Goal: Task Accomplishment & Management: Manage account settings

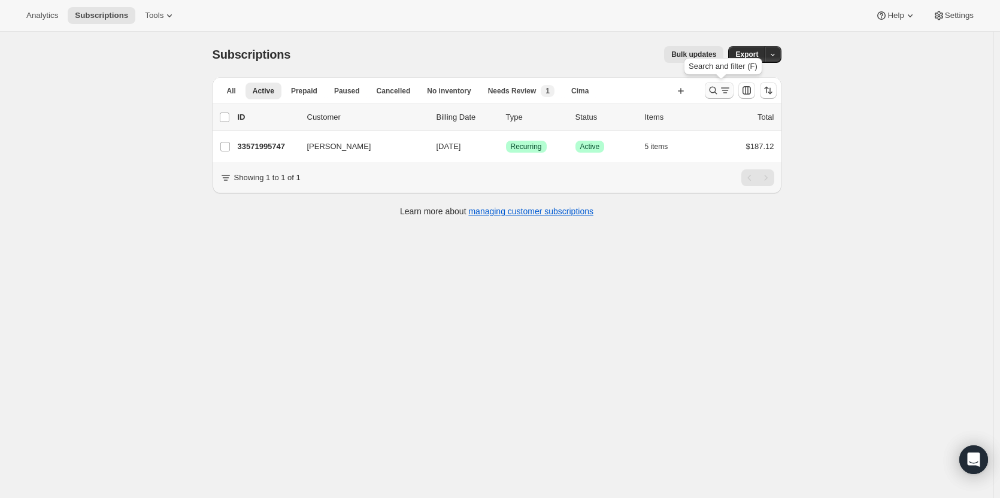
click at [714, 95] on icon "Search and filter results" at bounding box center [713, 90] width 12 height 12
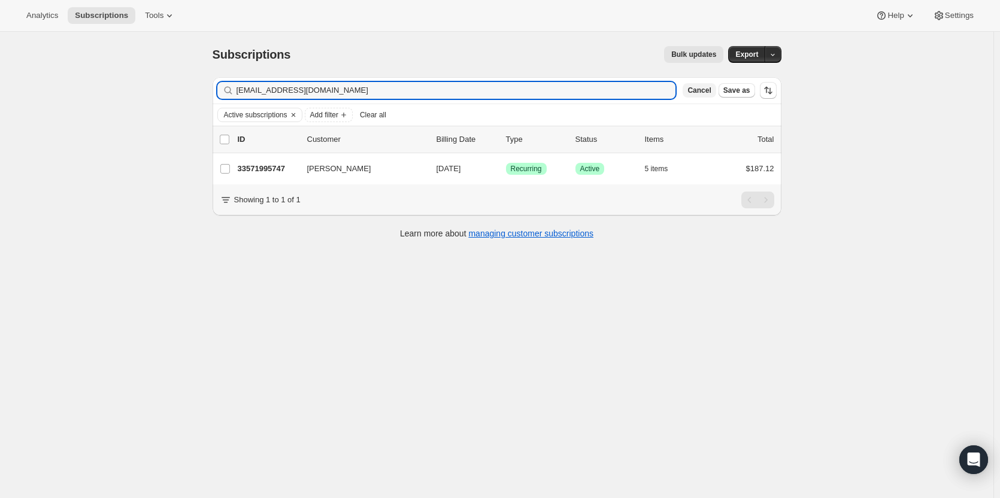
click at [704, 95] on span "Cancel" at bounding box center [698, 91] width 23 height 10
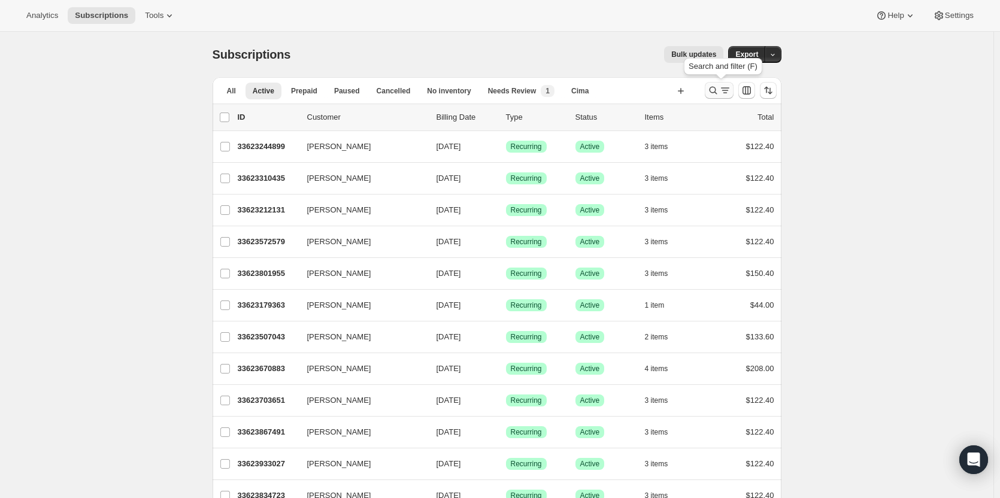
click at [719, 92] on icon "Search and filter results" at bounding box center [713, 90] width 12 height 12
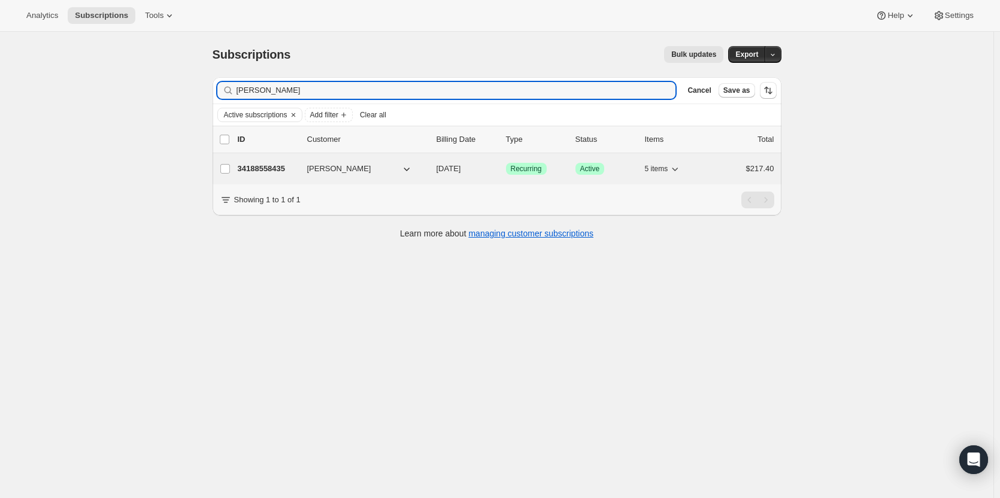
type input "Susan Schwartz"
click at [258, 169] on p "34188558435" at bounding box center [268, 169] width 60 height 12
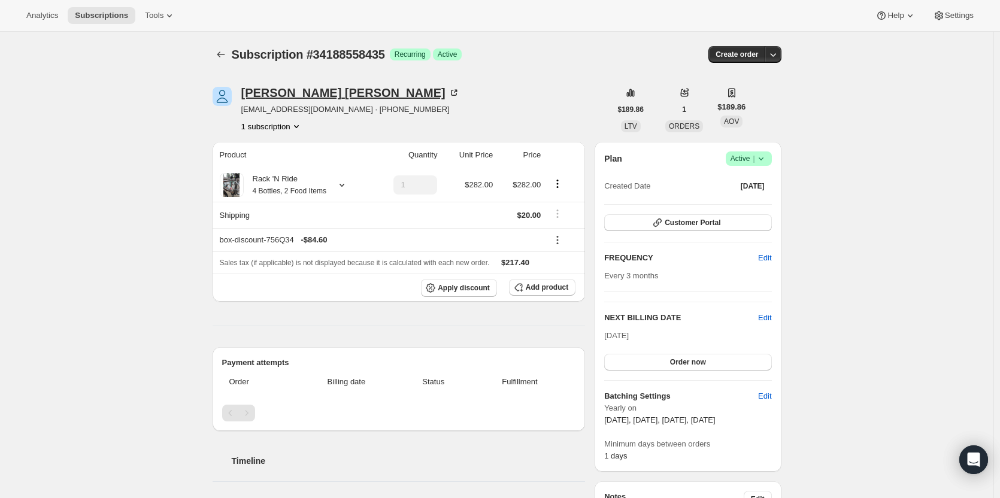
click at [266, 93] on div "Susan Schwartz" at bounding box center [350, 93] width 218 height 12
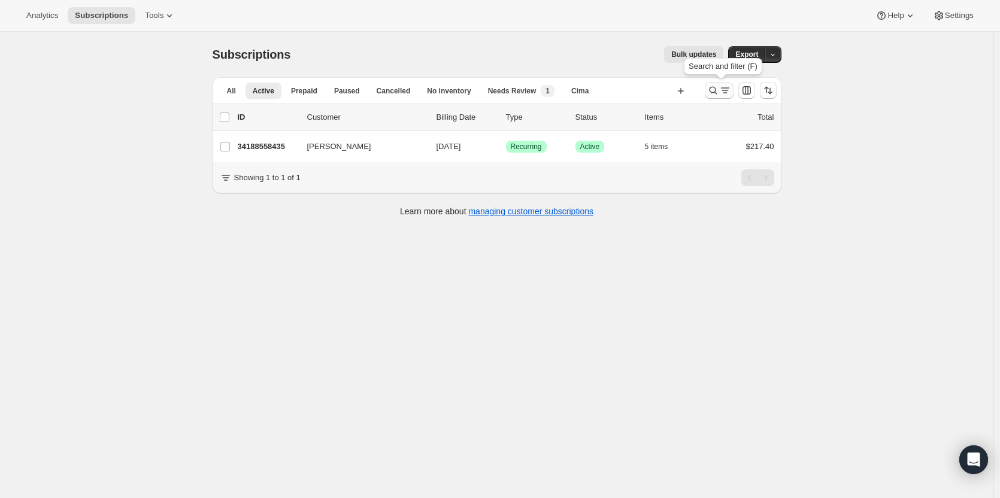
click at [716, 90] on icon "Search and filter results" at bounding box center [713, 90] width 12 height 12
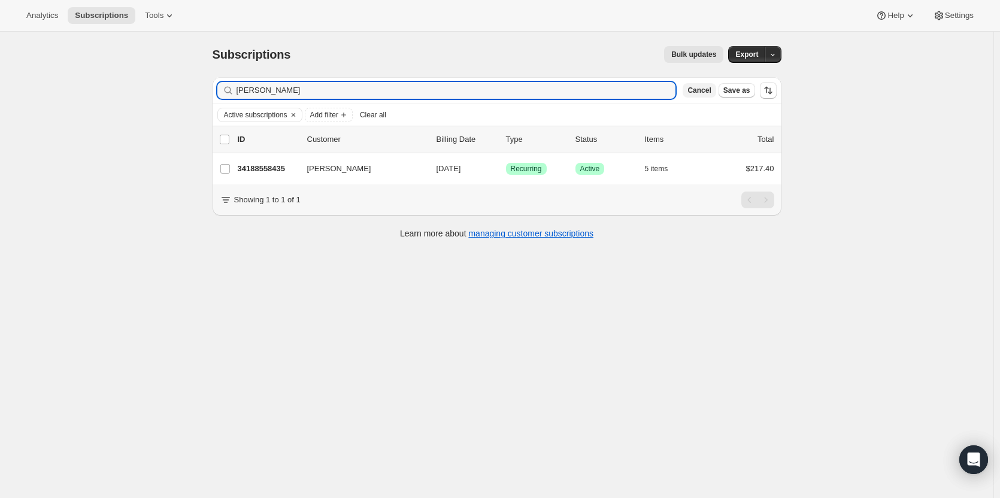
click at [706, 89] on span "Cancel" at bounding box center [698, 91] width 23 height 10
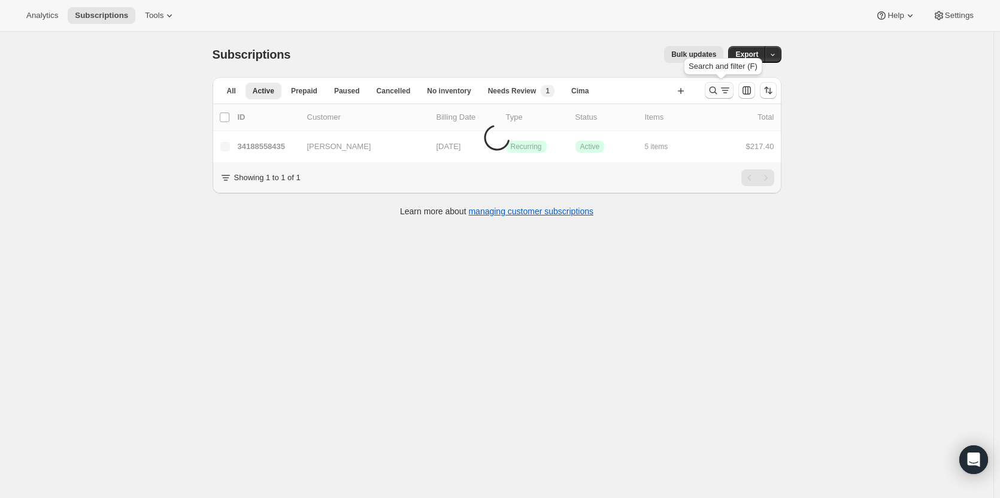
click at [714, 90] on icon "Search and filter results" at bounding box center [713, 90] width 12 height 12
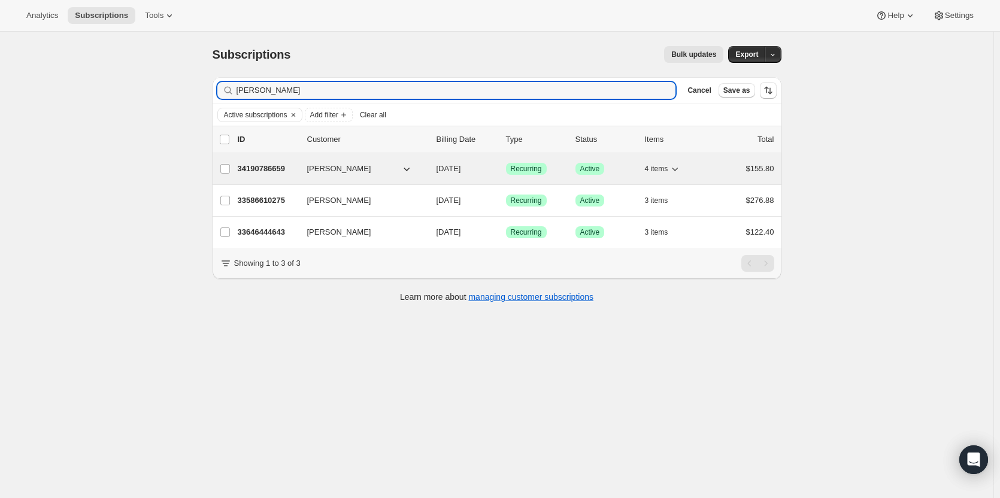
type input "Jennifer Mac"
click at [265, 170] on p "34190786659" at bounding box center [268, 169] width 60 height 12
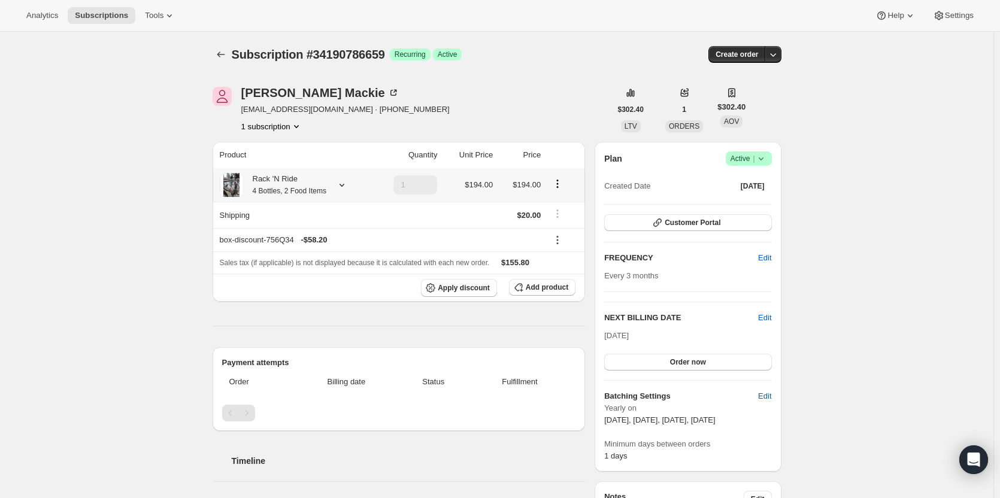
click at [266, 189] on small "4 Bottles, 2 Food Items" at bounding box center [290, 191] width 74 height 8
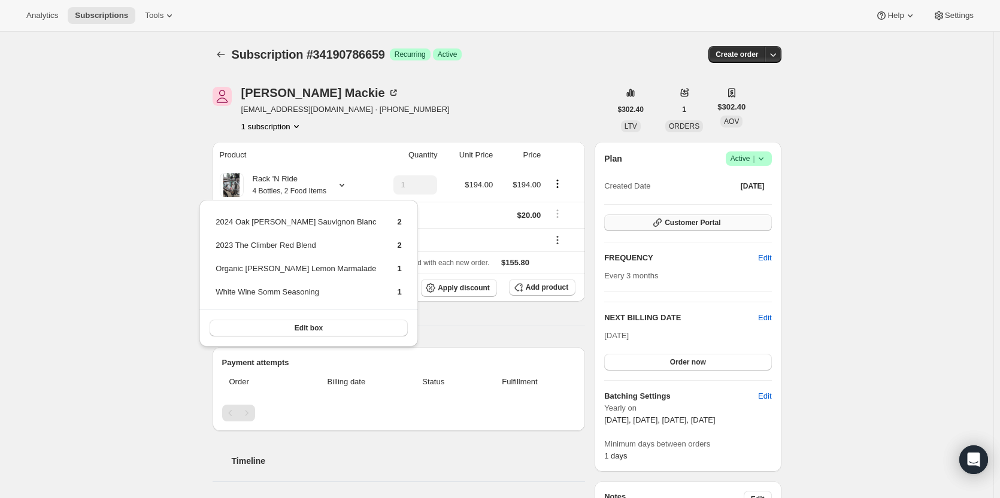
click at [728, 228] on button "Customer Portal" at bounding box center [687, 222] width 167 height 17
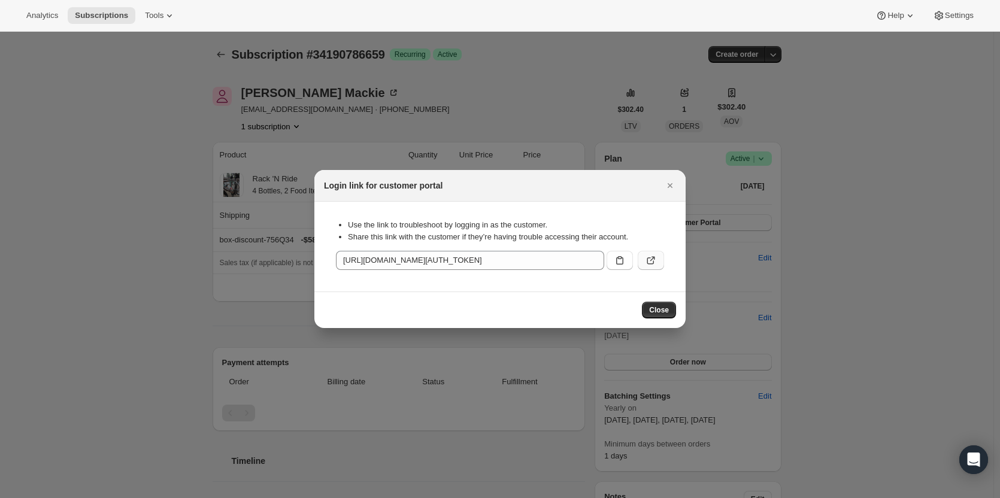
click at [643, 269] on button ":rsm:" at bounding box center [650, 260] width 26 height 19
click at [676, 189] on button "Close" at bounding box center [669, 185] width 17 height 17
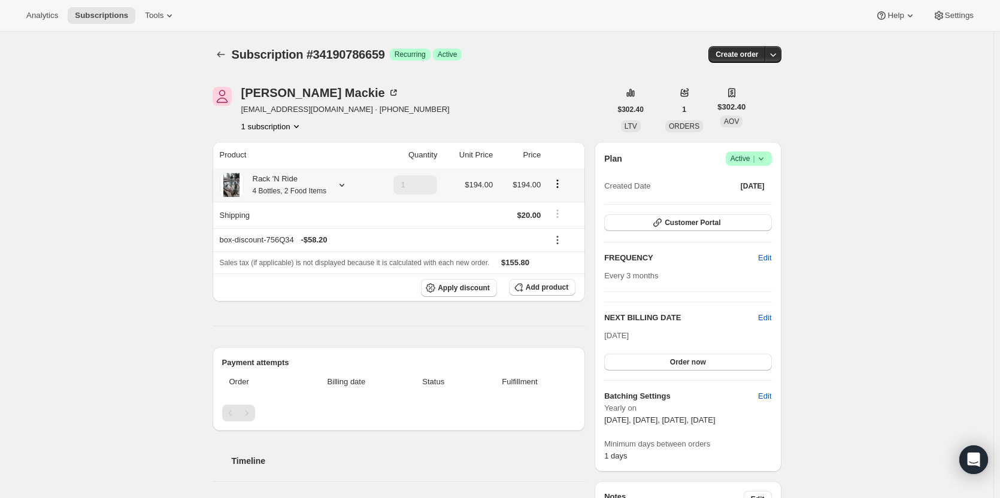
click at [305, 185] on div "Rack 'N Ride 4 Bottles, 2 Food Items" at bounding box center [285, 185] width 83 height 24
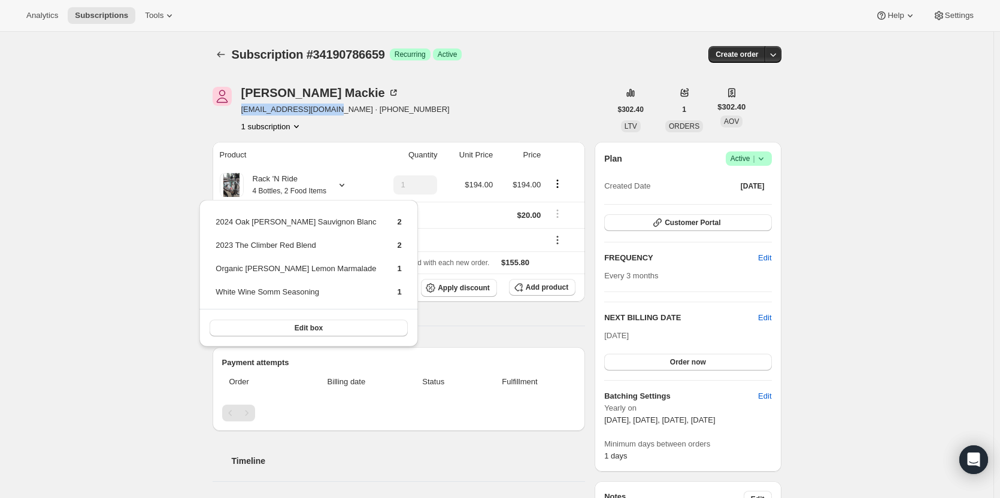
drag, startPoint x: 335, startPoint y: 113, endPoint x: 241, endPoint y: 112, distance: 93.4
click at [241, 112] on div "Jennifer Mackie jenmargenau@gmail.com · +17732557375 1 subscription" at bounding box center [411, 109] width 398 height 45
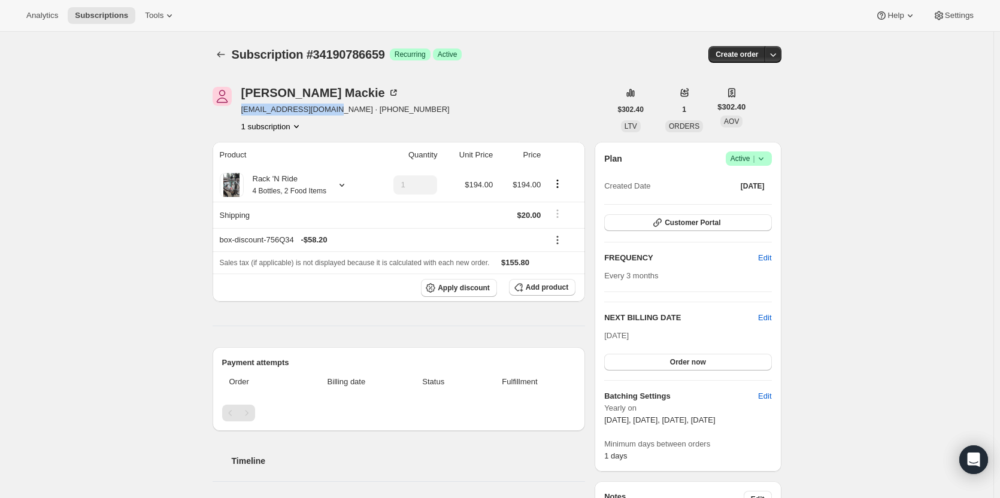
copy span "jenmargenau@gmail.com"
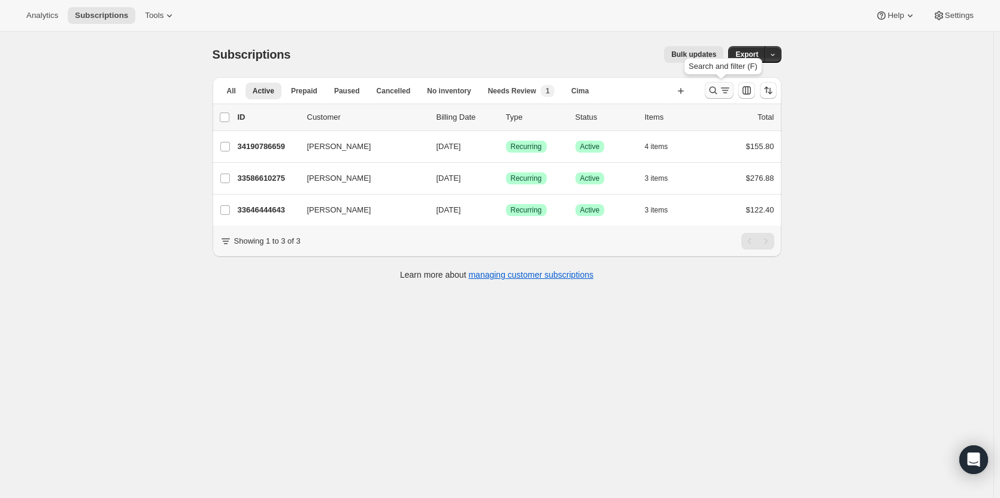
click at [716, 88] on icon "Search and filter results" at bounding box center [713, 90] width 12 height 12
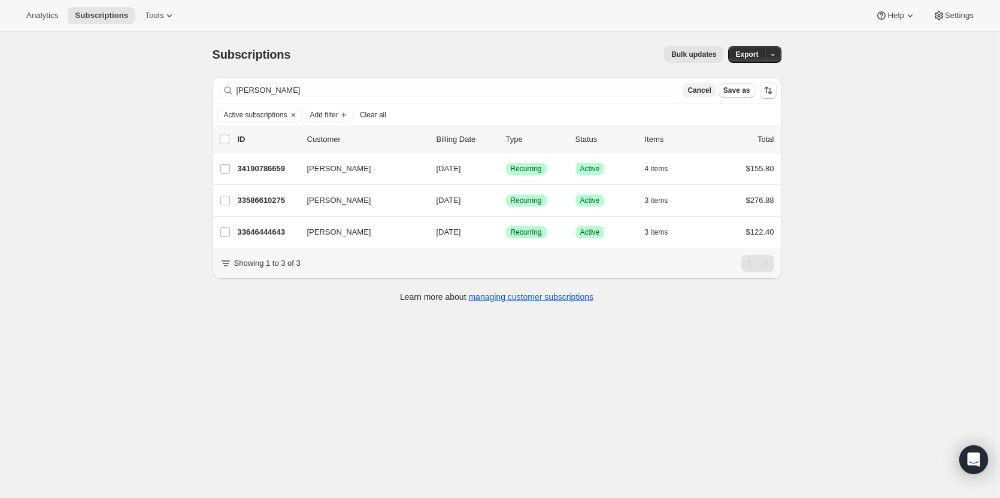
click at [701, 94] on span "Cancel" at bounding box center [698, 91] width 23 height 10
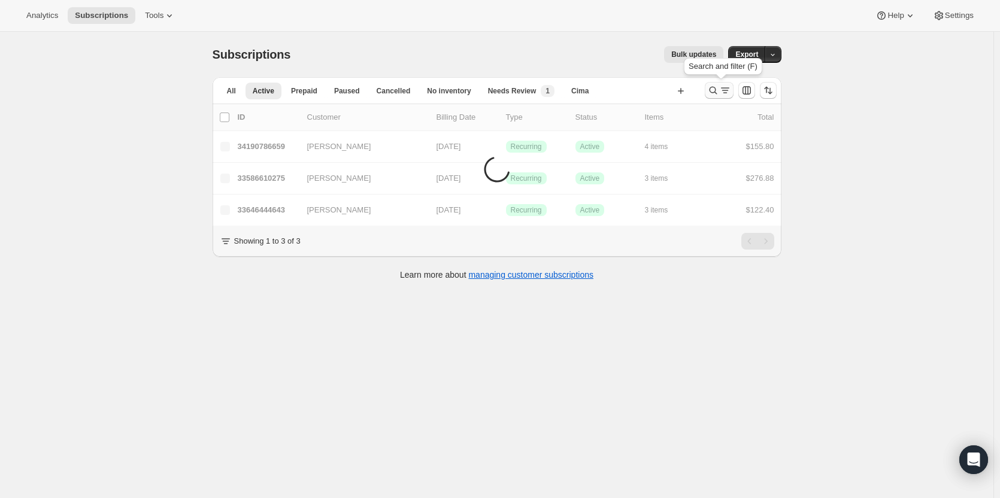
click at [715, 90] on icon "Search and filter results" at bounding box center [713, 90] width 12 height 12
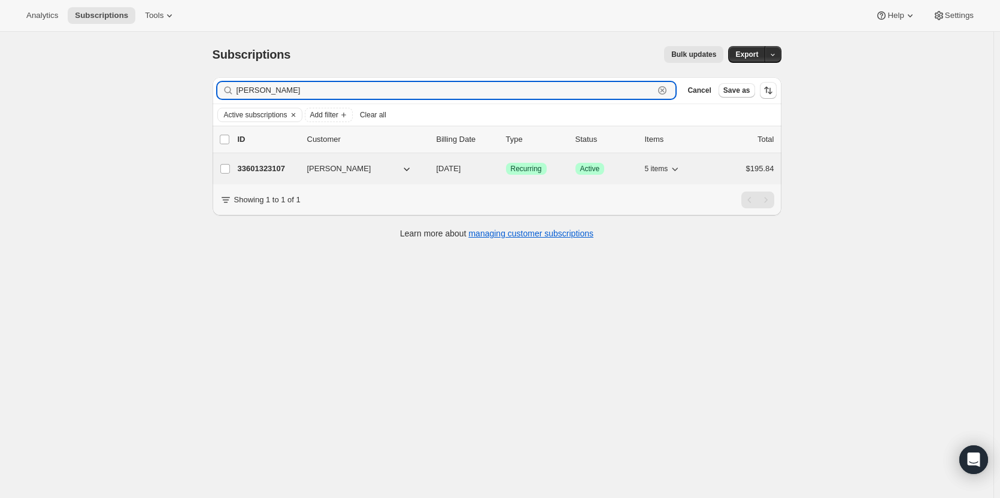
type input "Patricia Ward"
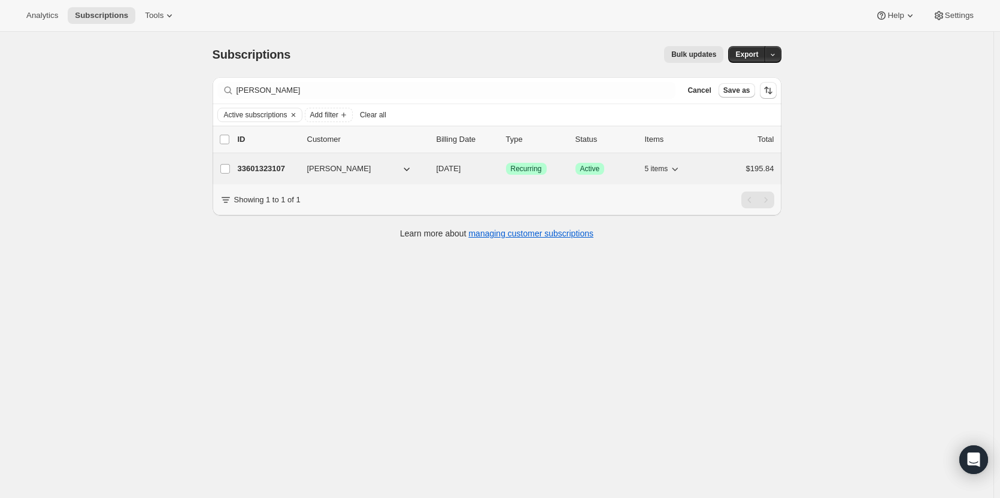
click at [273, 164] on p "33601323107" at bounding box center [268, 169] width 60 height 12
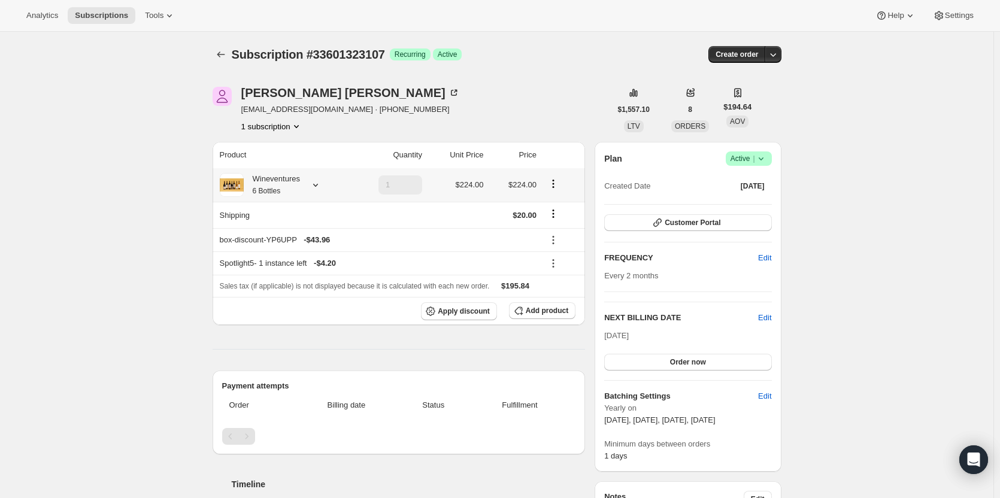
click at [275, 192] on small "6 Bottles" at bounding box center [267, 191] width 28 height 8
click at [306, 184] on div at bounding box center [313, 185] width 17 height 12
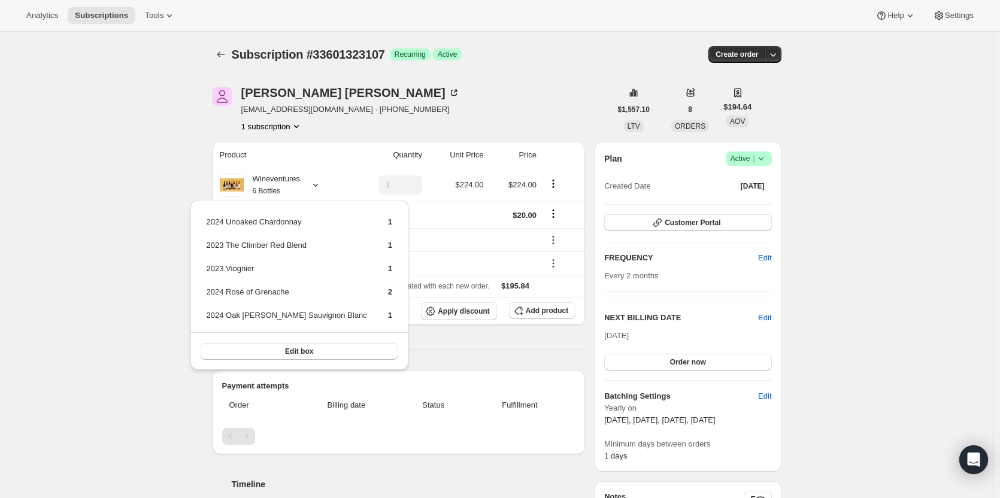
click at [347, 160] on th "Product" at bounding box center [280, 155] width 137 height 26
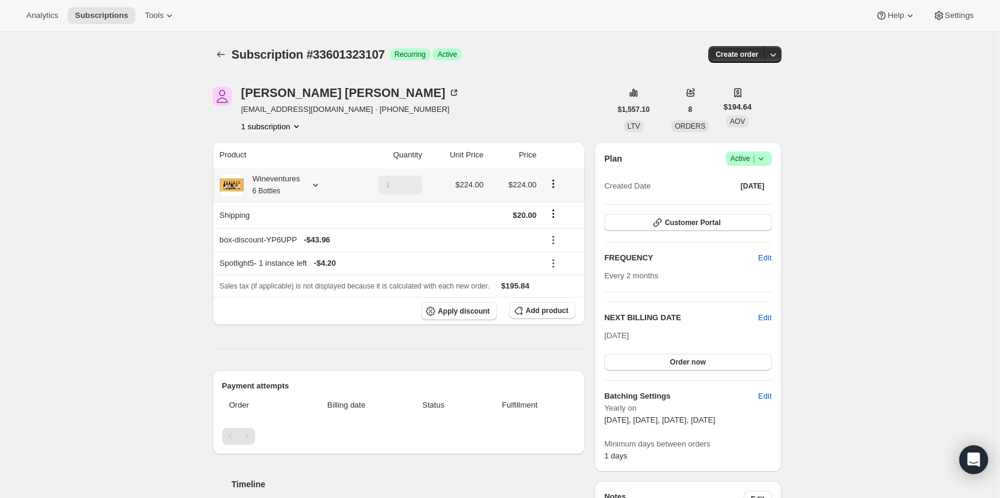
click at [289, 193] on div "Wineventures 6 Bottles" at bounding box center [272, 185] width 56 height 24
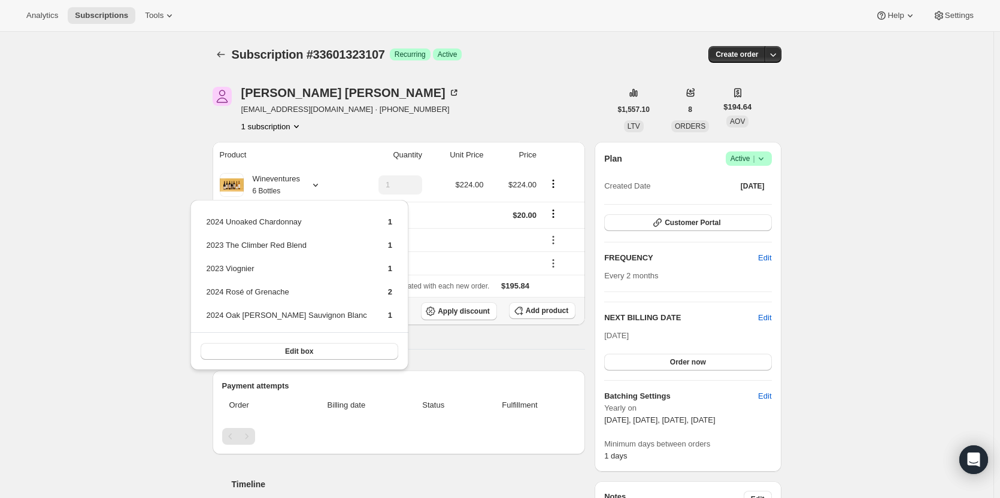
click at [369, 311] on div "Apply discount Add product" at bounding box center [399, 311] width 359 height 18
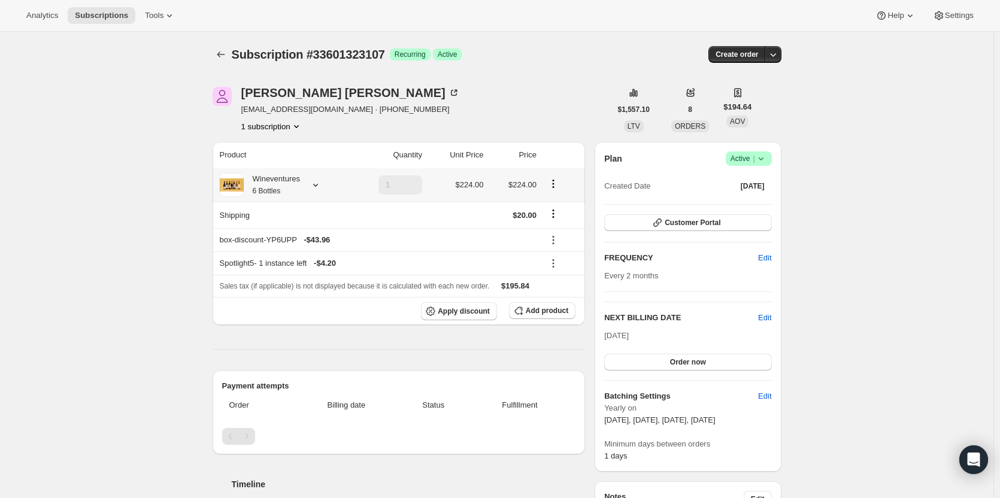
click at [321, 183] on icon at bounding box center [315, 185] width 12 height 12
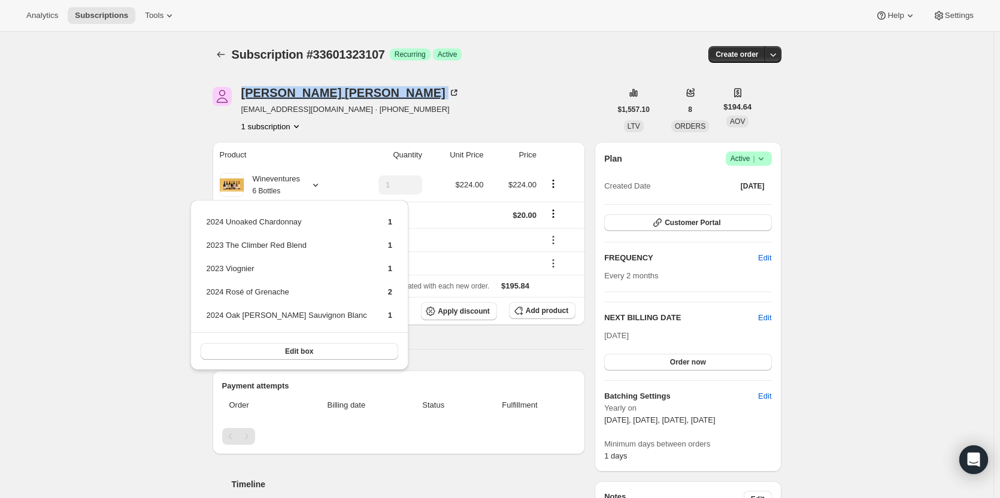
drag, startPoint x: 323, startPoint y: 93, endPoint x: 247, endPoint y: 95, distance: 76.0
click at [247, 95] on div "Patricia Ward" at bounding box center [350, 93] width 218 height 12
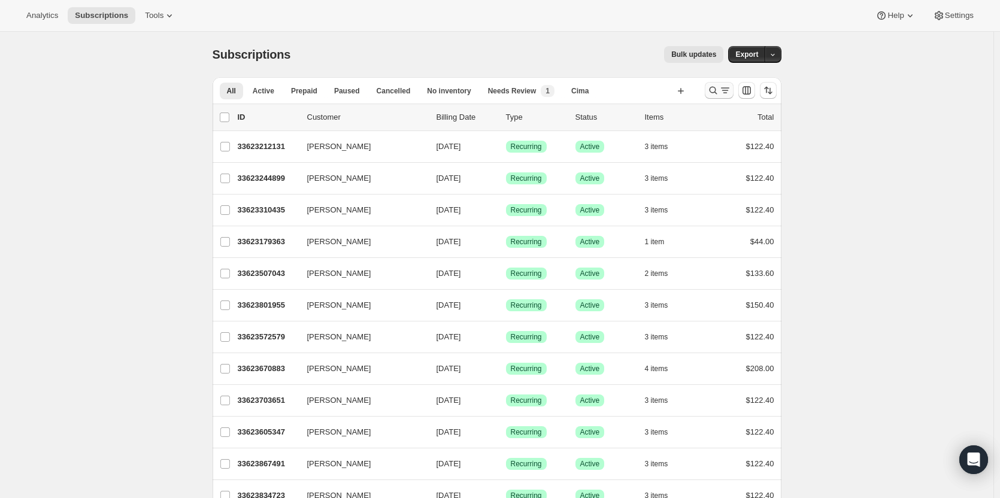
click at [719, 90] on icon "Search and filter results" at bounding box center [713, 90] width 12 height 12
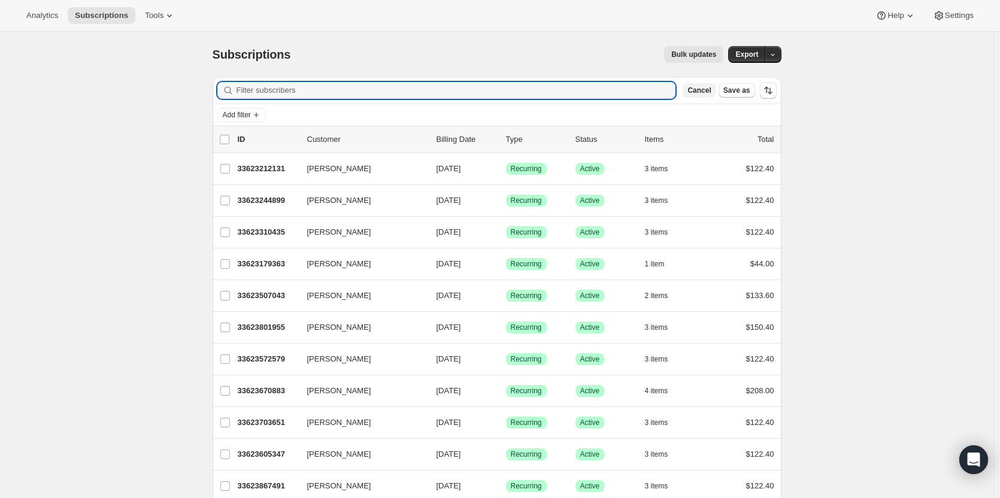
click at [704, 93] on span "Cancel" at bounding box center [698, 91] width 23 height 10
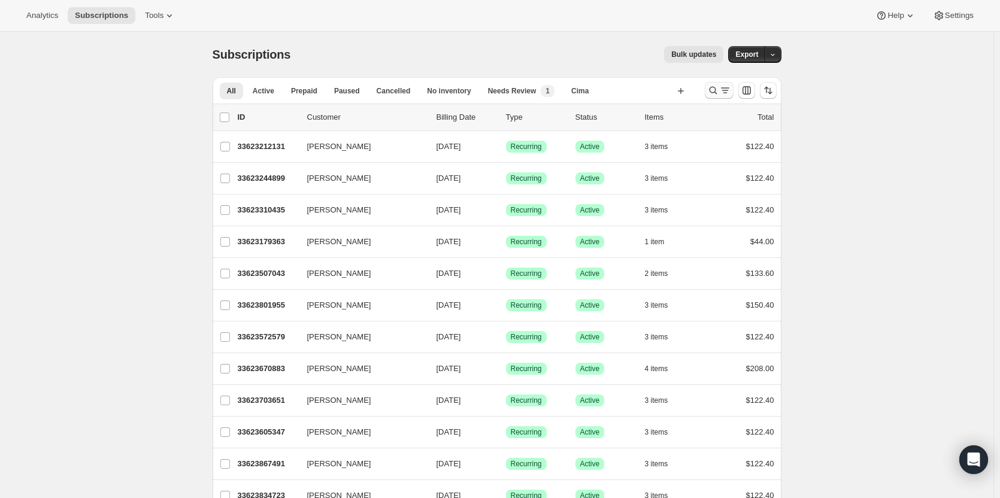
click at [716, 92] on icon "Search and filter results" at bounding box center [713, 90] width 12 height 12
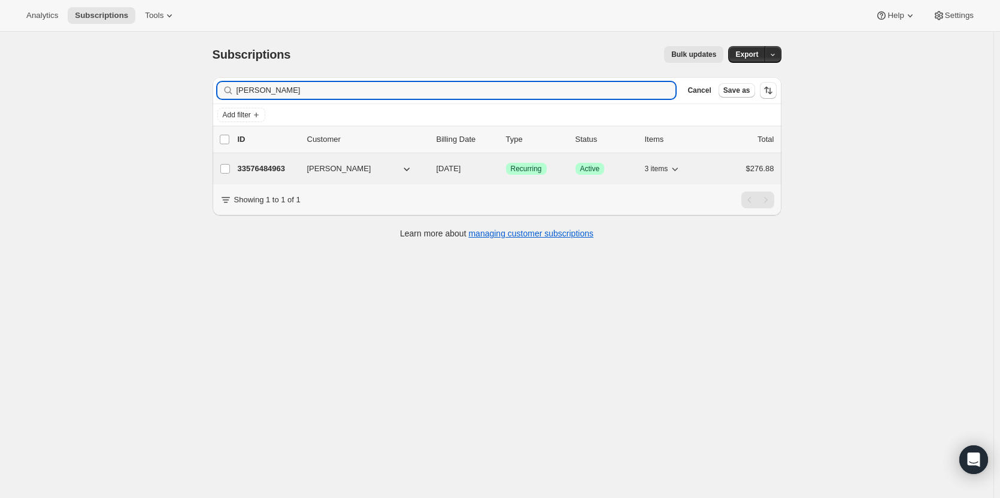
type input "Lisa Robinson"
click at [283, 174] on p "33576484963" at bounding box center [268, 169] width 60 height 12
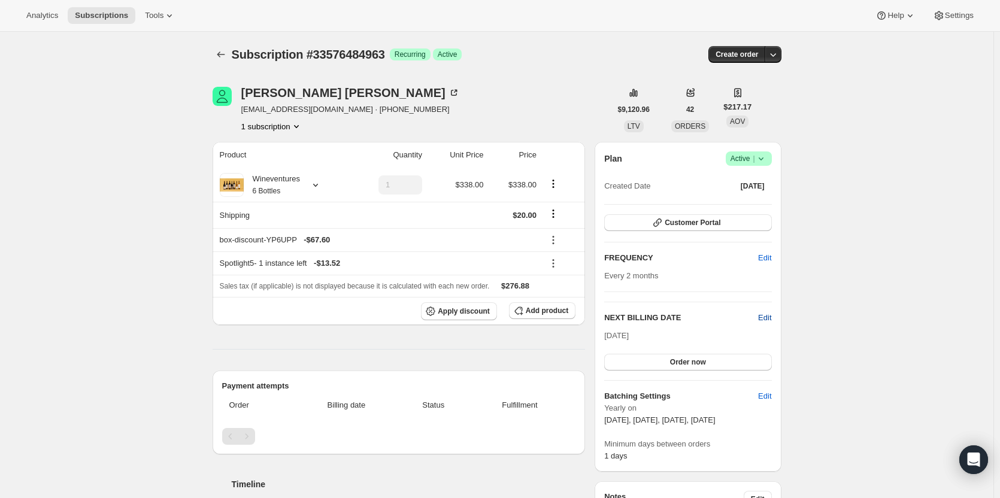
click at [767, 318] on span "Edit" at bounding box center [764, 318] width 13 height 12
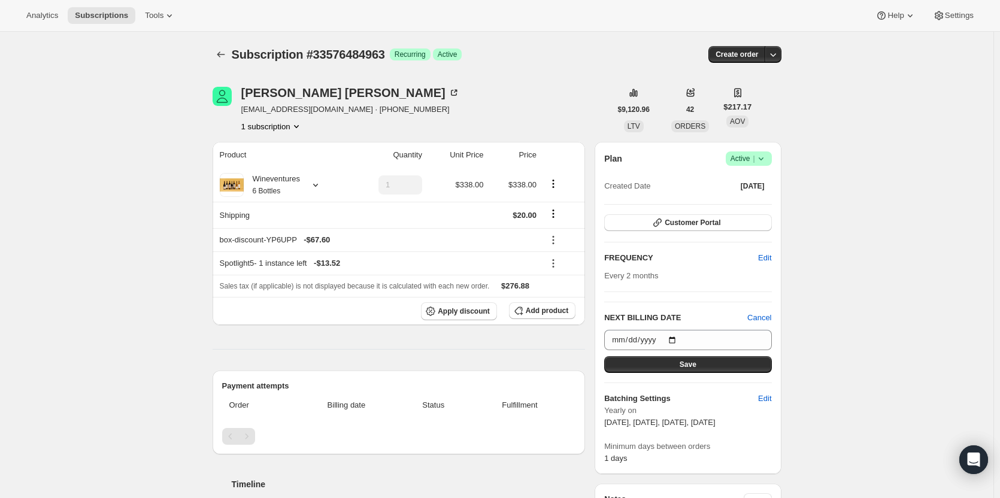
click at [740, 303] on div "Plan Success Active | Created Date May 1, 2020 Customer Portal FREQUENCY Edit E…" at bounding box center [687, 307] width 167 height 313
click at [765, 316] on span "Cancel" at bounding box center [759, 318] width 24 height 12
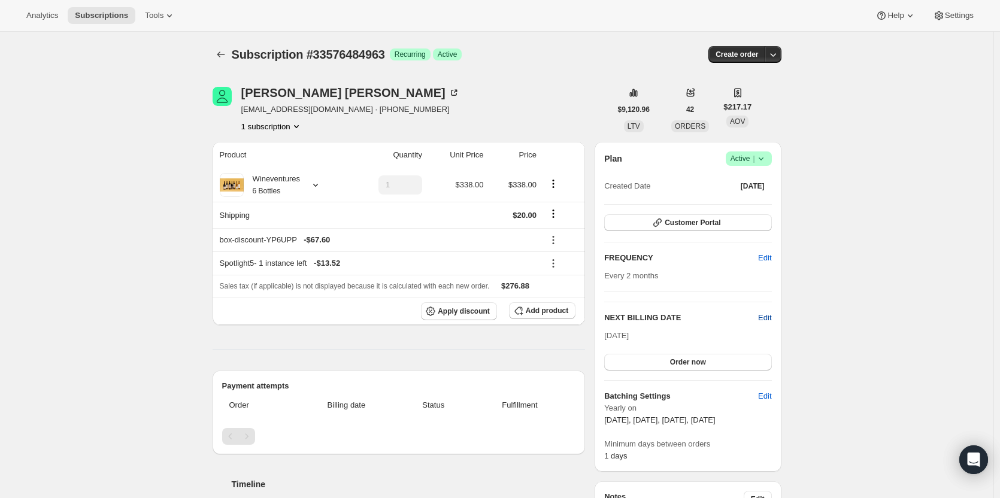
click at [771, 317] on span "Edit" at bounding box center [764, 318] width 13 height 12
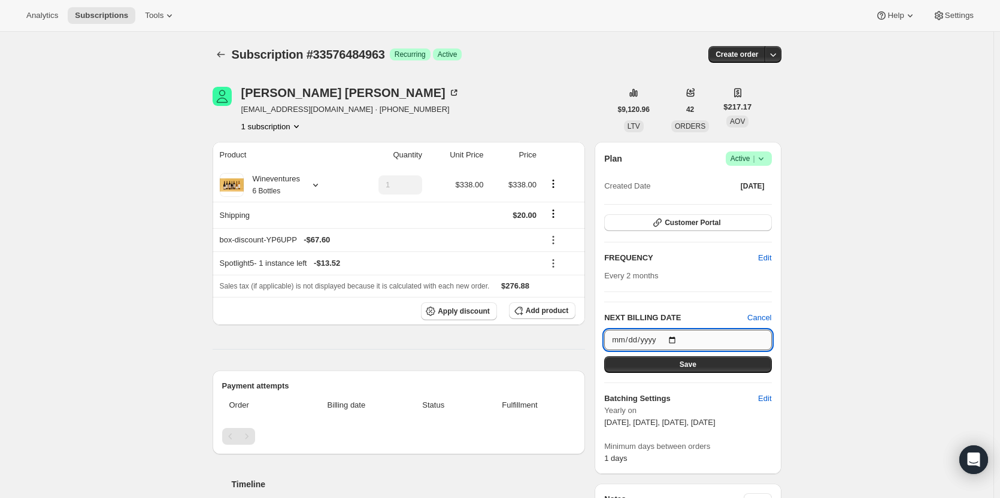
click at [648, 336] on input "2026-02-01" at bounding box center [687, 340] width 167 height 20
click at [630, 341] on input "2026-02-01" at bounding box center [687, 340] width 167 height 20
click at [676, 341] on input "2026-02-01" at bounding box center [687, 340] width 167 height 20
type input "2025-11-05"
click at [661, 363] on button "Save" at bounding box center [687, 364] width 167 height 17
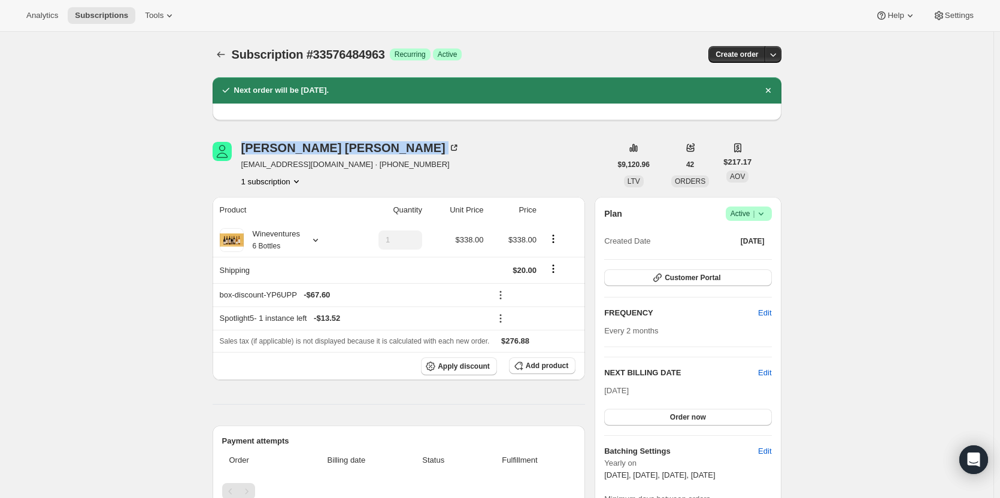
drag, startPoint x: 324, startPoint y: 145, endPoint x: 241, endPoint y: 147, distance: 83.2
click at [241, 147] on div "Lisa Robinson lar0504@comcast.net · +17325862307 1 subscription" at bounding box center [411, 164] width 398 height 45
copy div "Lisa Robinson"
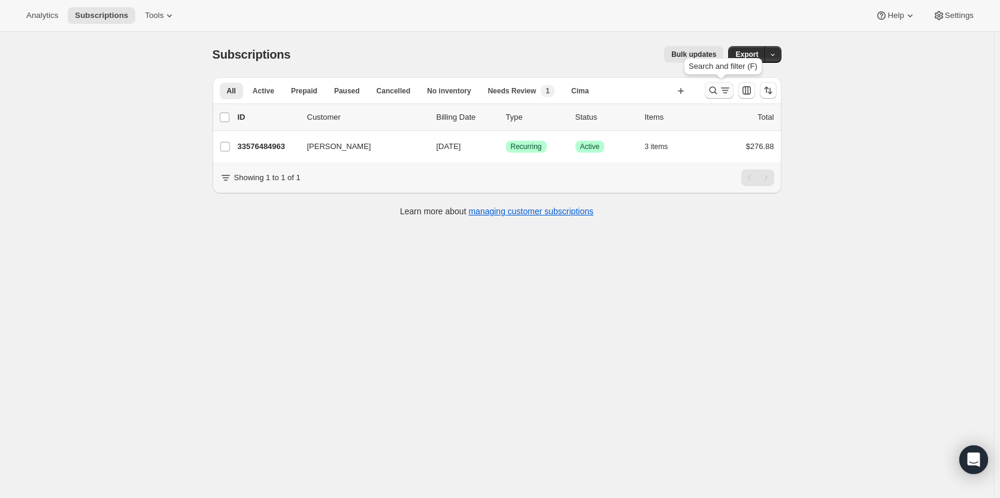
click at [712, 94] on icon "Search and filter results" at bounding box center [713, 90] width 12 height 12
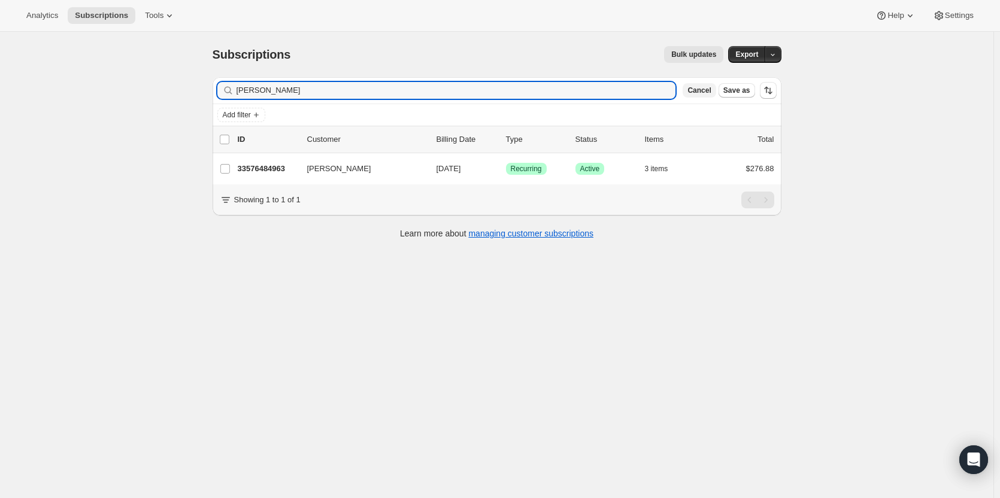
click at [704, 92] on span "Cancel" at bounding box center [698, 91] width 23 height 10
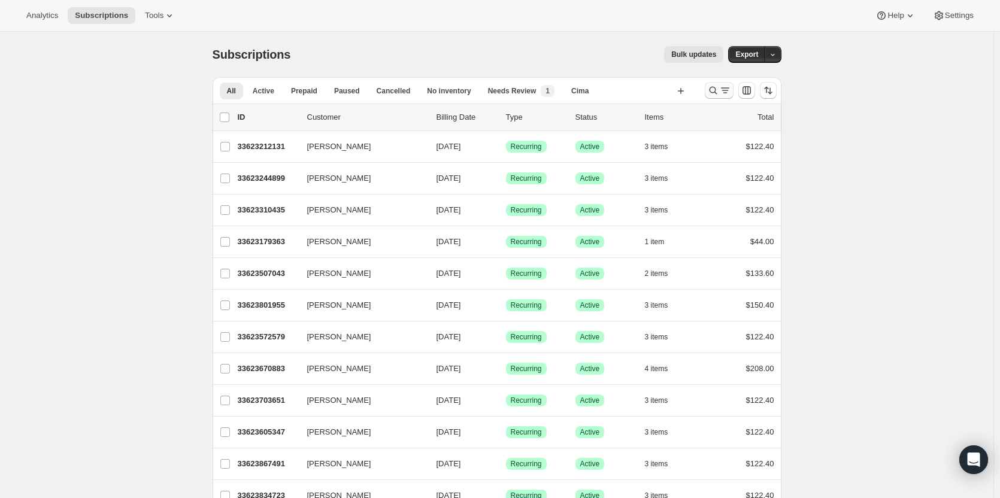
click at [717, 93] on icon "Search and filter results" at bounding box center [713, 90] width 12 height 12
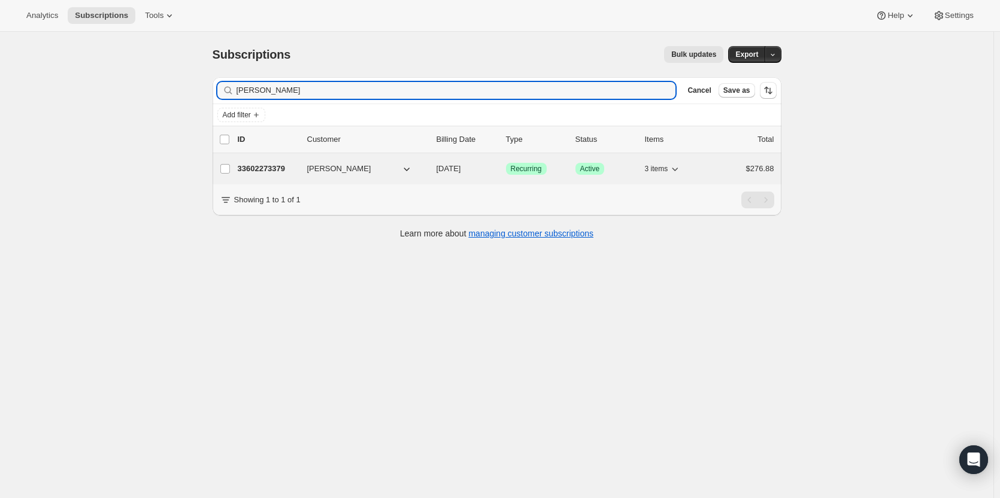
type input "Michael Land"
click at [257, 170] on p "33602273379" at bounding box center [268, 169] width 60 height 12
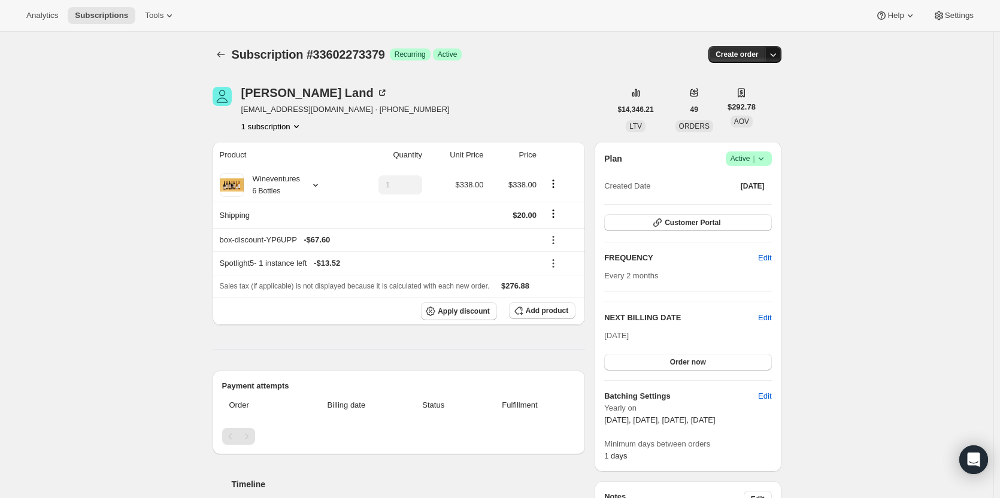
click at [773, 54] on icon "button" at bounding box center [773, 55] width 6 height 4
click at [752, 218] on button "Customer Portal" at bounding box center [687, 222] width 167 height 17
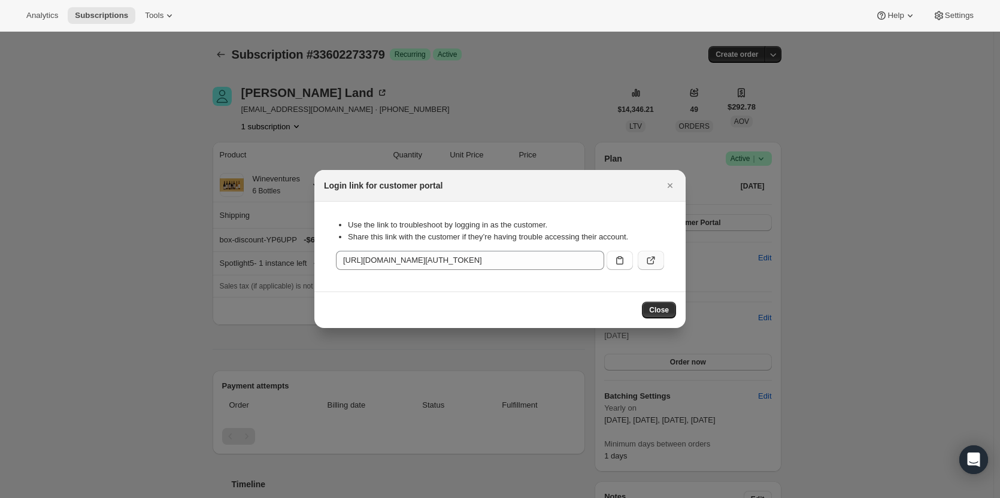
click at [649, 259] on icon ":r18c:" at bounding box center [651, 260] width 12 height 12
click at [672, 184] on icon "Close" at bounding box center [670, 186] width 12 height 12
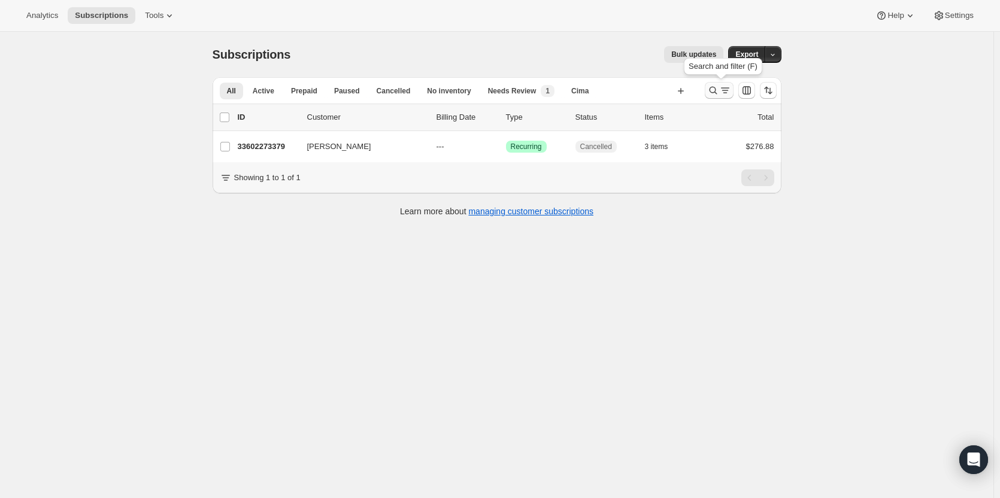
click at [717, 93] on icon "Search and filter results" at bounding box center [713, 90] width 12 height 12
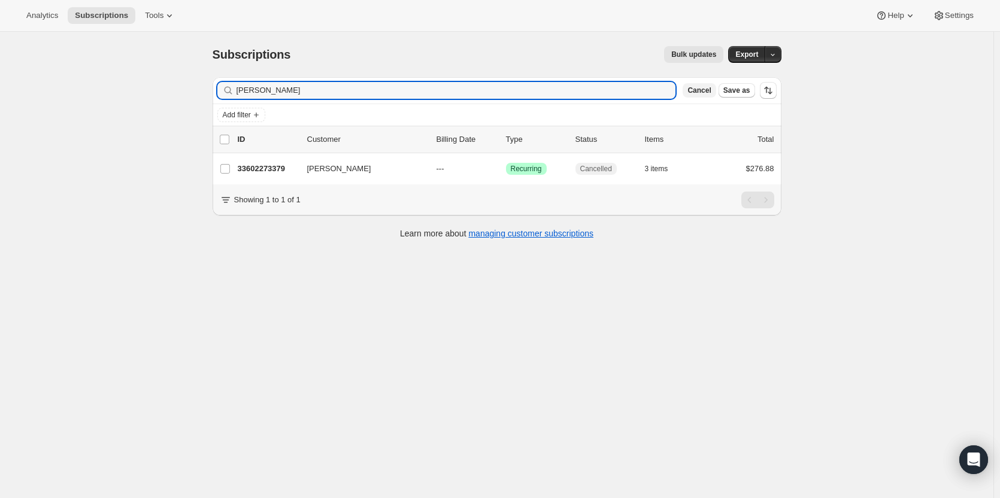
click at [701, 95] on button "Cancel" at bounding box center [698, 90] width 33 height 14
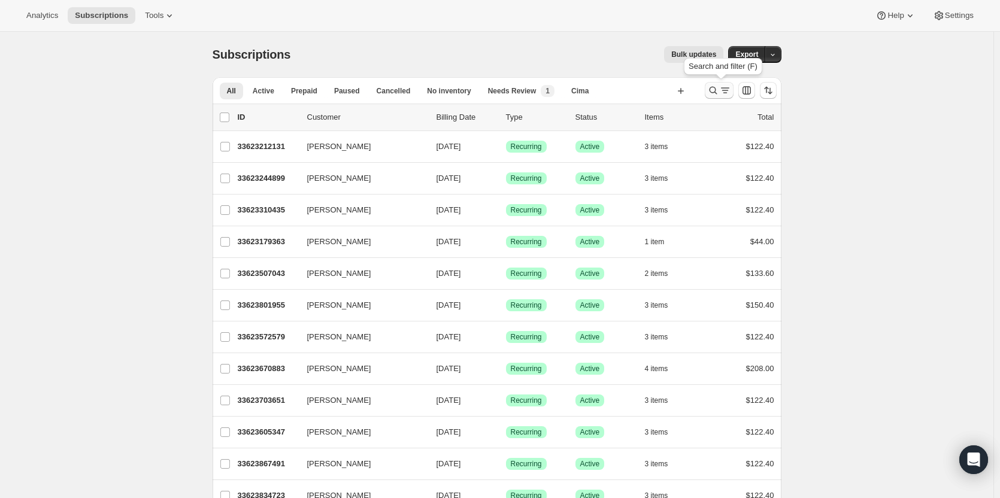
click at [713, 89] on icon "Search and filter results" at bounding box center [713, 90] width 12 height 12
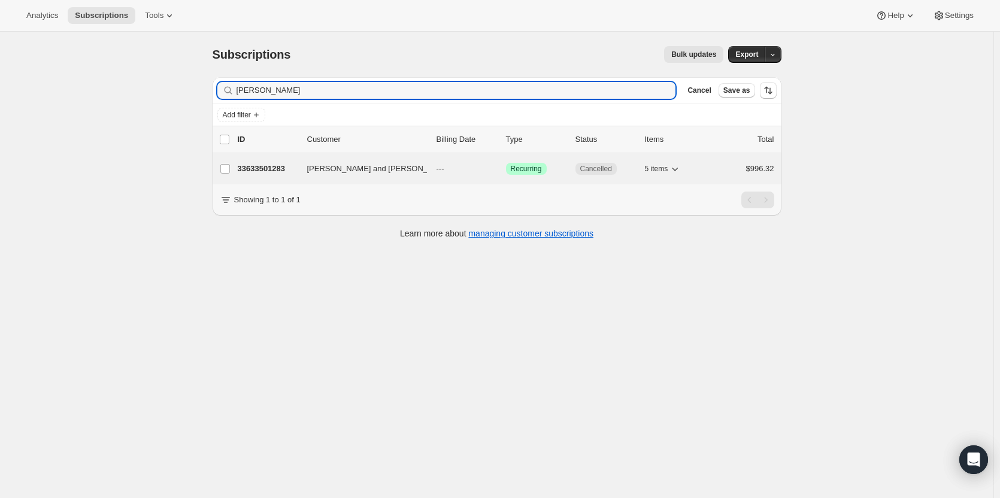
type input "Gary Ols"
click at [259, 165] on p "33633501283" at bounding box center [268, 169] width 60 height 12
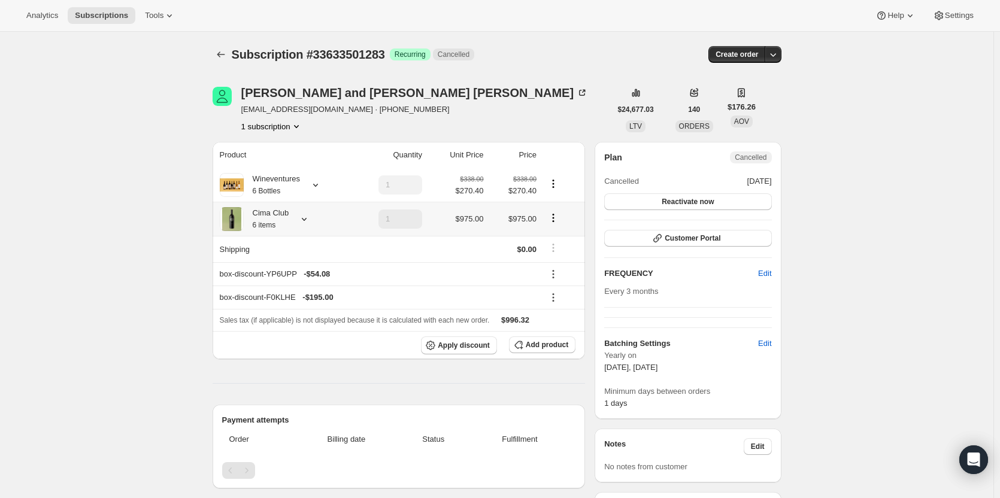
click at [558, 217] on icon "Product actions" at bounding box center [553, 218] width 12 height 12
click at [596, 32] on div "Subscription #33633501283. This page is ready Subscription #33633501283 Success…" at bounding box center [496, 54] width 569 height 45
click at [552, 223] on icon "Product actions" at bounding box center [553, 218] width 12 height 12
click at [299, 93] on div "Gary and Jorie Olson" at bounding box center [414, 93] width 347 height 12
drag, startPoint x: 329, startPoint y: 110, endPoint x: 241, endPoint y: 116, distance: 88.2
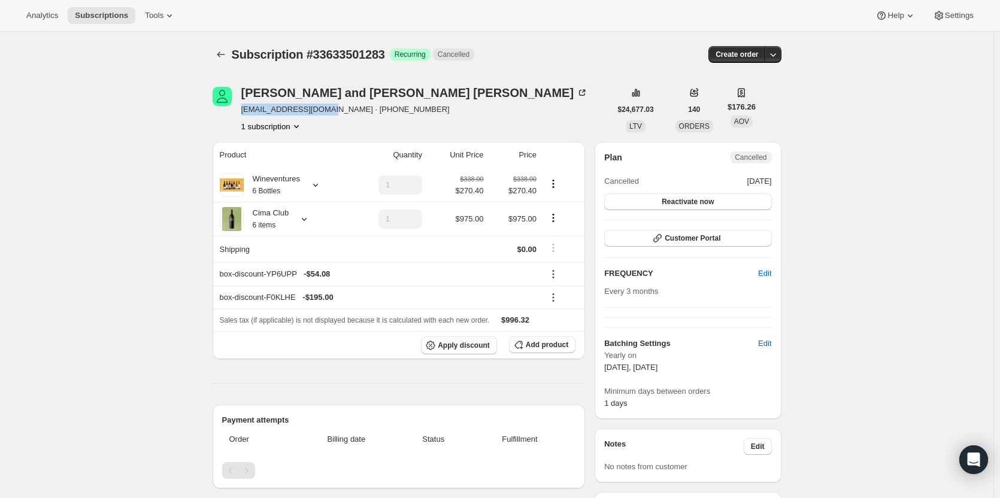
click at [241, 116] on div "Gary and Jorie Olson garyolsonn@yahoo.com · +19162050809 1 subscription" at bounding box center [411, 109] width 398 height 45
copy span "garyolsonn@yahoo.com"
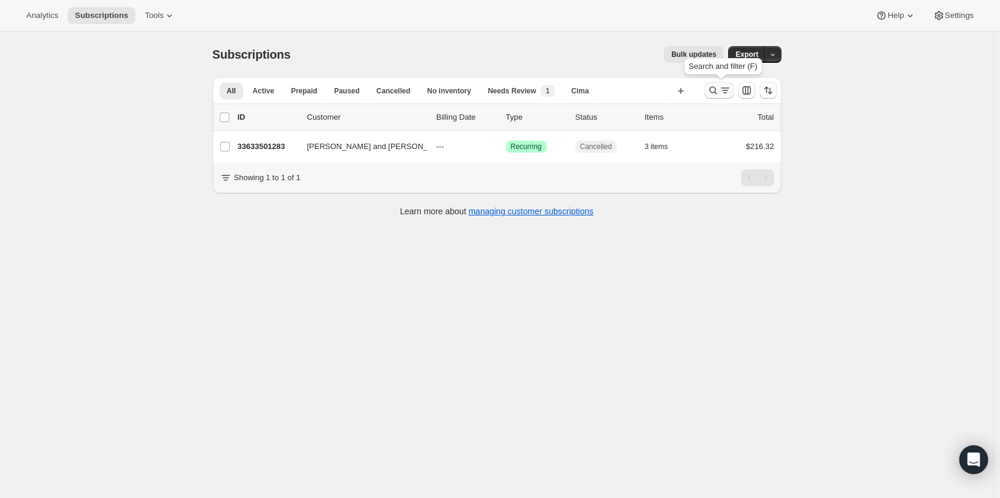
click at [709, 92] on icon "Search and filter results" at bounding box center [713, 90] width 12 height 12
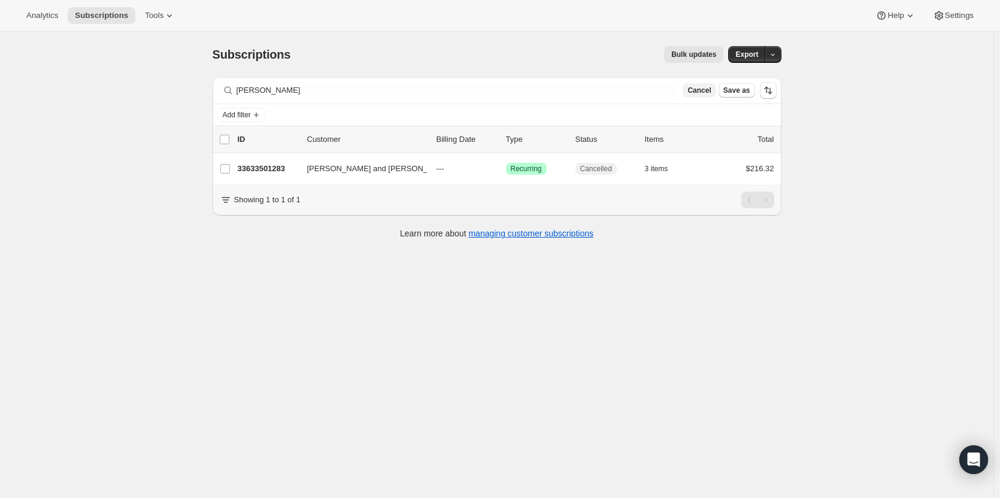
click at [710, 94] on span "Cancel" at bounding box center [698, 91] width 23 height 10
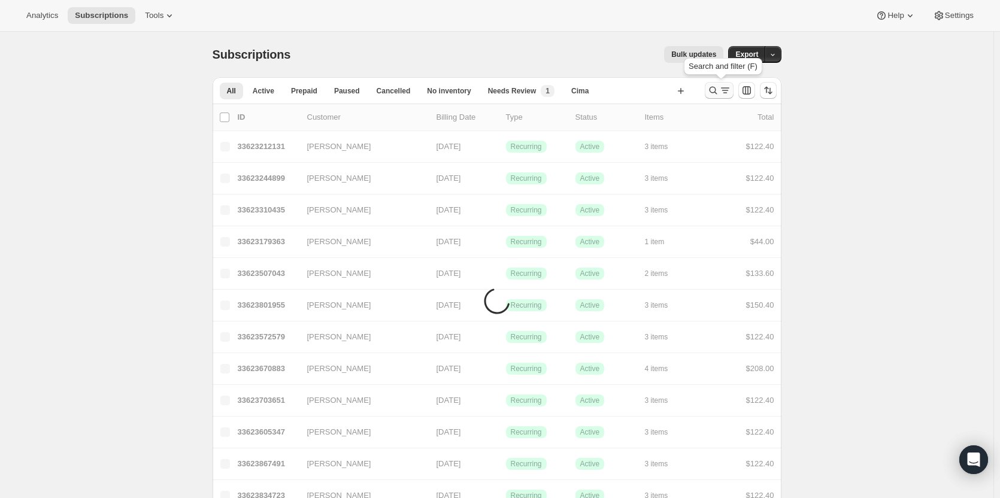
click at [709, 93] on icon "Search and filter results" at bounding box center [713, 90] width 12 height 12
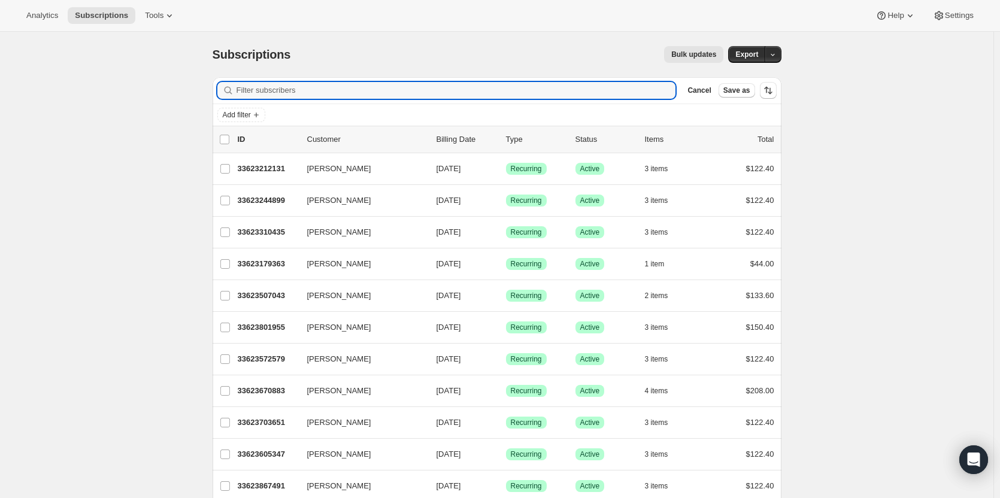
paste input "garyolsonn@yahoo.com"
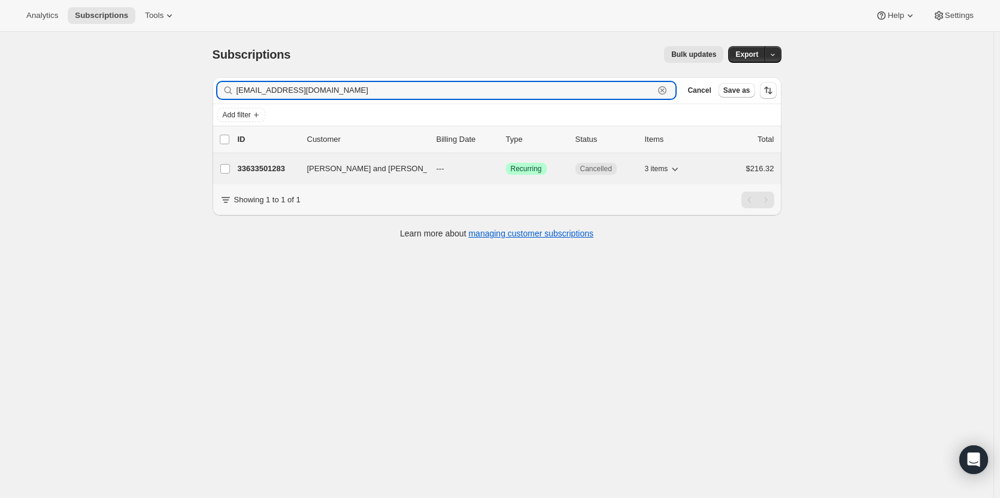
type input "garyolsonn@yahoo.com"
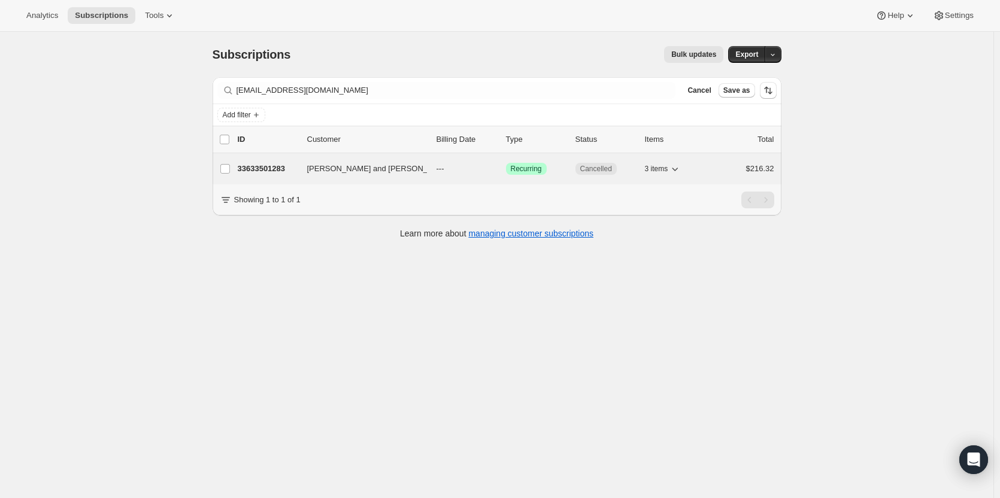
click at [264, 173] on p "33633501283" at bounding box center [268, 169] width 60 height 12
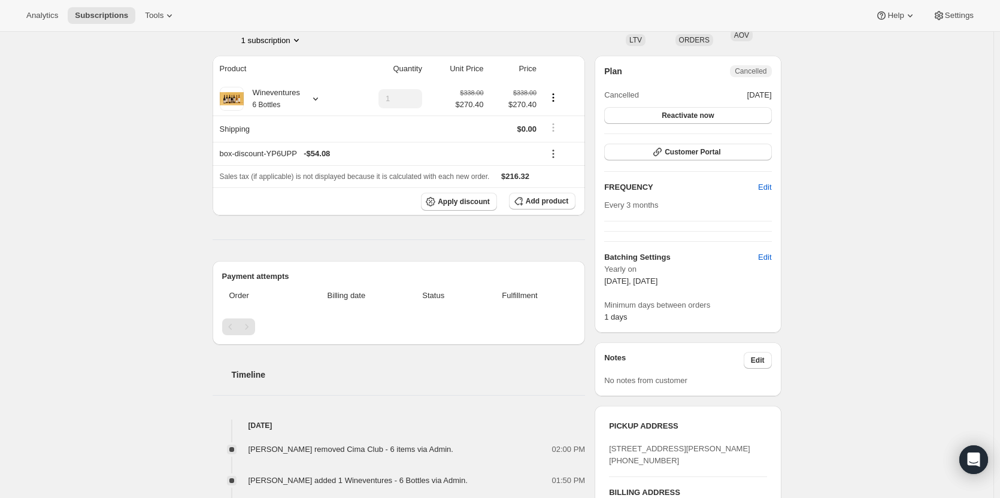
scroll to position [60, 0]
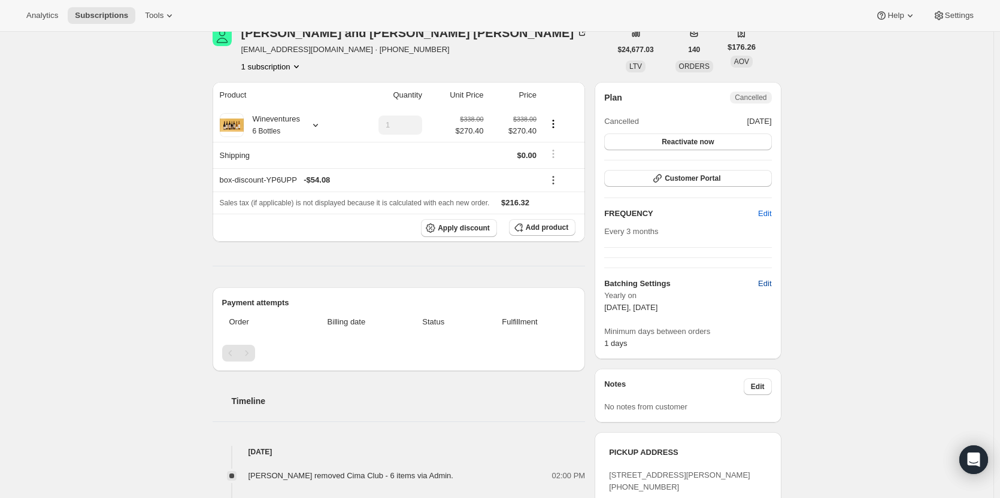
click at [770, 282] on span "Edit" at bounding box center [764, 284] width 13 height 12
select select "YEARDAY"
select select "10"
select select "15"
select select "2"
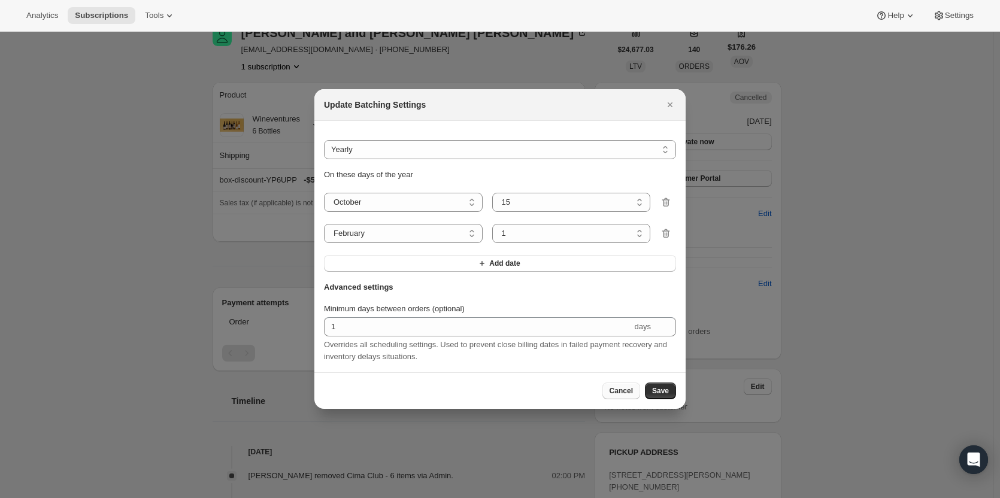
click at [627, 388] on button "Cancel" at bounding box center [621, 390] width 38 height 17
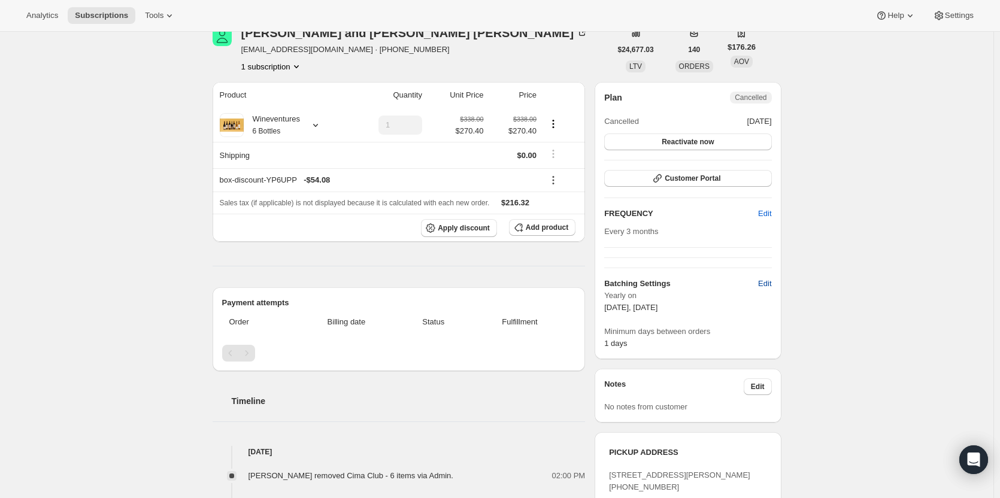
click at [765, 288] on span "Edit" at bounding box center [764, 284] width 13 height 12
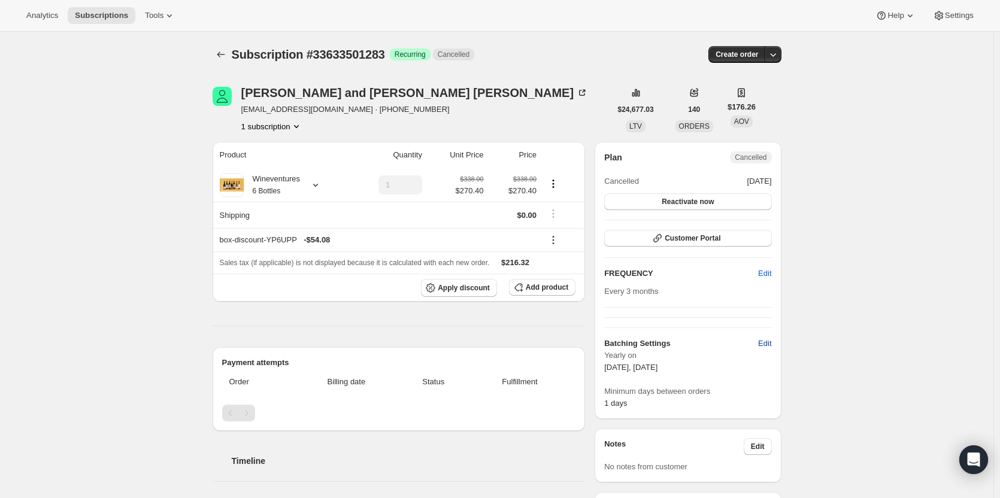
select select "YEARDAY"
select select "10"
select select "15"
select select "2"
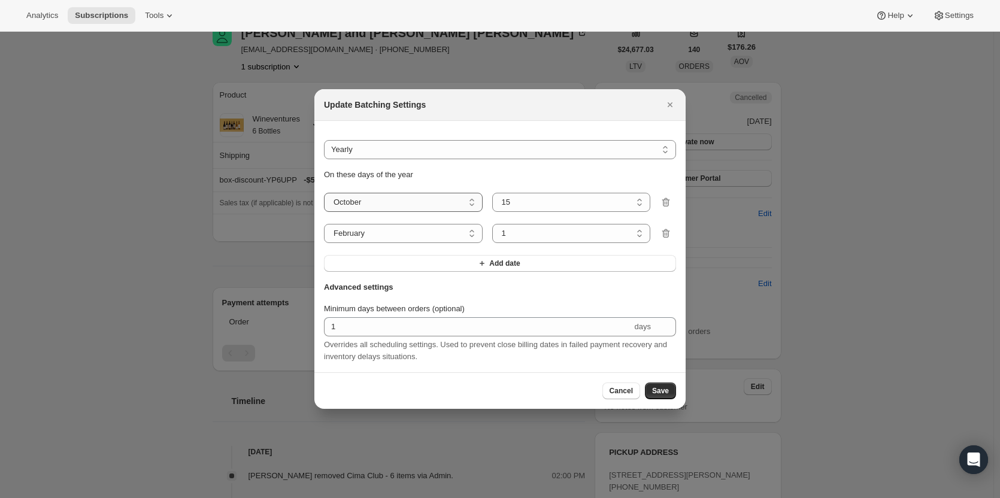
click at [467, 199] on select "January February March April May June July August September October November De…" at bounding box center [403, 202] width 159 height 19
click at [469, 199] on select "January February March April May June July August September October November De…" at bounding box center [403, 202] width 159 height 19
select select "9"
click at [324, 193] on select "January February March April May June July August September October November De…" at bounding box center [403, 202] width 159 height 19
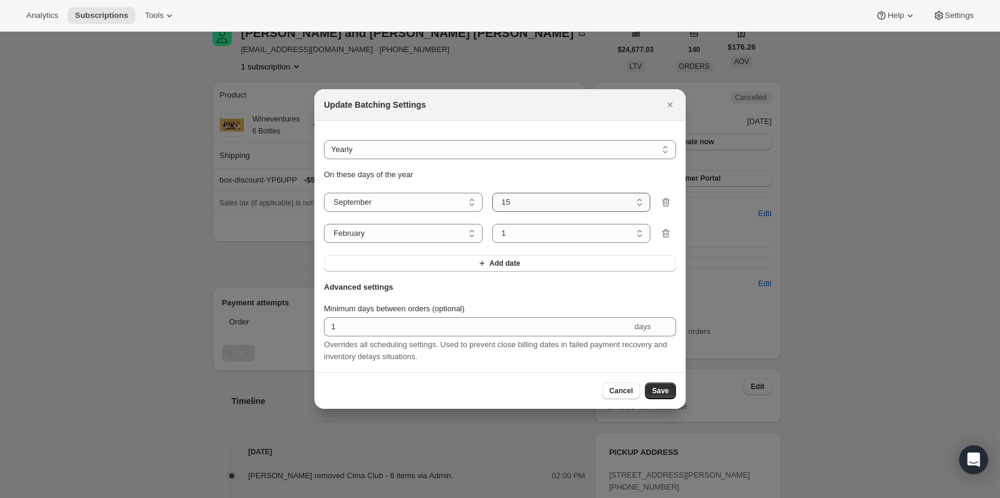
click at [640, 199] on select "1 2 3 4 5 6 7 8 9 10 11 12 13 14 15 16 17 18 19 20 21 22 23 24 25 26 27 28 29 30" at bounding box center [571, 202] width 159 height 19
select select "17"
click at [492, 193] on select "1 2 3 4 5 6 7 8 9 10 11 12 13 14 15 16 17 18 19 20 21 22 23 24 25 26 27 28 29 30" at bounding box center [571, 202] width 159 height 19
click at [467, 230] on select "January February March April May June July August September October November De…" at bounding box center [403, 233] width 159 height 19
select select "11"
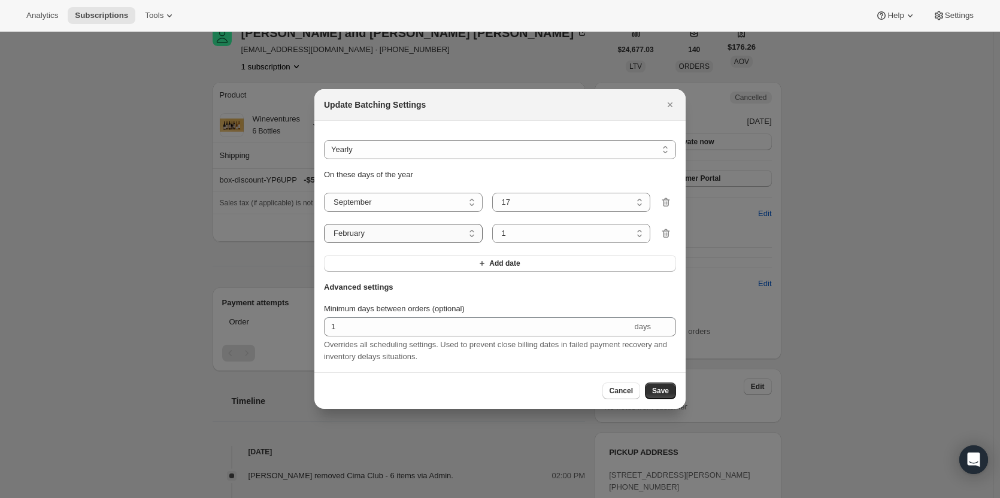
click at [324, 224] on select "January February March April May June July August September October November De…" at bounding box center [403, 233] width 159 height 19
click at [643, 230] on select "1 2 3 4 5 6 7 8 9 10 11 12 13 14 15 16 17 18 19 20 21 22 23 24 25 26 27 28 29 30" at bounding box center [571, 233] width 159 height 19
select select "5"
click at [492, 224] on select "1 2 3 4 5 6 7 8 9 10 11 12 13 14 15 16 17 18 19 20 21 22 23 24 25 26 27 28 29 30" at bounding box center [571, 233] width 159 height 19
click at [658, 391] on span "Save" at bounding box center [660, 391] width 17 height 10
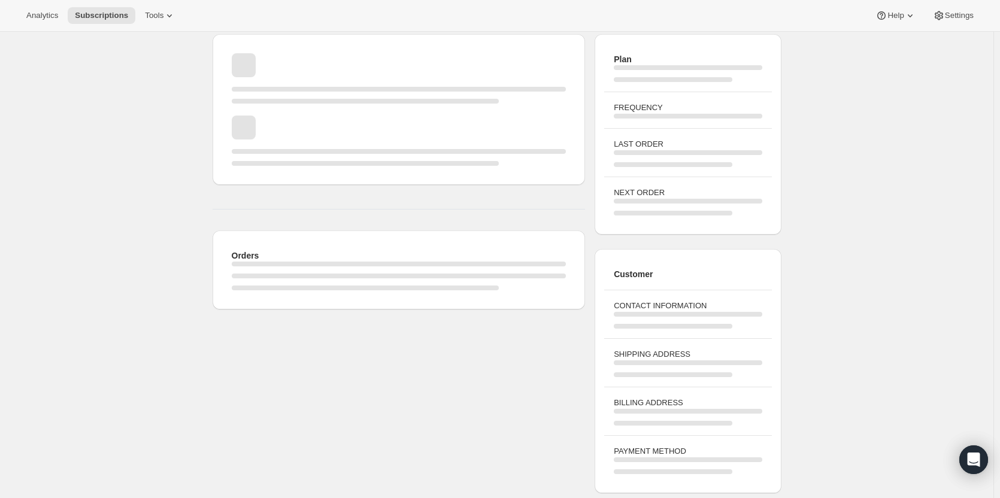
scroll to position [60, 0]
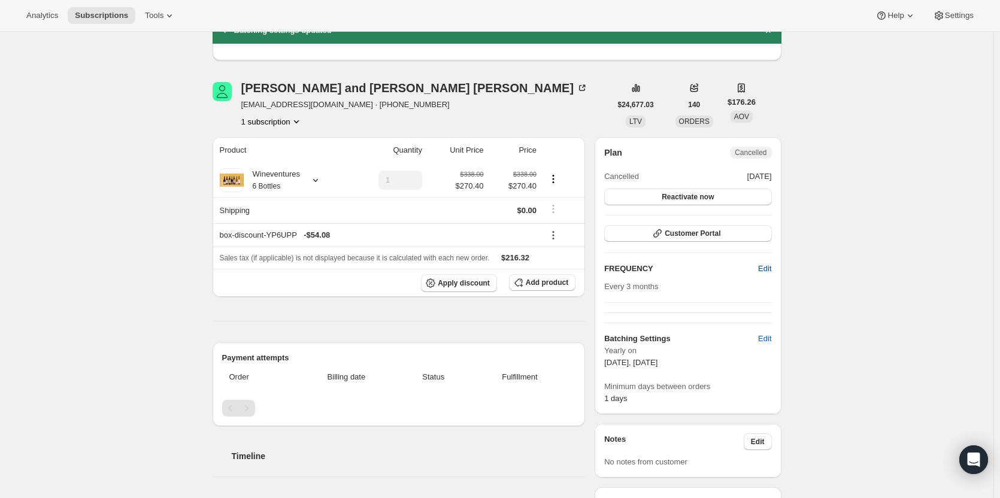
click at [769, 268] on span "Edit" at bounding box center [764, 269] width 13 height 12
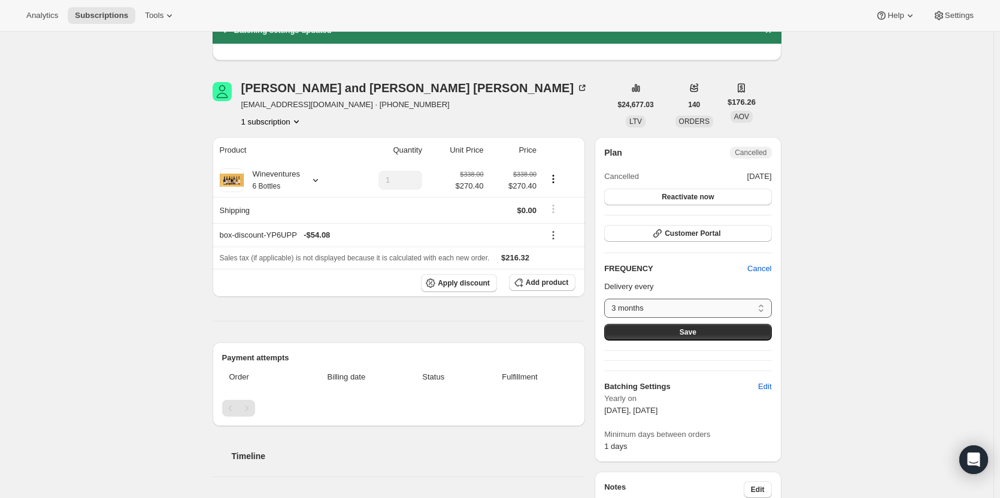
drag, startPoint x: 761, startPoint y: 317, endPoint x: 762, endPoint y: 309, distance: 7.3
click at [761, 315] on select "3 months Custom..." at bounding box center [687, 308] width 167 height 19
select select "custom"
click at [607, 299] on select "3 months Custom..." at bounding box center [687, 308] width 167 height 19
select select "MONTH"
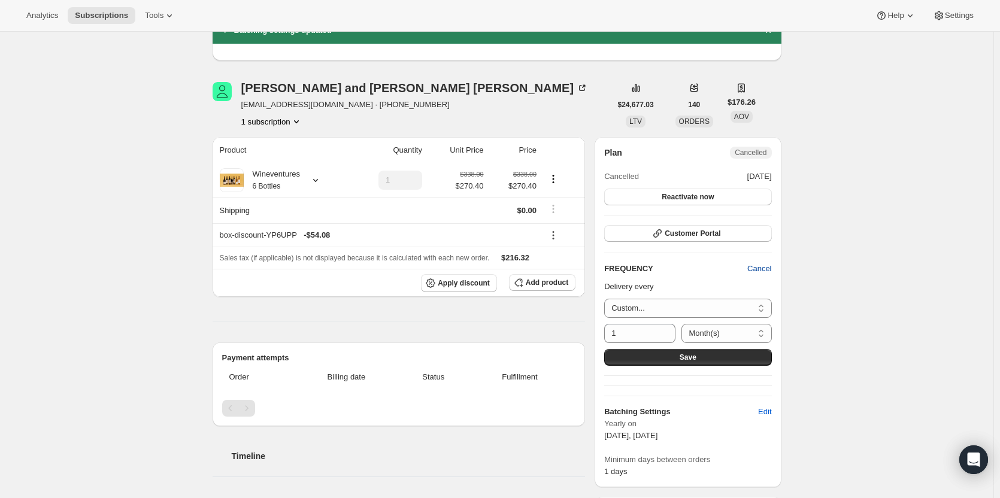
click at [767, 271] on span "Cancel" at bounding box center [759, 269] width 24 height 12
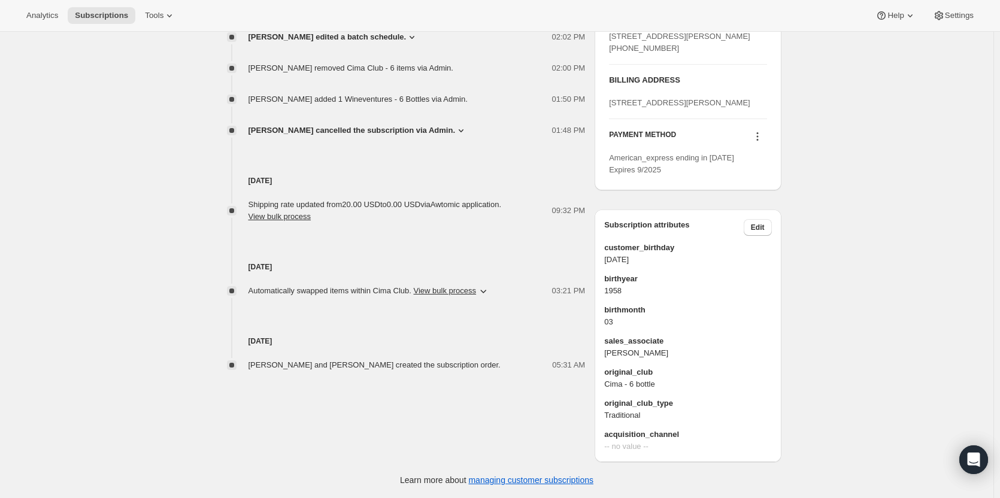
scroll to position [612, 0]
click at [760, 227] on span "Edit" at bounding box center [758, 228] width 14 height 10
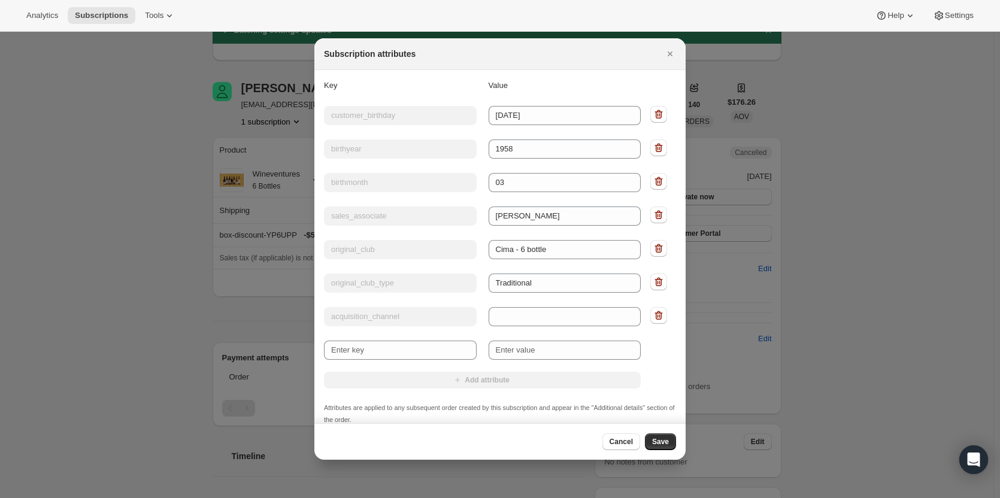
scroll to position [0, 0]
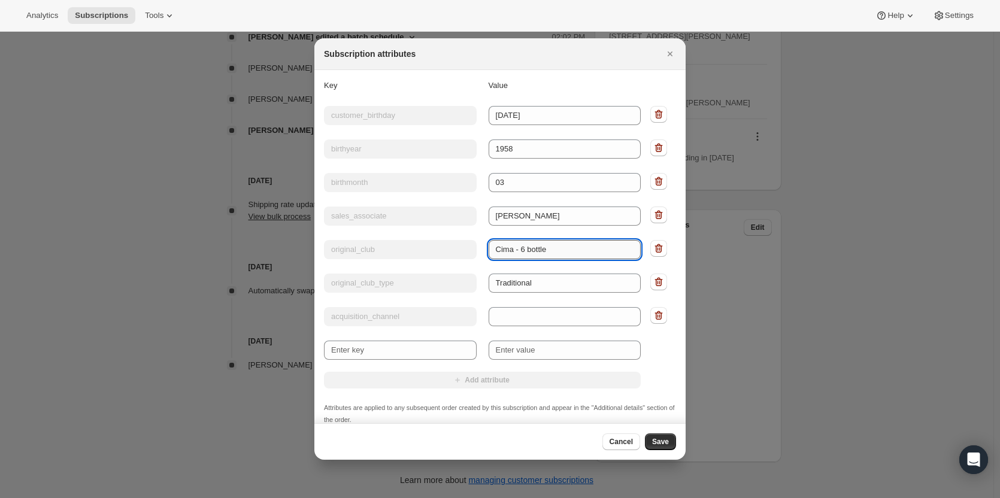
drag, startPoint x: 555, startPoint y: 250, endPoint x: 487, endPoint y: 247, distance: 68.9
click at [488, 247] on input "Cima - 6 bottle" at bounding box center [564, 249] width 153 height 19
click at [488, 250] on input "Cima - 6 bottle" at bounding box center [564, 249] width 153 height 19
click at [455, 248] on div "Key original_club Value Cima - 6 bottle" at bounding box center [482, 249] width 317 height 22
type input "Wineventures"
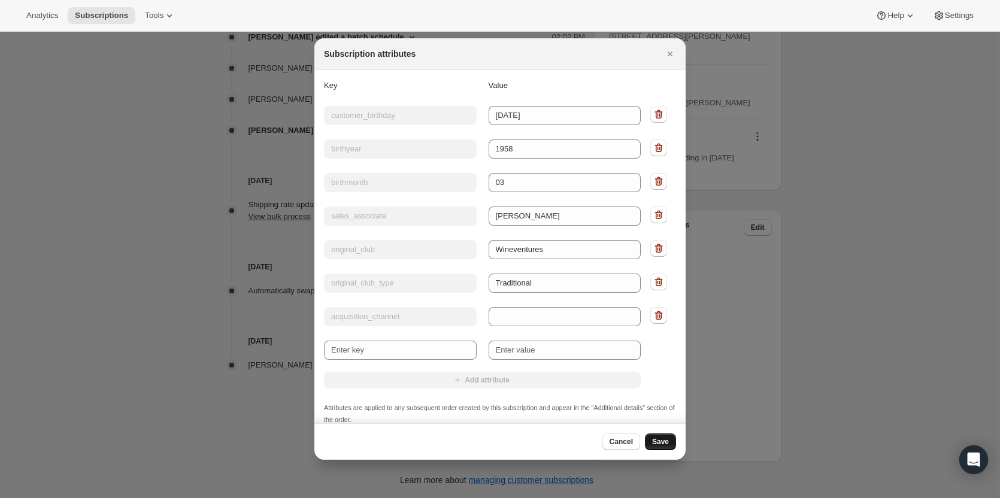
click at [661, 439] on span "Save" at bounding box center [660, 442] width 17 height 10
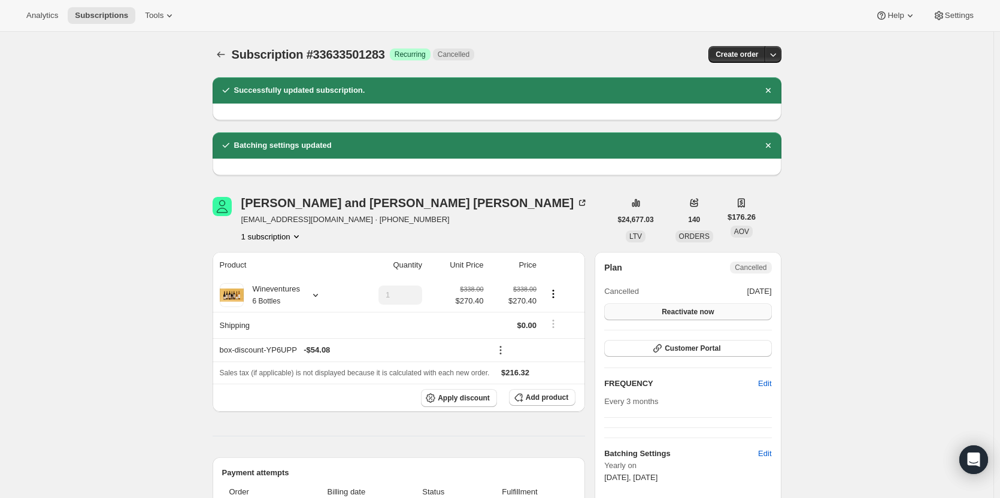
click at [734, 312] on button "Reactivate now" at bounding box center [687, 311] width 167 height 17
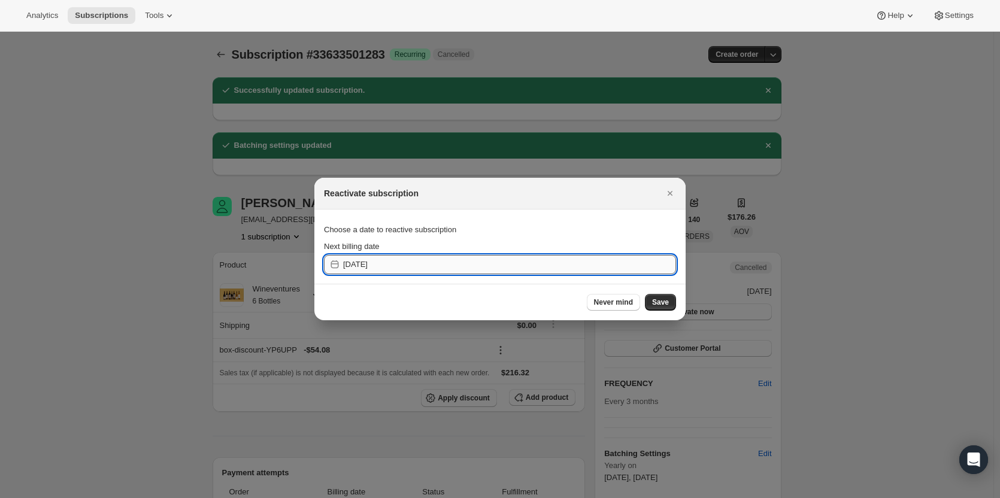
click at [490, 262] on input "2025-09-11" at bounding box center [509, 264] width 333 height 19
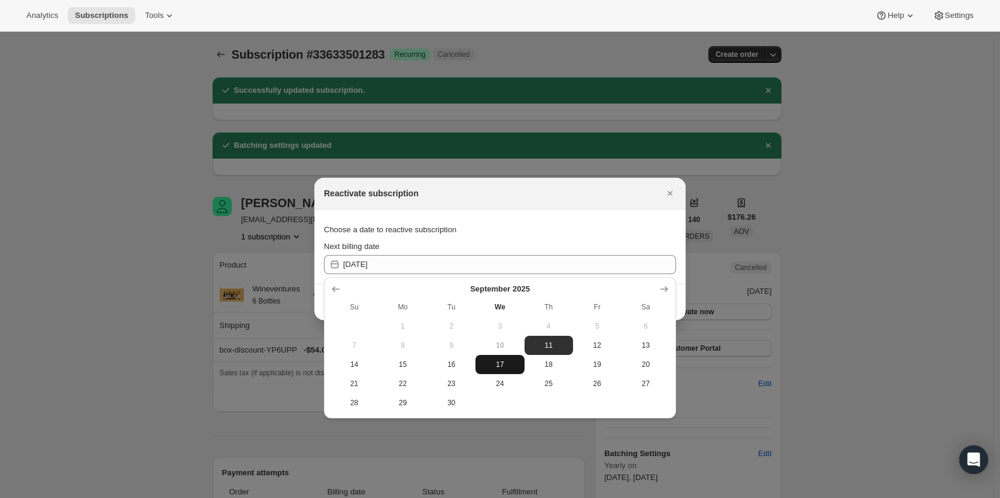
click at [497, 368] on span "17" at bounding box center [499, 365] width 39 height 10
type input "2025-09-17"
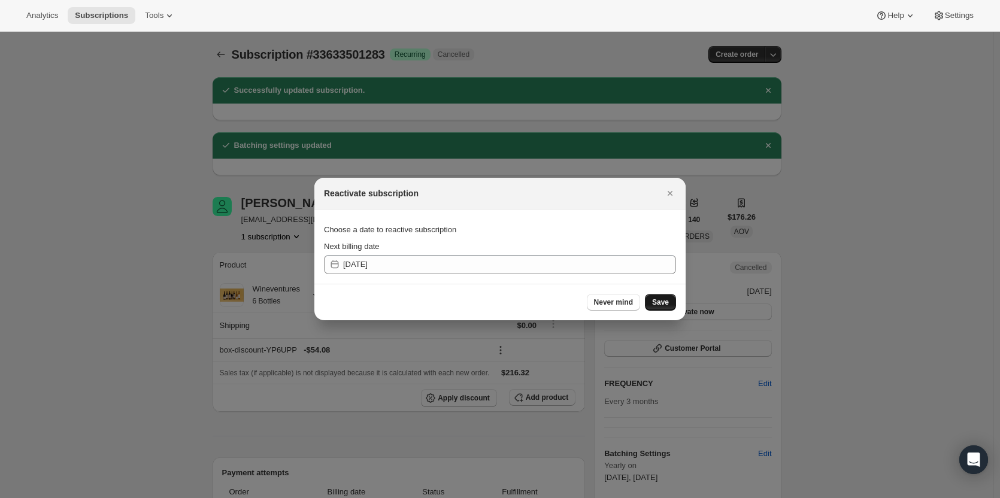
click at [665, 303] on span "Save" at bounding box center [660, 302] width 17 height 10
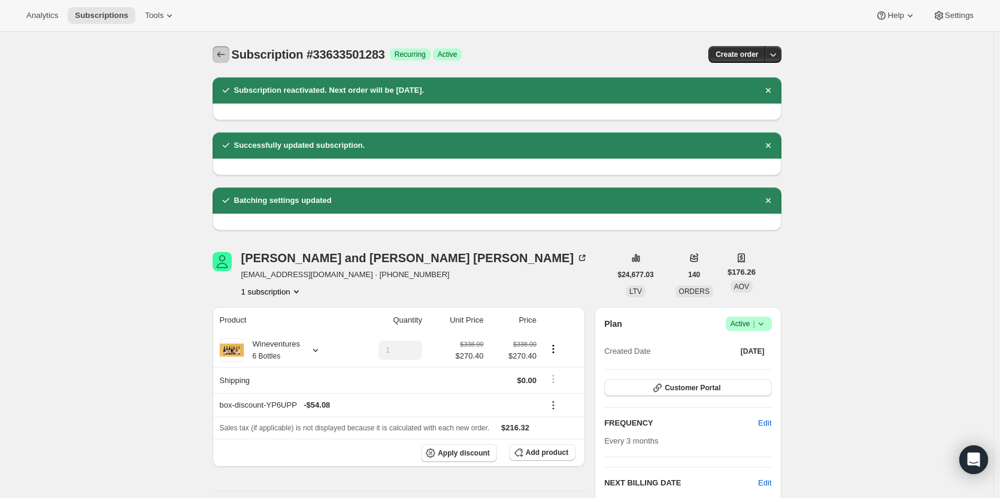
click at [226, 51] on icon "Subscriptions" at bounding box center [221, 54] width 12 height 12
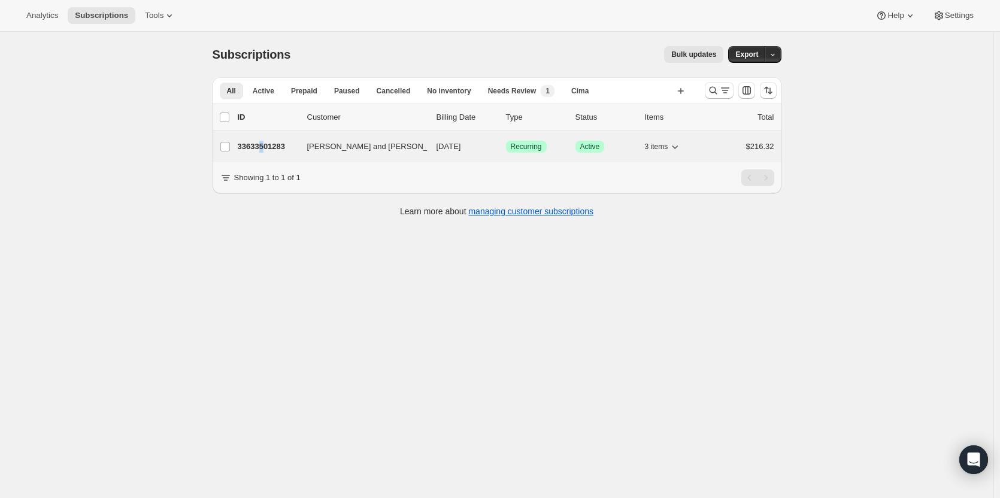
click at [265, 153] on div "33633501283 Gary and Jorie Olson 11/04/2025 Success Recurring Success Active 3 …" at bounding box center [506, 146] width 536 height 17
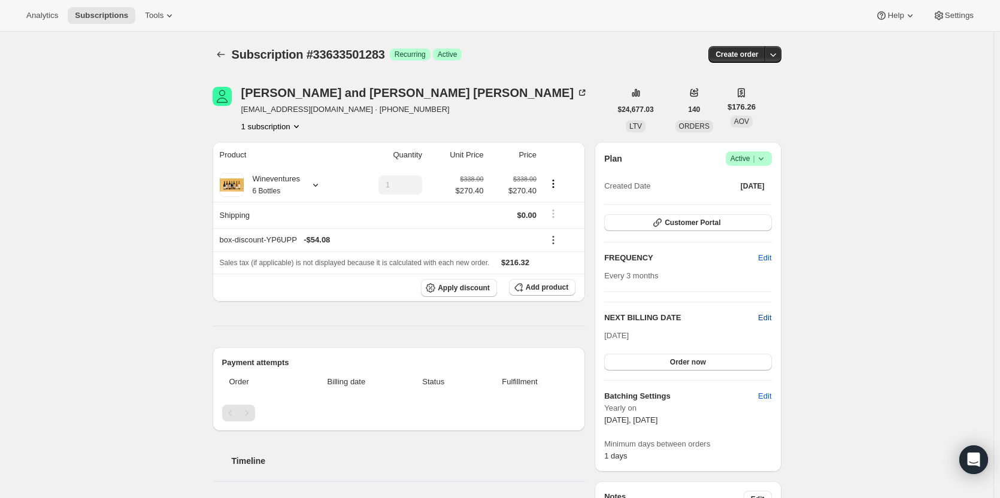
click at [770, 320] on span "Edit" at bounding box center [764, 318] width 13 height 12
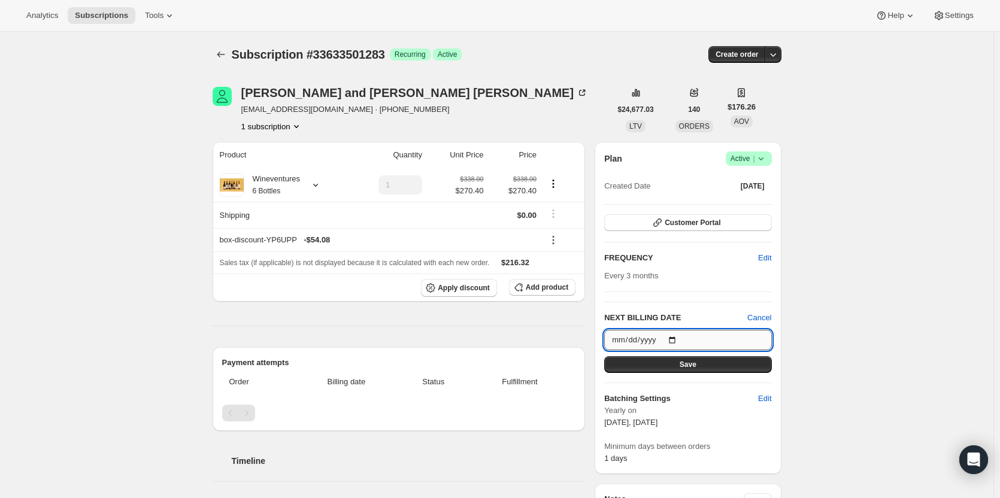
click at [714, 339] on input "2025-11-04" at bounding box center [687, 340] width 167 height 20
click at [636, 339] on input "2025-11-04" at bounding box center [687, 340] width 167 height 20
click at [676, 335] on input "2025-11-04" at bounding box center [687, 340] width 167 height 20
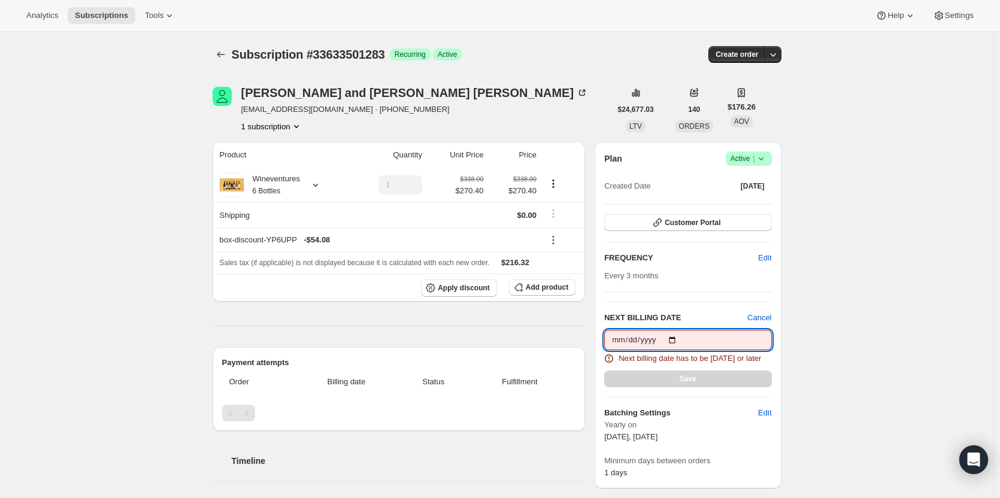
type input "2025-09-17"
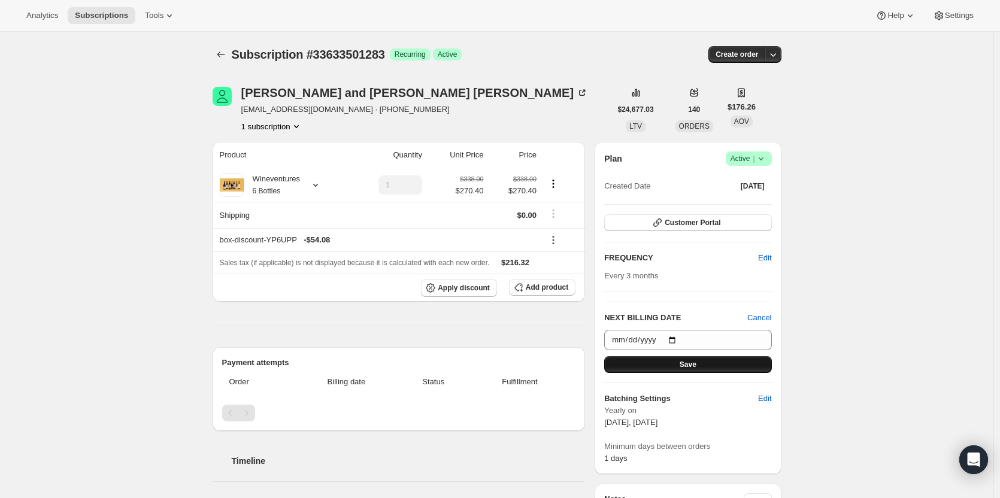
click at [745, 371] on button "Save" at bounding box center [687, 364] width 167 height 17
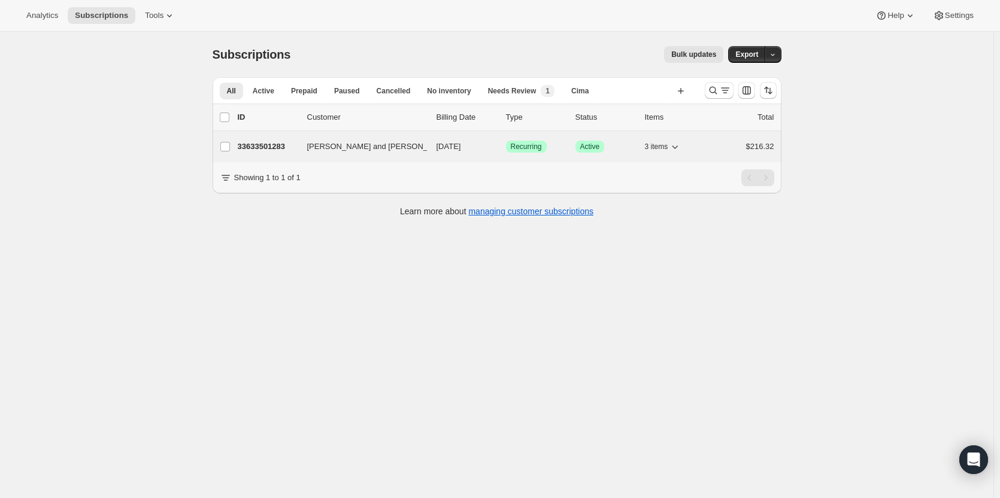
click at [275, 145] on p "33633501283" at bounding box center [268, 147] width 60 height 12
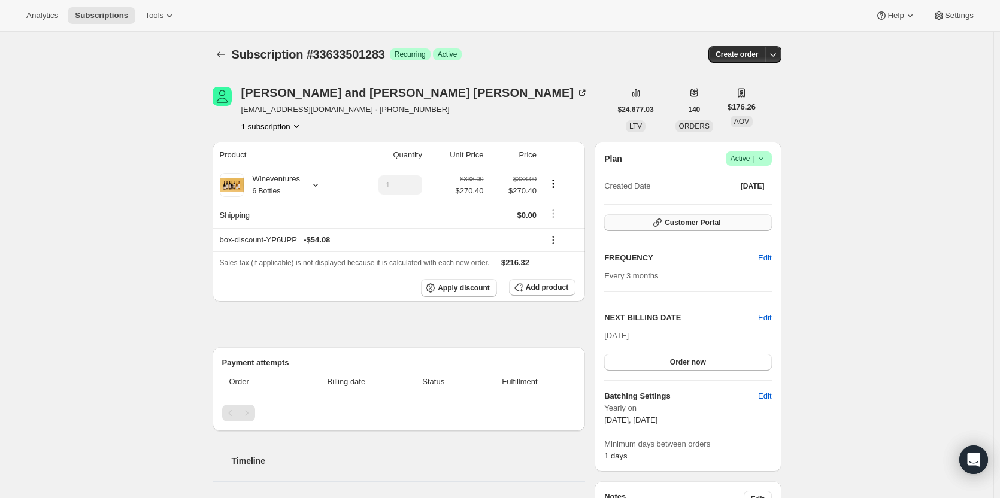
click at [722, 224] on button "Customer Portal" at bounding box center [687, 222] width 167 height 17
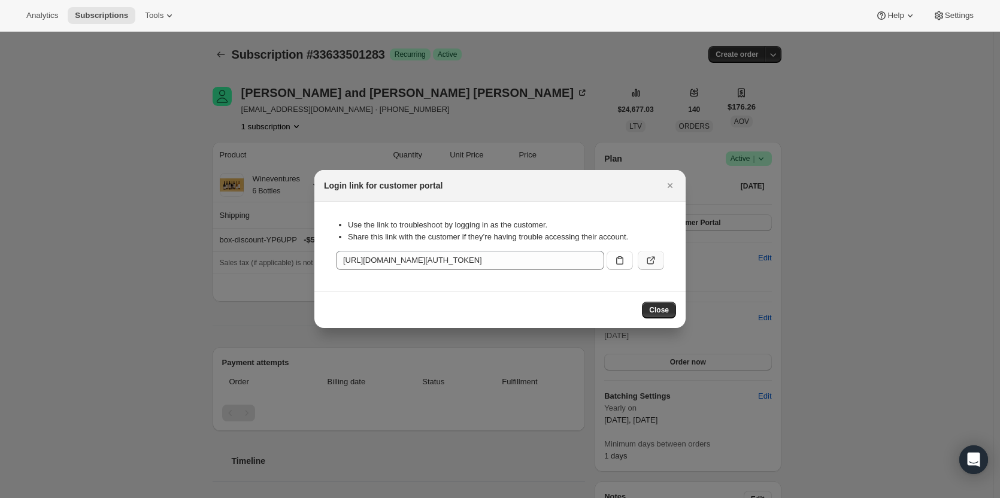
click at [651, 262] on icon ":r2t3:" at bounding box center [651, 260] width 12 height 12
click at [670, 188] on icon "Close" at bounding box center [670, 186] width 12 height 12
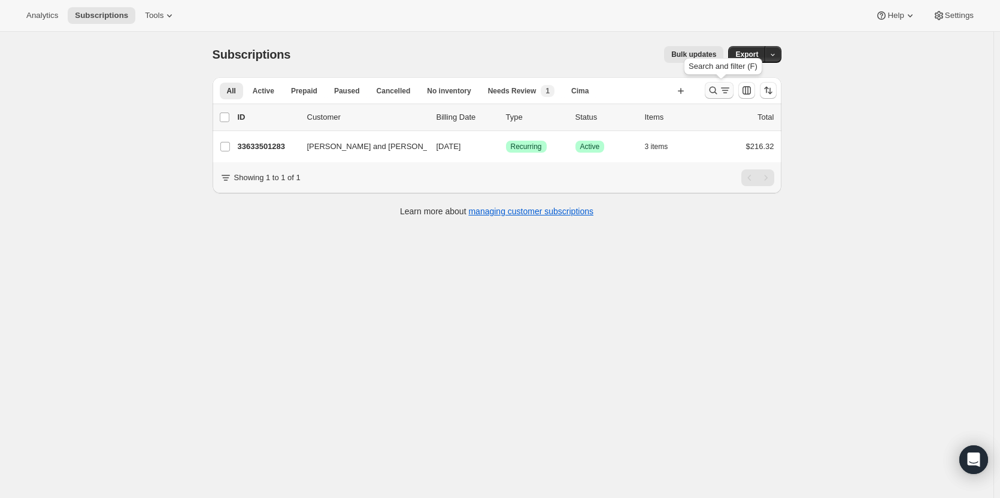
click at [710, 93] on icon "Search and filter results" at bounding box center [713, 90] width 12 height 12
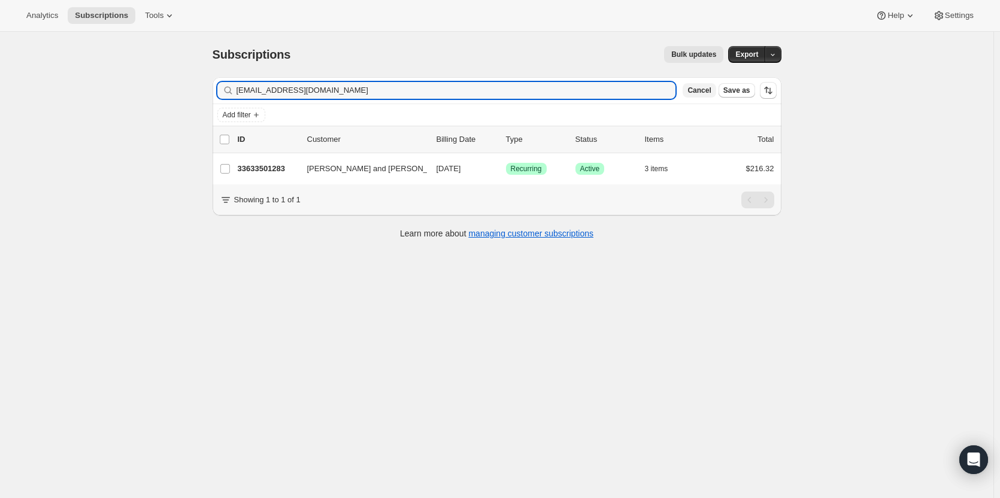
click at [707, 90] on span "Cancel" at bounding box center [698, 91] width 23 height 10
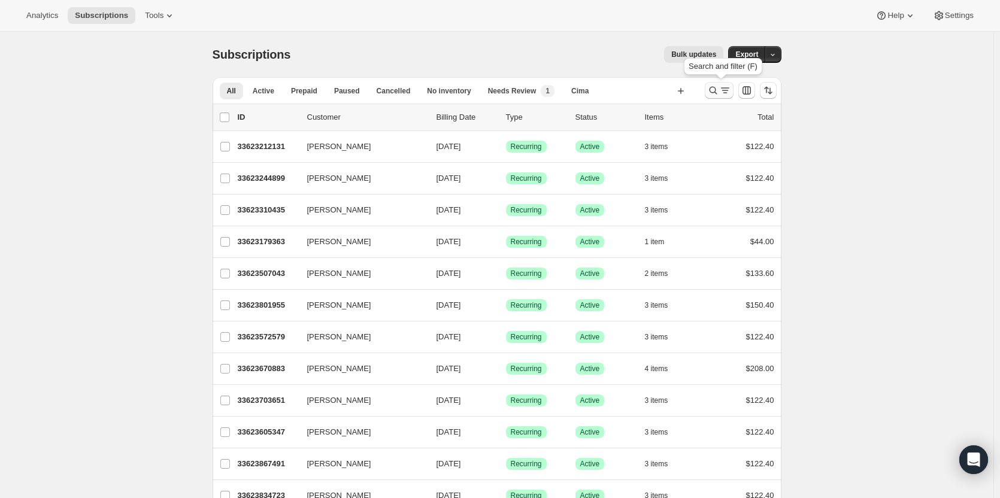
click at [715, 93] on icon "Search and filter results" at bounding box center [713, 91] width 8 height 8
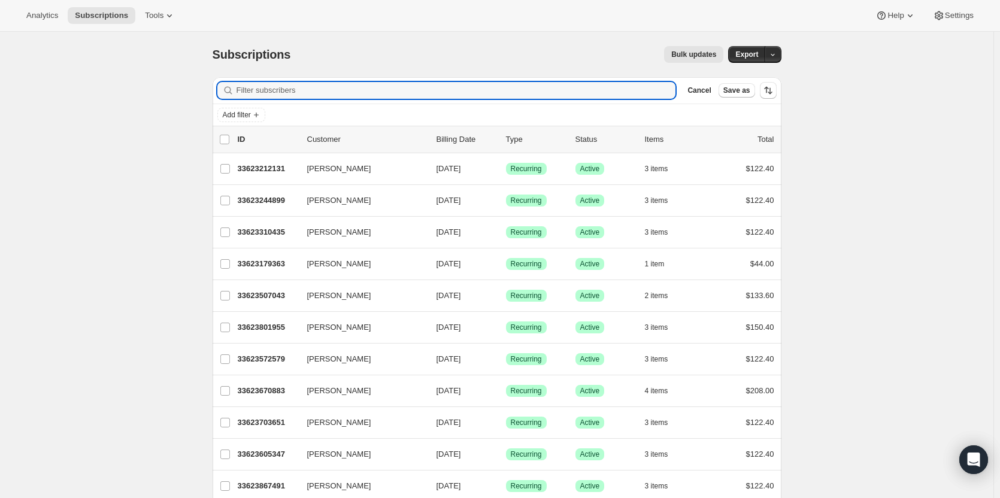
paste input "7073375628"
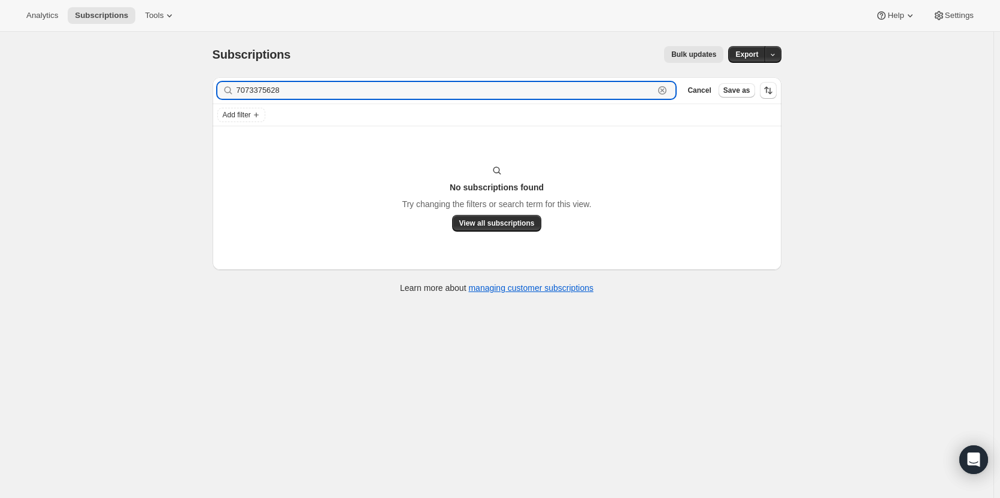
type input "7073375628"
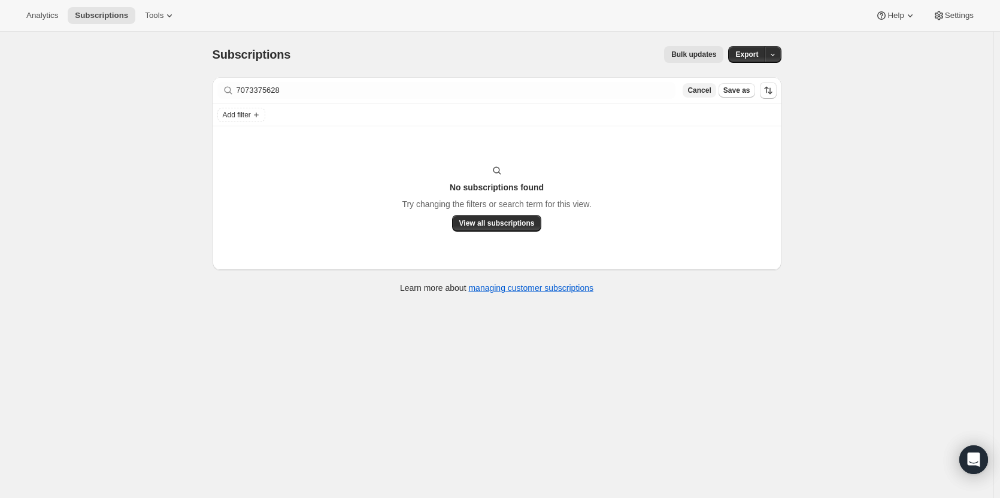
click at [697, 96] on button "Cancel" at bounding box center [698, 90] width 33 height 14
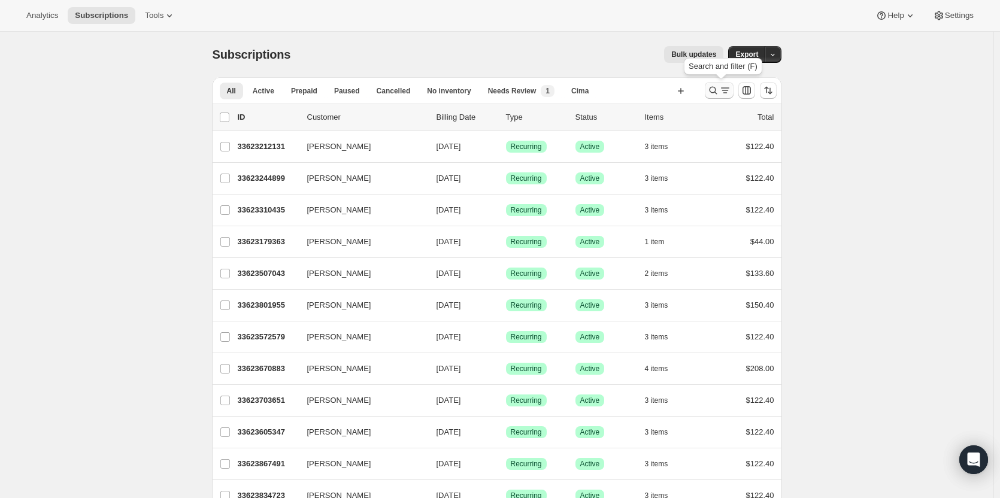
click at [716, 92] on icon "Search and filter results" at bounding box center [713, 90] width 12 height 12
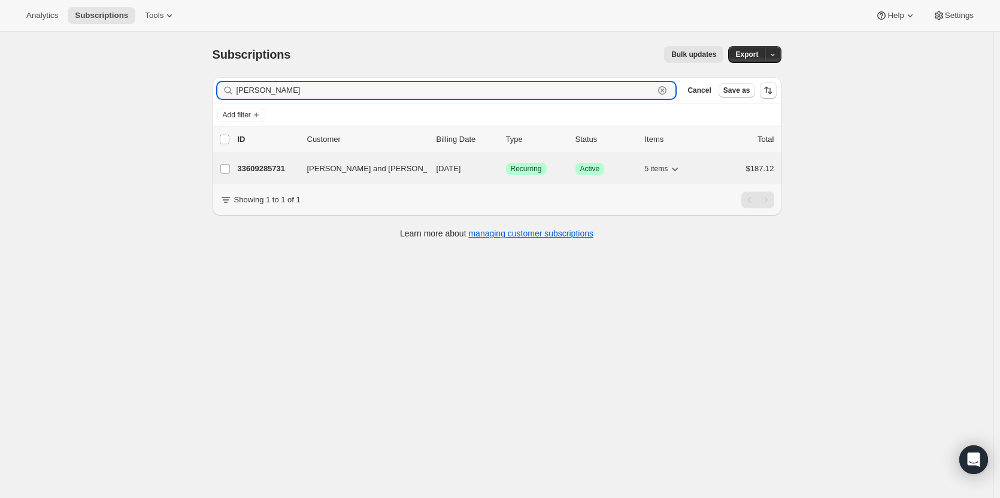
type input "Gigi R"
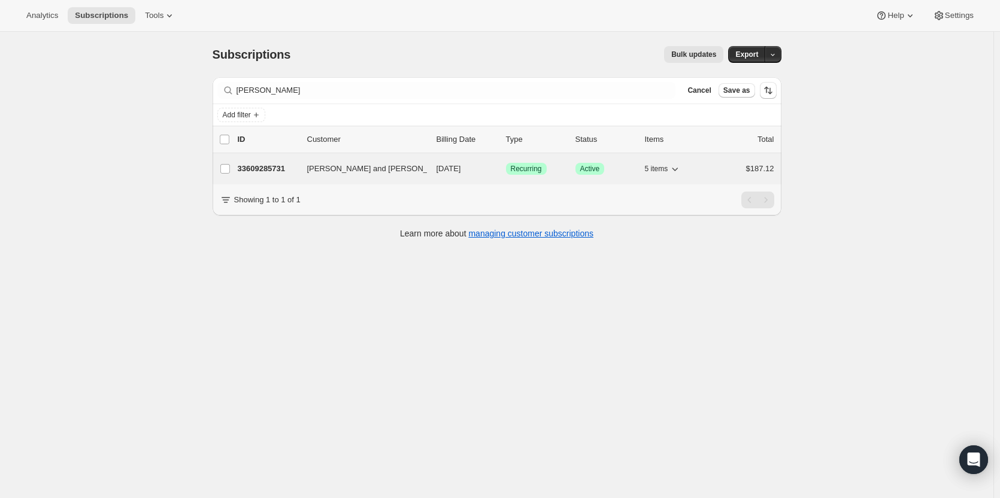
click at [286, 168] on p "33609285731" at bounding box center [268, 169] width 60 height 12
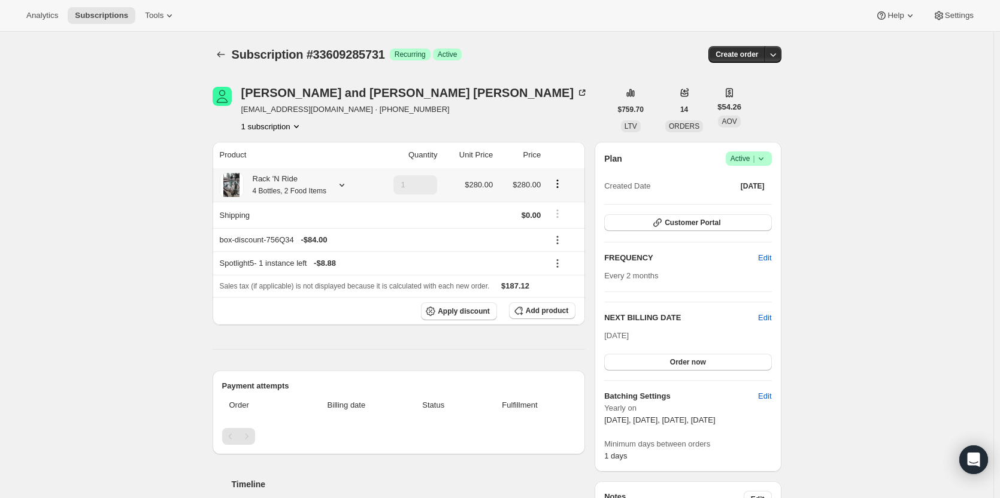
click at [555, 187] on icon "Product actions" at bounding box center [557, 184] width 12 height 12
click at [560, 203] on span "Edit box" at bounding box center [560, 206] width 28 height 9
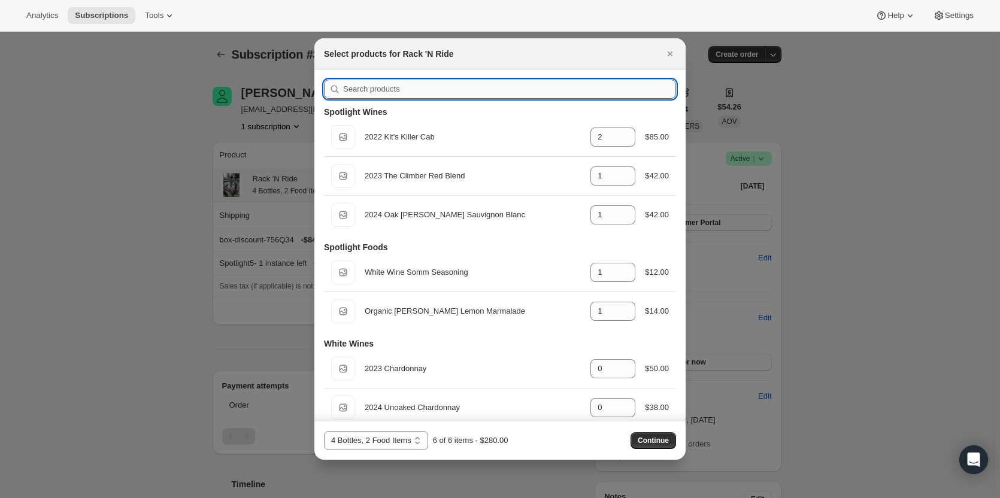
click at [574, 91] on input ":r3oi:" at bounding box center [509, 89] width 333 height 19
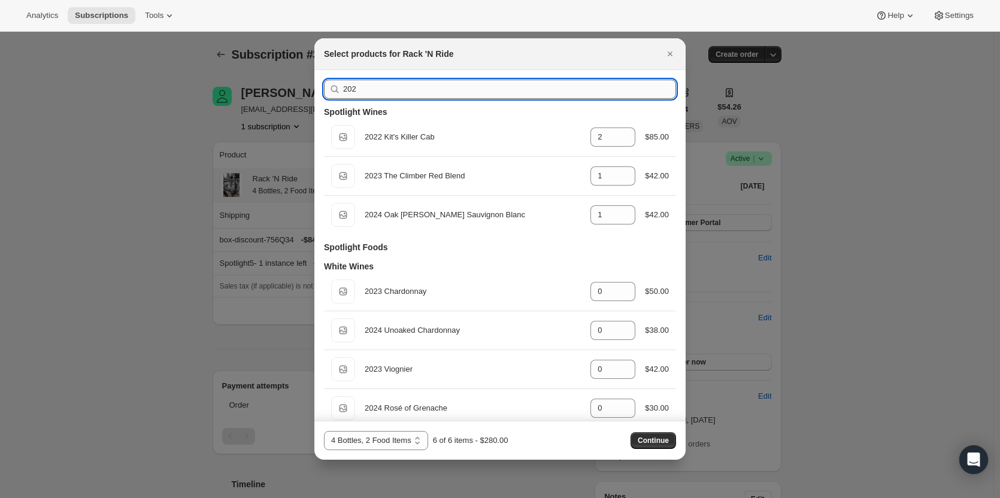
type input "2023"
type input "1"
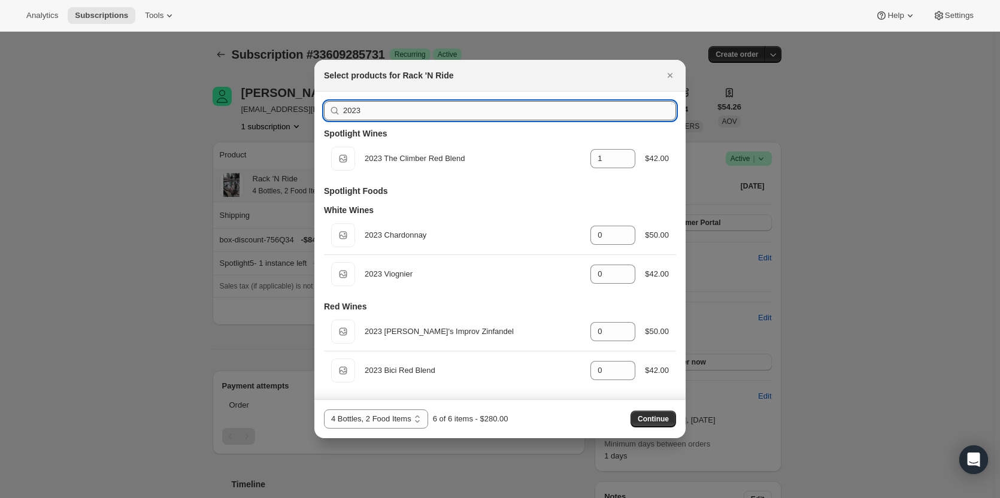
type input "202"
type input "2"
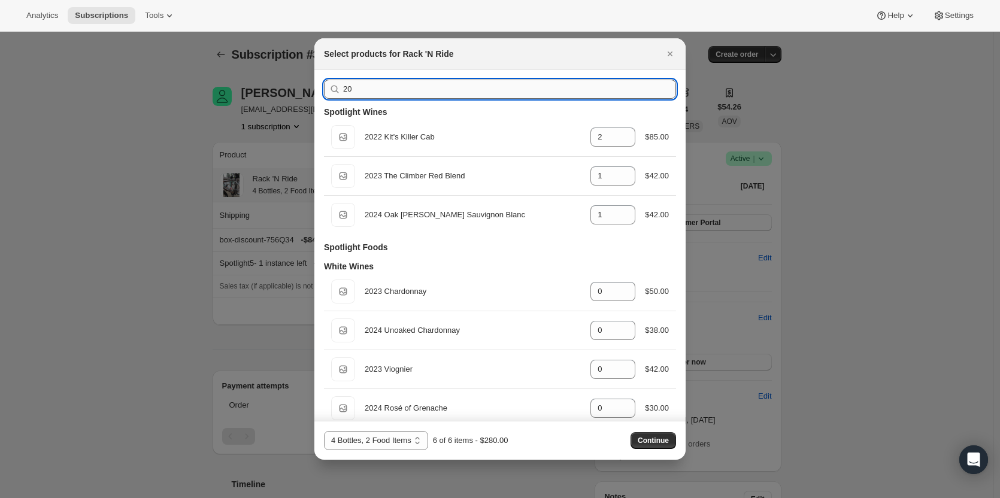
type input "2"
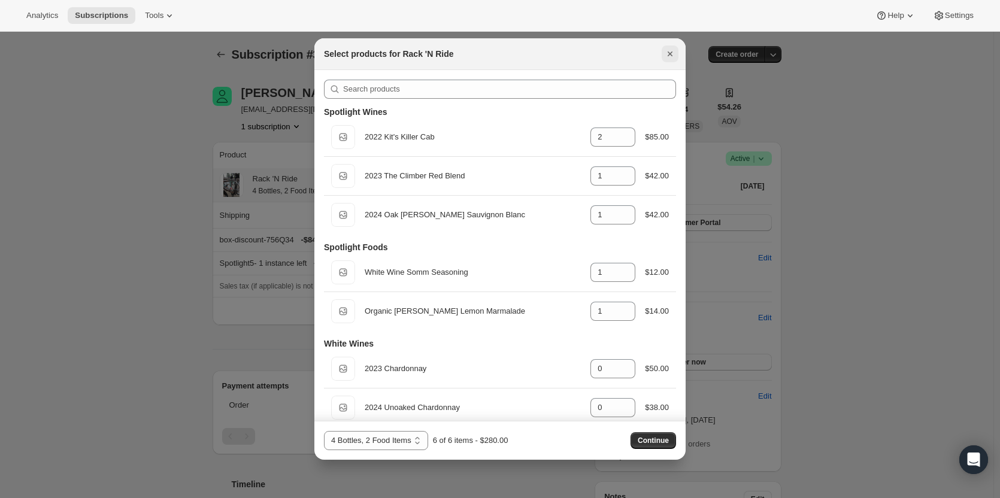
click at [665, 55] on icon "Close" at bounding box center [670, 54] width 12 height 12
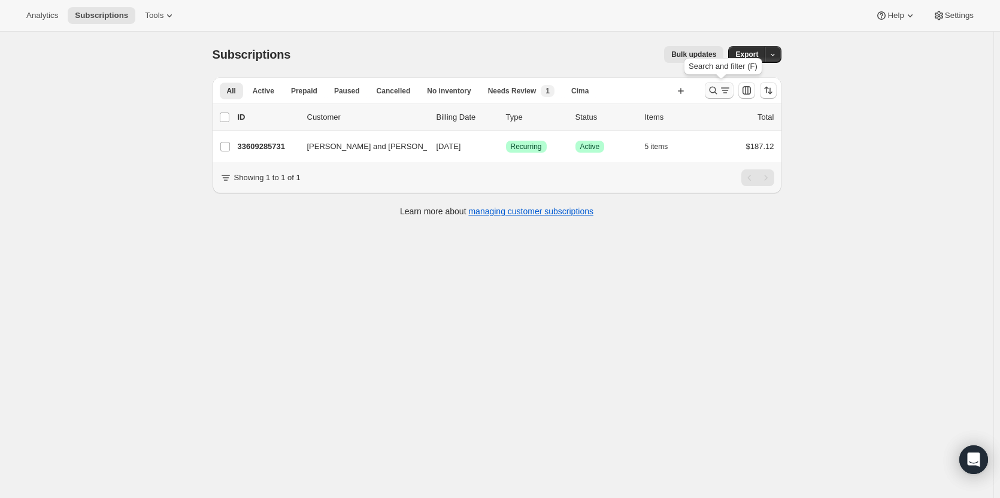
click at [715, 95] on icon "Search and filter results" at bounding box center [713, 90] width 12 height 12
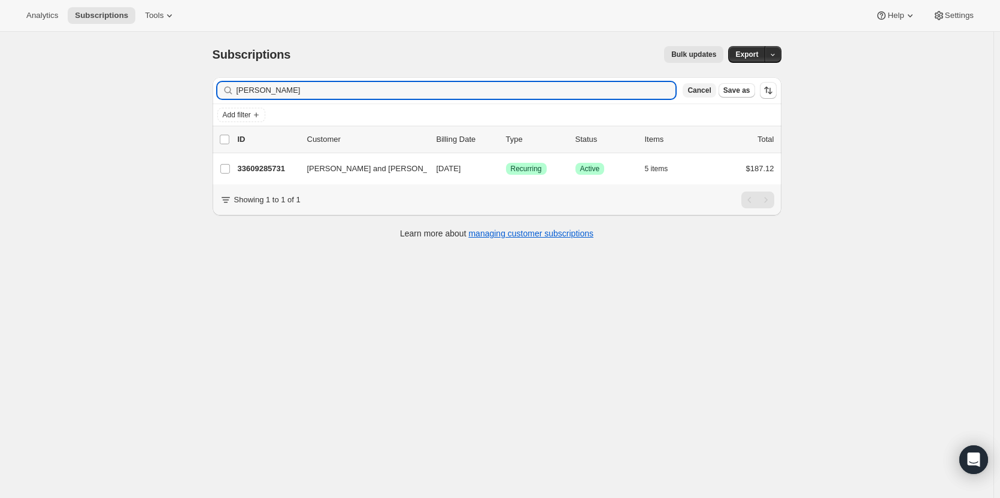
click at [702, 93] on span "Cancel" at bounding box center [698, 91] width 23 height 10
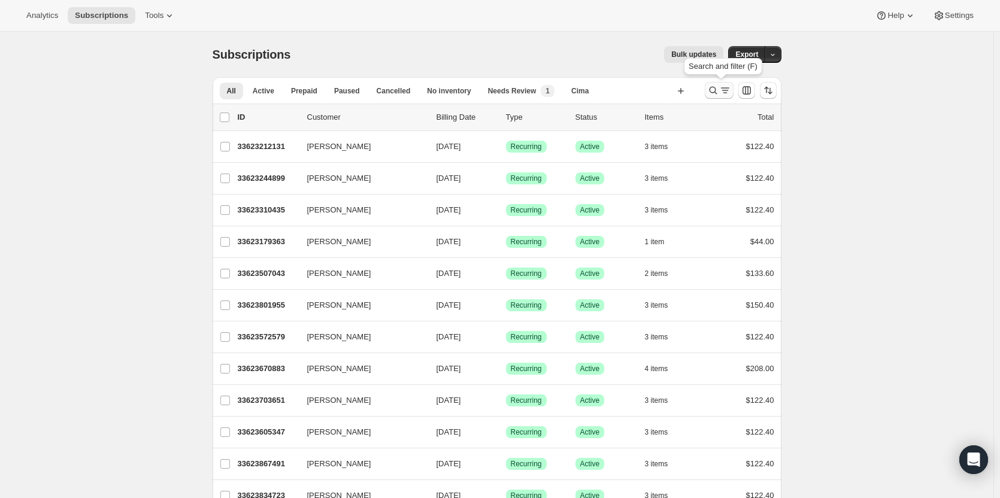
click at [716, 90] on icon "Search and filter results" at bounding box center [713, 90] width 12 height 12
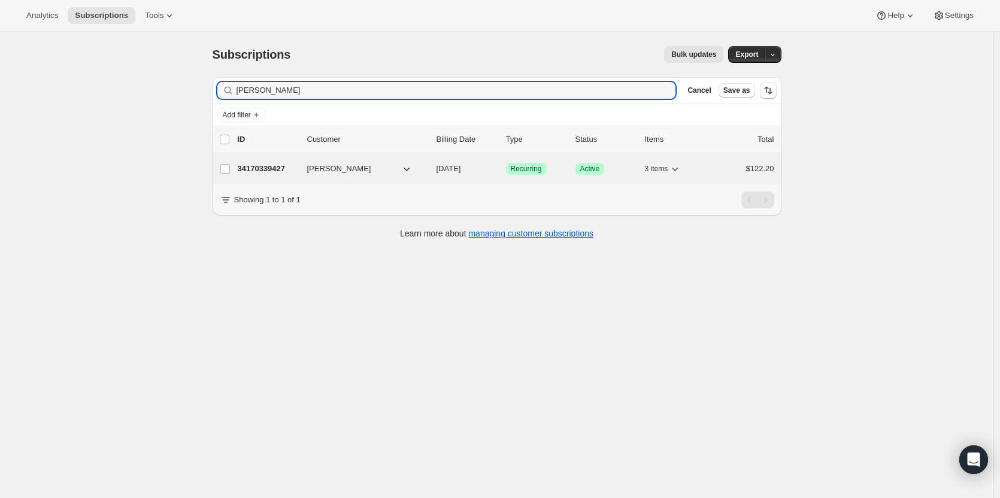
type input "Ed Carl"
click at [281, 171] on p "34170339427" at bounding box center [268, 169] width 60 height 12
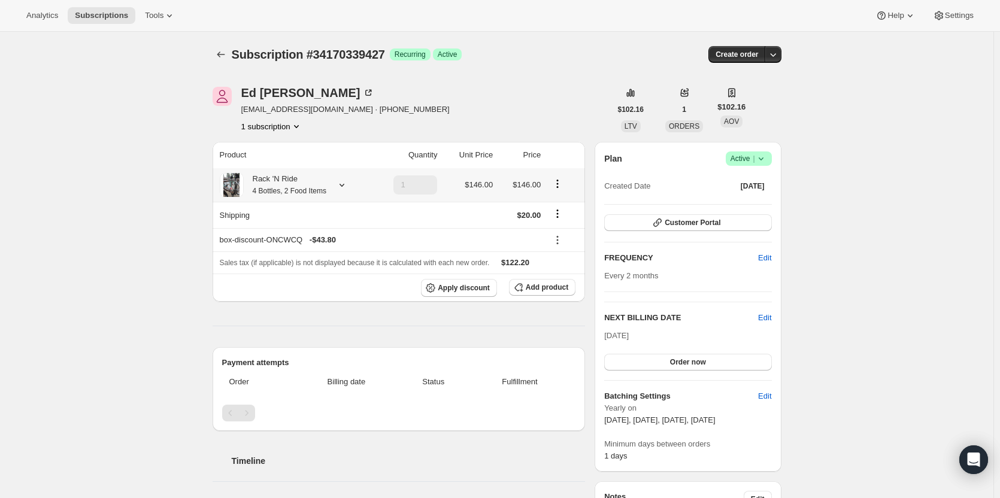
click at [561, 184] on icon "Product actions" at bounding box center [557, 184] width 12 height 12
click at [560, 212] on span "Edit box" at bounding box center [560, 207] width 29 height 12
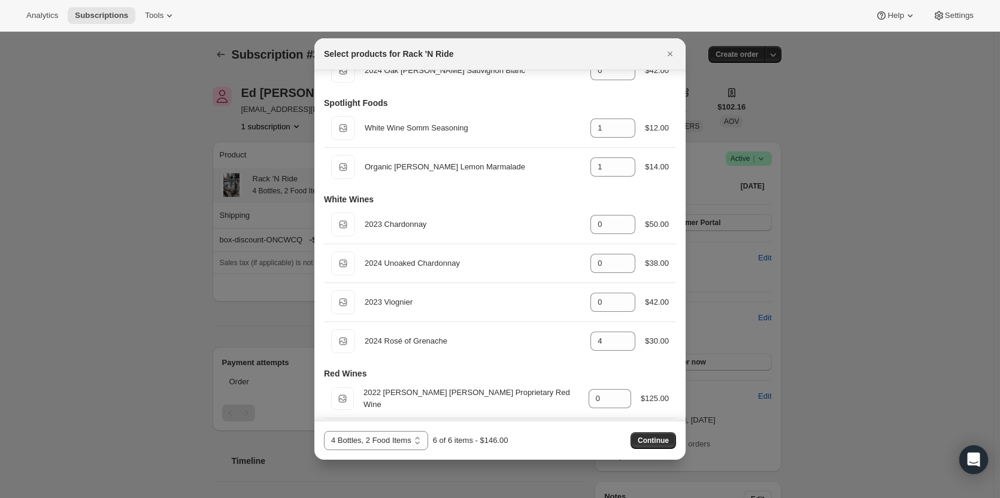
scroll to position [268, 0]
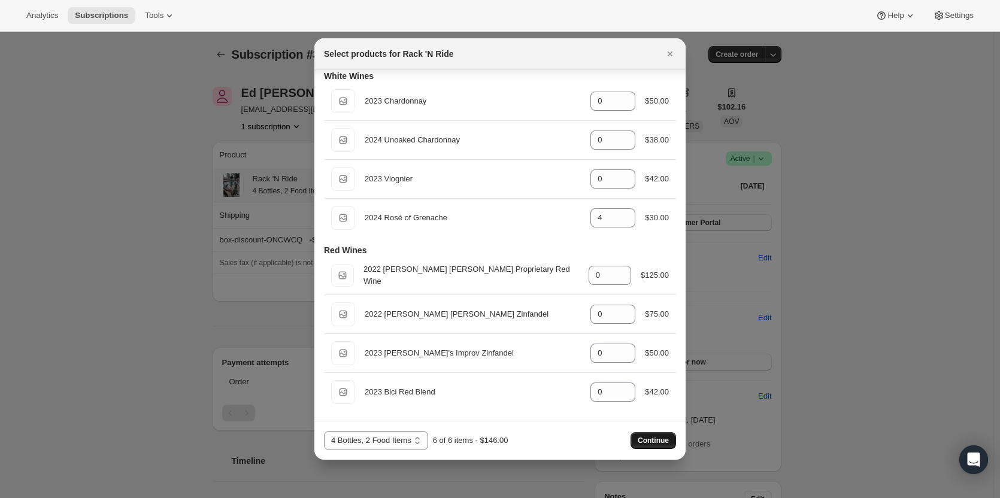
click at [660, 442] on span "Continue" at bounding box center [652, 441] width 31 height 10
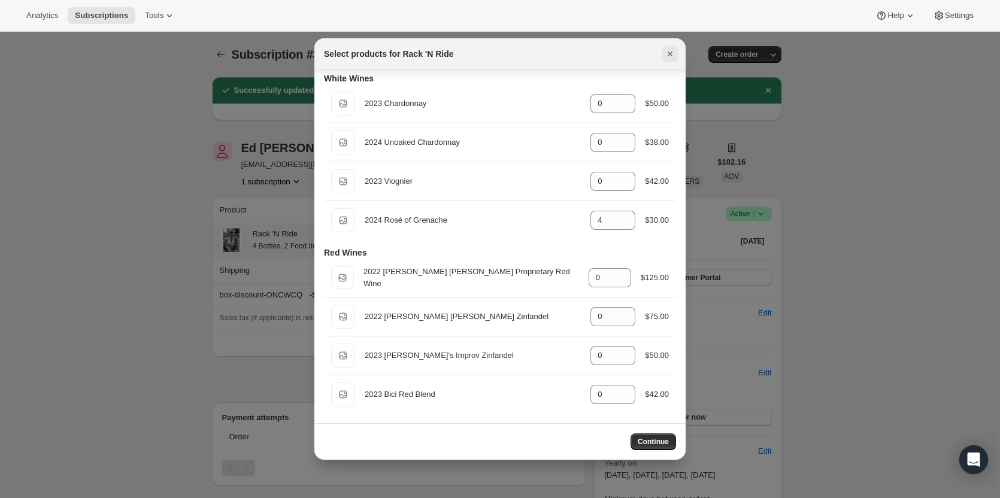
click at [675, 49] on icon "Close" at bounding box center [670, 54] width 12 height 12
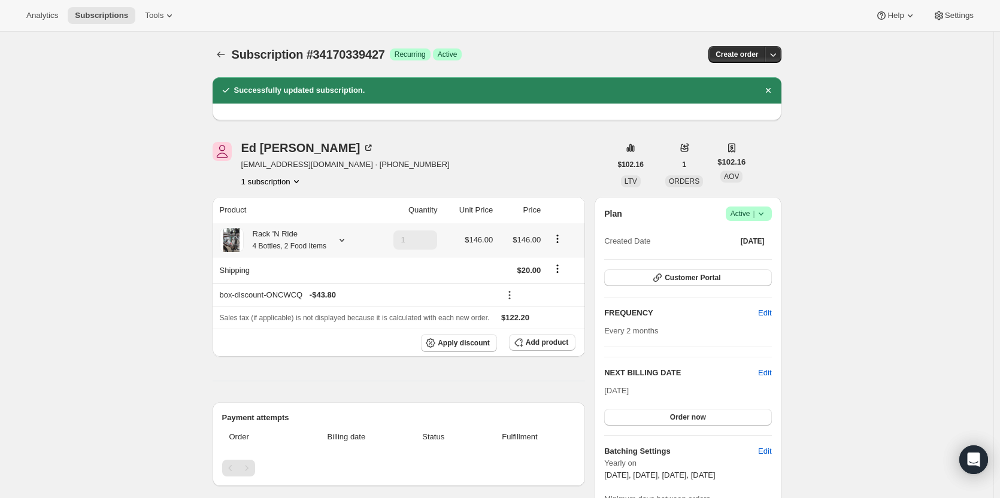
click at [330, 245] on div "Rack 'N Ride 4 Bottles, 2 Food Items" at bounding box center [294, 240] width 149 height 24
click at [336, 241] on div at bounding box center [339, 240] width 17 height 12
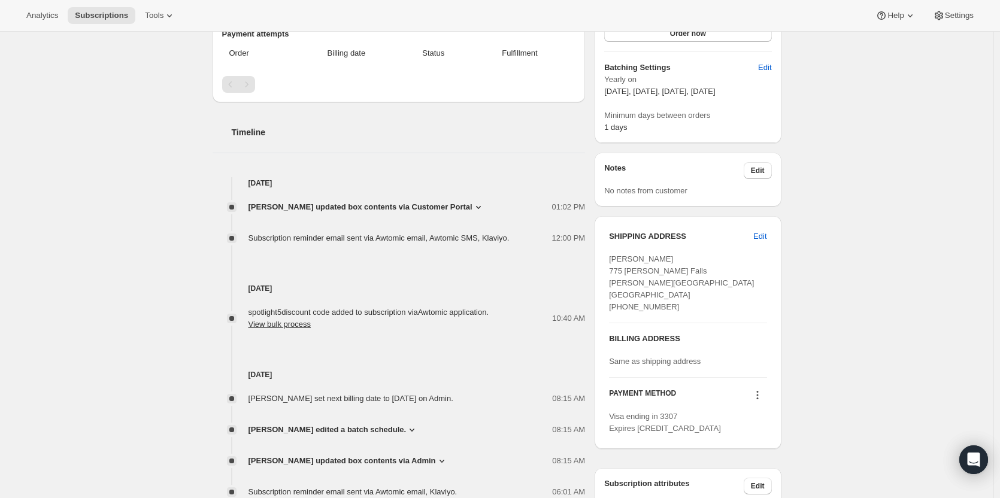
scroll to position [466, 0]
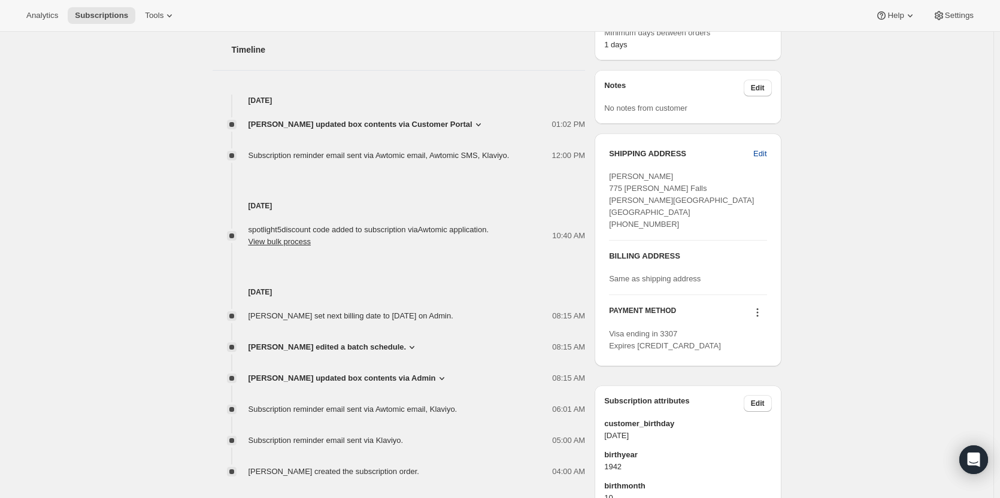
click at [762, 154] on span "Edit" at bounding box center [759, 154] width 13 height 12
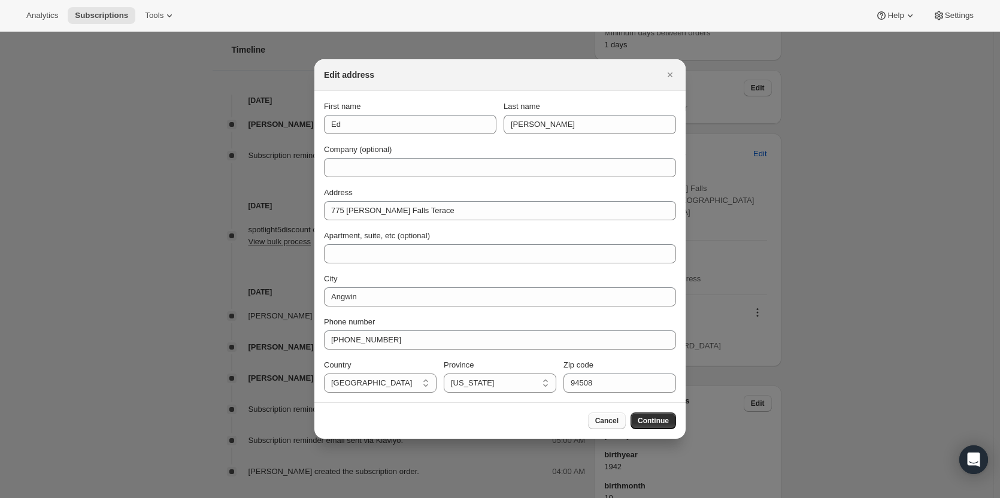
click at [611, 421] on span "Cancel" at bounding box center [606, 421] width 23 height 10
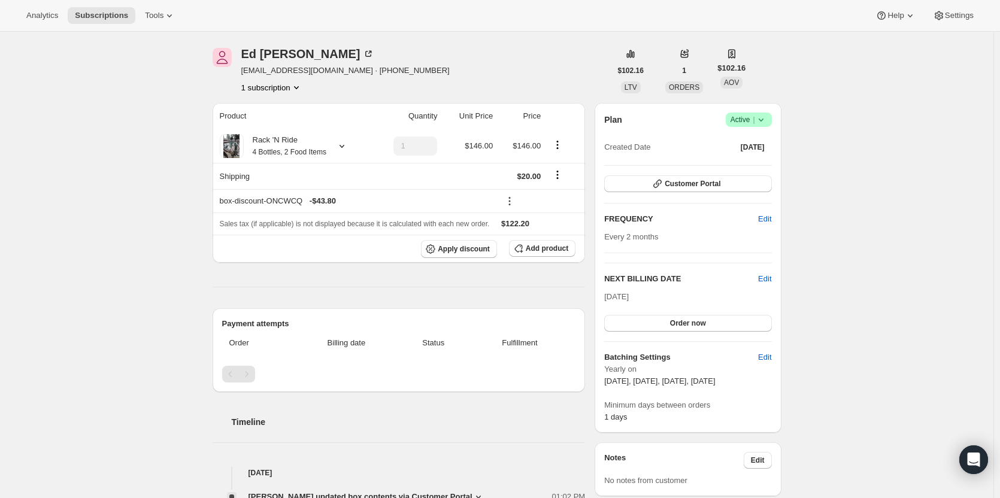
scroll to position [91, 0]
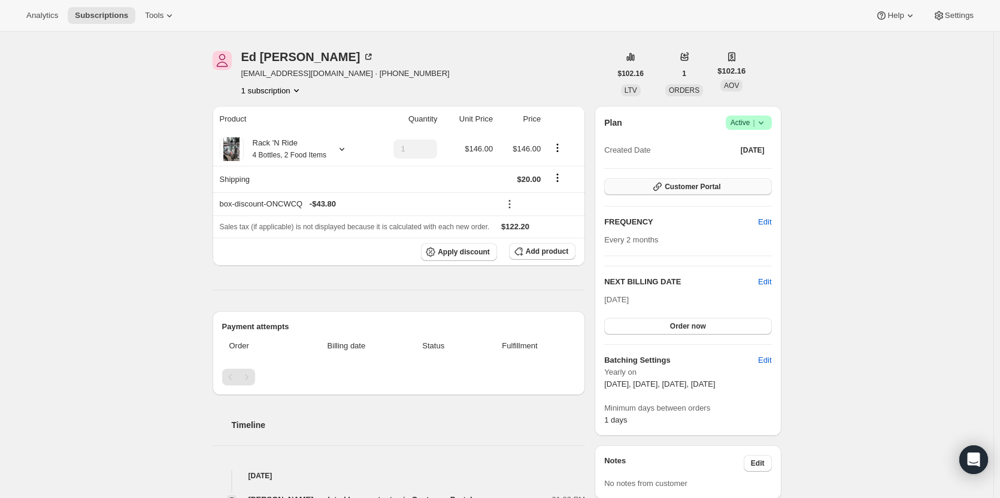
click at [725, 187] on button "Customer Portal" at bounding box center [687, 186] width 167 height 17
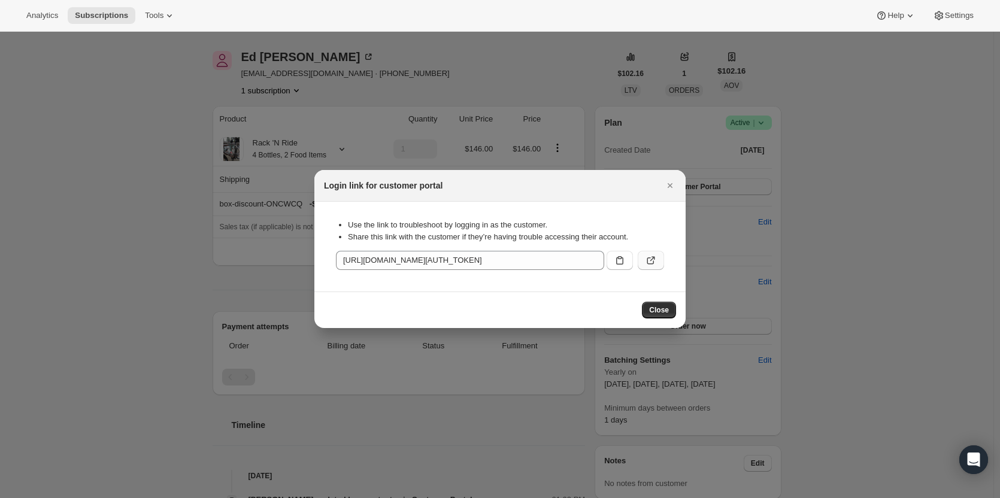
click at [652, 259] on icon ":r4cd:" at bounding box center [652, 259] width 5 height 5
click at [658, 309] on span "Close" at bounding box center [659, 310] width 20 height 10
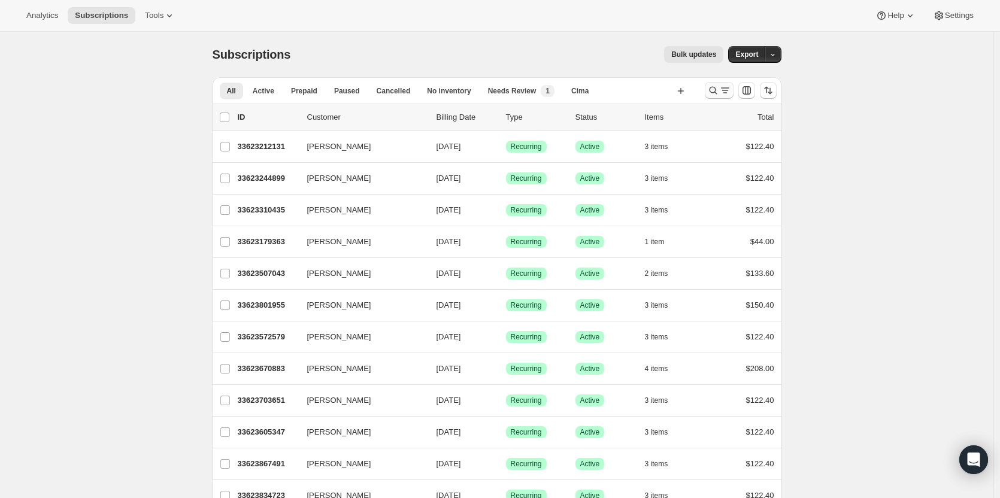
click at [709, 93] on button "Search and filter results" at bounding box center [718, 90] width 29 height 17
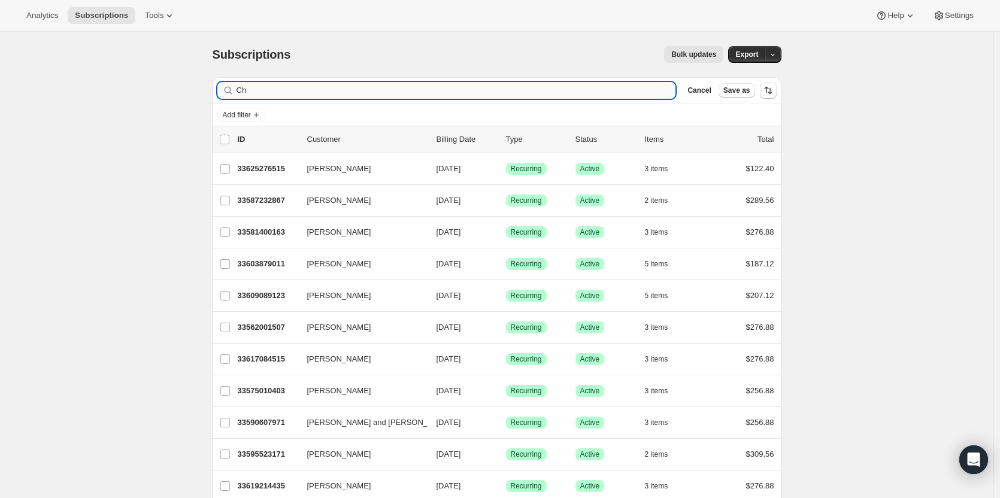
type input "C"
drag, startPoint x: 256, startPoint y: 92, endPoint x: 239, endPoint y: 89, distance: 17.0
click at [239, 89] on input "408" at bounding box center [445, 90] width 418 height 17
paste input "2055316"
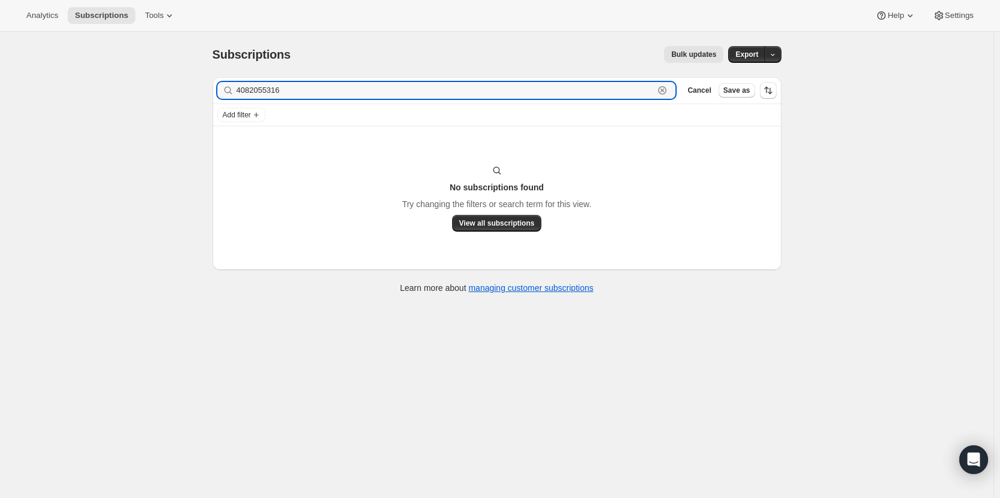
type input "4082055316"
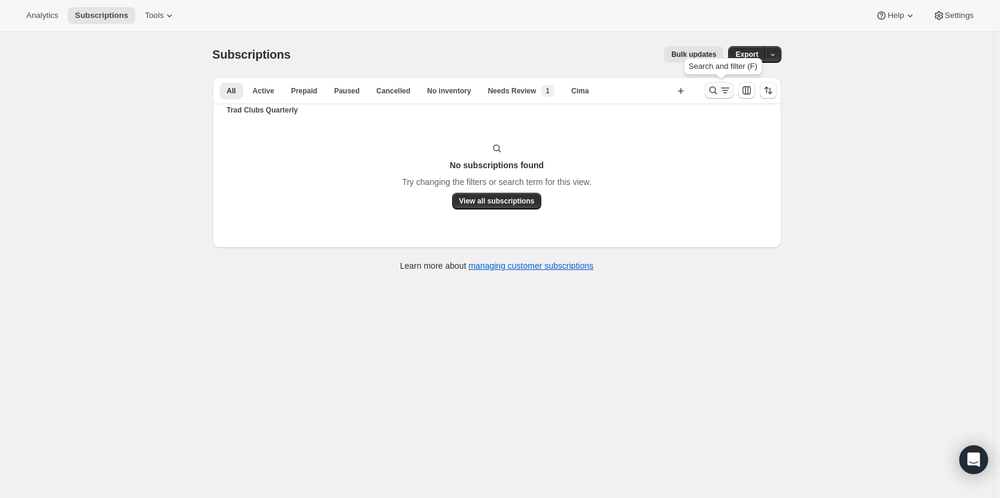
click at [716, 92] on icon "Search and filter results" at bounding box center [713, 90] width 12 height 12
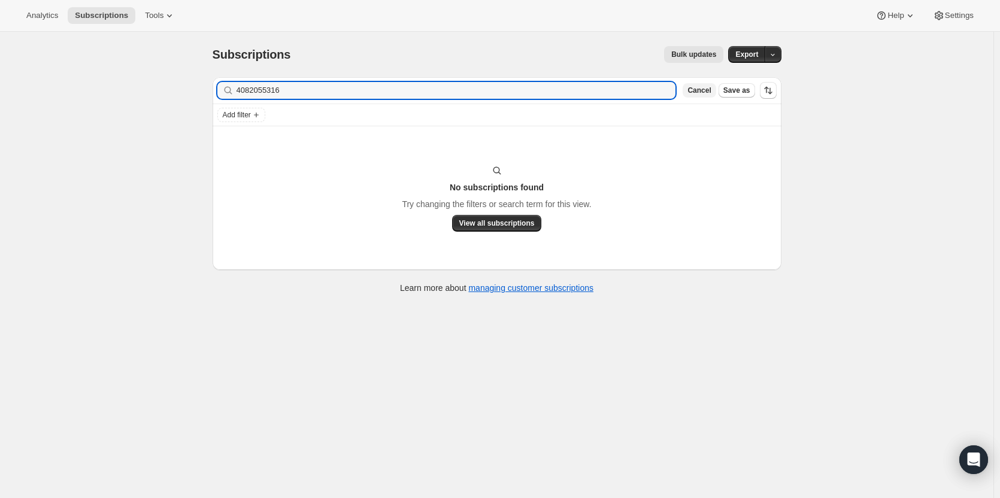
click at [710, 93] on span "Cancel" at bounding box center [698, 91] width 23 height 10
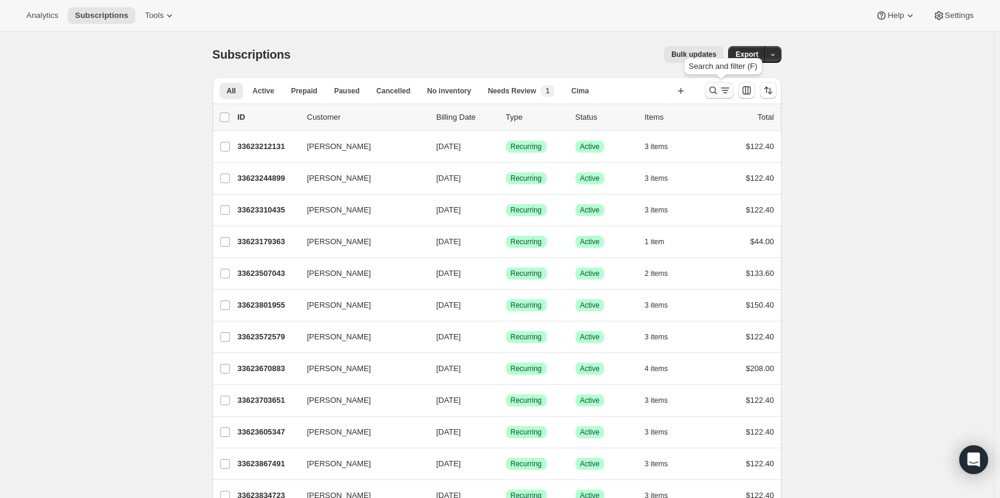
click at [715, 92] on icon "Search and filter results" at bounding box center [713, 90] width 12 height 12
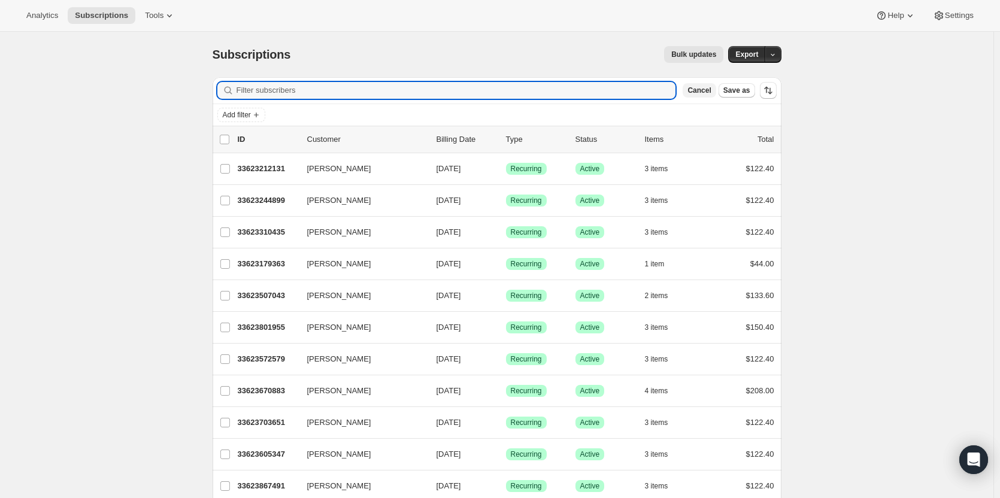
paste input "bartbojo"
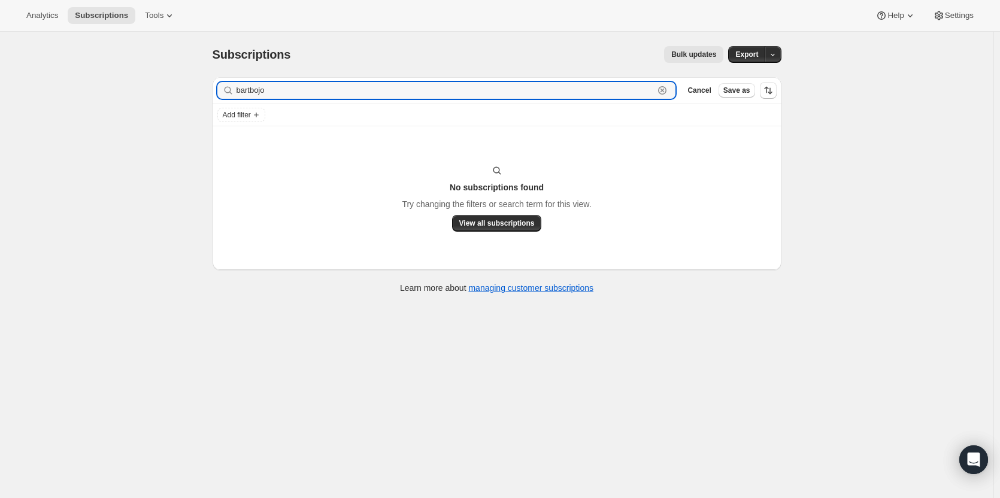
type input "bartbojo"
click at [232, 93] on div "bartbojo Clear" at bounding box center [446, 90] width 458 height 17
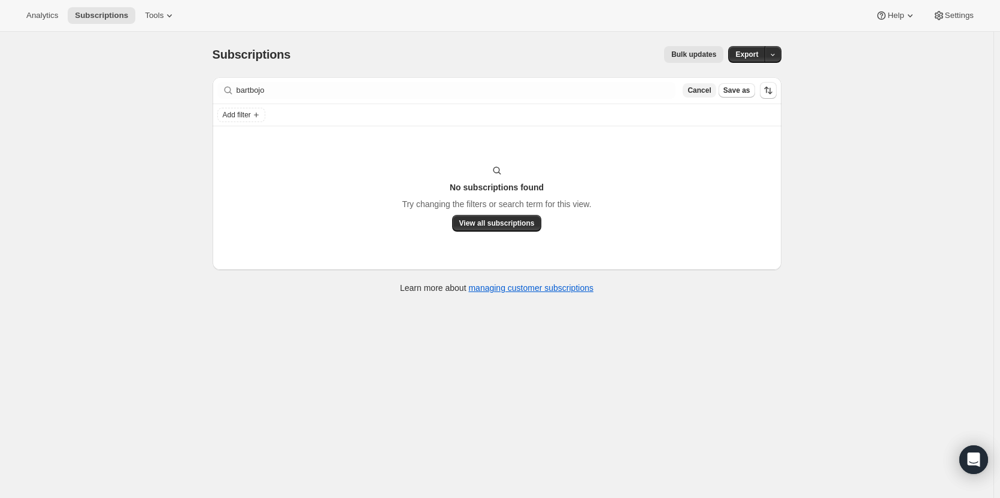
click at [704, 93] on span "Cancel" at bounding box center [698, 91] width 23 height 10
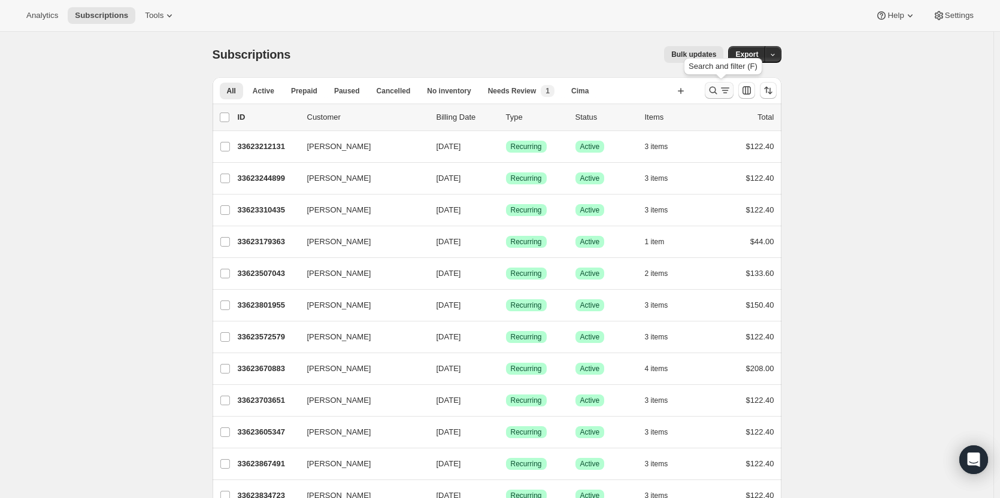
click at [711, 90] on icon "Search and filter results" at bounding box center [713, 90] width 12 height 12
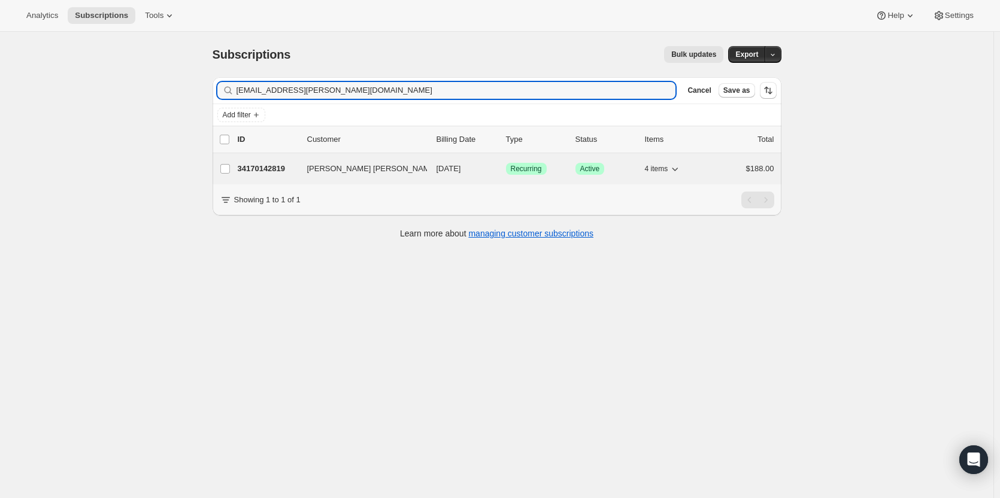
type input "brittany.norman.brown@gmail.com"
click at [283, 173] on p "34170142819" at bounding box center [268, 169] width 60 height 12
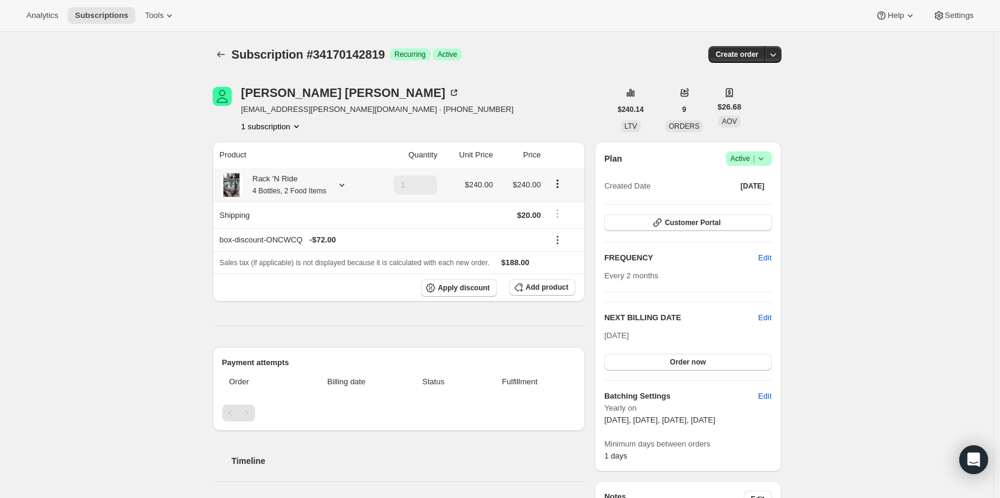
click at [282, 178] on div "Rack 'N Ride 4 Bottles, 2 Food Items" at bounding box center [285, 185] width 83 height 24
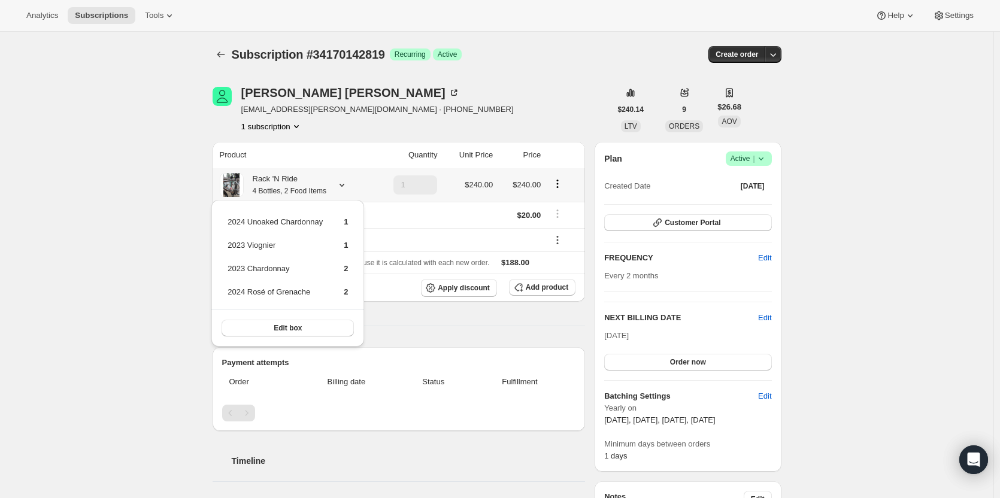
click at [338, 183] on icon at bounding box center [342, 185] width 12 height 12
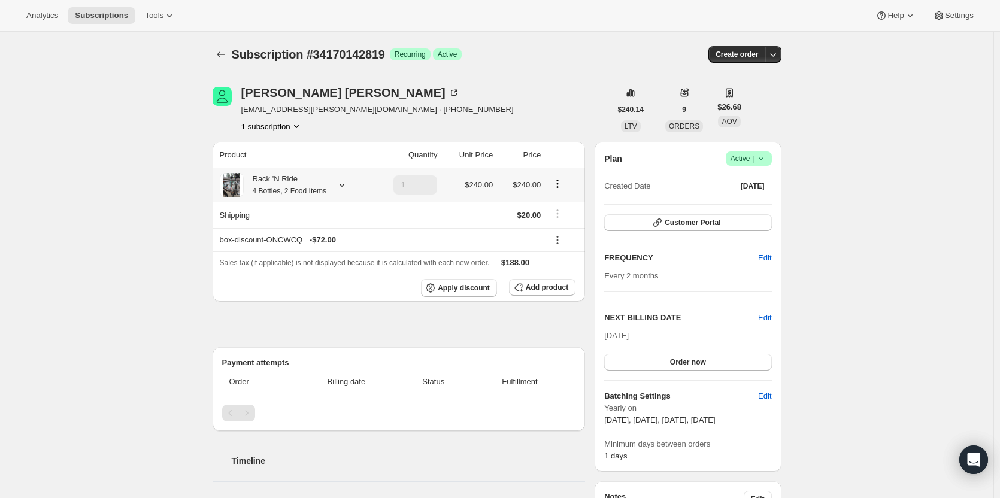
click at [337, 185] on icon at bounding box center [342, 185] width 12 height 12
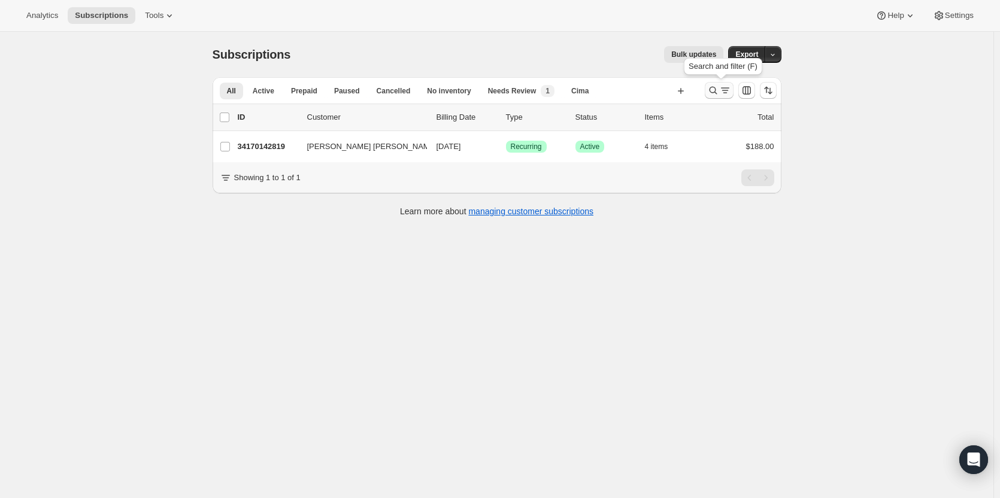
click at [713, 91] on icon "Search and filter results" at bounding box center [713, 90] width 12 height 12
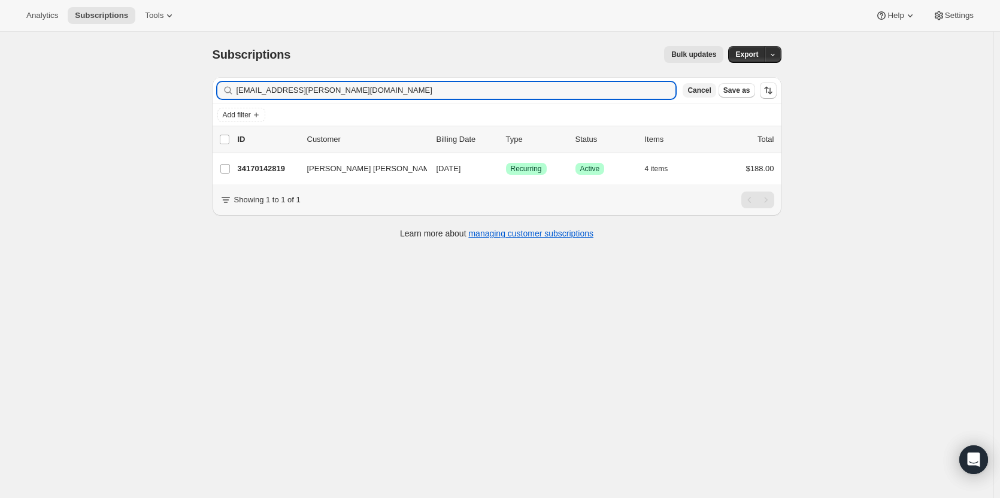
click at [709, 89] on span "Cancel" at bounding box center [698, 91] width 23 height 10
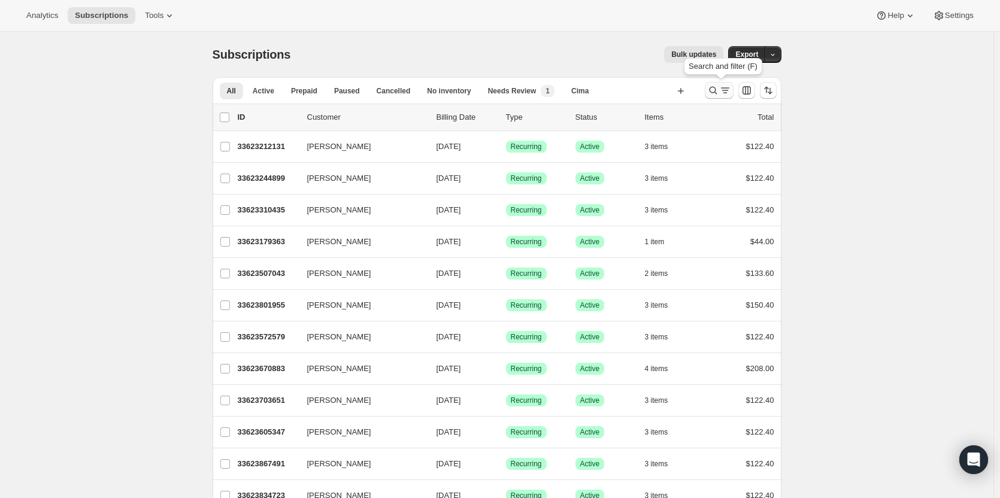
click at [709, 90] on icon "Search and filter results" at bounding box center [713, 90] width 12 height 12
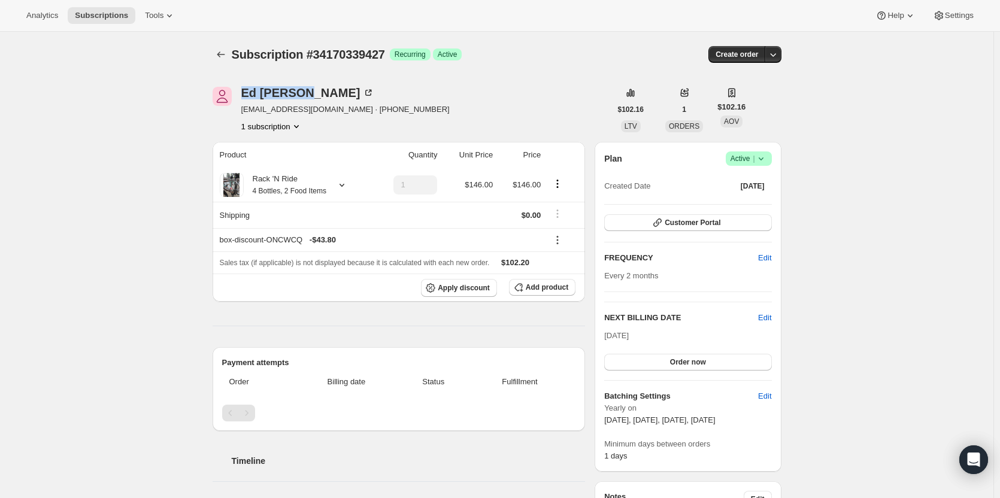
drag, startPoint x: 304, startPoint y: 96, endPoint x: 242, endPoint y: 96, distance: 62.2
click at [242, 96] on div "[PERSON_NAME] [EMAIL_ADDRESS][DOMAIN_NAME] · [PHONE_NUMBER] 1 subscription" at bounding box center [411, 109] width 398 height 45
copy div "[PERSON_NAME]"
drag, startPoint x: 324, startPoint y: 111, endPoint x: 244, endPoint y: 113, distance: 80.8
click at [244, 113] on span "[EMAIL_ADDRESS][DOMAIN_NAME] · [PHONE_NUMBER]" at bounding box center [345, 110] width 208 height 12
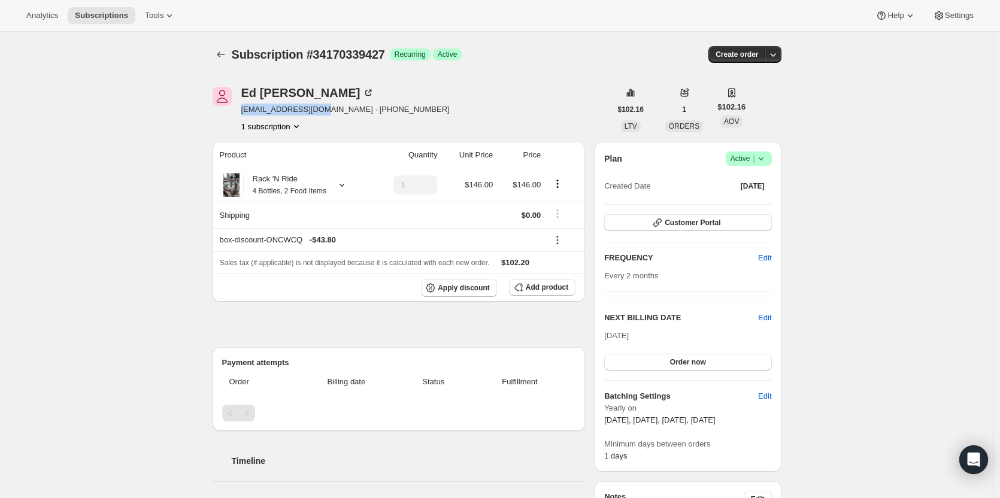
copy span "[EMAIL_ADDRESS][DOMAIN_NAME]"
drag, startPoint x: 305, startPoint y: 93, endPoint x: 244, endPoint y: 93, distance: 60.4
click at [244, 93] on div "[PERSON_NAME]" at bounding box center [307, 93] width 133 height 12
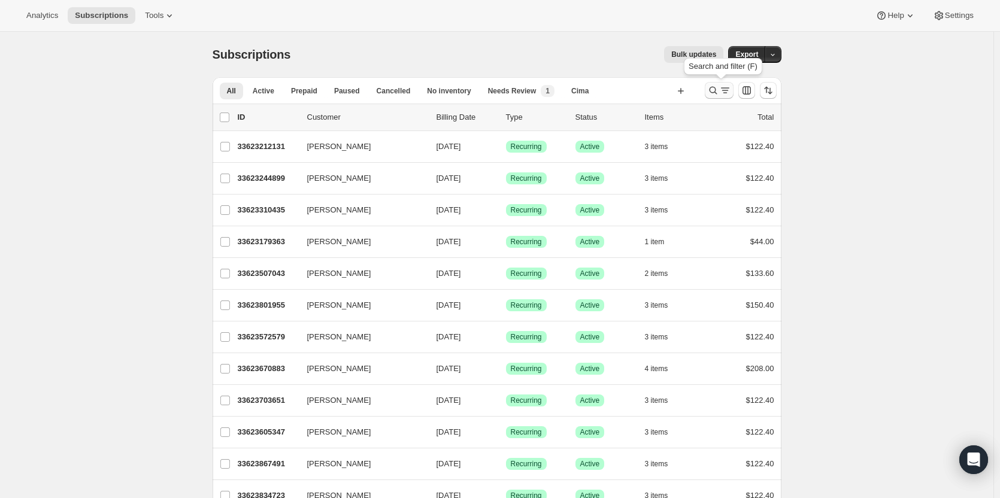
click at [712, 89] on icon "Search and filter results" at bounding box center [713, 91] width 8 height 8
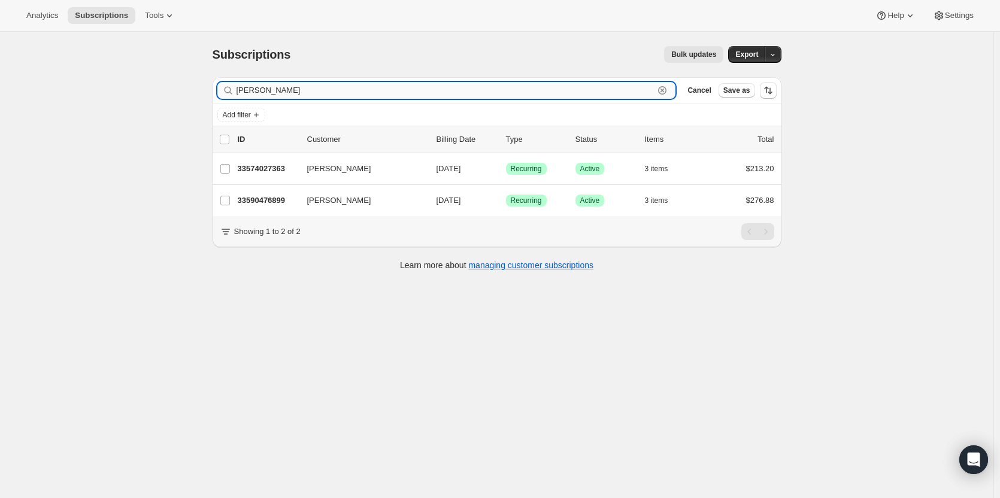
click at [319, 89] on input "[PERSON_NAME]" at bounding box center [445, 90] width 418 height 17
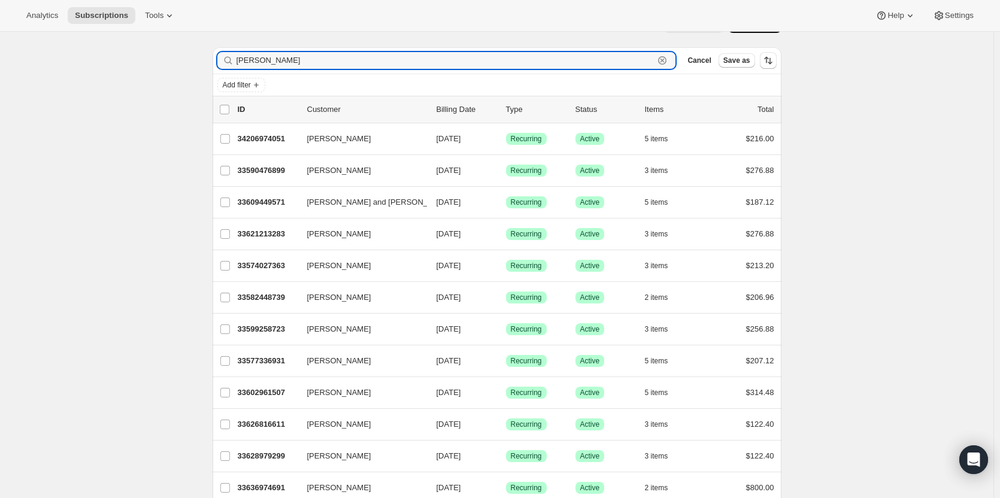
scroll to position [28, 0]
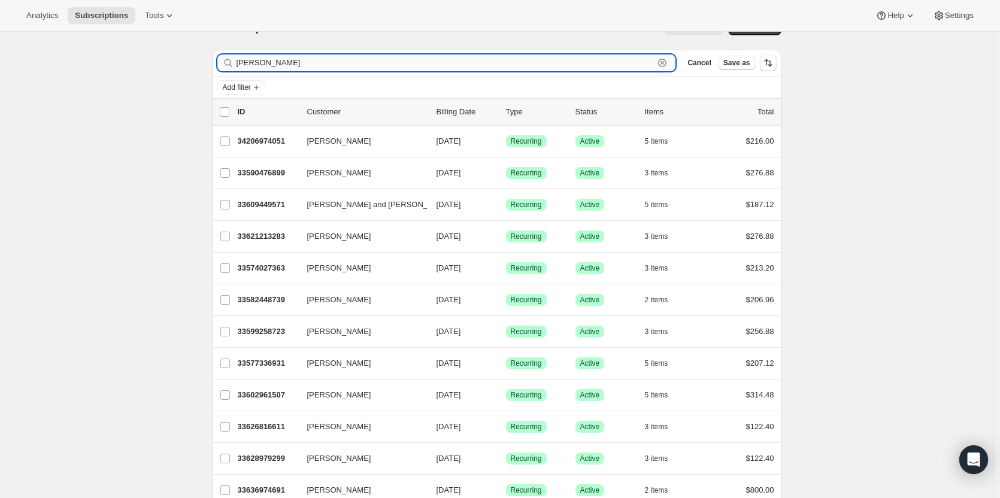
click at [491, 68] on input "[PERSON_NAME]" at bounding box center [445, 62] width 418 height 17
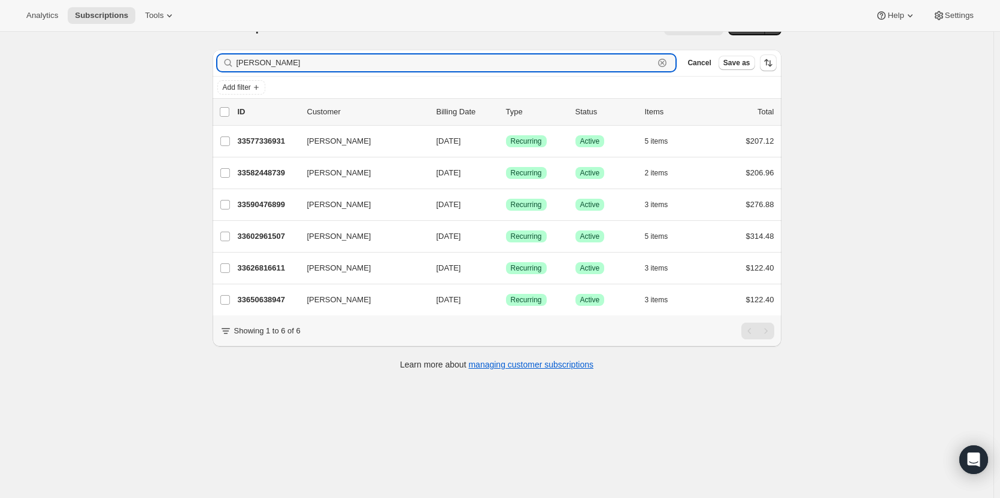
type input "[PERSON_NAME]"
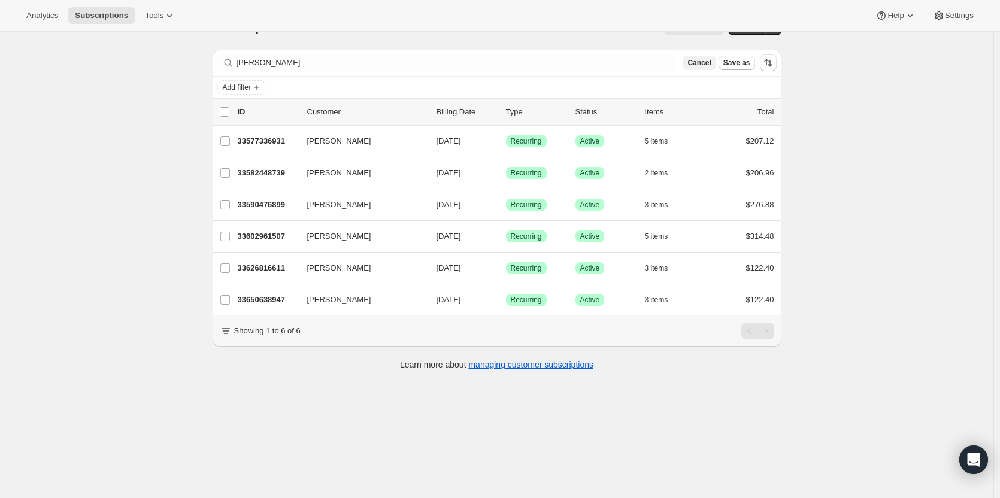
click at [700, 63] on span "Cancel" at bounding box center [698, 63] width 23 height 10
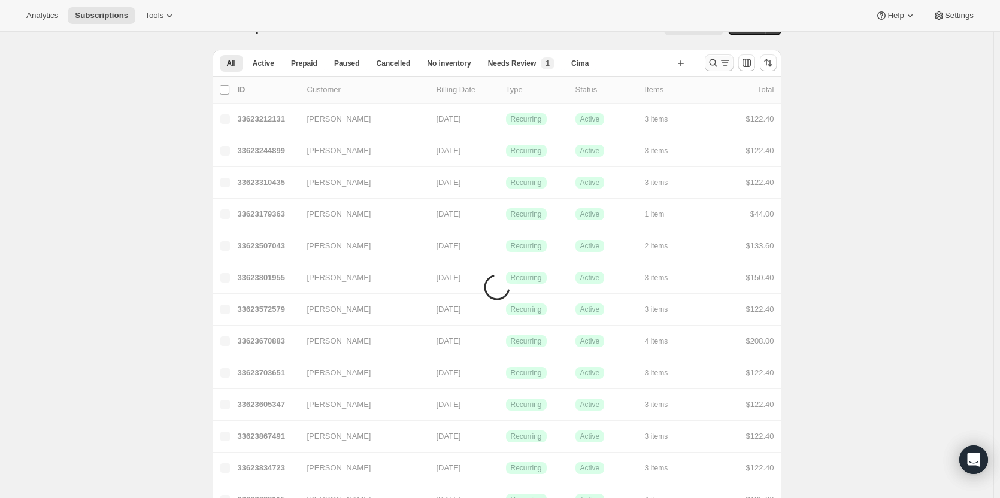
click at [714, 68] on icon "Search and filter results" at bounding box center [713, 63] width 12 height 12
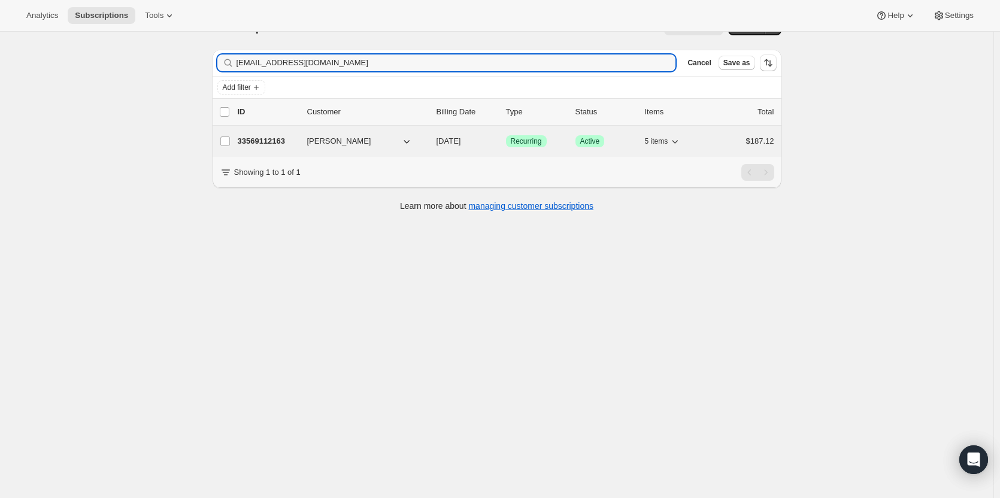
type input "[EMAIL_ADDRESS][DOMAIN_NAME]"
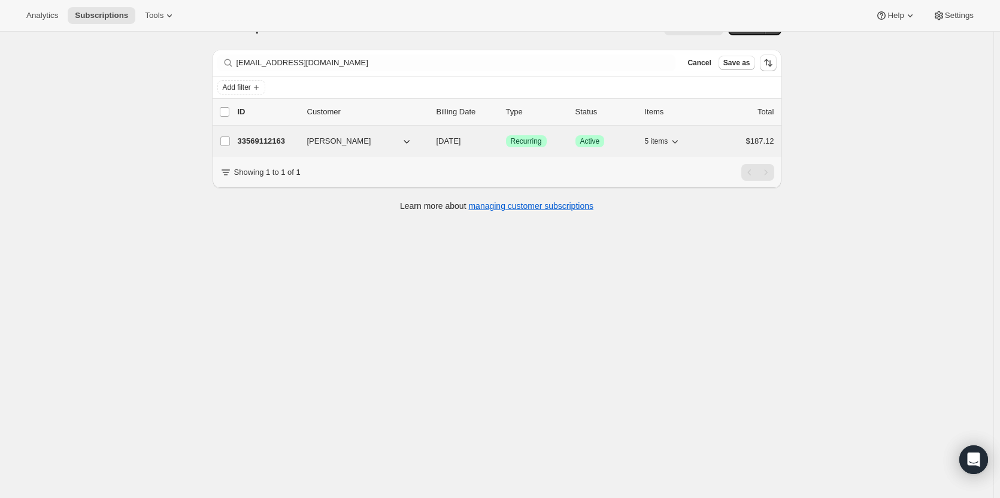
click at [287, 145] on p "33569112163" at bounding box center [268, 141] width 60 height 12
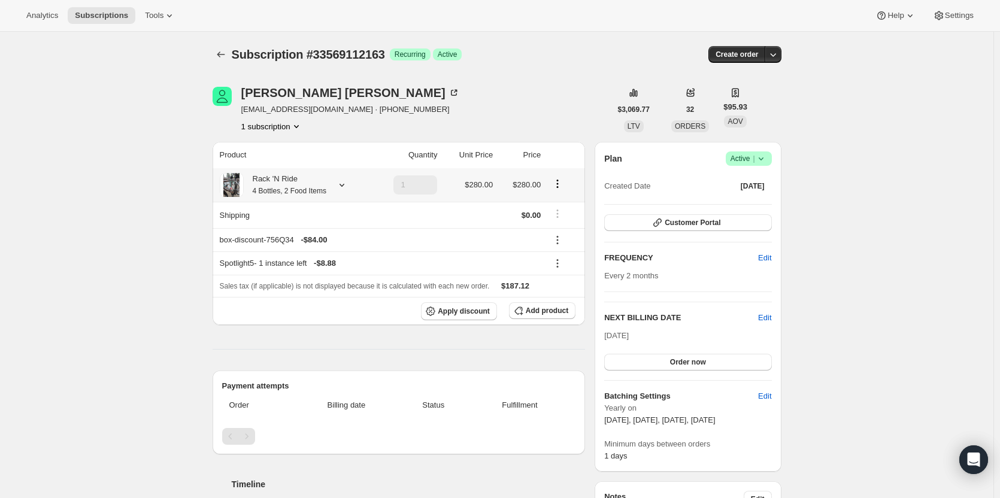
click at [288, 187] on small "4 Bottles, 2 Food Items" at bounding box center [290, 191] width 74 height 8
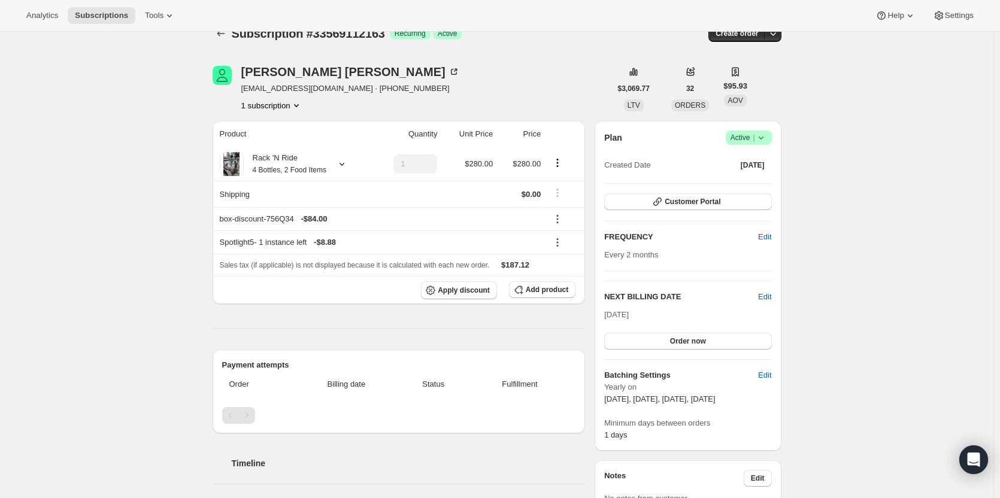
scroll to position [11, 0]
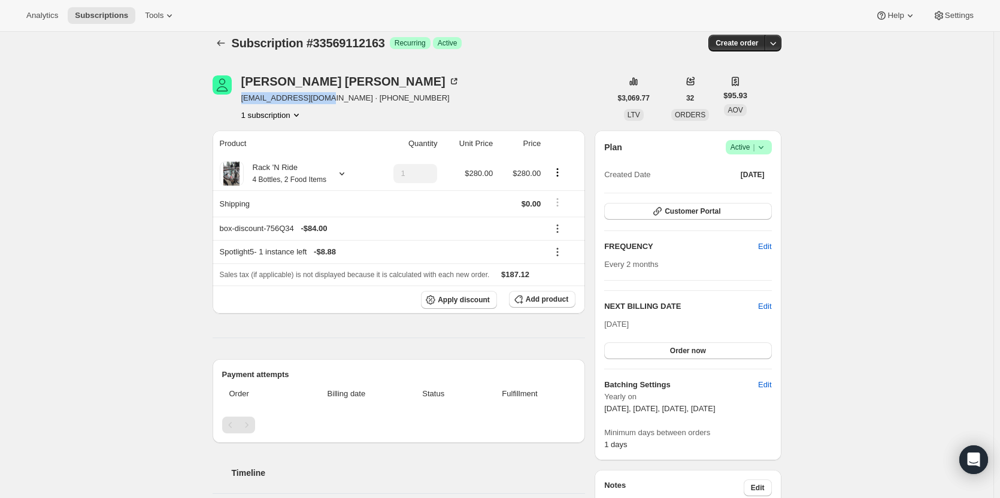
drag, startPoint x: 324, startPoint y: 100, endPoint x: 242, endPoint y: 102, distance: 82.0
click at [242, 102] on div "[PERSON_NAME] [EMAIL_ADDRESS][DOMAIN_NAME] · [PHONE_NUMBER] 1 subscription" at bounding box center [411, 97] width 398 height 45
copy span "[EMAIL_ADDRESS][DOMAIN_NAME]"
click at [701, 210] on span "Customer Portal" at bounding box center [692, 211] width 56 height 10
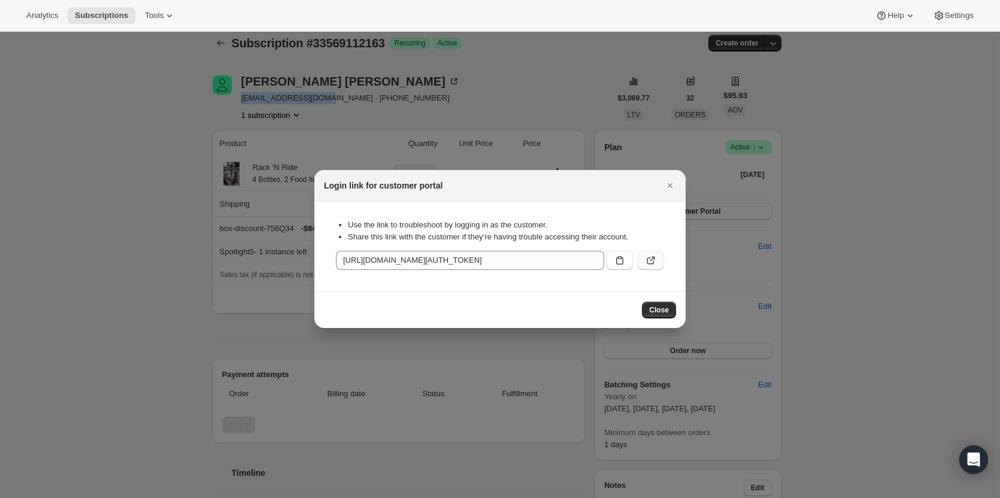
click at [658, 260] on button ":rp7:" at bounding box center [650, 260] width 26 height 19
click at [674, 187] on icon "Close" at bounding box center [670, 186] width 12 height 12
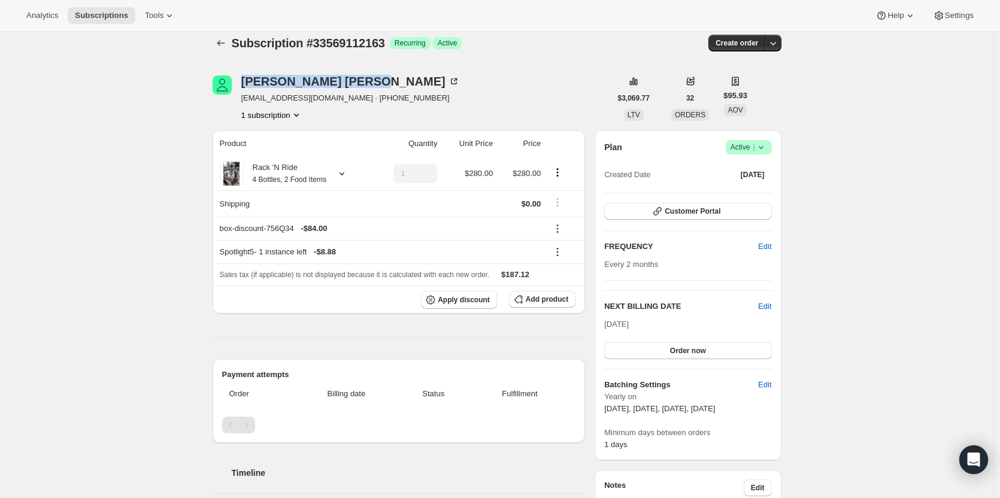
drag, startPoint x: 335, startPoint y: 81, endPoint x: 242, endPoint y: 80, distance: 92.8
click at [242, 80] on div "Bethany Nunley biffbaby89@gmail.com · +17073182612 1 subscription" at bounding box center [411, 97] width 398 height 45
copy div "Bethany Nunley"
drag, startPoint x: 342, startPoint y: 95, endPoint x: 245, endPoint y: 93, distance: 97.0
click at [245, 93] on div "Bethany Nunley biffbaby89@gmail.com · +17073182612 1 subscription" at bounding box center [411, 97] width 398 height 45
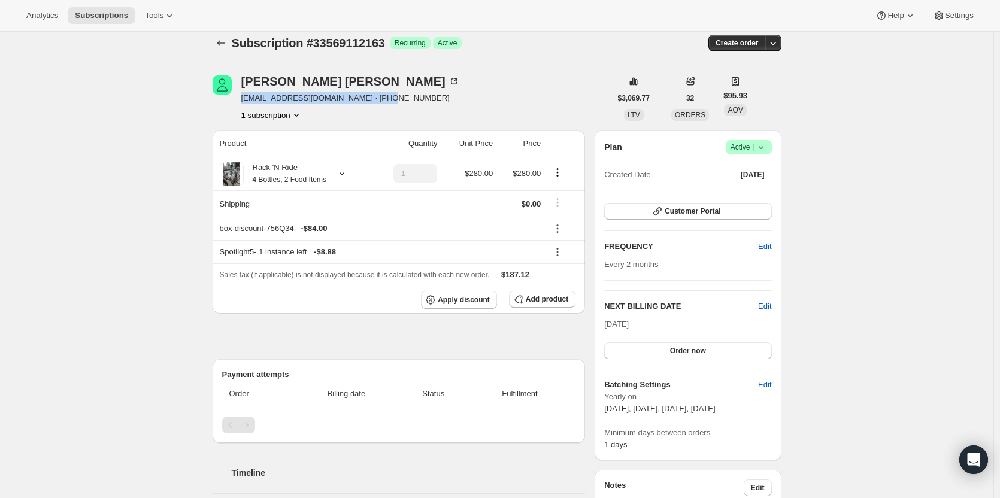
copy span "[EMAIL_ADDRESS][DOMAIN_NAME] · [PHONE_NUMBER]"
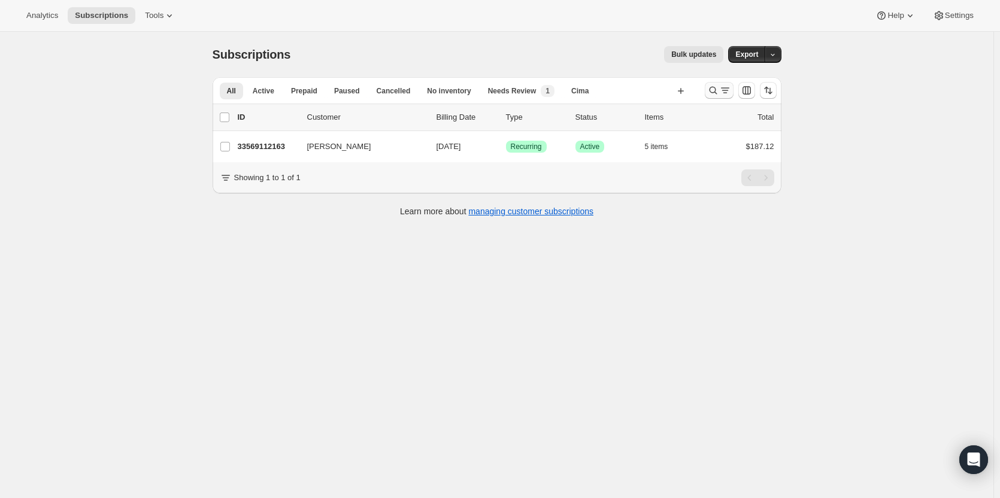
click at [714, 90] on icon "Search and filter results" at bounding box center [713, 90] width 12 height 12
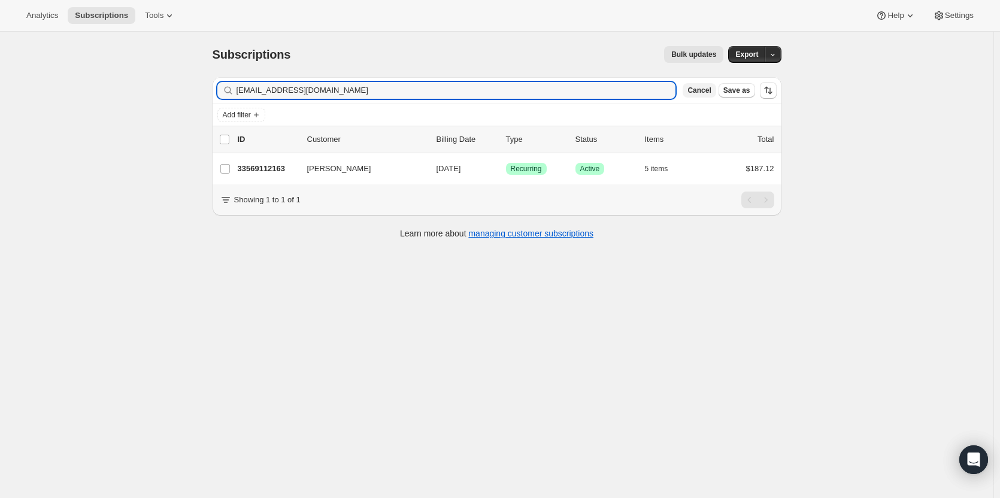
click at [714, 85] on button "Cancel" at bounding box center [698, 90] width 33 height 14
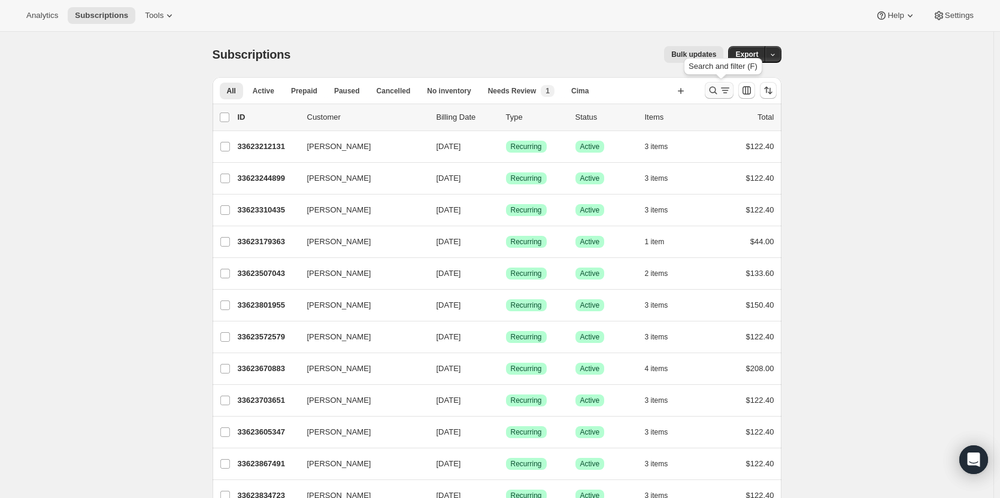
click at [719, 92] on icon "Search and filter results" at bounding box center [713, 90] width 12 height 12
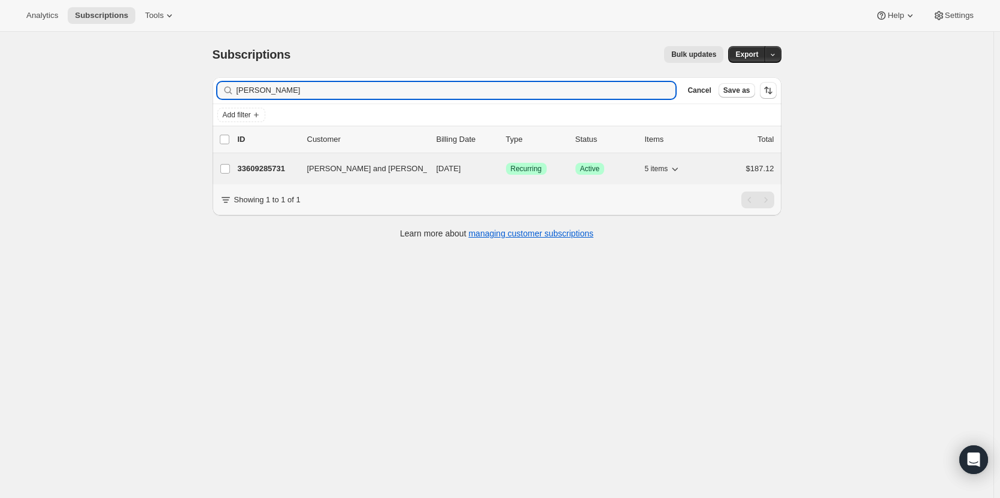
type input "[PERSON_NAME]"
click at [344, 165] on span "[PERSON_NAME] and [PERSON_NAME]" at bounding box center [379, 169] width 145 height 12
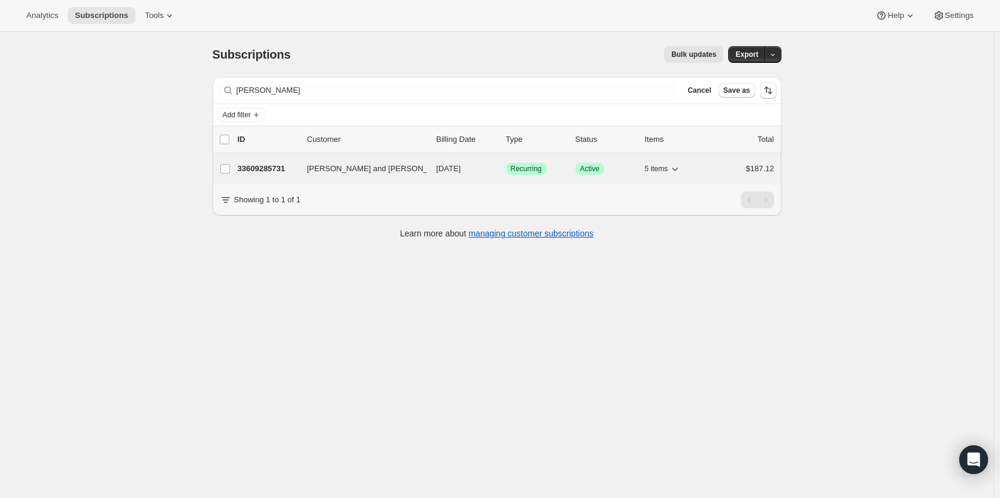
click at [349, 171] on span "[PERSON_NAME] and [PERSON_NAME]" at bounding box center [379, 169] width 145 height 12
click at [278, 170] on p "33609285731" at bounding box center [268, 169] width 60 height 12
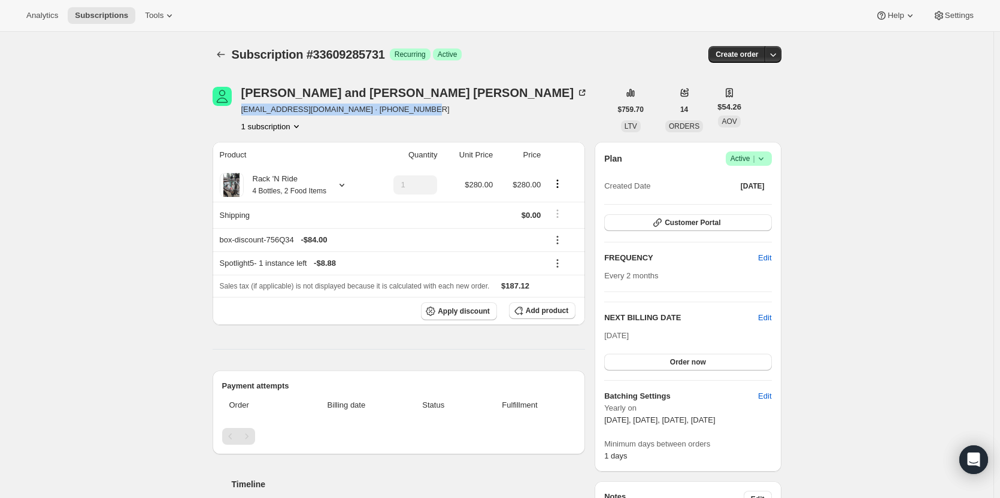
drag, startPoint x: 416, startPoint y: 108, endPoint x: 586, endPoint y: 112, distance: 170.0
click at [244, 107] on div "Gigi and Brett Ronayne gronayne@sthelenaunified.org · +17073375628 1 subscripti…" at bounding box center [411, 109] width 398 height 45
copy span "gronayne@sthelenaunified.org · +17073375628"
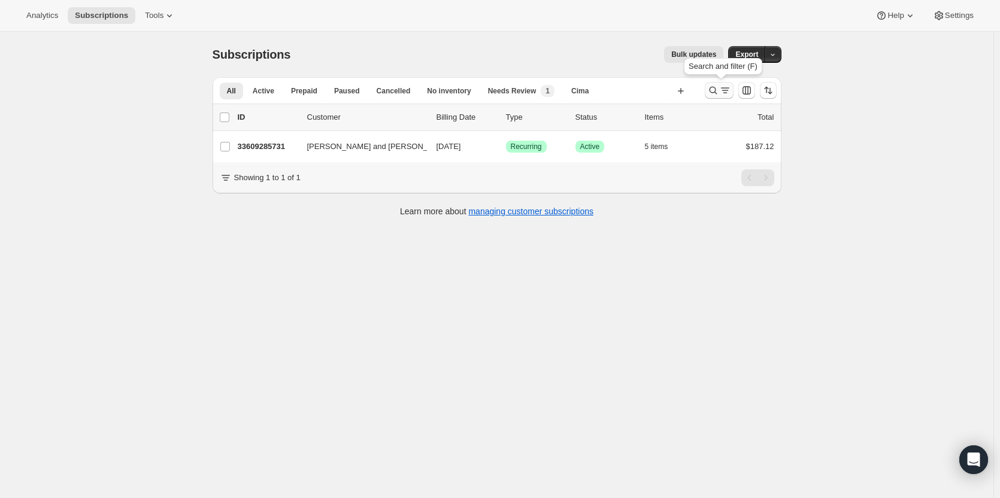
click at [715, 89] on icon "Search and filter results" at bounding box center [713, 90] width 12 height 12
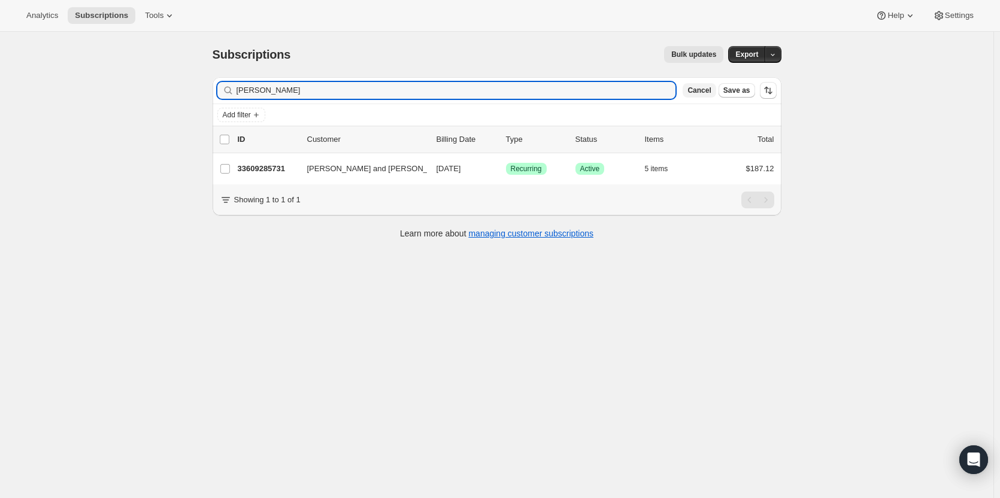
click at [700, 93] on span "Cancel" at bounding box center [698, 91] width 23 height 10
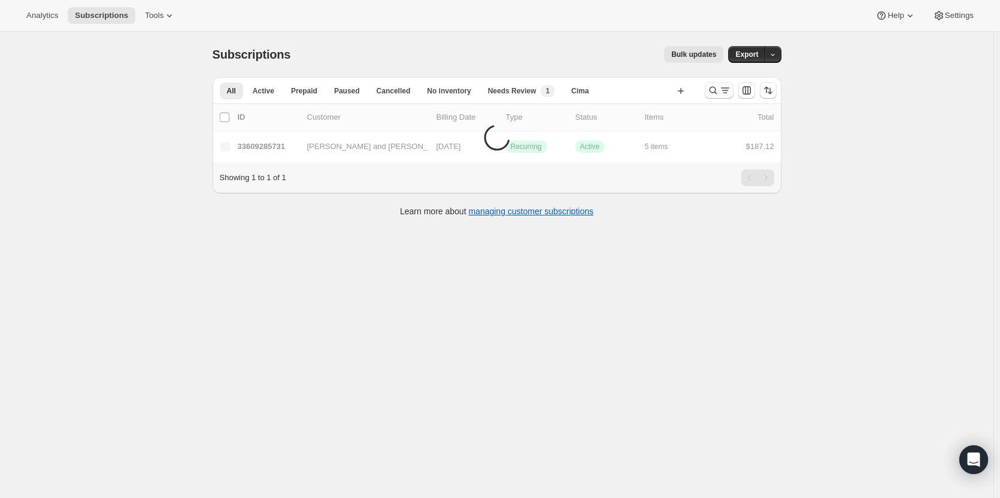
click at [719, 91] on icon "Search and filter results" at bounding box center [713, 90] width 12 height 12
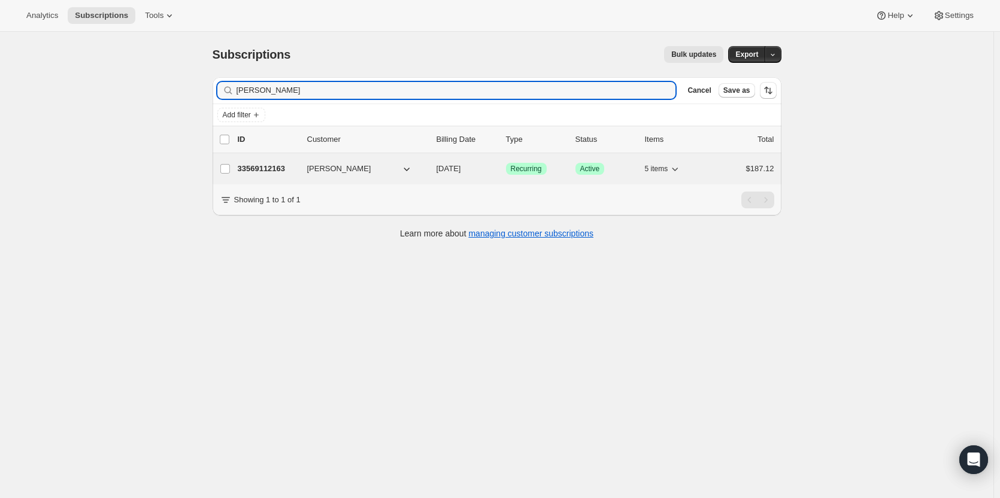
type input "[PERSON_NAME]"
click at [281, 172] on p "33569112163" at bounding box center [268, 169] width 60 height 12
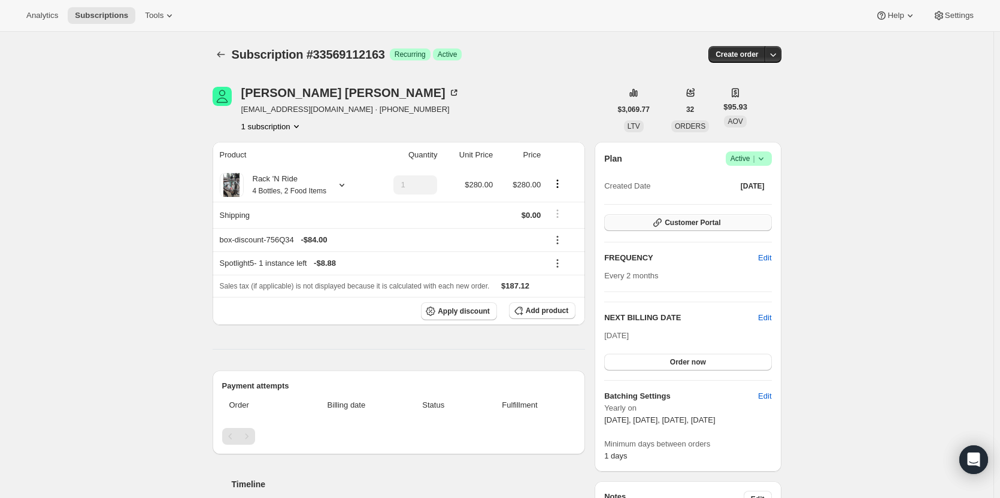
click at [752, 224] on button "Customer Portal" at bounding box center [687, 222] width 167 height 17
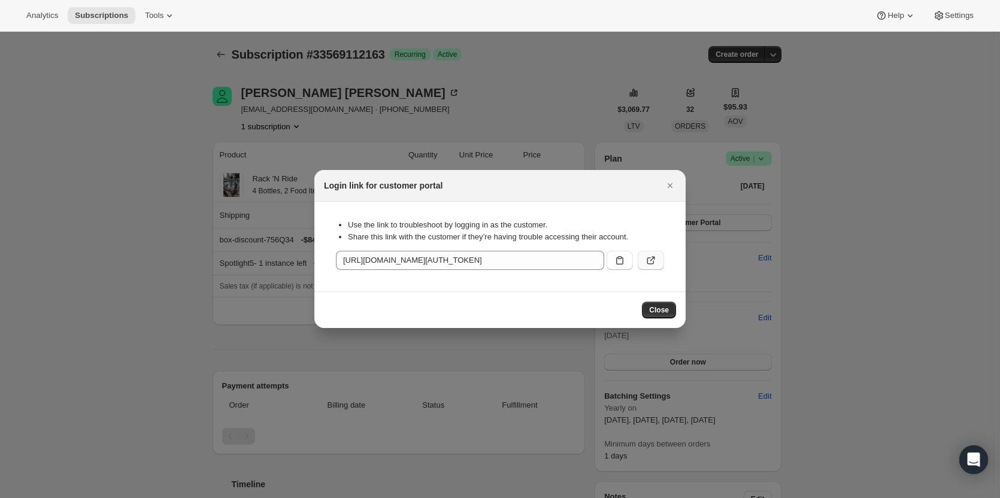
click at [655, 266] on icon ":rcv:" at bounding box center [651, 260] width 12 height 12
click at [668, 187] on icon "Close" at bounding box center [669, 185] width 5 height 5
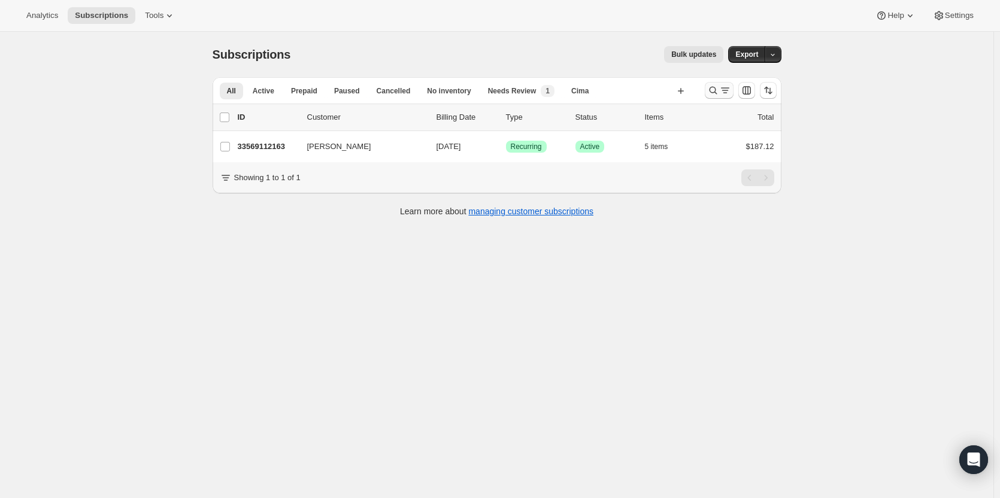
click at [712, 87] on icon "Search and filter results" at bounding box center [713, 90] width 12 height 12
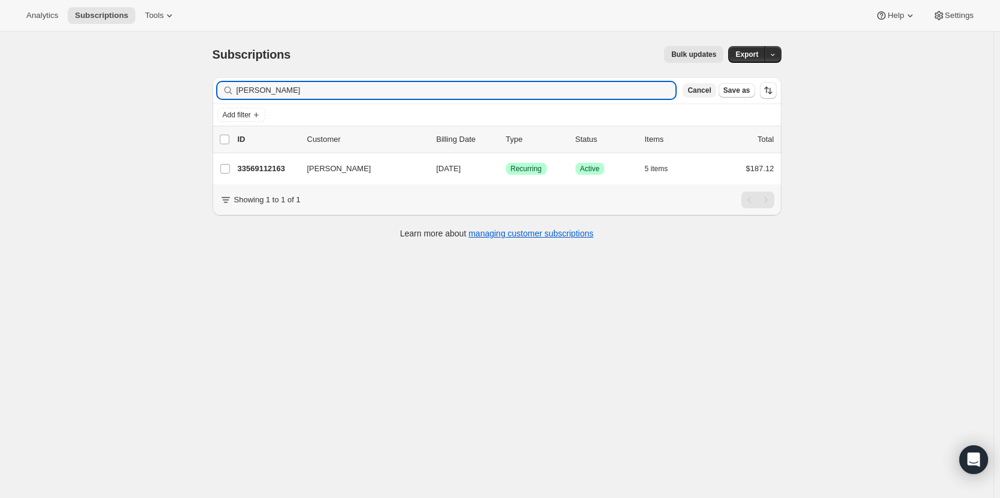
click at [707, 90] on span "Cancel" at bounding box center [698, 91] width 23 height 10
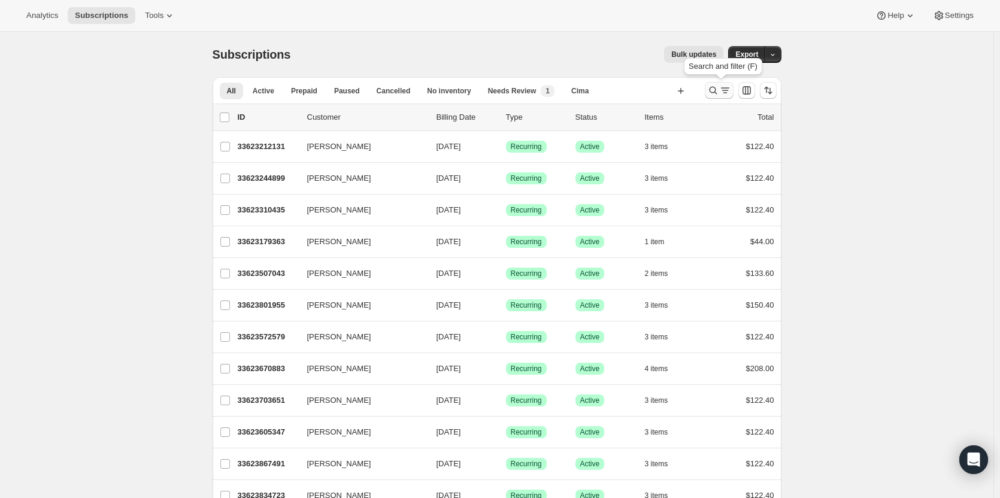
click at [719, 92] on icon "Search and filter results" at bounding box center [713, 90] width 12 height 12
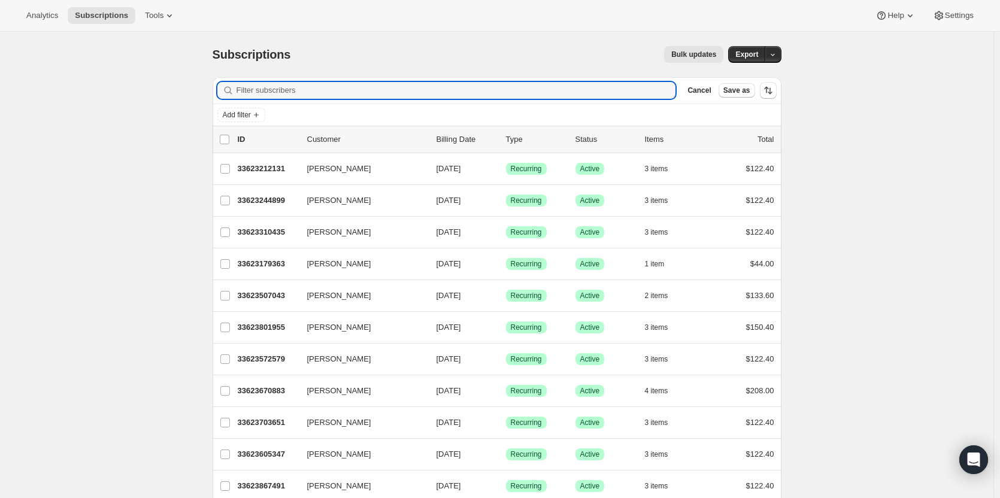
paste input "deleocindy3@gmail.com"
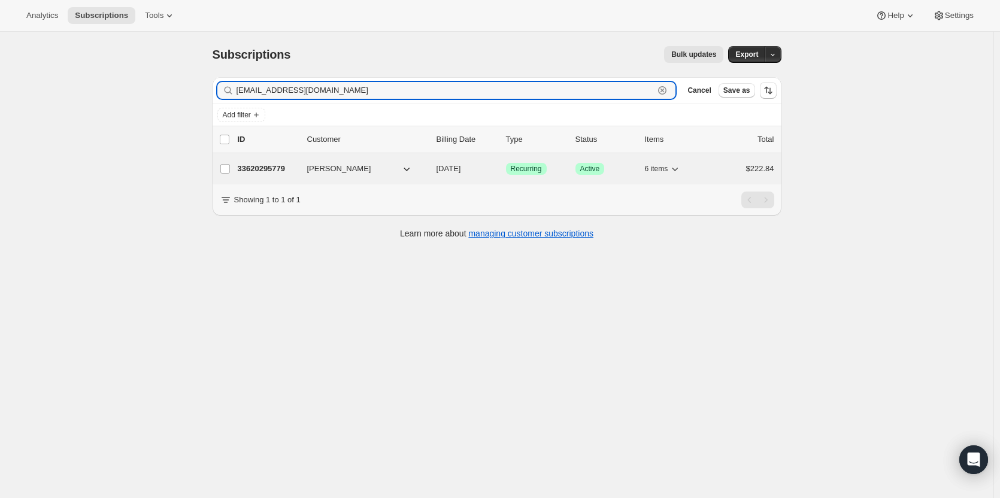
type input "deleocindy3@gmail.com"
click at [277, 167] on p "33620295779" at bounding box center [268, 169] width 60 height 12
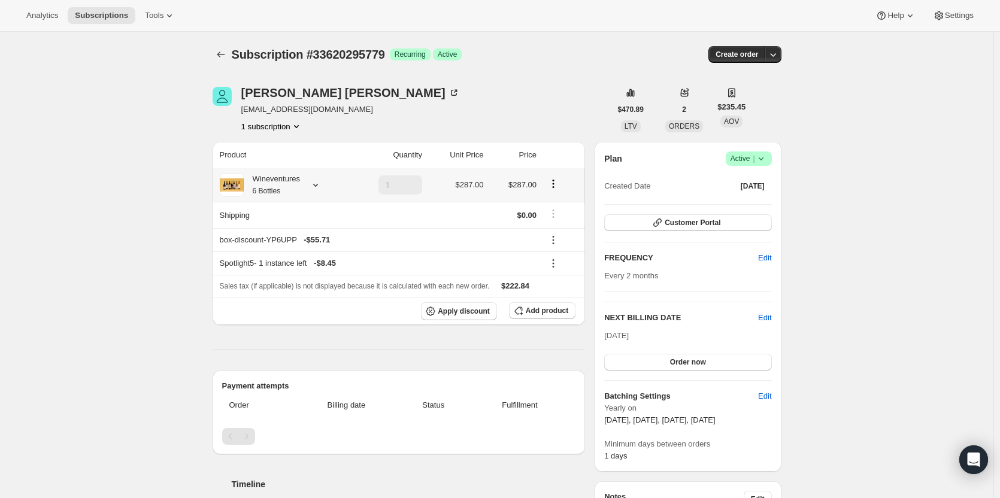
click at [287, 186] on div "Wineventures 6 Bottles" at bounding box center [272, 185] width 56 height 24
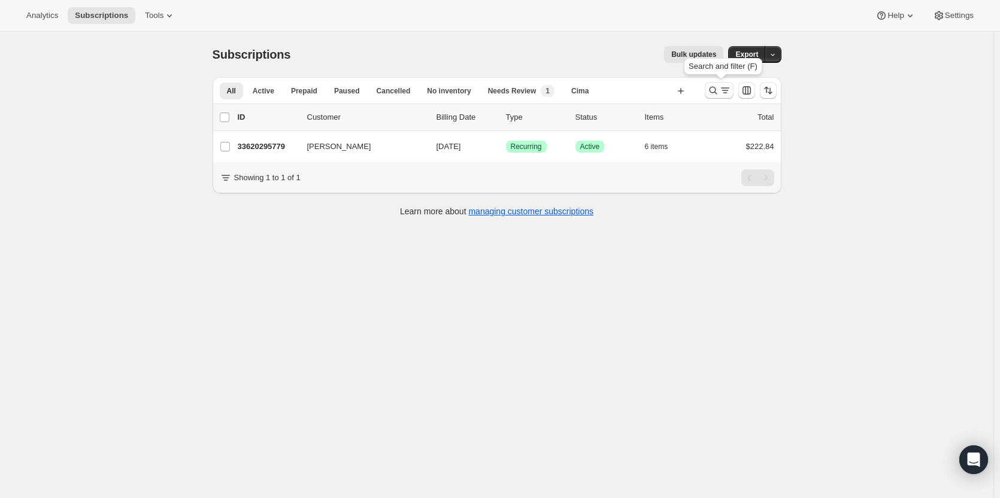
click at [716, 93] on icon "Search and filter results" at bounding box center [713, 91] width 8 height 8
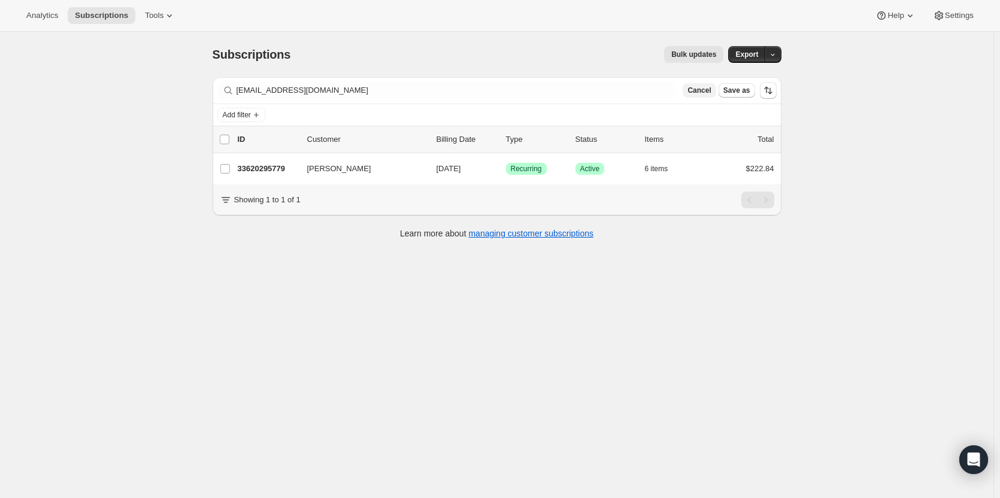
click at [709, 94] on span "Cancel" at bounding box center [698, 91] width 23 height 10
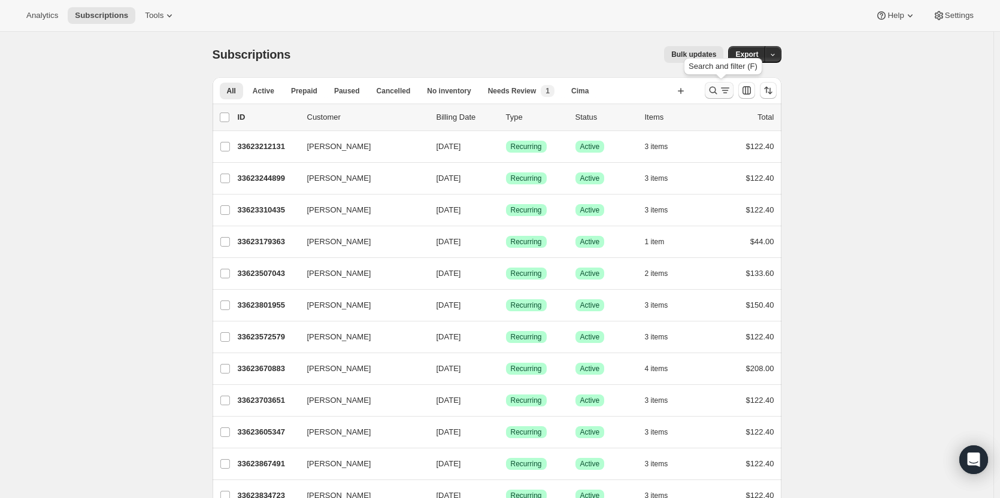
click at [715, 89] on icon "Search and filter results" at bounding box center [713, 90] width 12 height 12
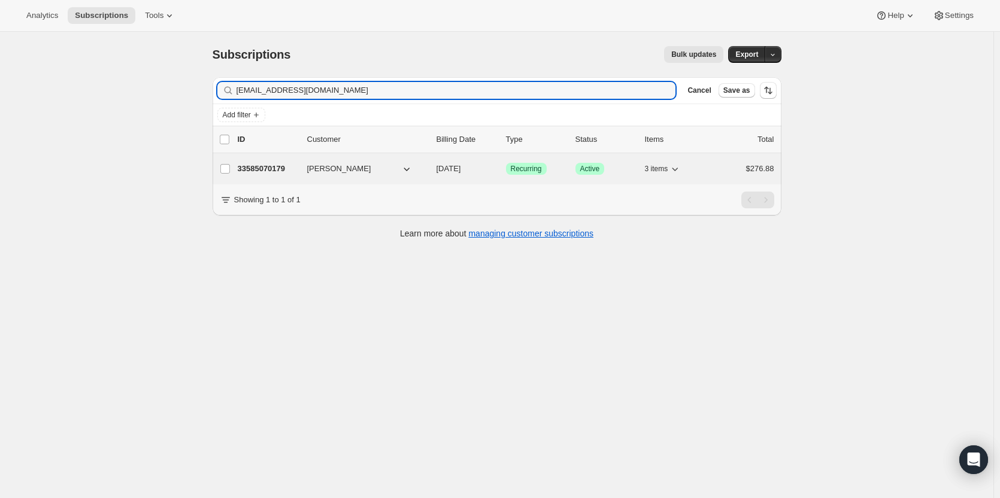
type input "ob1fam@aol.com"
click at [277, 174] on p "33585070179" at bounding box center [268, 169] width 60 height 12
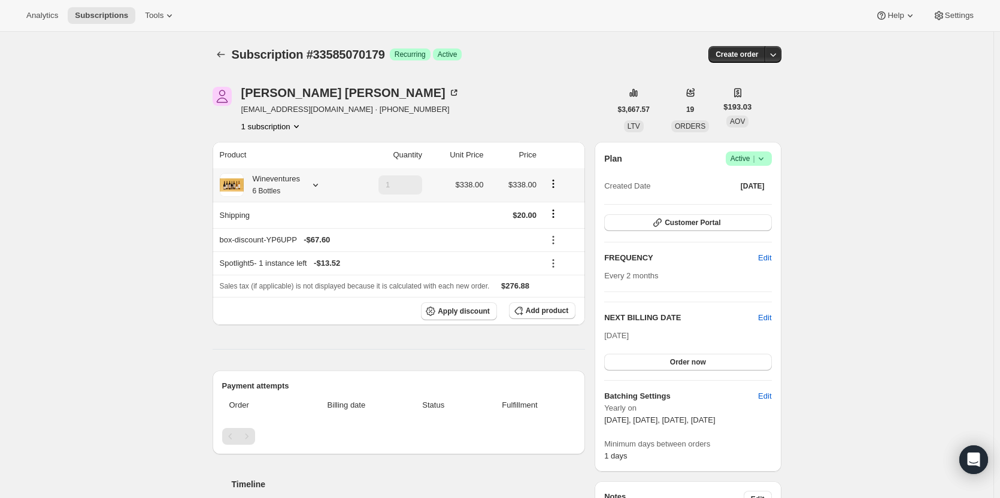
click at [279, 184] on div "Wineventures 6 Bottles" at bounding box center [272, 185] width 56 height 24
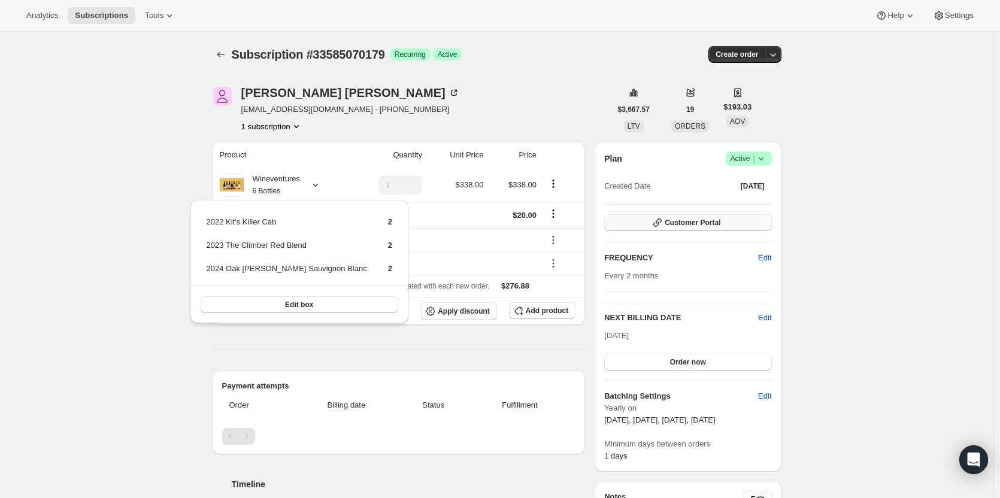
click at [724, 226] on button "Customer Portal" at bounding box center [687, 222] width 167 height 17
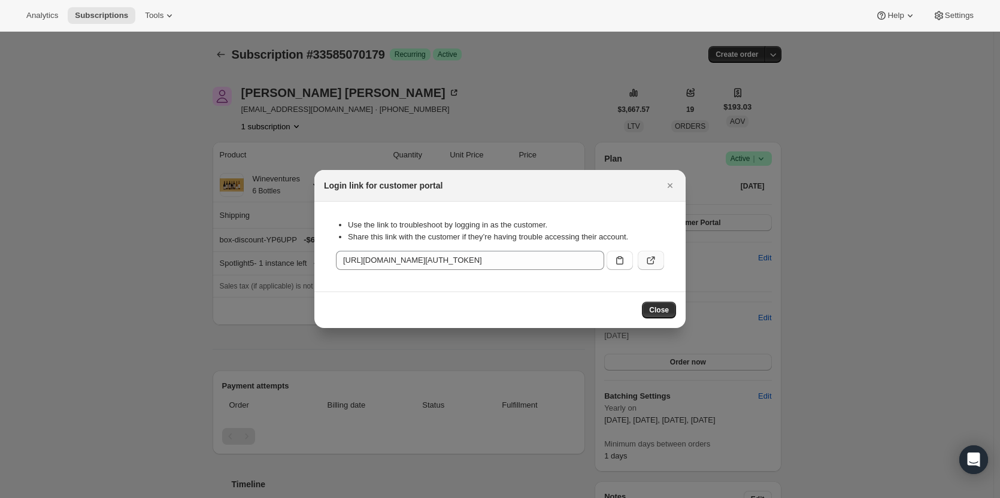
click at [648, 261] on icon ":r1ao:" at bounding box center [650, 260] width 7 height 7
click at [665, 186] on icon "Close" at bounding box center [670, 186] width 12 height 12
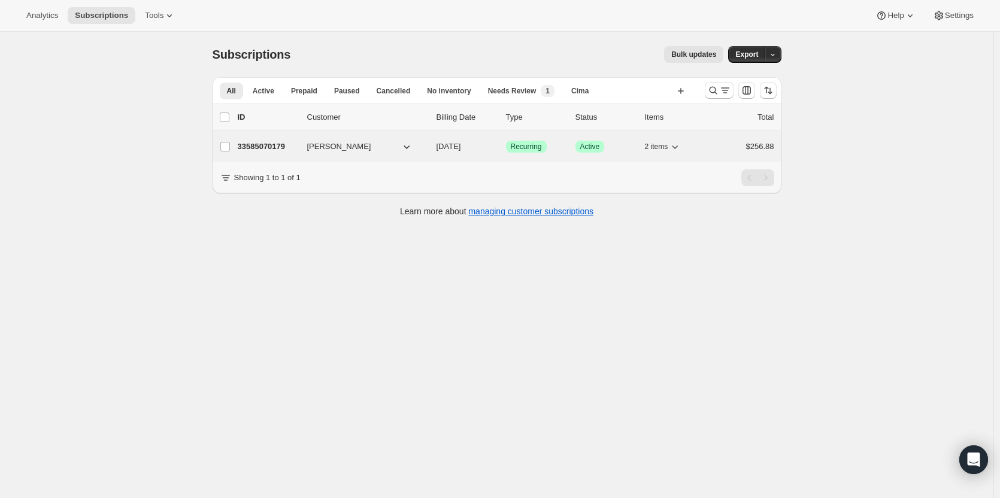
click at [265, 147] on p "33585070179" at bounding box center [268, 147] width 60 height 12
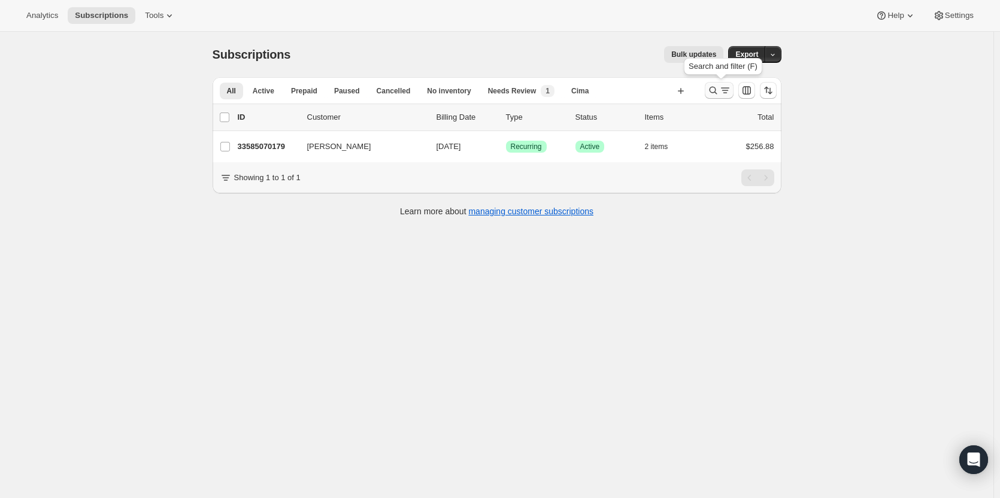
click at [716, 96] on icon "Search and filter results" at bounding box center [713, 90] width 12 height 12
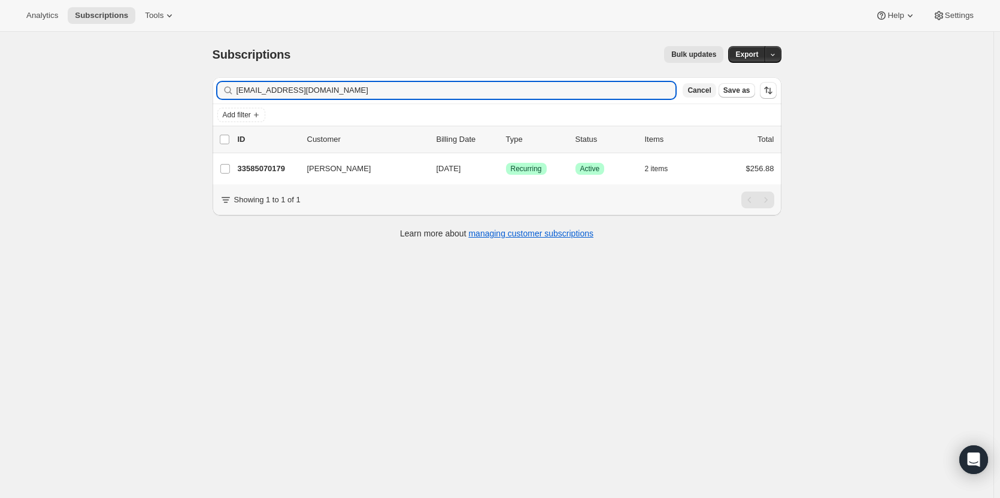
click at [704, 94] on span "Cancel" at bounding box center [698, 91] width 23 height 10
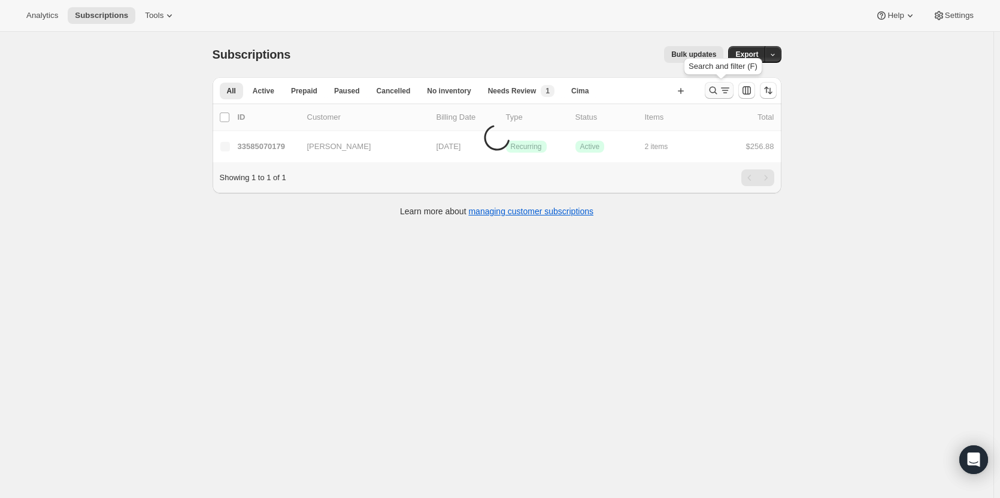
click at [713, 93] on icon "Search and filter results" at bounding box center [713, 90] width 12 height 12
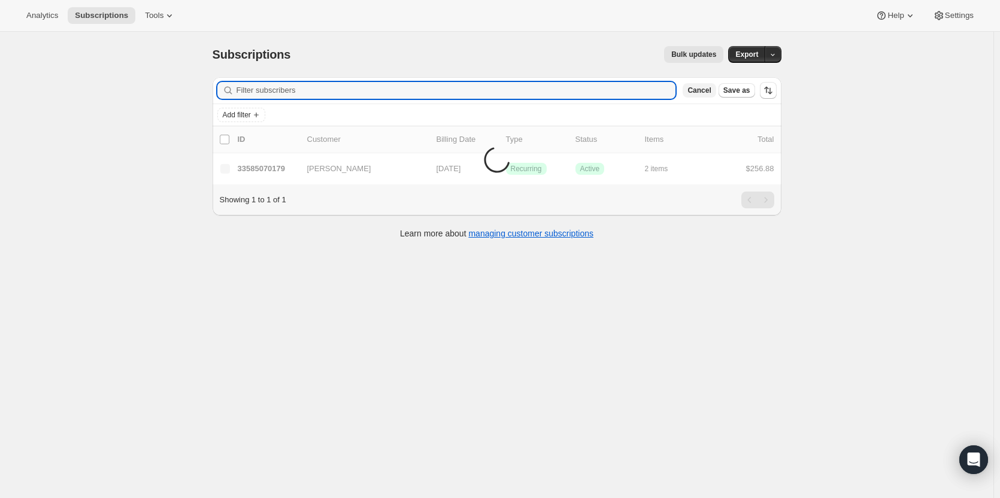
paste input "[EMAIL_ADDRESS][DOMAIN_NAME]"
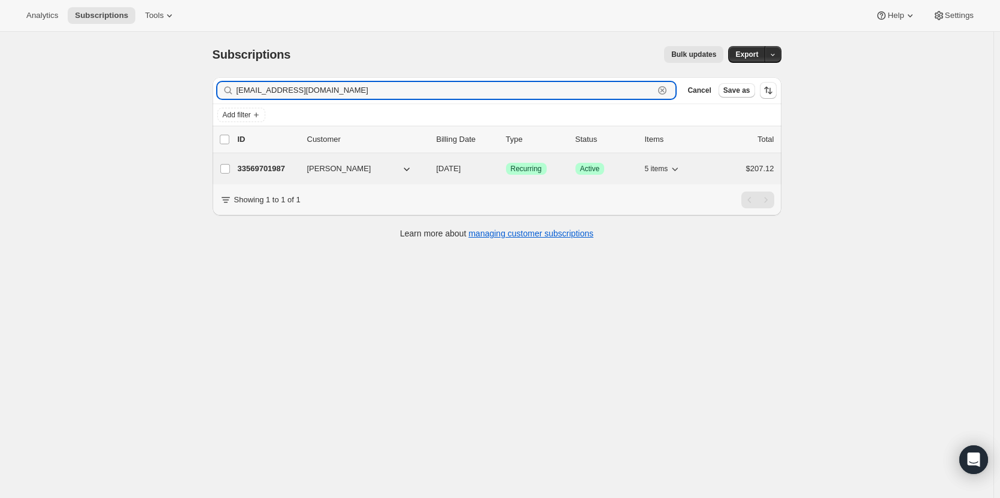
type input "[EMAIL_ADDRESS][DOMAIN_NAME]"
click at [266, 171] on p "33569701987" at bounding box center [268, 169] width 60 height 12
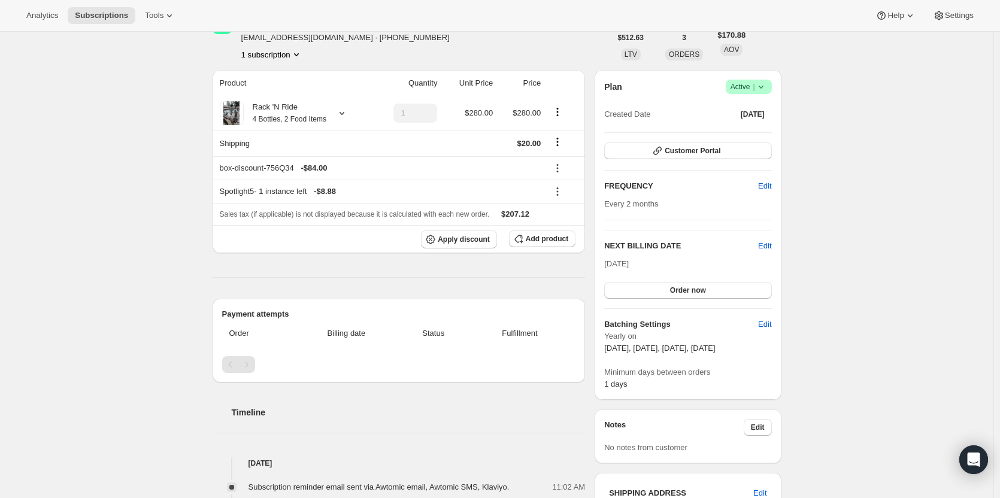
scroll to position [69, 0]
click at [727, 151] on button "Customer Portal" at bounding box center [687, 153] width 167 height 17
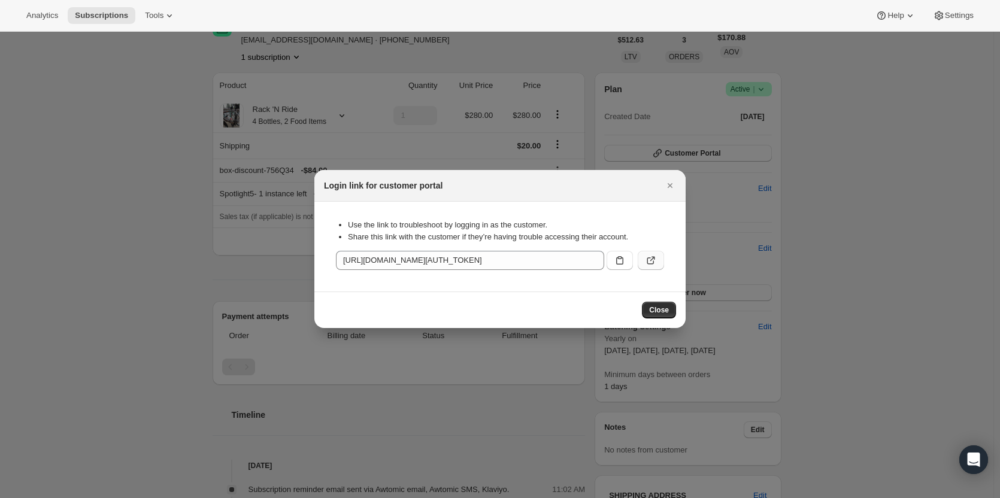
click at [652, 266] on button ":r1la:" at bounding box center [650, 260] width 26 height 19
click at [669, 186] on icon "Close" at bounding box center [669, 185] width 5 height 5
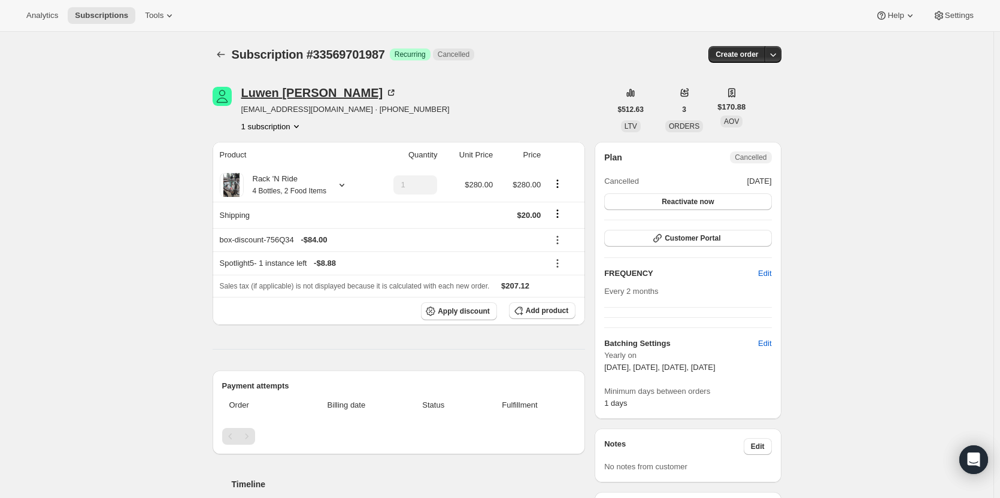
click at [256, 91] on div "[PERSON_NAME]" at bounding box center [319, 93] width 156 height 12
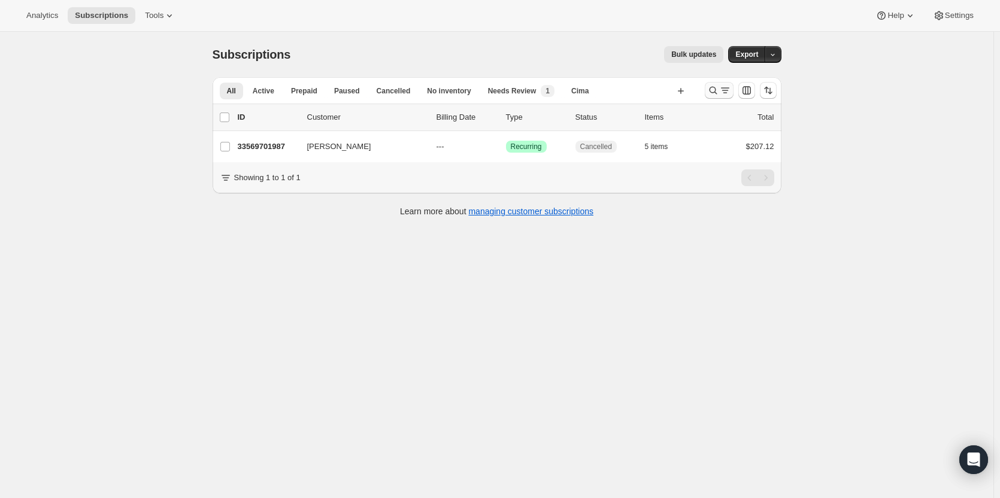
click at [715, 91] on icon "Search and filter results" at bounding box center [713, 90] width 12 height 12
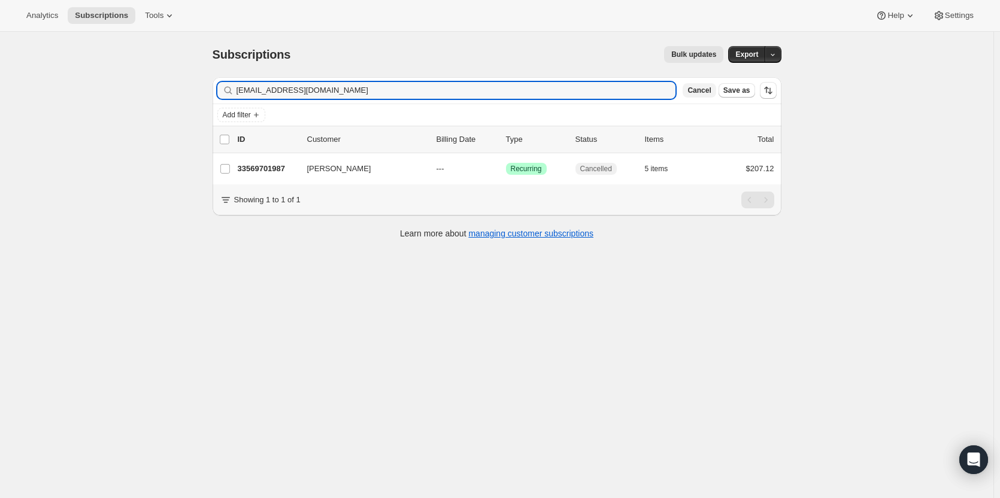
click at [707, 93] on span "Cancel" at bounding box center [698, 91] width 23 height 10
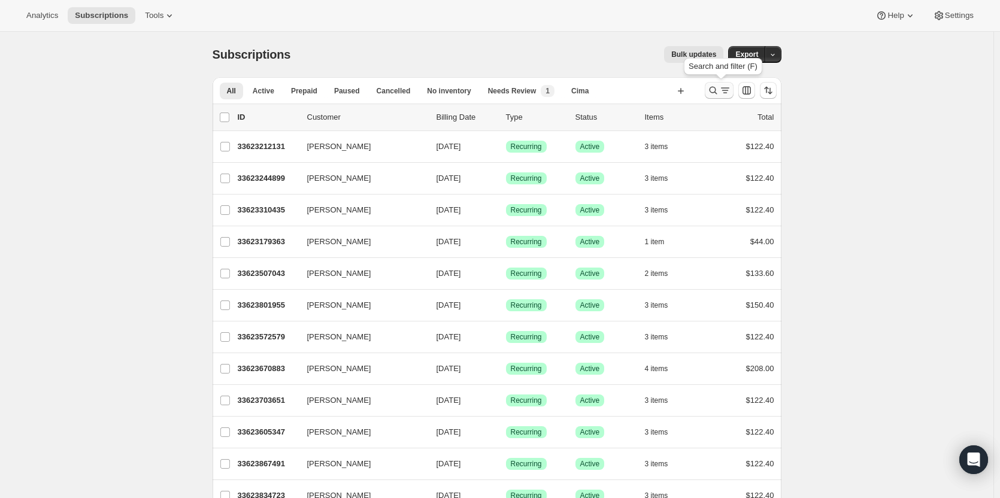
click at [712, 90] on icon "Search and filter results" at bounding box center [713, 91] width 8 height 8
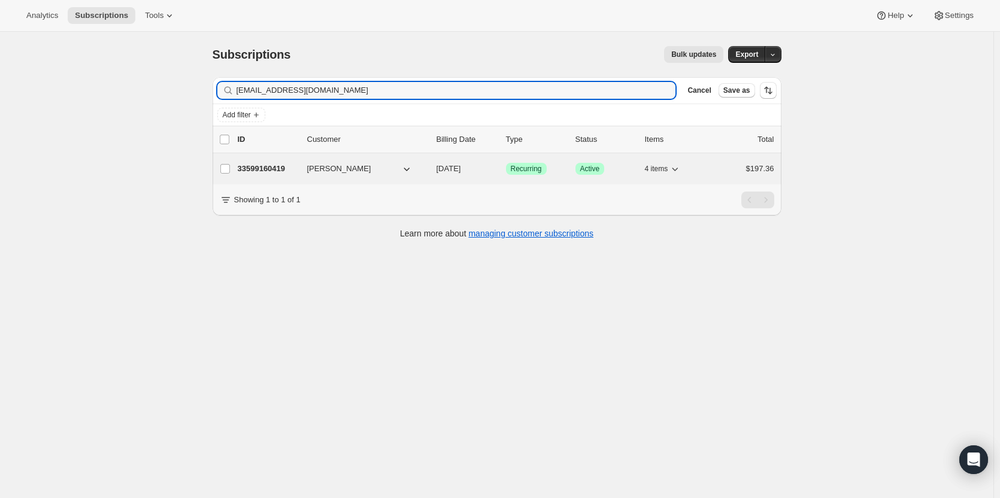
type input "[EMAIL_ADDRESS][DOMAIN_NAME]"
click at [286, 167] on p "33599160419" at bounding box center [268, 169] width 60 height 12
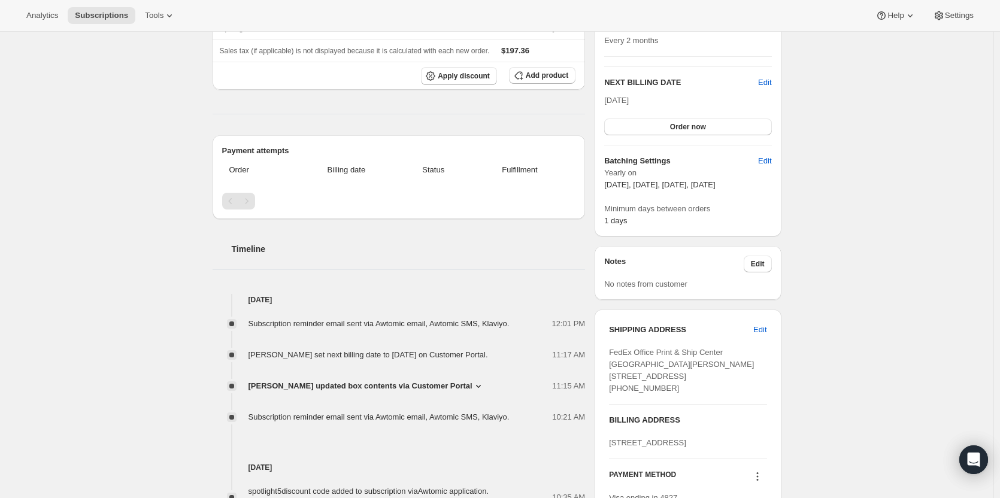
scroll to position [252, 0]
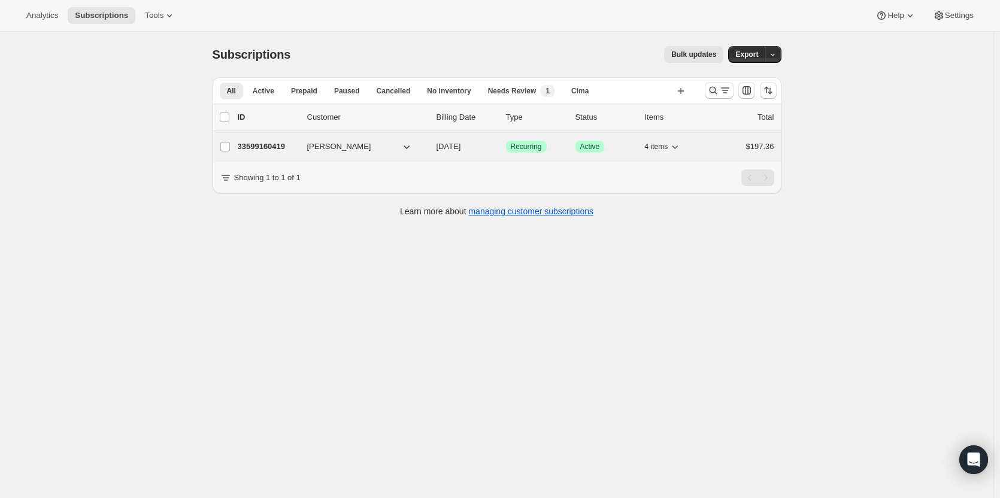
click at [258, 148] on p "33599160419" at bounding box center [268, 147] width 60 height 12
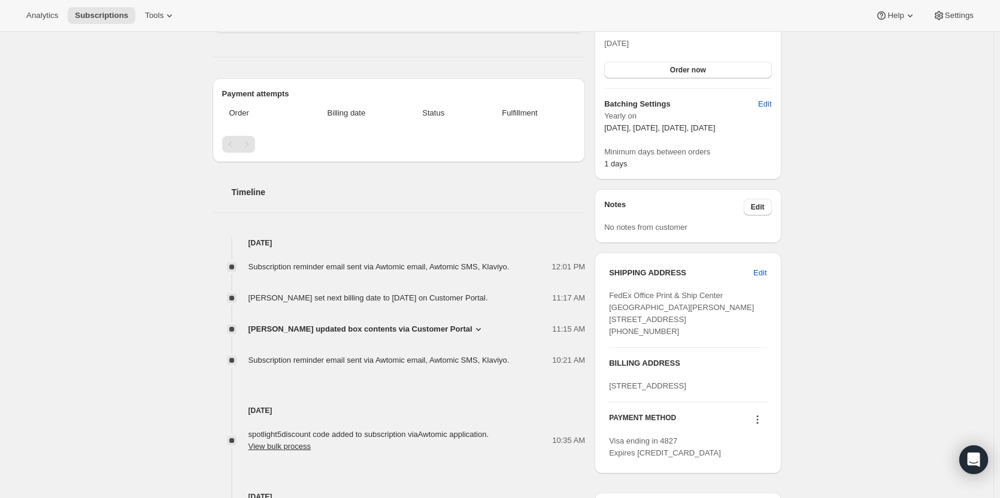
scroll to position [348, 0]
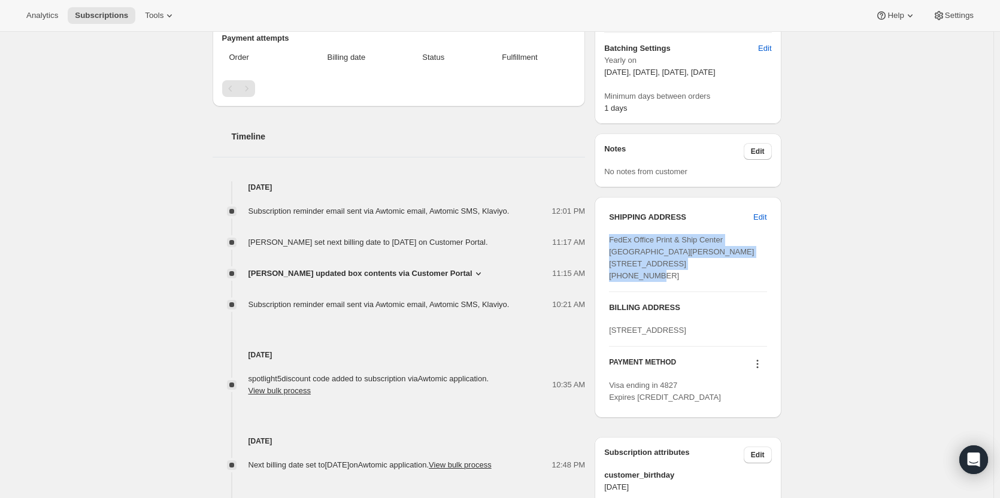
drag, startPoint x: 681, startPoint y: 277, endPoint x: 581, endPoint y: 255, distance: 102.2
click at [612, 243] on div "FedEx Office Print & Ship Center [GEOGRAPHIC_DATA][PERSON_NAME] [STREET_ADDRESS…" at bounding box center [687, 258] width 157 height 48
copy span "FedEx Office Print & Ship Center [GEOGRAPHIC_DATA][PERSON_NAME] [STREET_ADDRESS]"
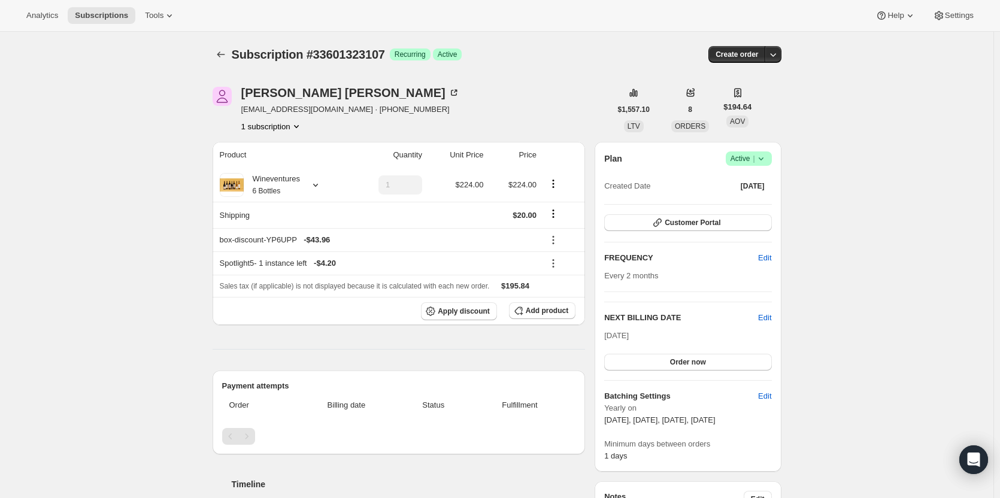
click at [232, 54] on div at bounding box center [221, 54] width 19 height 17
click at [226, 53] on icon "Subscriptions" at bounding box center [221, 54] width 12 height 12
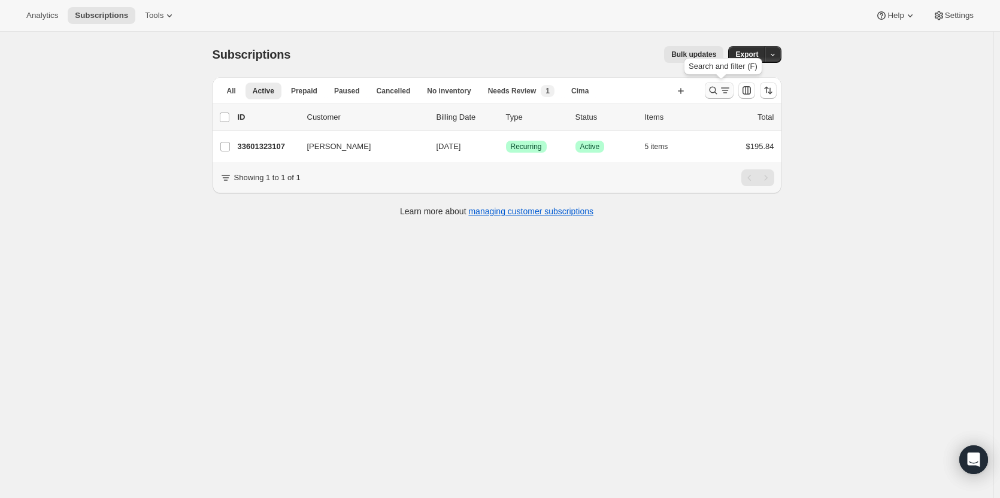
click at [715, 92] on icon "Search and filter results" at bounding box center [713, 90] width 12 height 12
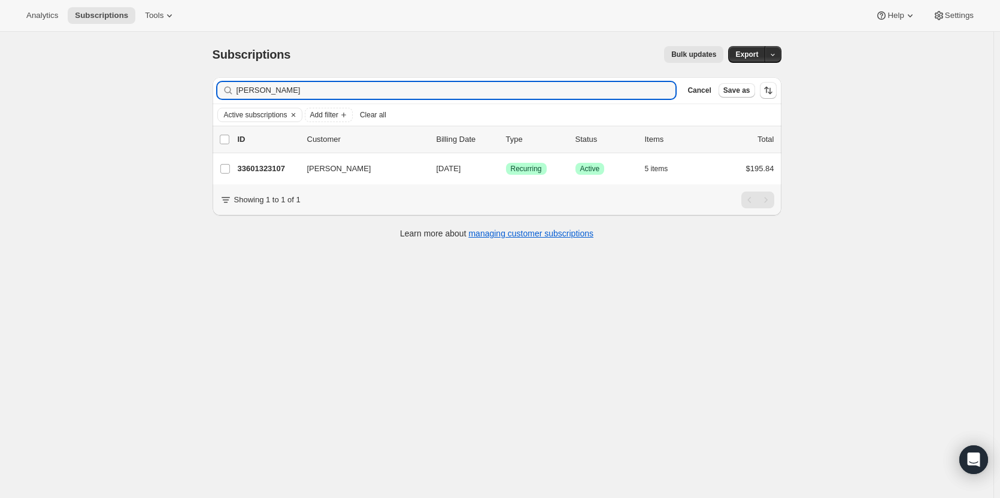
click at [375, 114] on span "Clear all" at bounding box center [373, 115] width 26 height 10
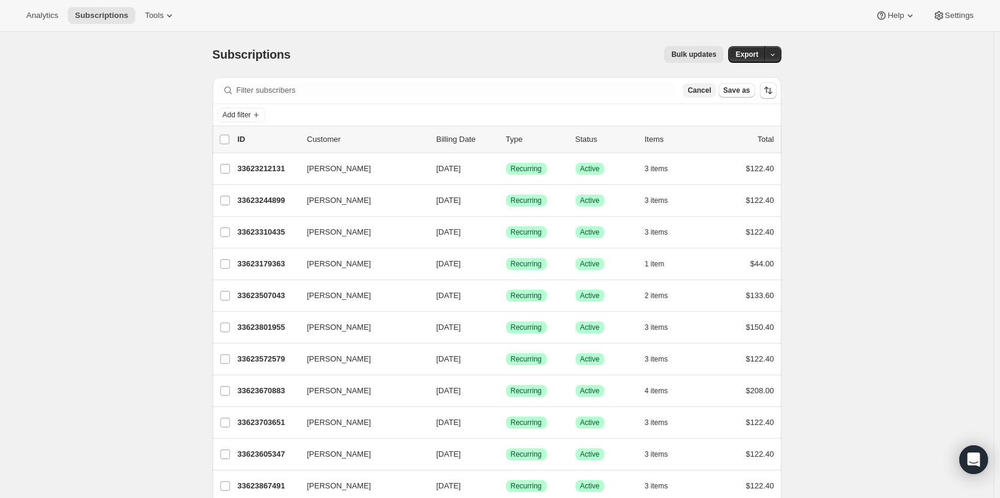
click at [703, 93] on span "Cancel" at bounding box center [698, 91] width 23 height 10
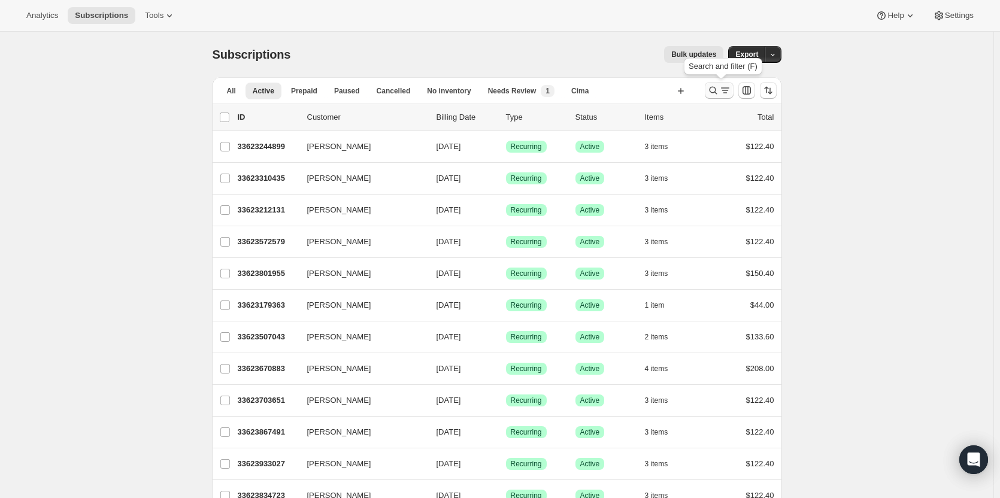
click at [716, 90] on icon "Search and filter results" at bounding box center [713, 90] width 12 height 12
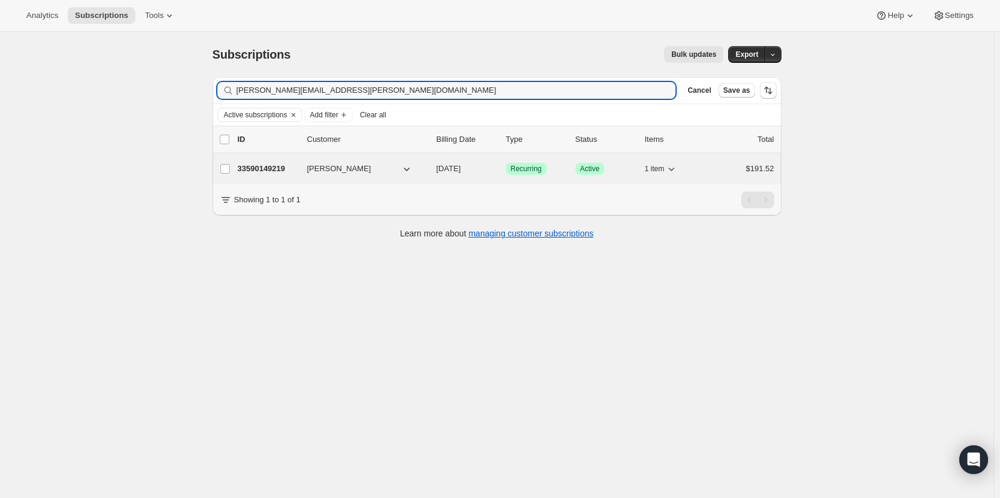
type input "christopher.vogt@me.com"
click at [266, 174] on p "33590149219" at bounding box center [268, 169] width 60 height 12
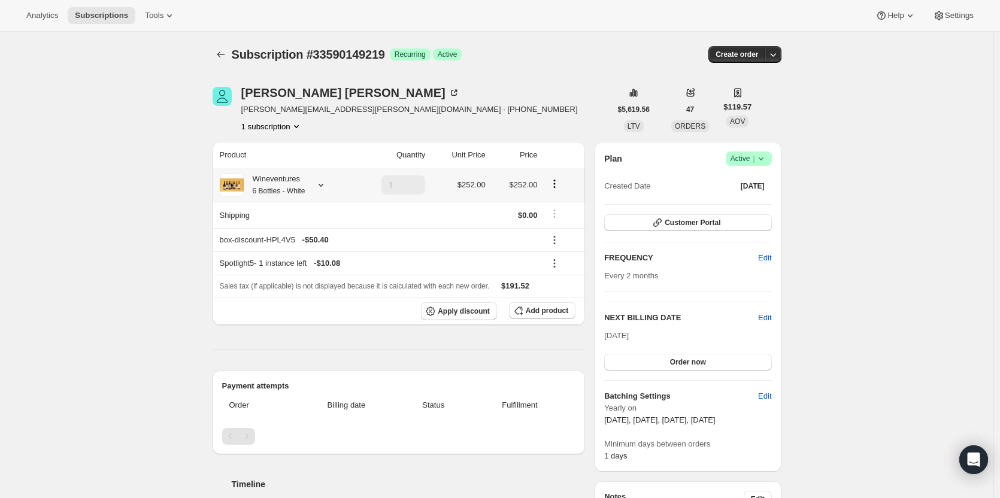
click at [265, 183] on div "Wineventures 6 Bottles - White" at bounding box center [275, 185] width 62 height 24
click at [686, 222] on span "Customer Portal" at bounding box center [692, 223] width 56 height 10
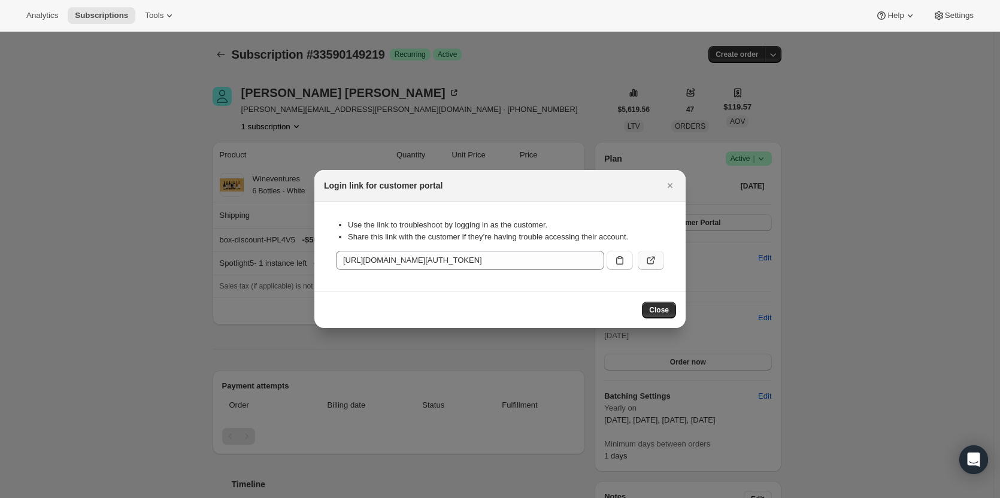
click at [654, 253] on button ":r1r6:" at bounding box center [650, 260] width 26 height 19
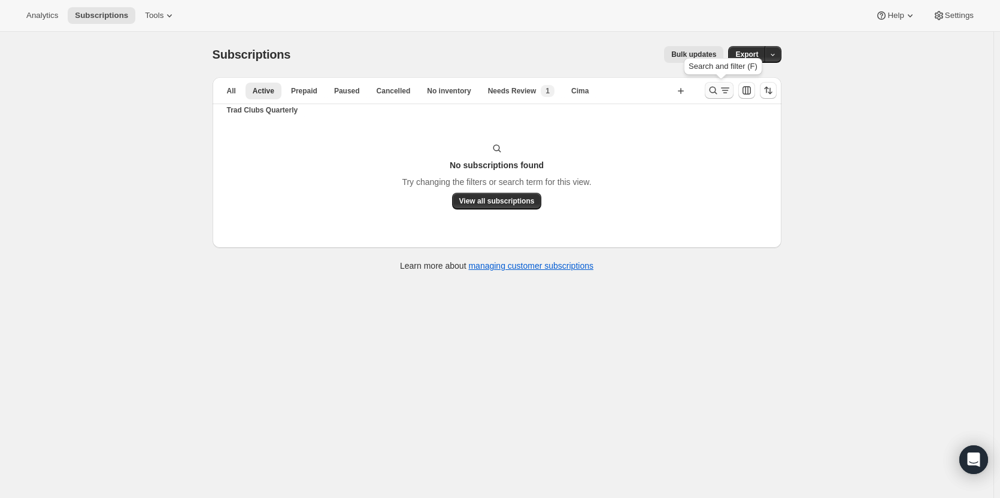
click at [715, 94] on icon "Search and filter results" at bounding box center [713, 90] width 12 height 12
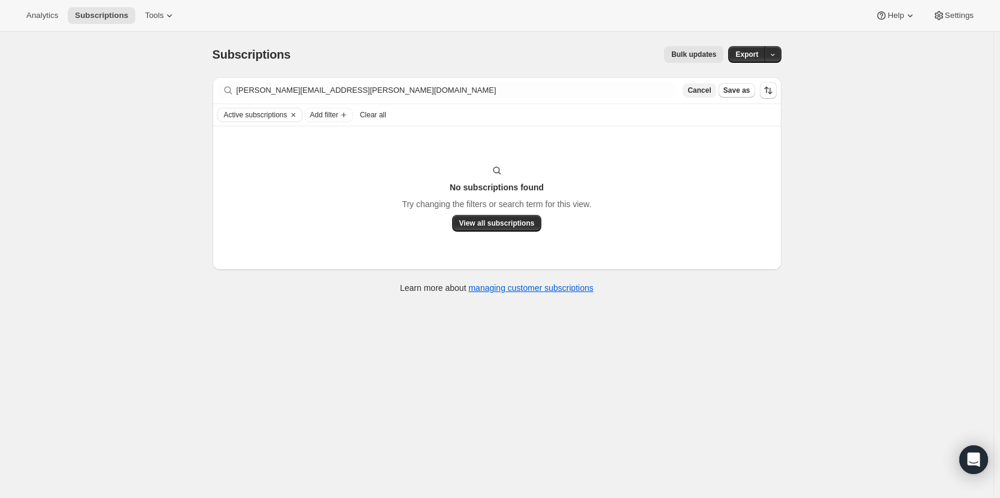
click at [696, 92] on span "Cancel" at bounding box center [698, 91] width 23 height 10
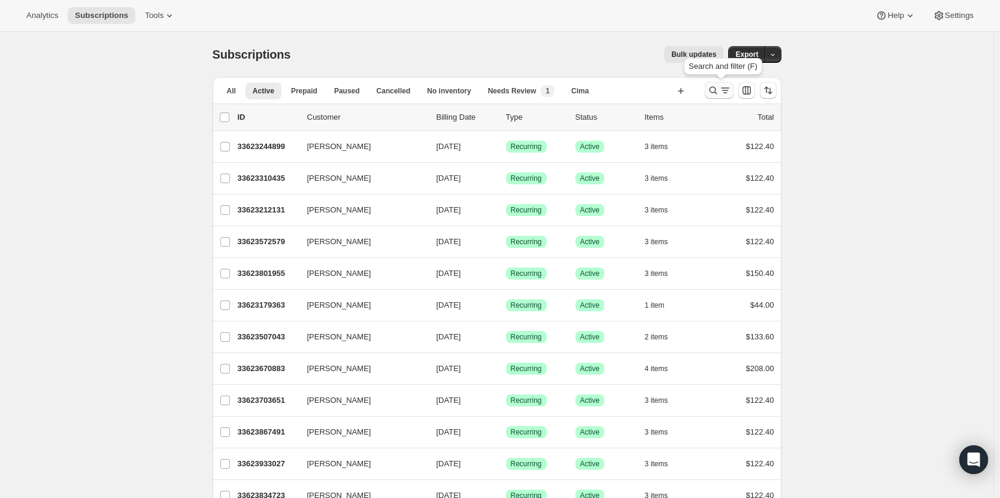
click at [714, 87] on icon "Search and filter results" at bounding box center [713, 91] width 8 height 8
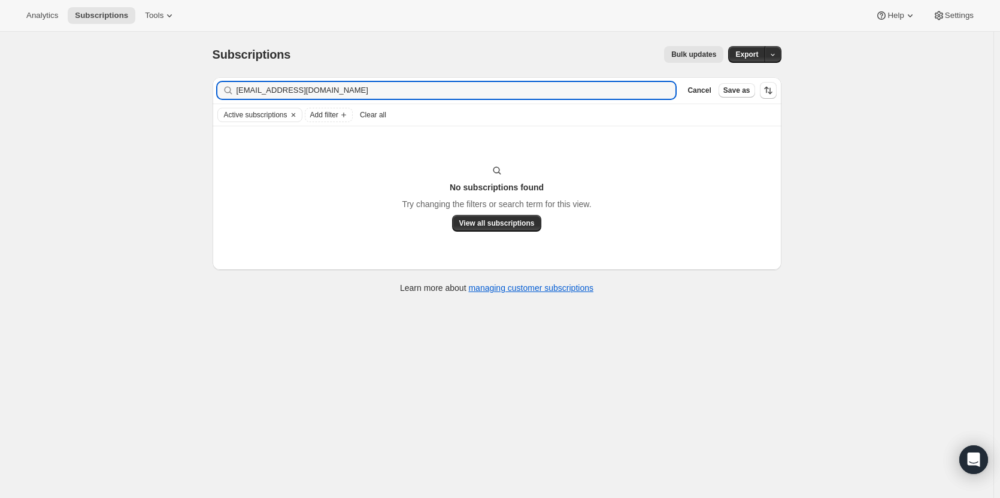
type input "mseife8294@gmail.com"
click at [385, 116] on span "Clear all" at bounding box center [373, 115] width 26 height 10
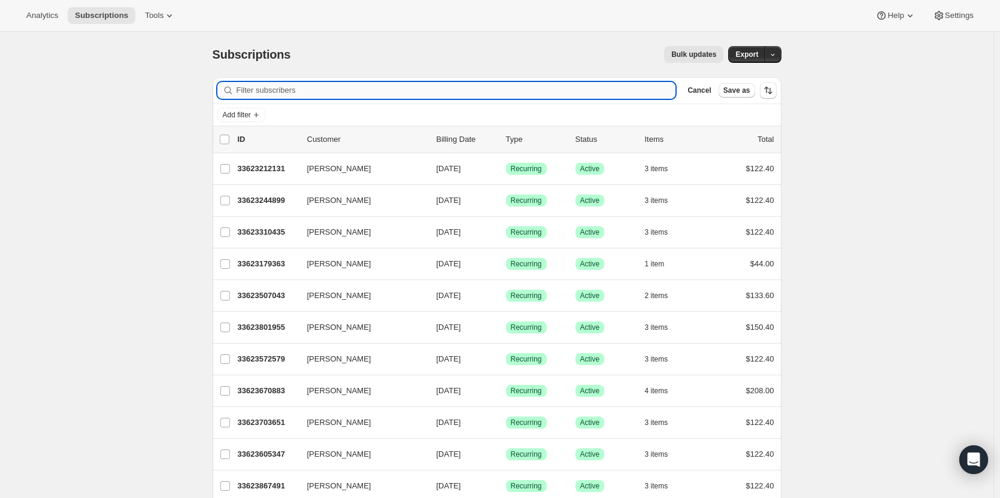
click at [511, 87] on input "Filter subscribers" at bounding box center [455, 90] width 439 height 17
paste input "mseife8294@gmail.com"
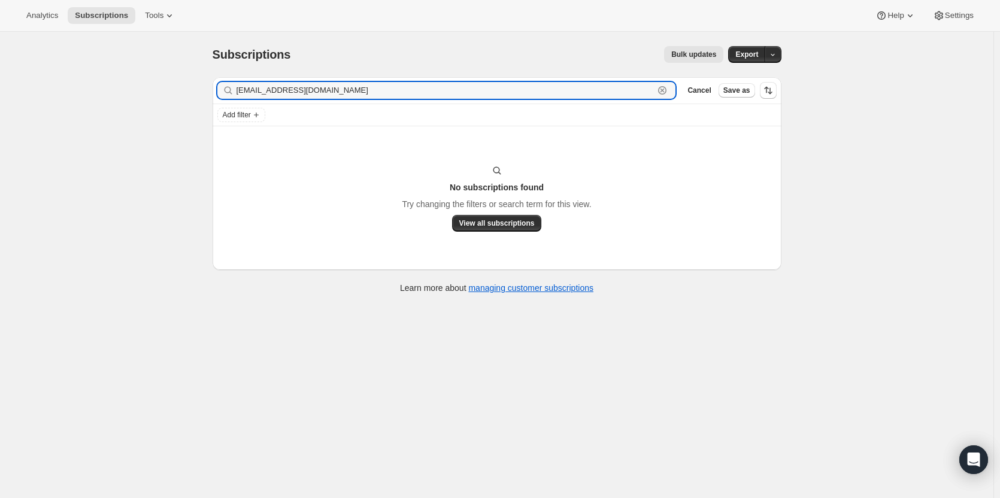
type input "mseife8294@gmail.com"
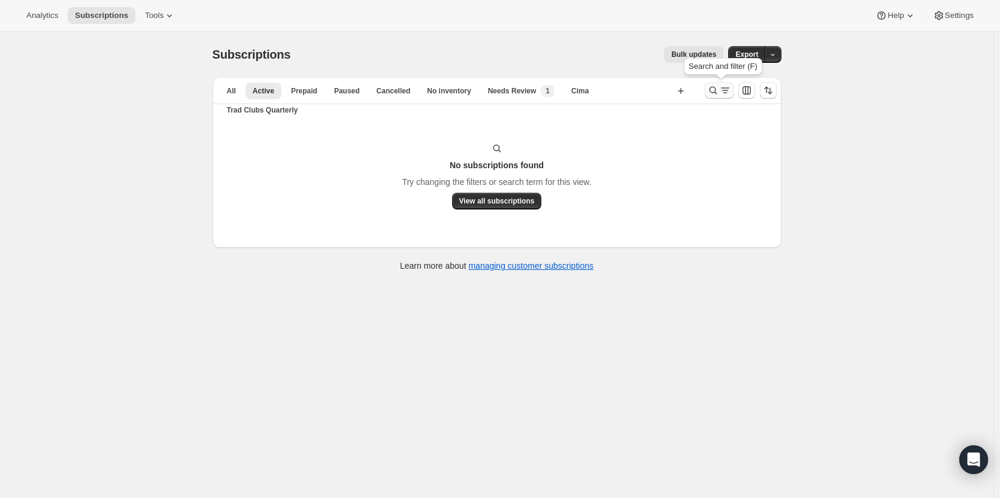
click at [710, 94] on icon "Search and filter results" at bounding box center [713, 90] width 12 height 12
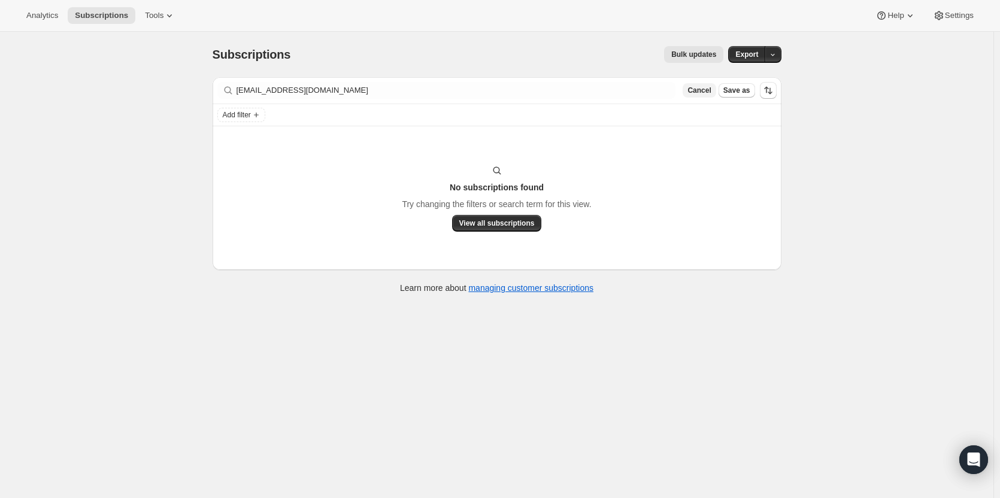
click at [702, 95] on button "Cancel" at bounding box center [698, 90] width 33 height 14
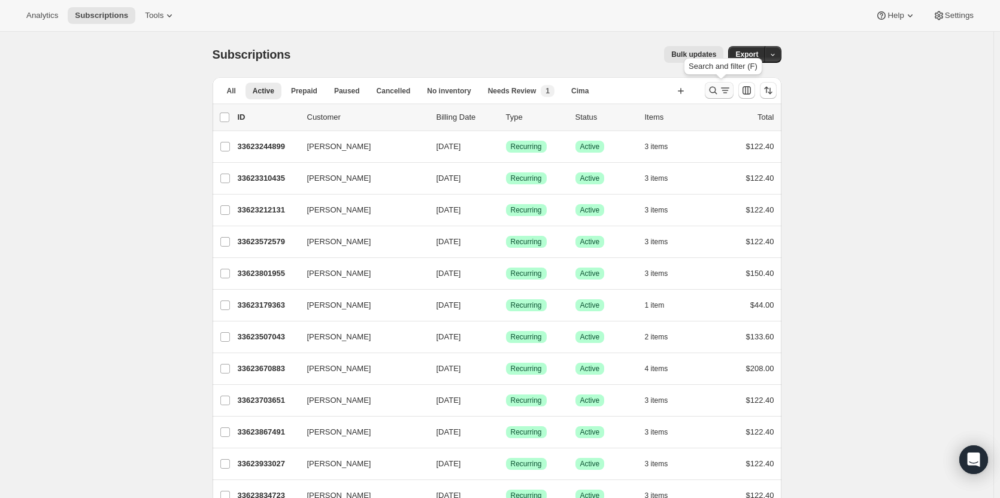
click at [713, 90] on icon "Search and filter results" at bounding box center [713, 90] width 12 height 12
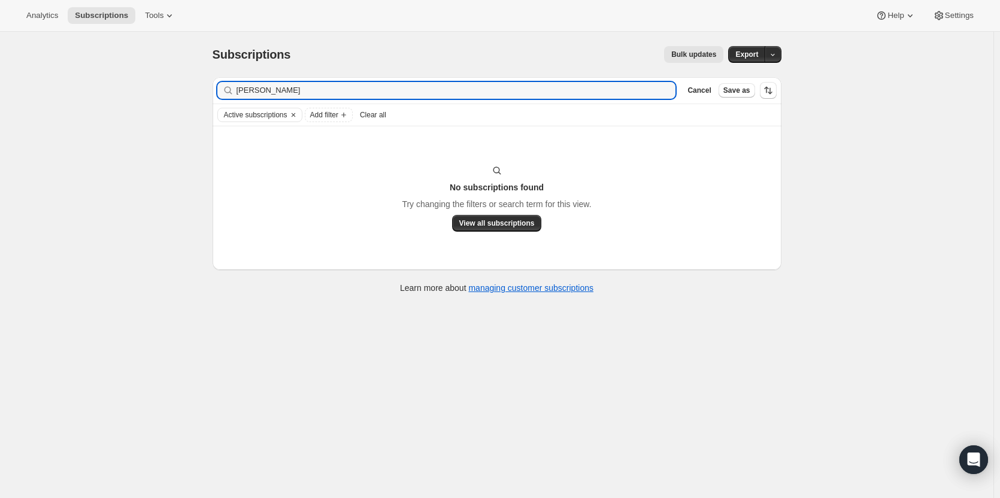
type input "[PERSON_NAME]"
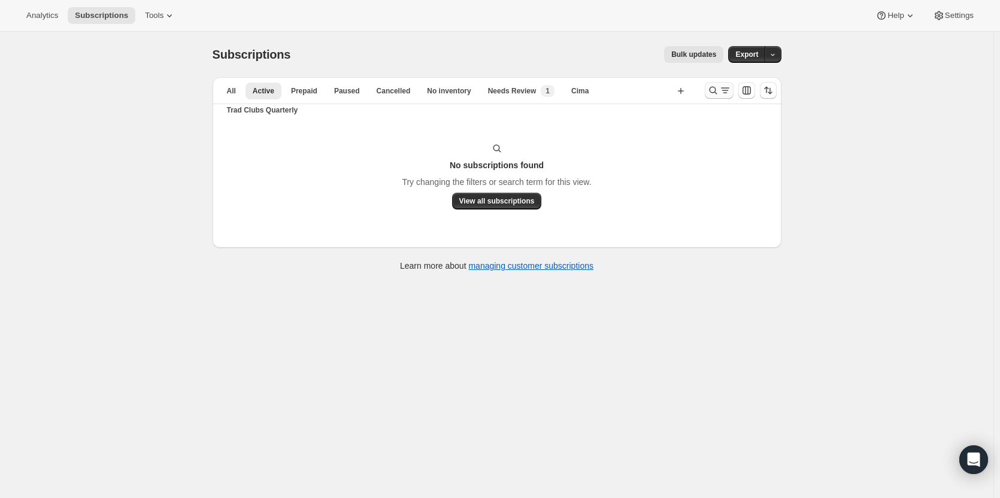
click at [714, 92] on icon "Search and filter results" at bounding box center [713, 90] width 12 height 12
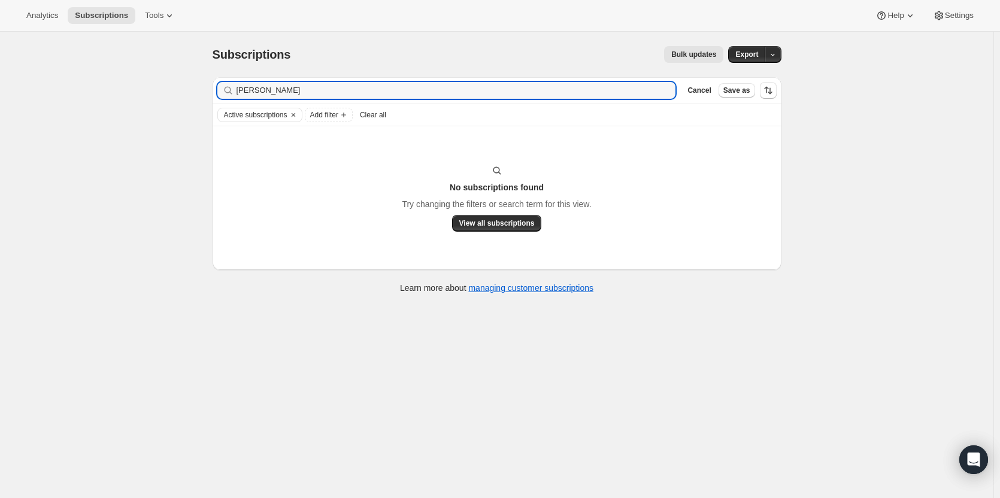
click at [713, 82] on div "Cancel Save as" at bounding box center [728, 90] width 93 height 17
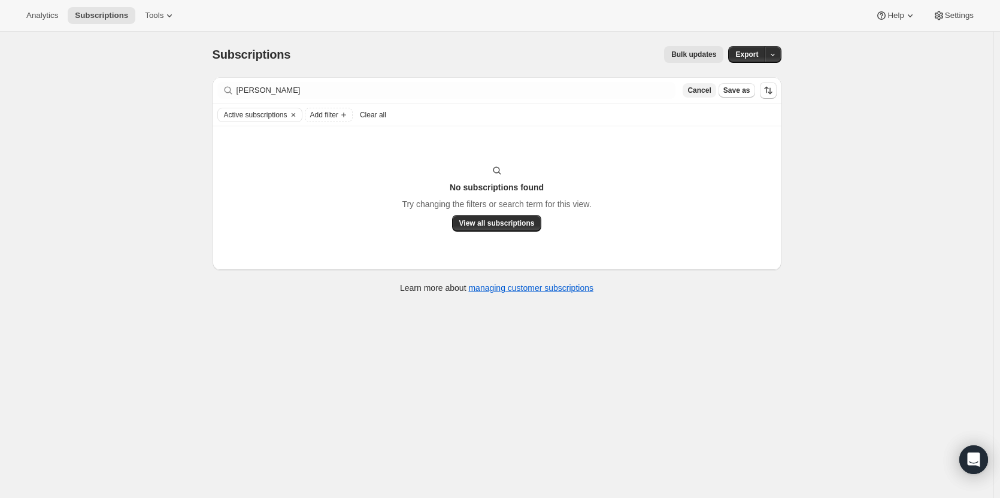
click at [704, 93] on span "Cancel" at bounding box center [698, 91] width 23 height 10
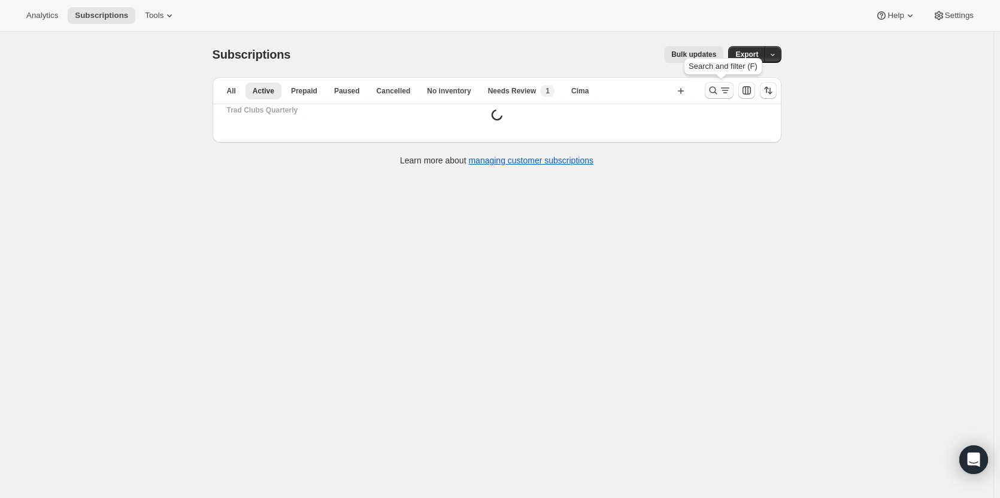
click at [715, 88] on icon "Search and filter results" at bounding box center [713, 90] width 12 height 12
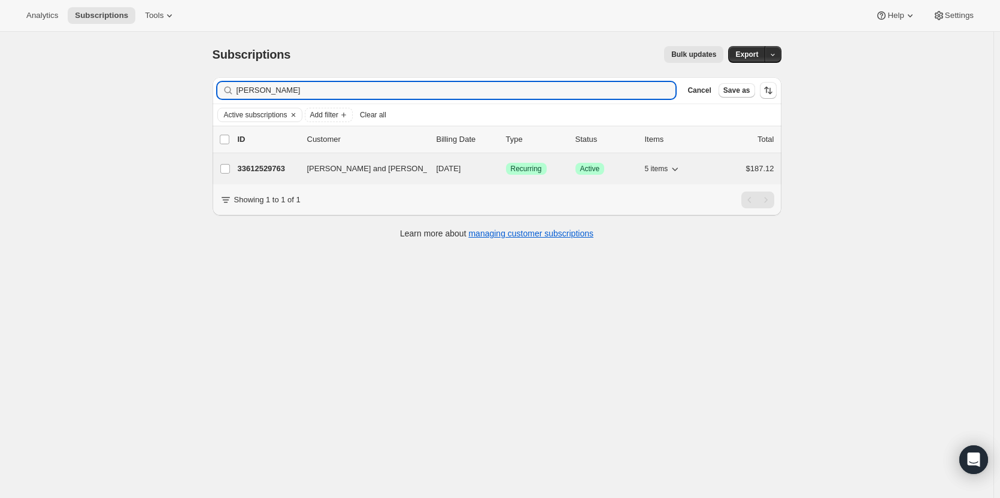
type input "[PERSON_NAME]"
click at [260, 168] on p "33612529763" at bounding box center [268, 169] width 60 height 12
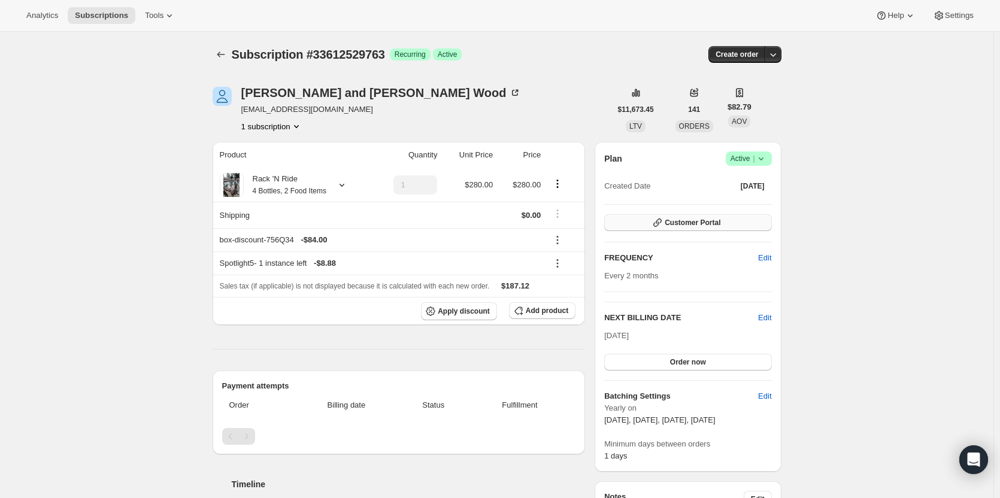
click at [751, 229] on button "Customer Portal" at bounding box center [687, 222] width 167 height 17
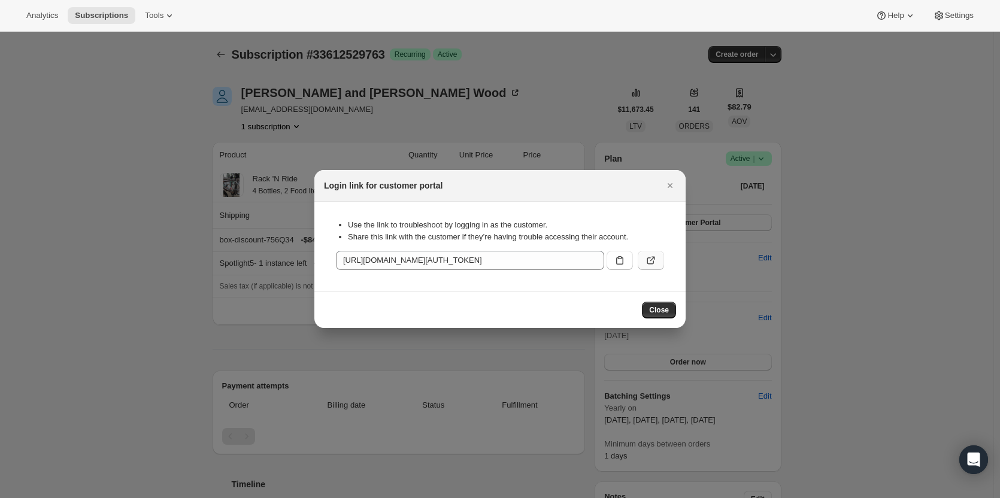
click at [653, 265] on icon ":rd3:" at bounding box center [651, 260] width 12 height 12
click at [666, 189] on icon "Close" at bounding box center [670, 186] width 12 height 12
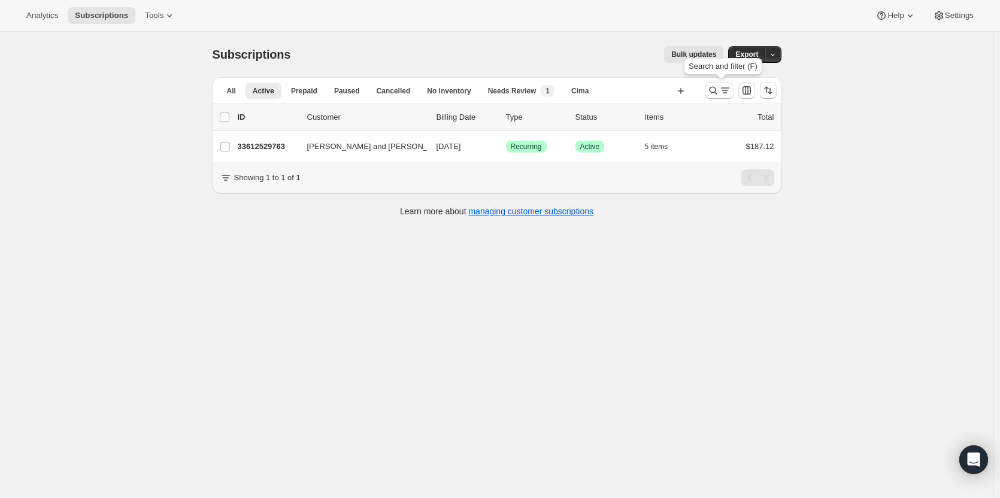
click at [714, 90] on icon "Search and filter results" at bounding box center [713, 90] width 12 height 12
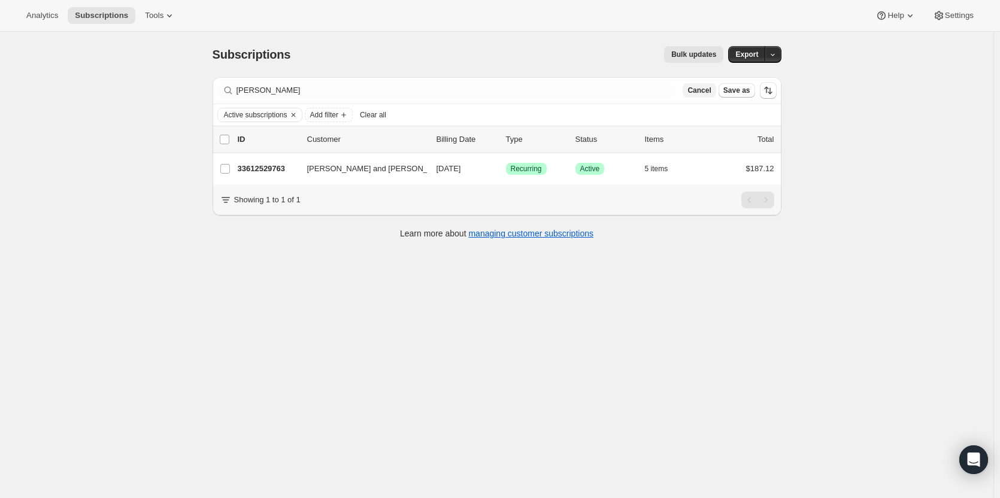
click at [710, 91] on span "Cancel" at bounding box center [698, 91] width 23 height 10
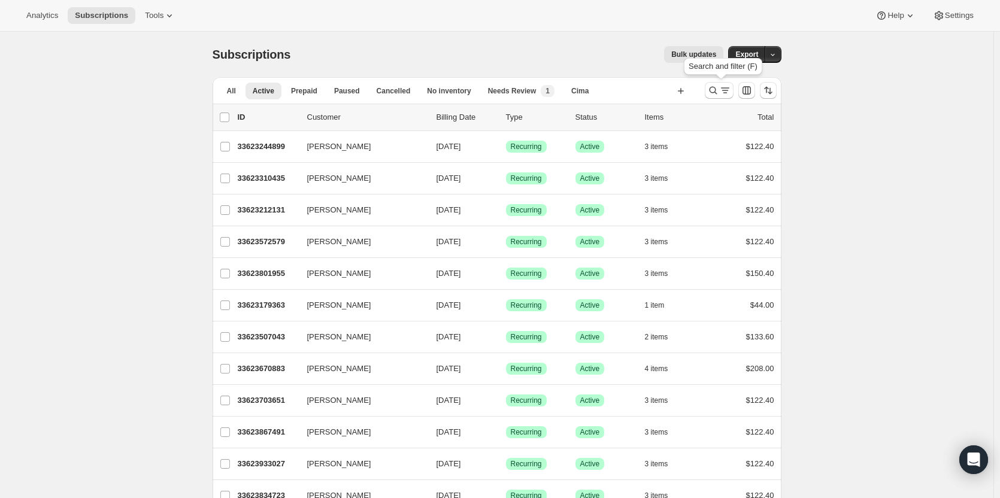
click at [713, 91] on icon "Search and filter results" at bounding box center [713, 90] width 12 height 12
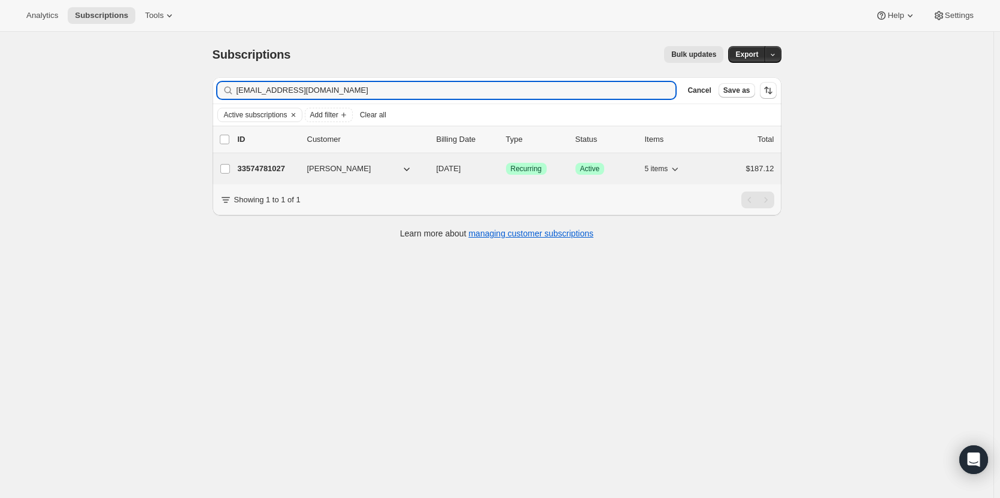
type input "[EMAIL_ADDRESS][DOMAIN_NAME]"
click at [266, 165] on p "33574781027" at bounding box center [268, 169] width 60 height 12
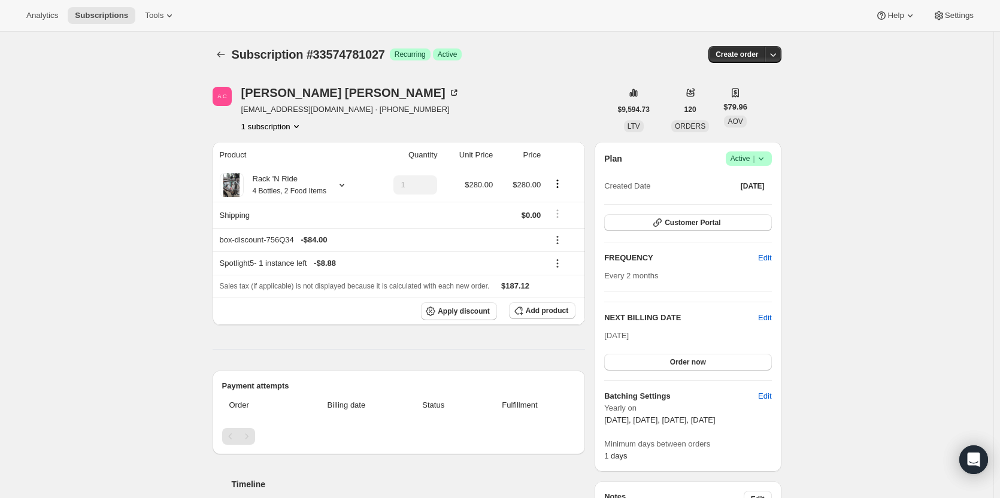
click at [763, 163] on icon at bounding box center [761, 159] width 12 height 12
click at [703, 278] on div "Every 2 months" at bounding box center [687, 276] width 167 height 12
click at [710, 221] on span "Customer Portal" at bounding box center [692, 223] width 56 height 10
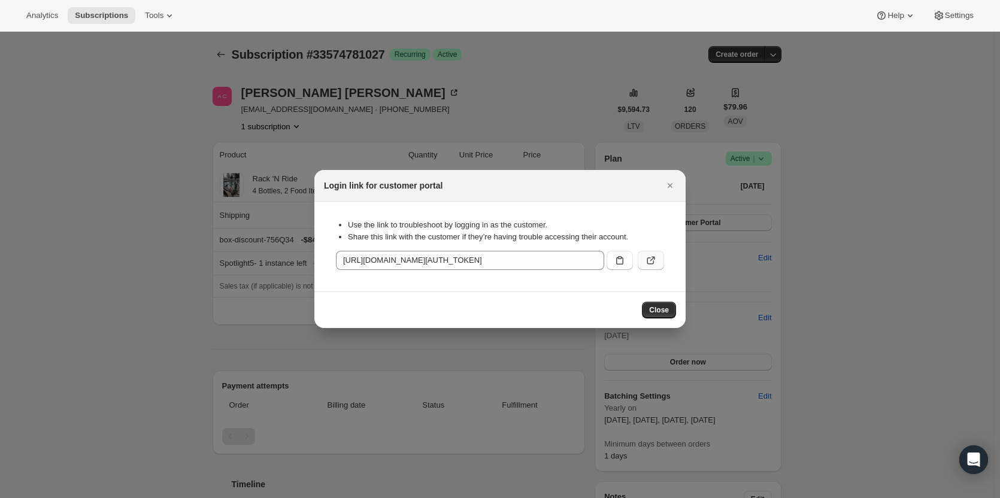
click at [653, 256] on icon ":rs4:" at bounding box center [651, 260] width 12 height 12
click at [669, 189] on icon "Close" at bounding box center [670, 186] width 12 height 12
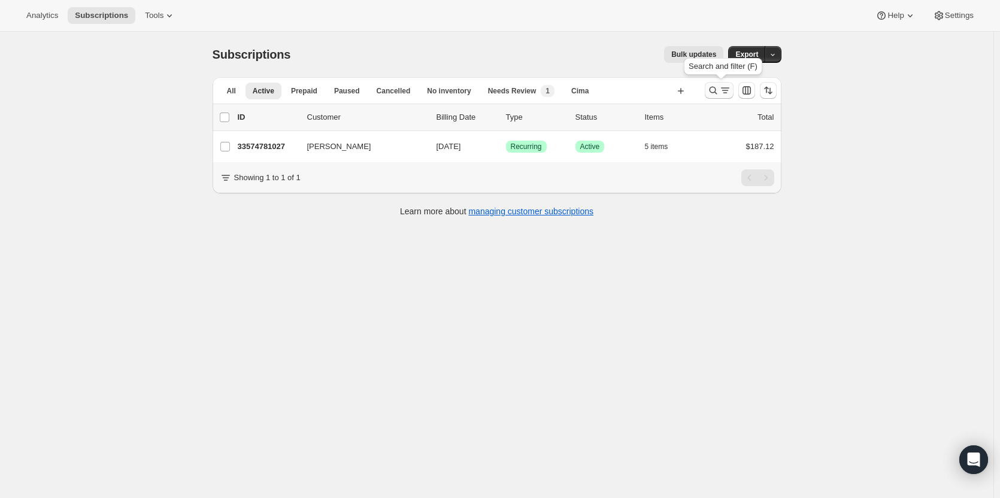
click at [710, 91] on icon "Search and filter results" at bounding box center [713, 90] width 12 height 12
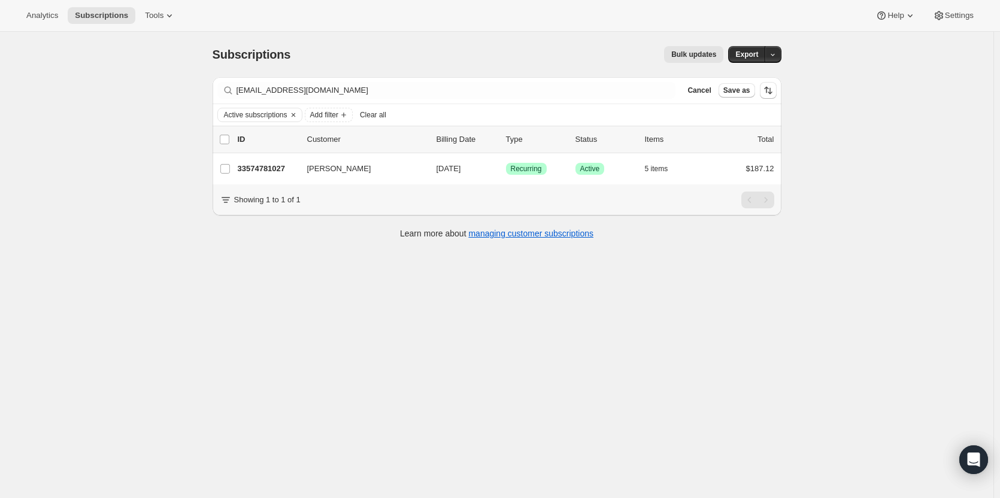
click at [384, 114] on span "Clear all" at bounding box center [373, 115] width 26 height 10
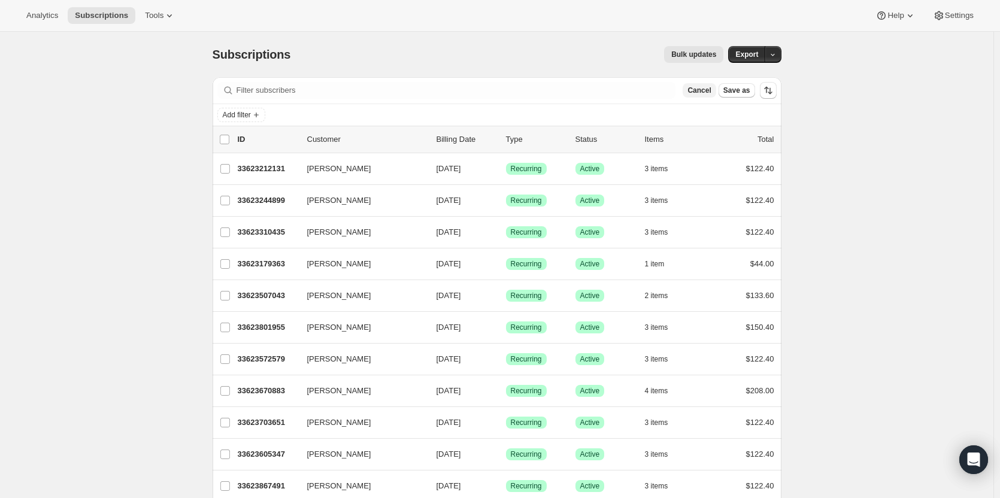
click at [710, 88] on span "Cancel" at bounding box center [698, 91] width 23 height 10
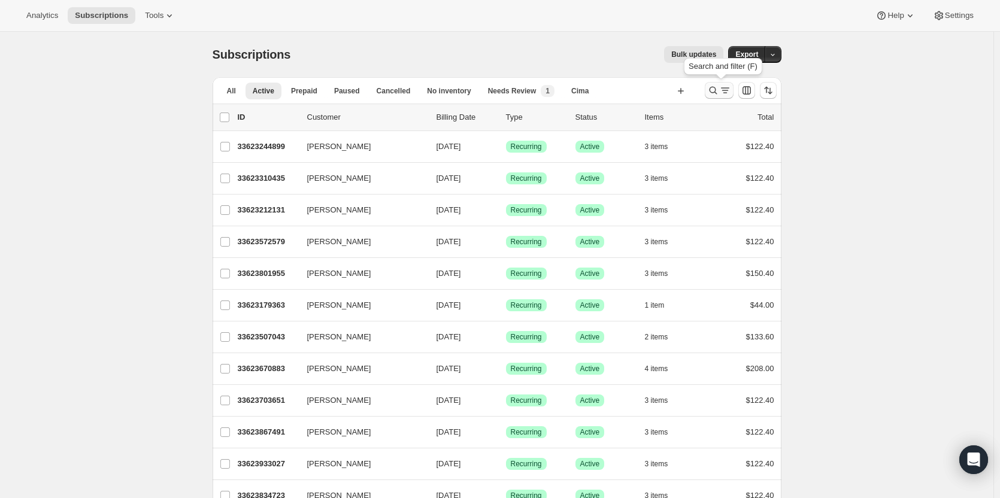
click at [716, 82] on button "Search and filter results" at bounding box center [718, 90] width 29 height 17
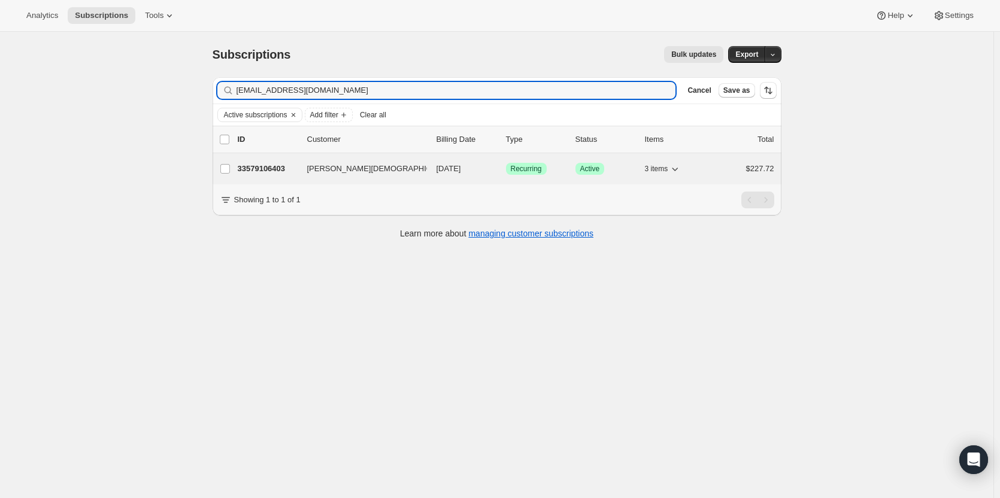
type input "mawelshans@gmail.com"
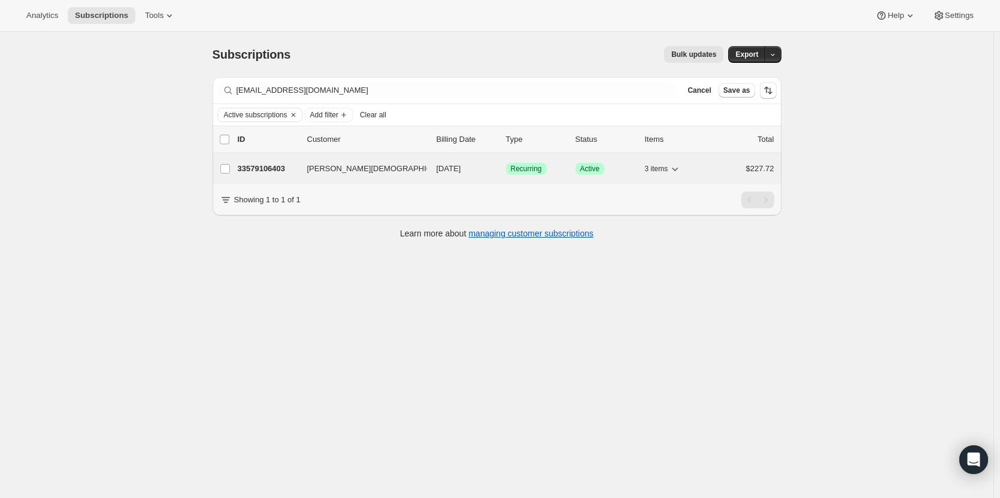
click at [280, 170] on p "33579106403" at bounding box center [268, 169] width 60 height 12
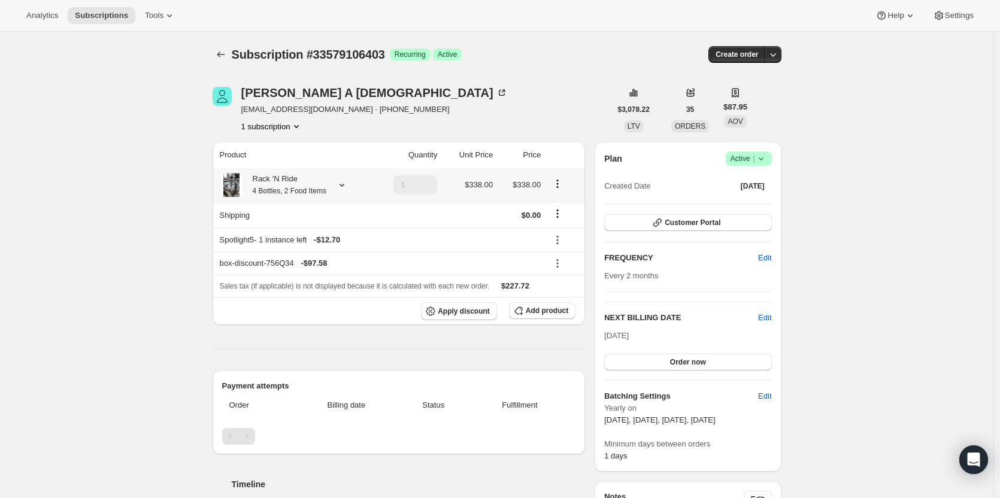
click at [288, 192] on small "4 Bottles, 2 Food Items" at bounding box center [290, 191] width 74 height 8
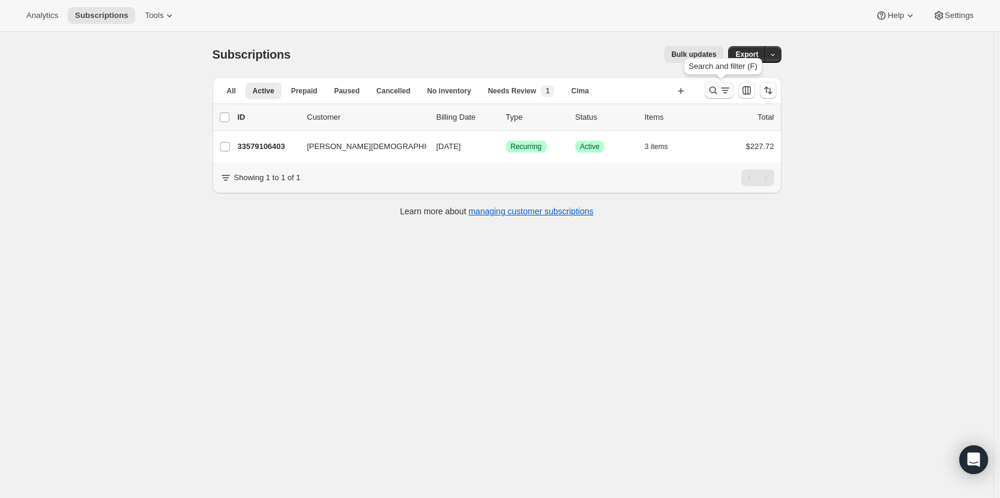
click at [718, 94] on icon "Search and filter results" at bounding box center [713, 90] width 12 height 12
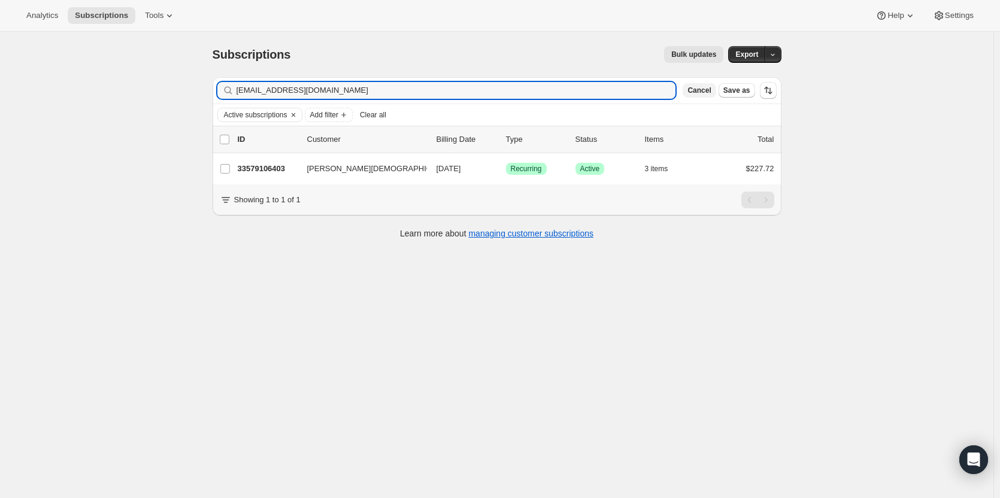
click at [706, 92] on span "Cancel" at bounding box center [698, 91] width 23 height 10
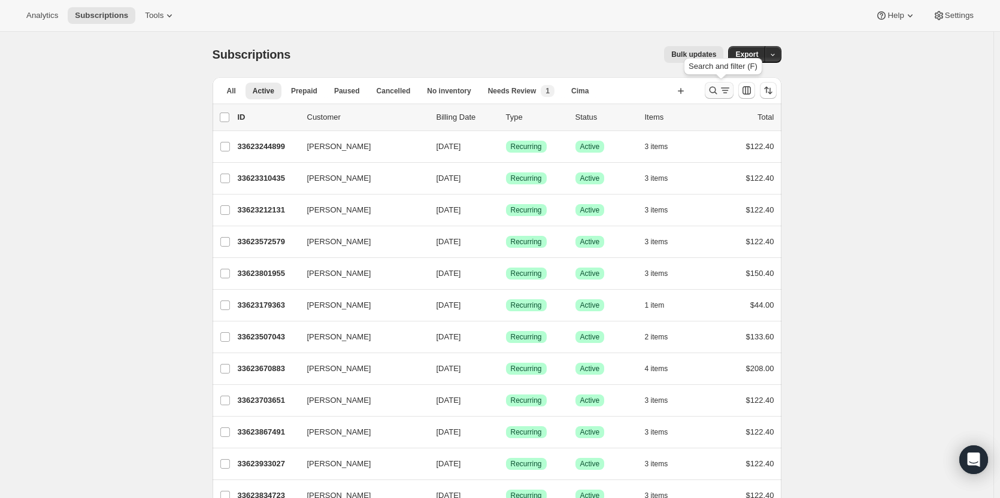
click at [716, 93] on icon "Search and filter results" at bounding box center [713, 90] width 12 height 12
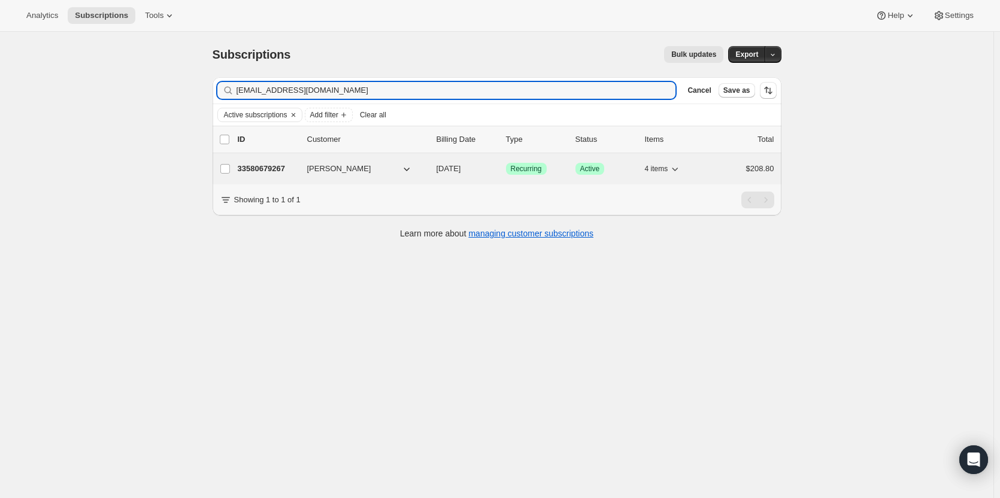
type input "familybell@gmail.com"
click at [257, 171] on p "33580679267" at bounding box center [268, 169] width 60 height 12
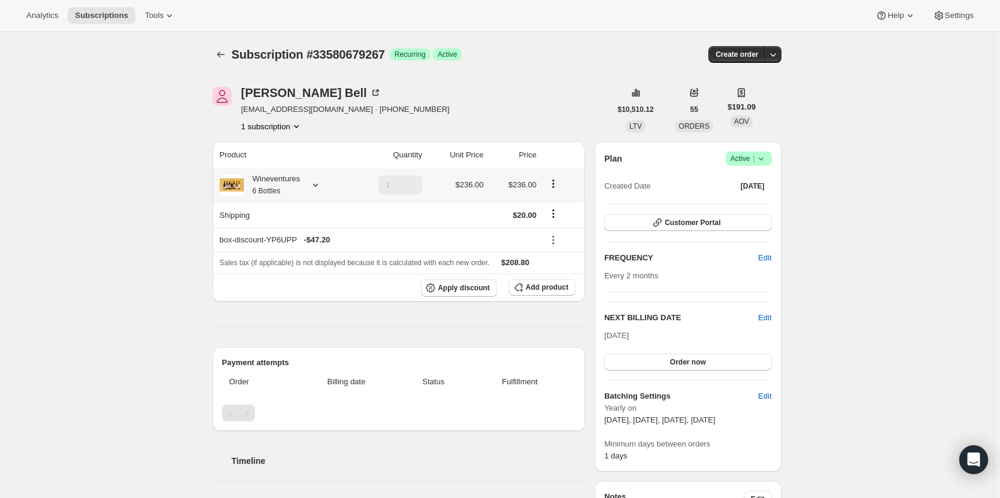
click at [296, 186] on div "Wineventures 6 Bottles" at bounding box center [272, 185] width 56 height 24
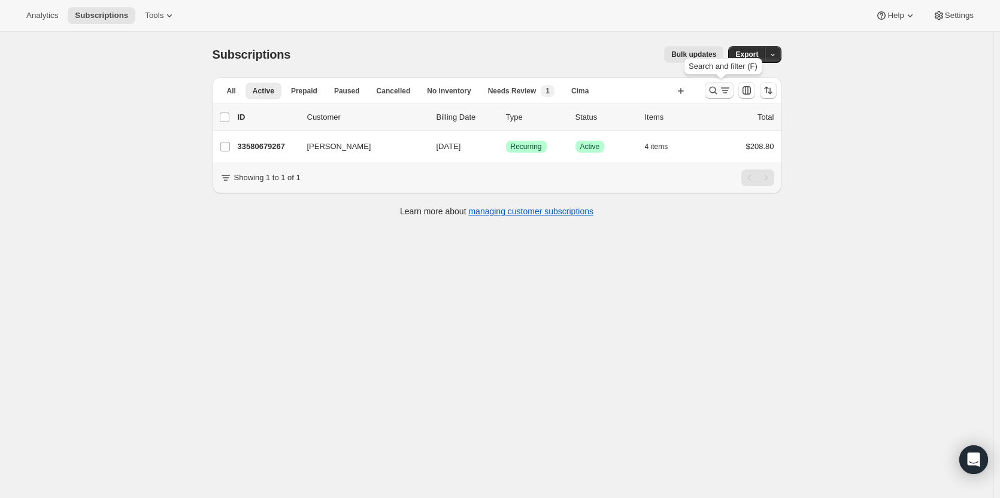
click at [713, 92] on icon "Search and filter results" at bounding box center [713, 91] width 8 height 8
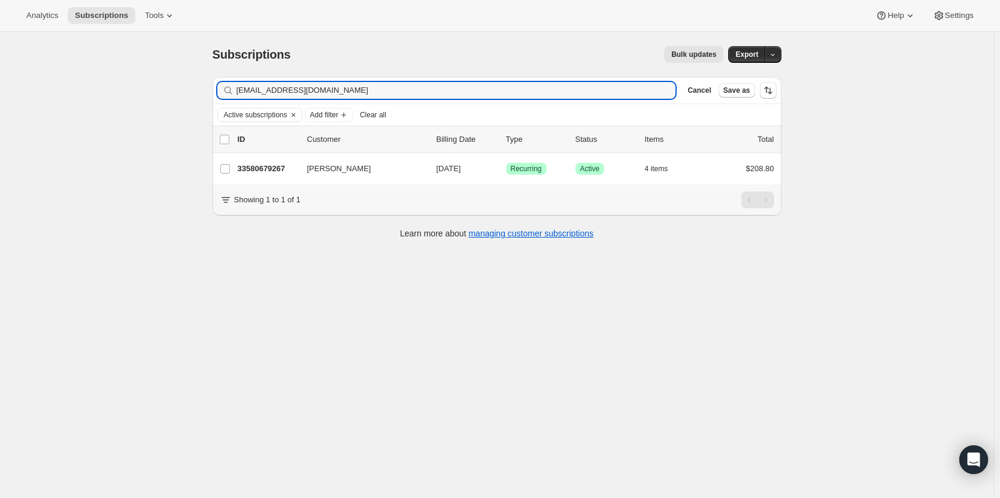
click at [382, 119] on span "Clear all" at bounding box center [373, 115] width 26 height 10
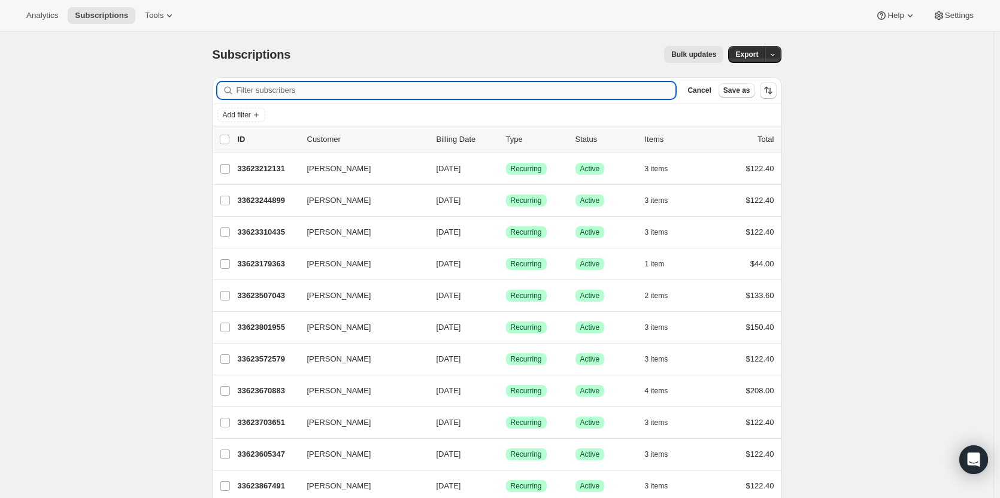
click at [585, 92] on input "Filter subscribers" at bounding box center [455, 90] width 439 height 17
paste input "Susie Richardson"
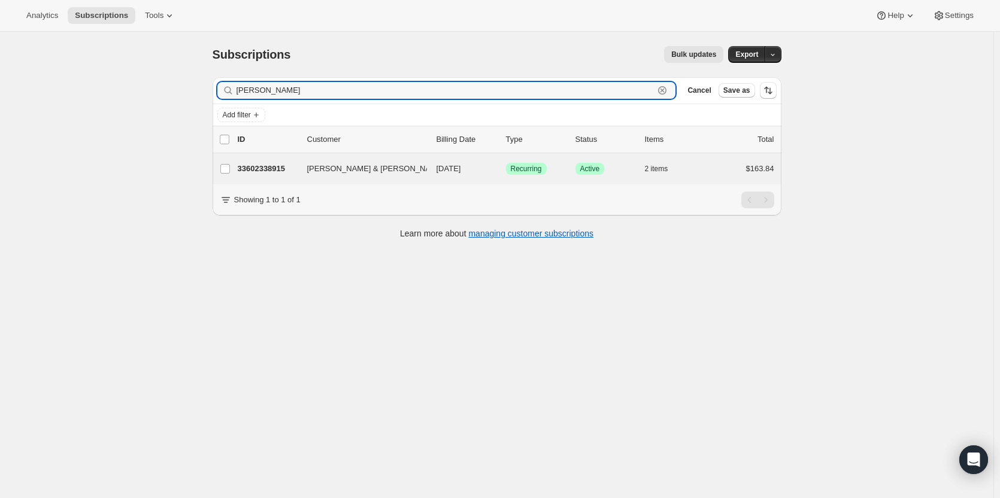
type input "Susie Richardson"
click at [266, 178] on div "Dale & Susie Richardson 33602338915 Dale & Susie Richardson 09/17/2025 Success …" at bounding box center [496, 168] width 569 height 31
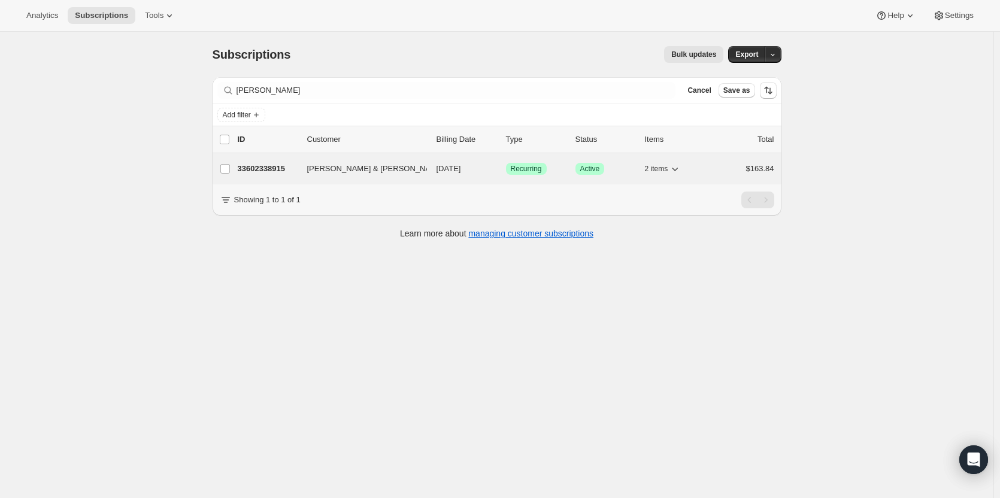
click at [267, 167] on p "33602338915" at bounding box center [268, 169] width 60 height 12
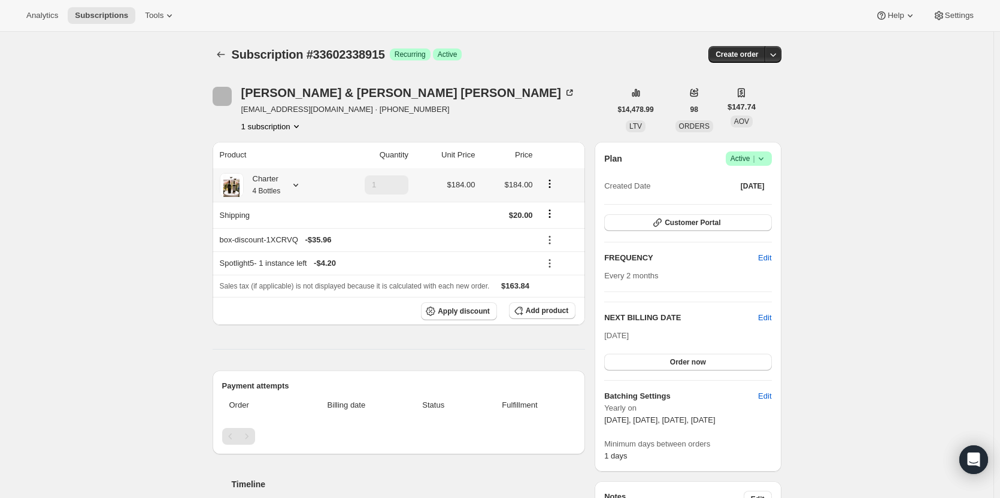
click at [280, 191] on small "4 Bottles" at bounding box center [267, 191] width 28 height 8
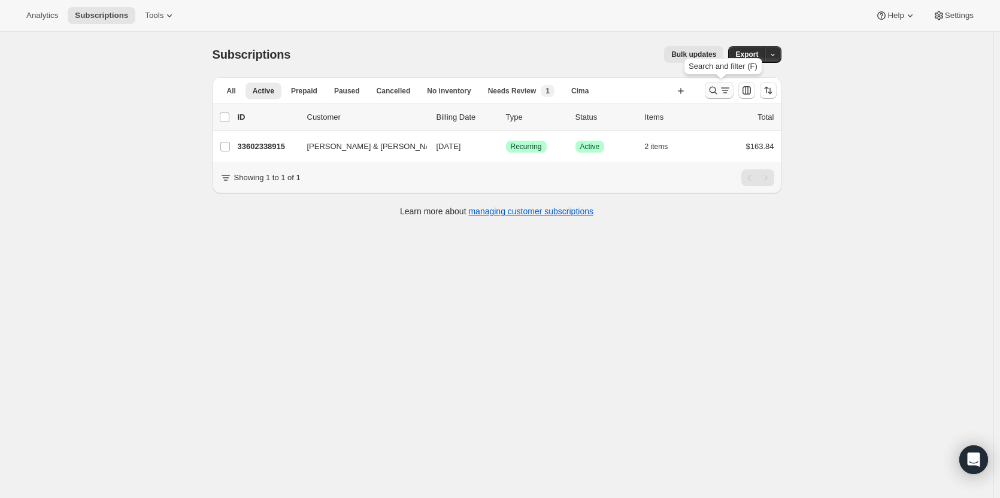
click at [712, 92] on icon "Search and filter results" at bounding box center [713, 90] width 12 height 12
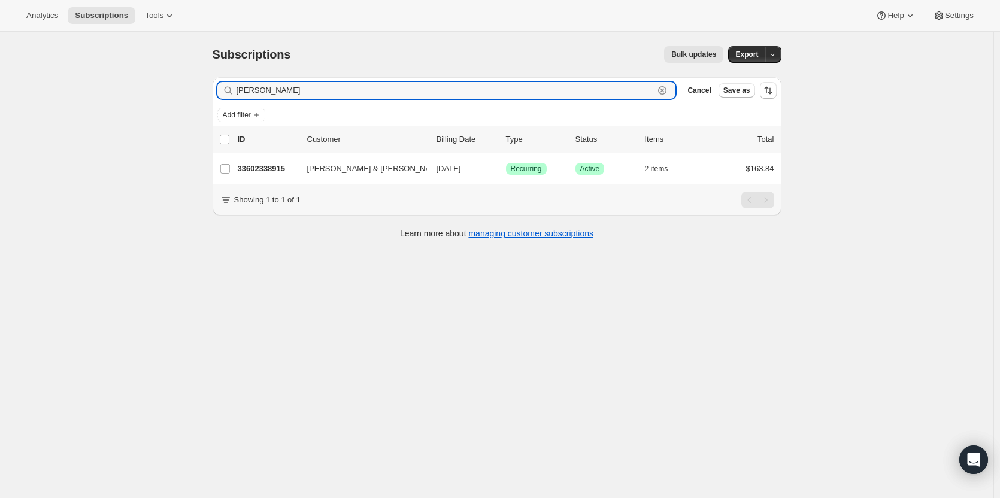
click at [668, 93] on icon "button" at bounding box center [662, 90] width 12 height 12
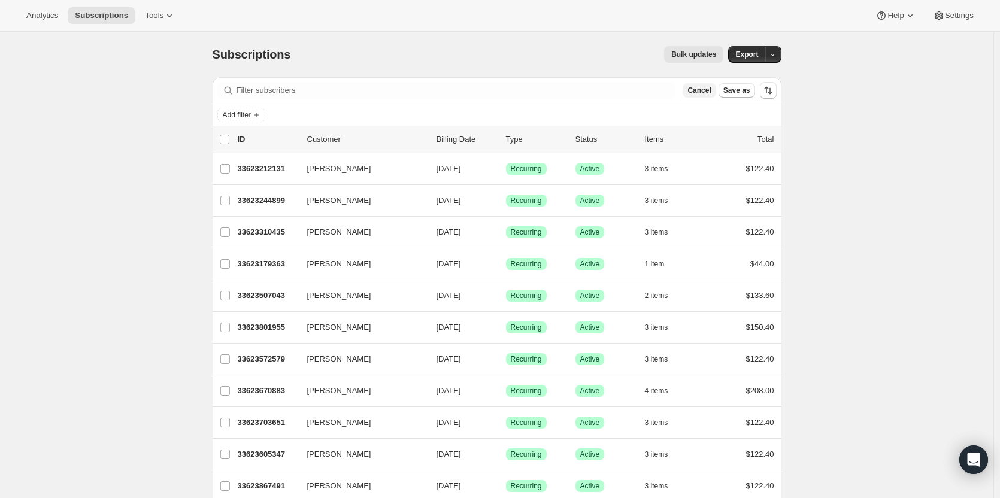
click at [710, 86] on span "Cancel" at bounding box center [698, 91] width 23 height 10
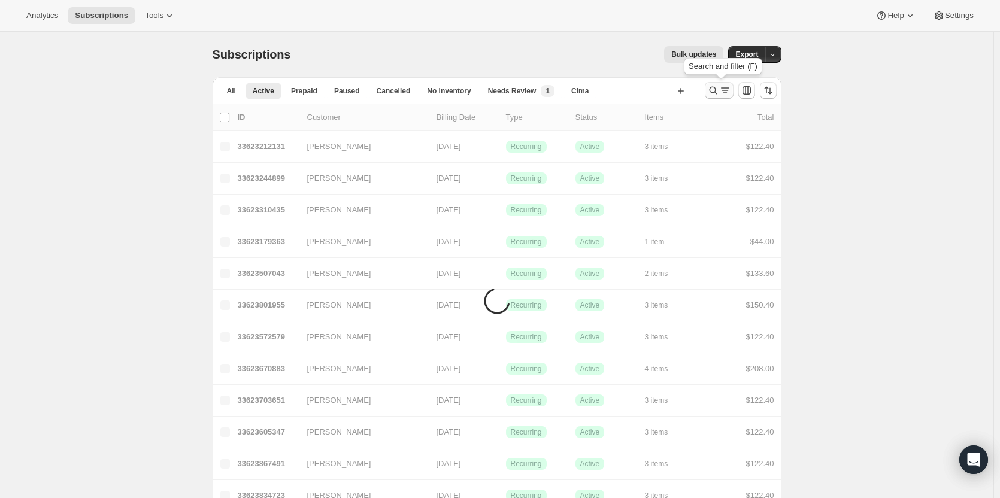
click at [715, 92] on icon "Search and filter results" at bounding box center [713, 90] width 12 height 12
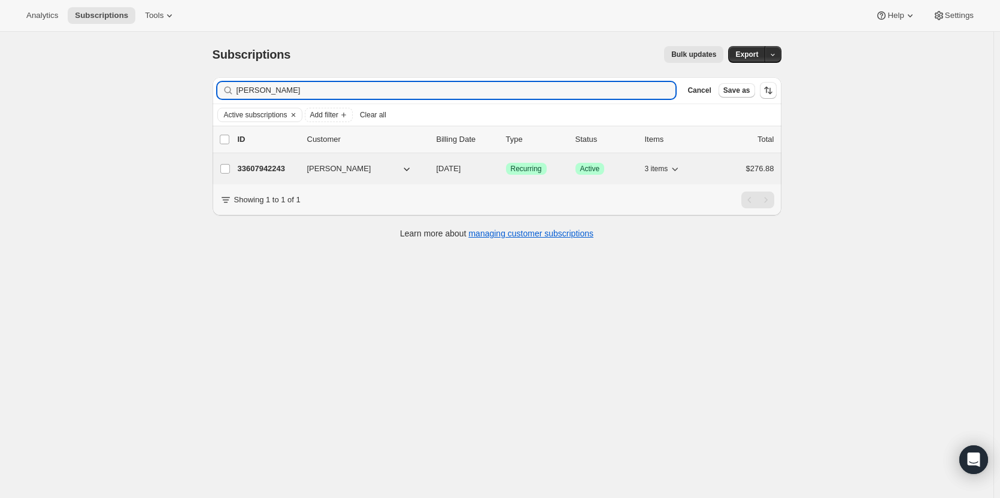
type input "Kelly Ranucci"
click at [270, 169] on p "33607942243" at bounding box center [268, 169] width 60 height 12
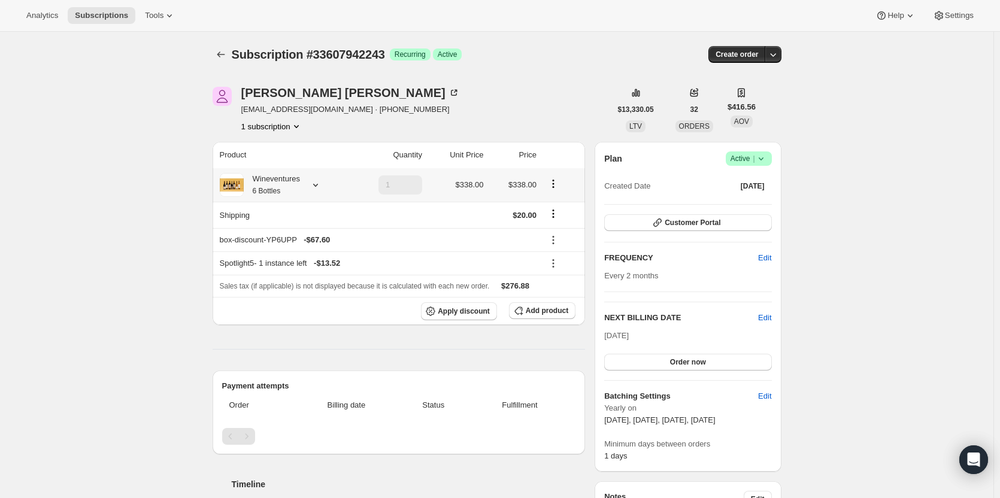
click at [287, 177] on div "Wineventures 6 Bottles" at bounding box center [272, 185] width 56 height 24
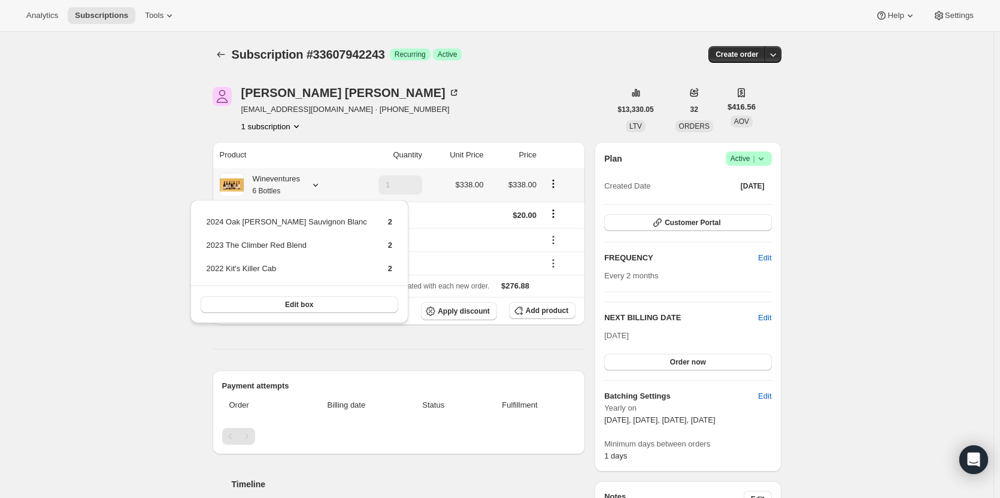
click at [287, 177] on div "Wineventures 6 Bottles" at bounding box center [272, 185] width 56 height 24
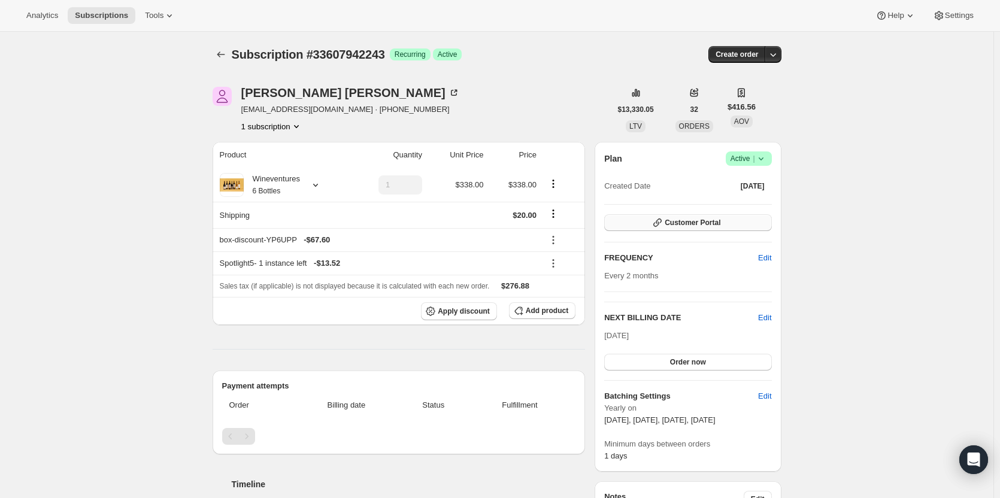
click at [749, 226] on button "Customer Portal" at bounding box center [687, 222] width 167 height 17
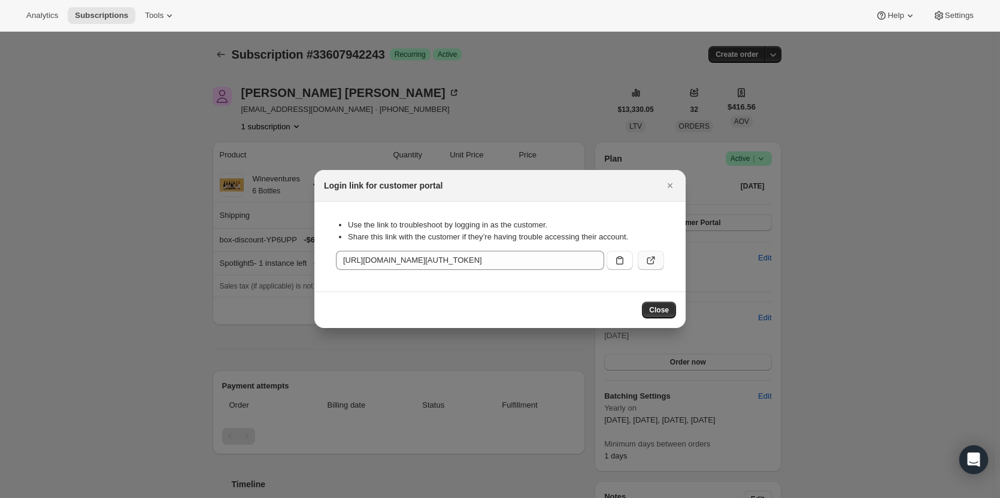
click at [651, 262] on icon ":r2mu:" at bounding box center [651, 260] width 12 height 12
click at [668, 182] on icon "Close" at bounding box center [670, 186] width 12 height 12
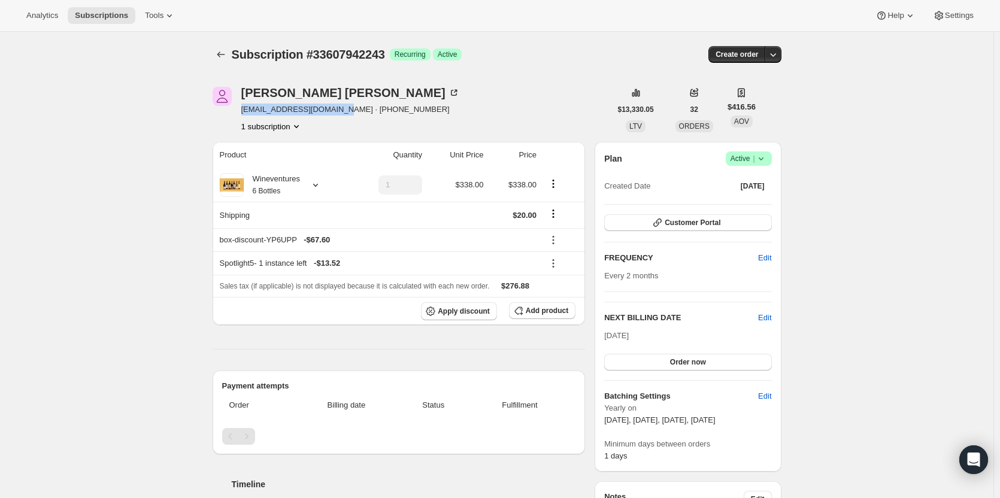
drag, startPoint x: 332, startPoint y: 109, endPoint x: 242, endPoint y: 108, distance: 89.8
click at [242, 108] on div "Kelly Ranucci kellyranucci@comcast.net · +17138053157 1 subscription" at bounding box center [411, 109] width 398 height 45
copy span "kellyranucci@comcast.net"
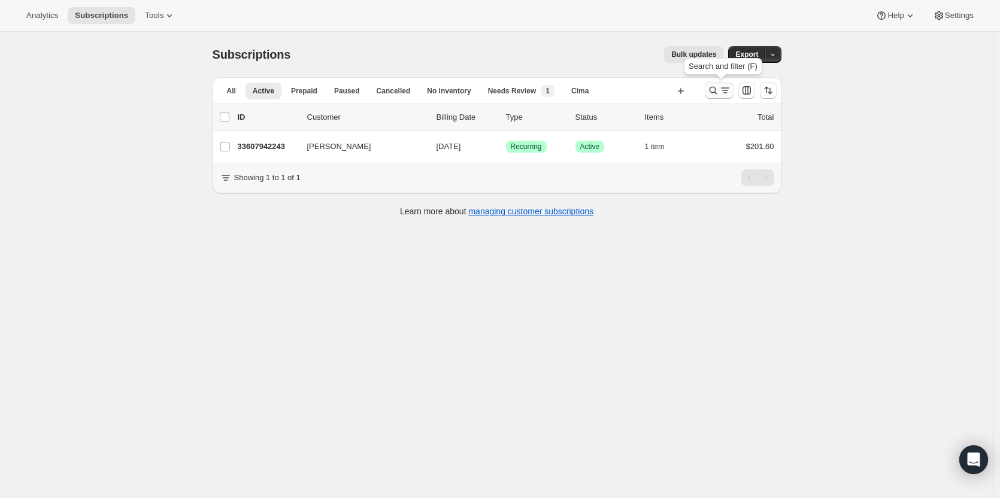
click at [716, 94] on icon "Search and filter results" at bounding box center [713, 90] width 12 height 12
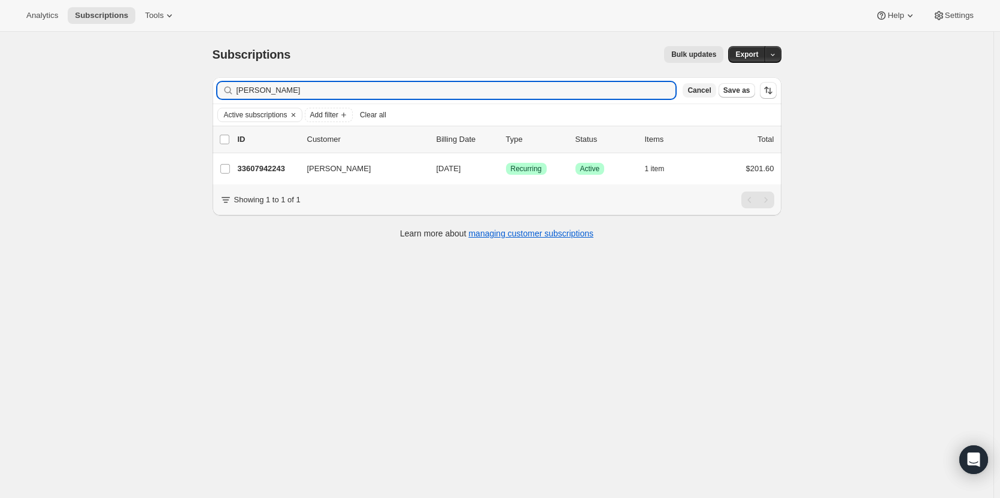
click at [698, 88] on span "Cancel" at bounding box center [698, 91] width 23 height 10
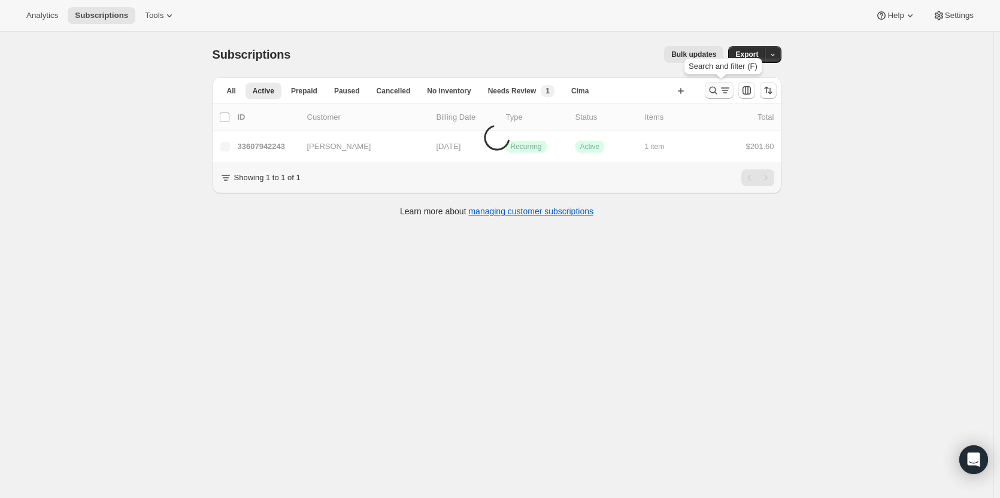
click at [709, 92] on icon "Search and filter results" at bounding box center [713, 90] width 12 height 12
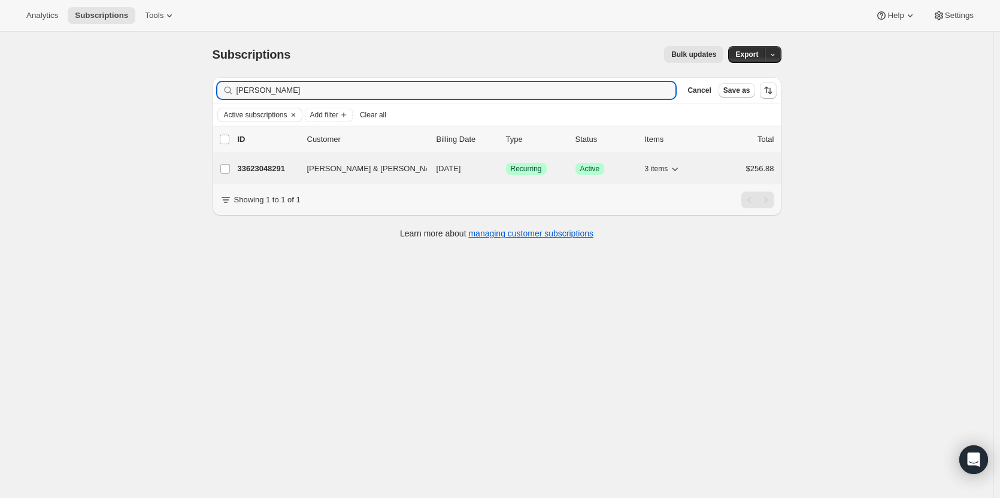
type input "Chad Knowl"
click at [252, 171] on p "33623048291" at bounding box center [268, 169] width 60 height 12
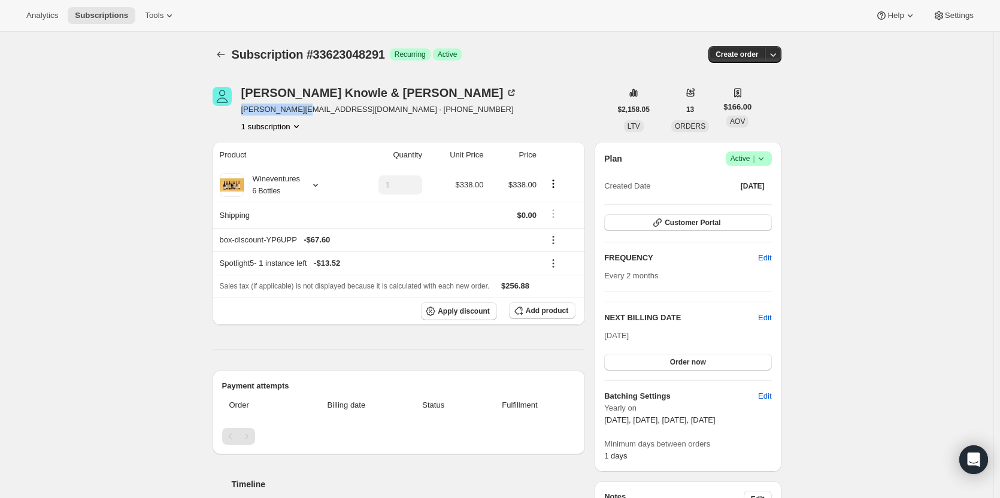
drag, startPoint x: 242, startPoint y: 109, endPoint x: 303, endPoint y: 114, distance: 60.7
click at [303, 114] on div "Chad Knowle & Melanie Johansson chad@knowle.us · +15136381665 1 subscription" at bounding box center [411, 109] width 398 height 45
click at [273, 96] on div "Chad Knowle & Melanie Johansson" at bounding box center [379, 93] width 277 height 12
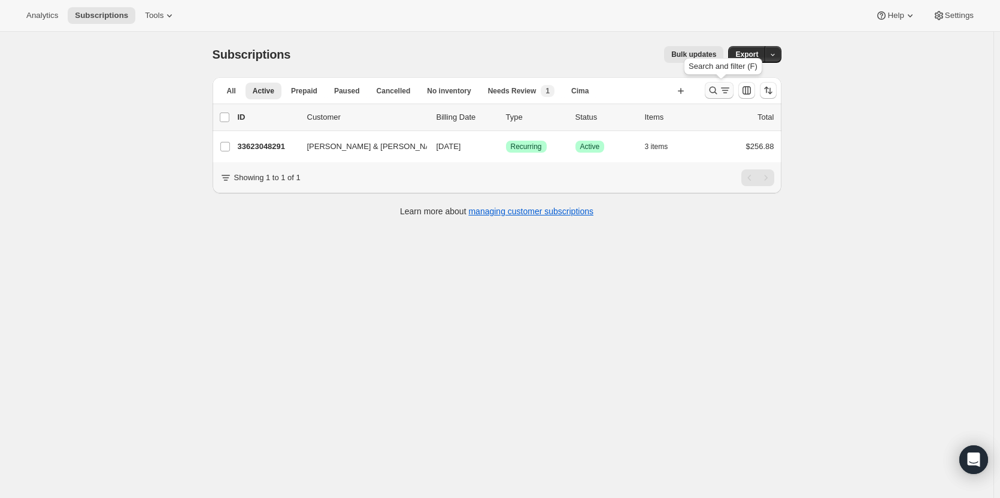
click at [709, 90] on icon "Search and filter results" at bounding box center [713, 90] width 12 height 12
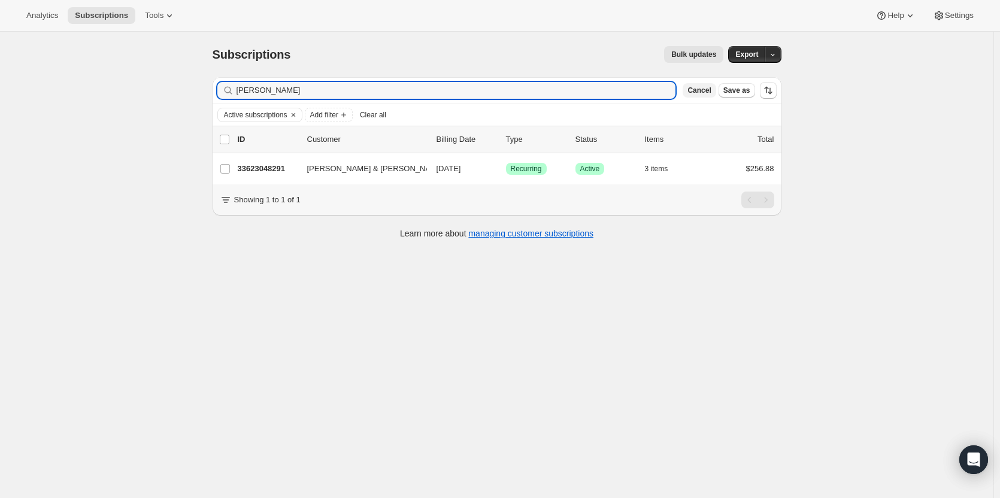
click at [700, 90] on span "Cancel" at bounding box center [698, 91] width 23 height 10
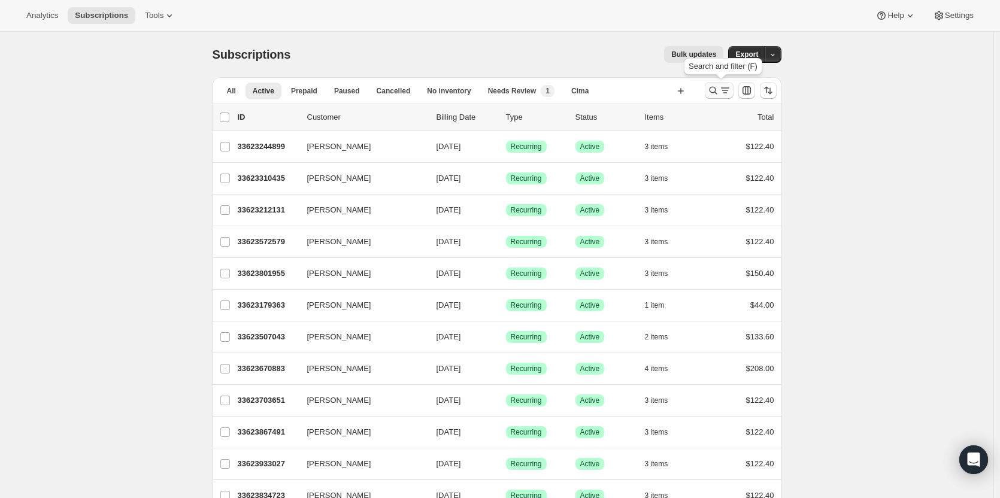
click at [711, 93] on icon "Search and filter results" at bounding box center [713, 90] width 12 height 12
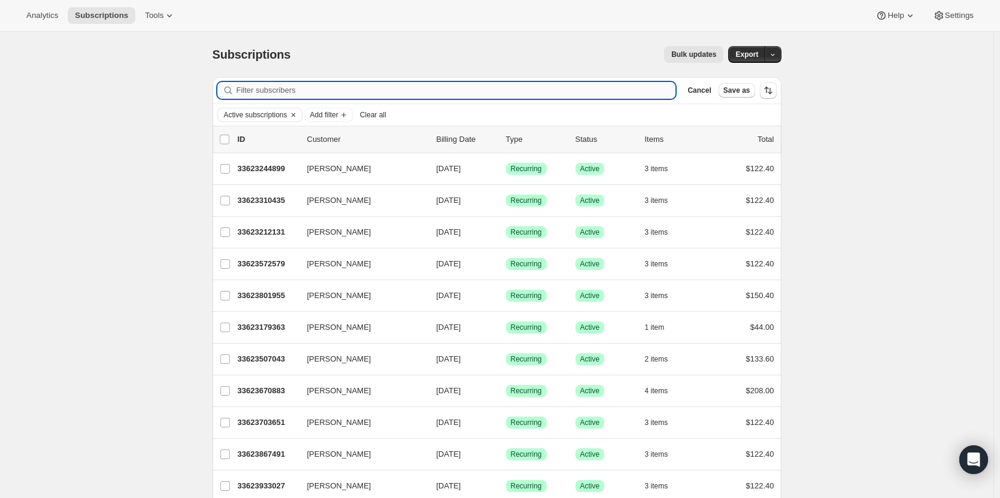
click at [463, 95] on input "Filter subscribers" at bounding box center [455, 90] width 439 height 17
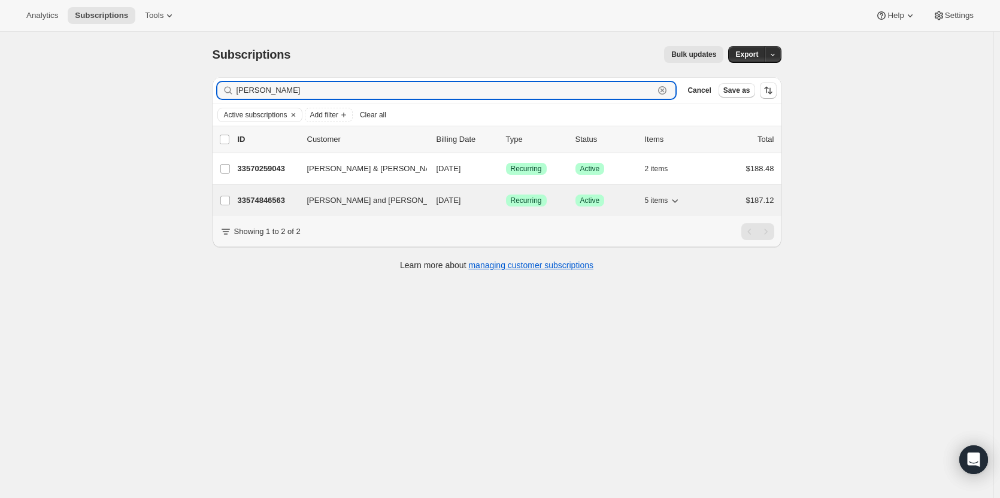
type input "Daryl"
click at [253, 205] on p "33574846563" at bounding box center [268, 201] width 60 height 12
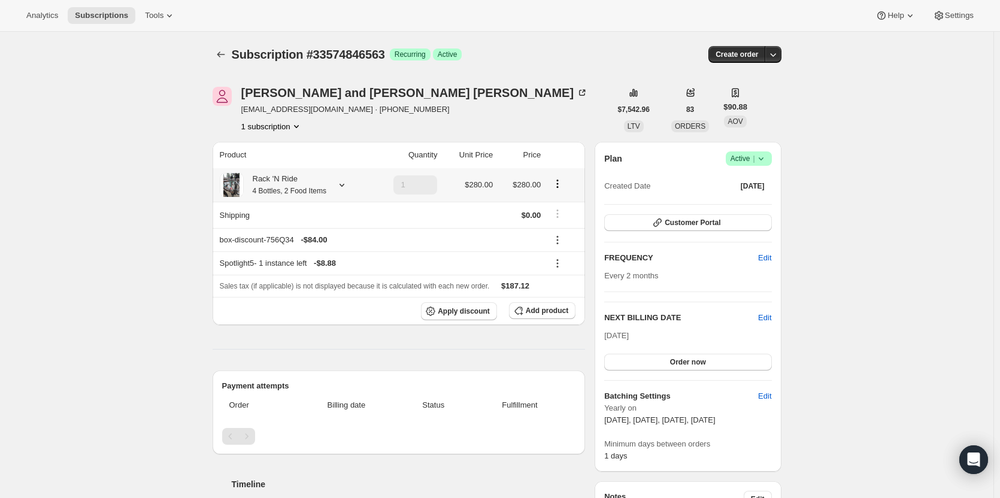
click at [266, 187] on small "4 Bottles, 2 Food Items" at bounding box center [290, 191] width 74 height 8
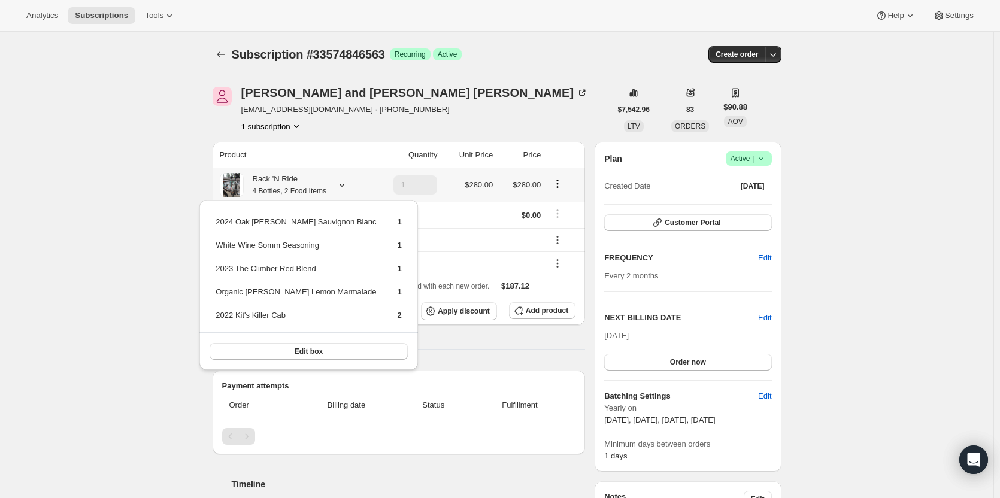
click at [266, 188] on small "4 Bottles, 2 Food Items" at bounding box center [290, 191] width 74 height 8
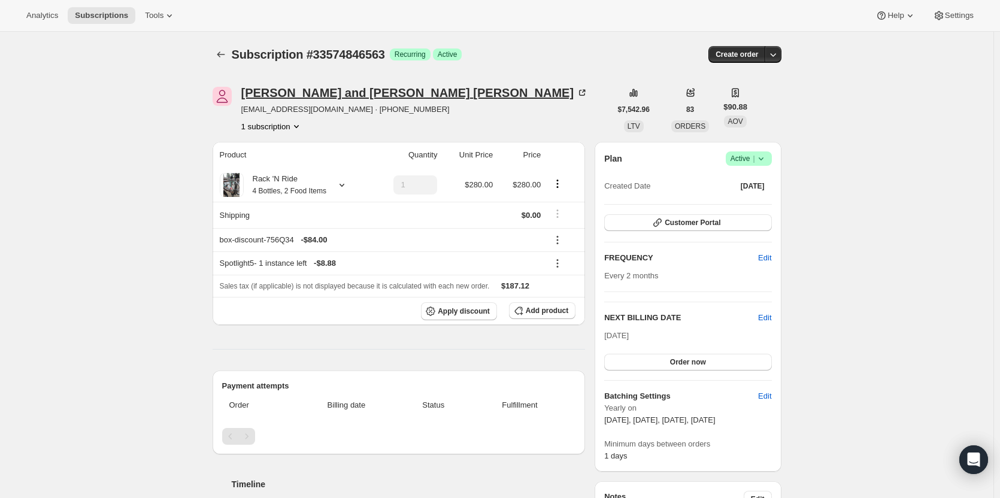
click at [248, 95] on div "Jackie and Daryl Chinn" at bounding box center [414, 93] width 347 height 12
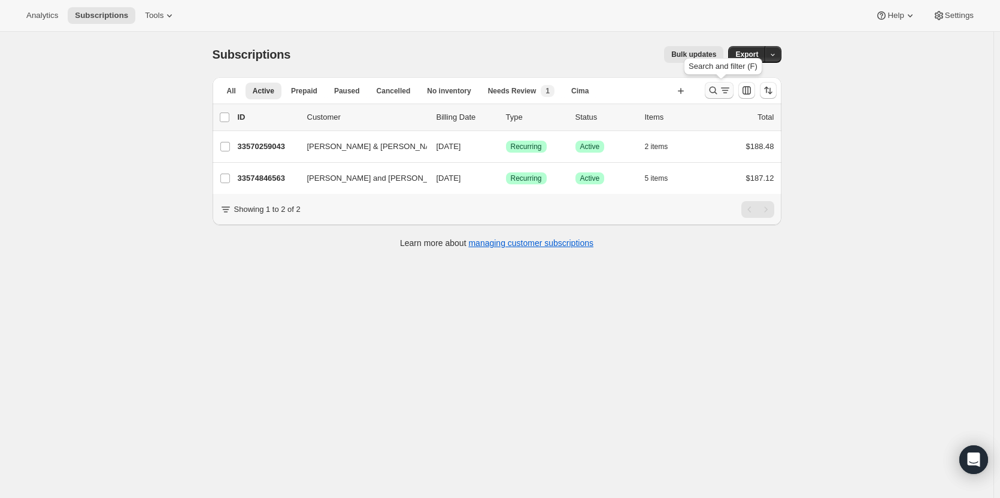
click at [716, 93] on icon "Search and filter results" at bounding box center [713, 90] width 12 height 12
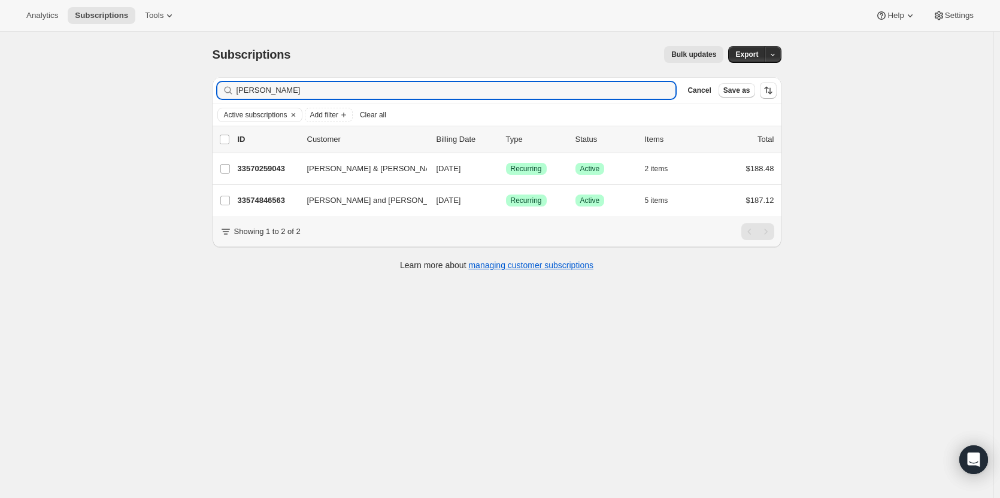
click at [382, 114] on span "Clear all" at bounding box center [373, 115] width 26 height 10
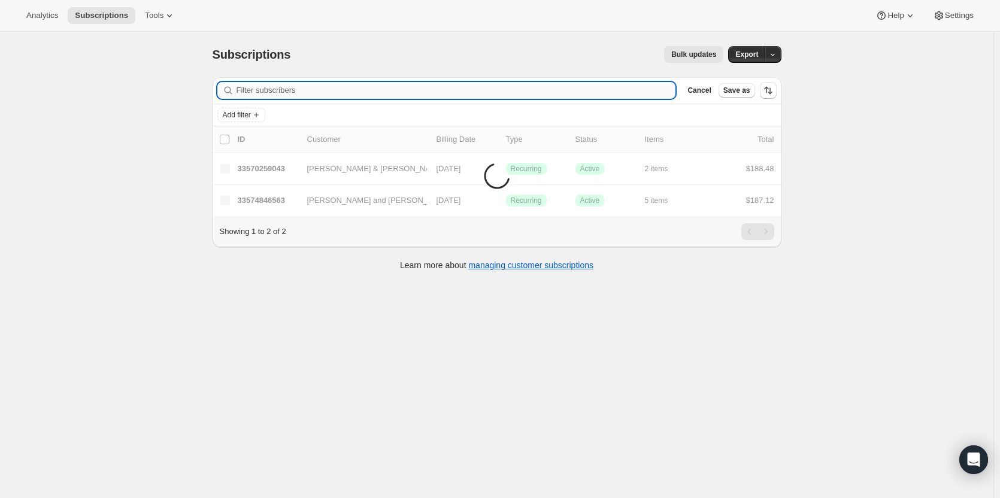
click at [387, 94] on input "Filter subscribers" at bounding box center [455, 90] width 439 height 17
paste input "2092612384"
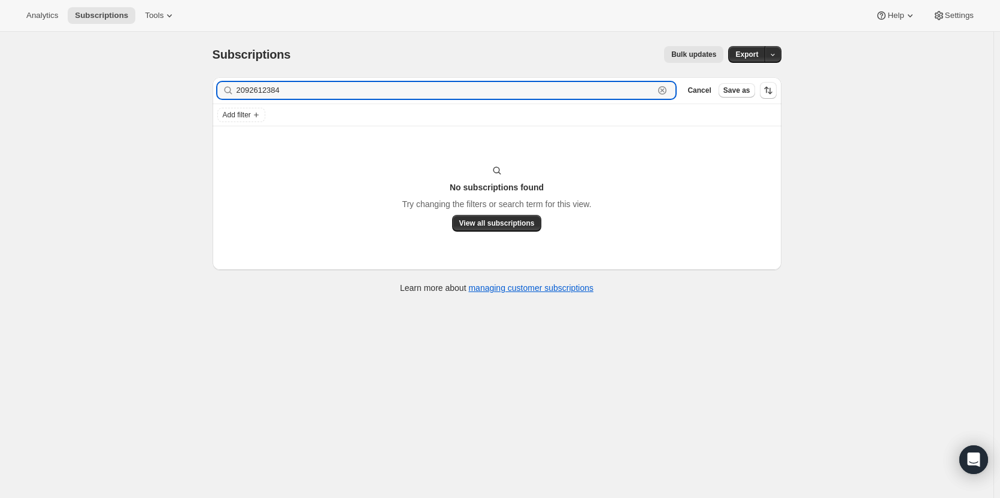
type input "2092612384"
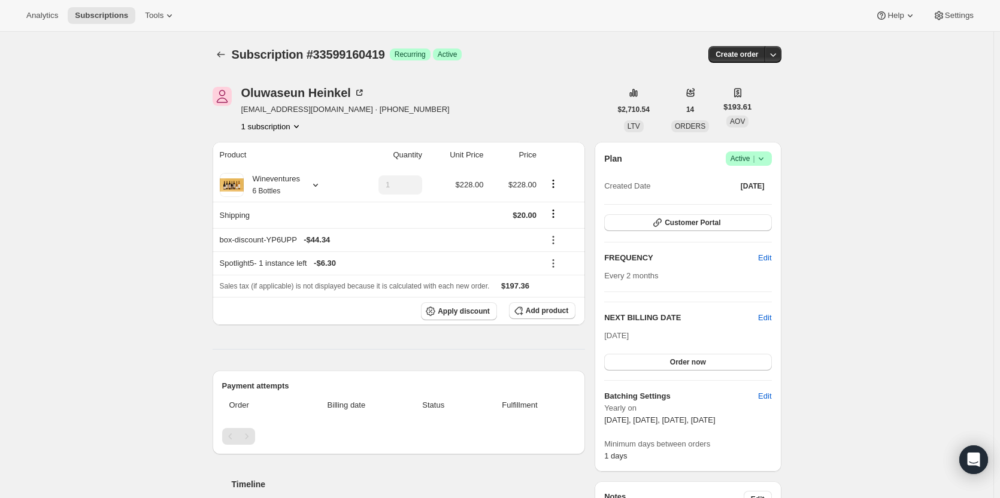
scroll to position [348, 0]
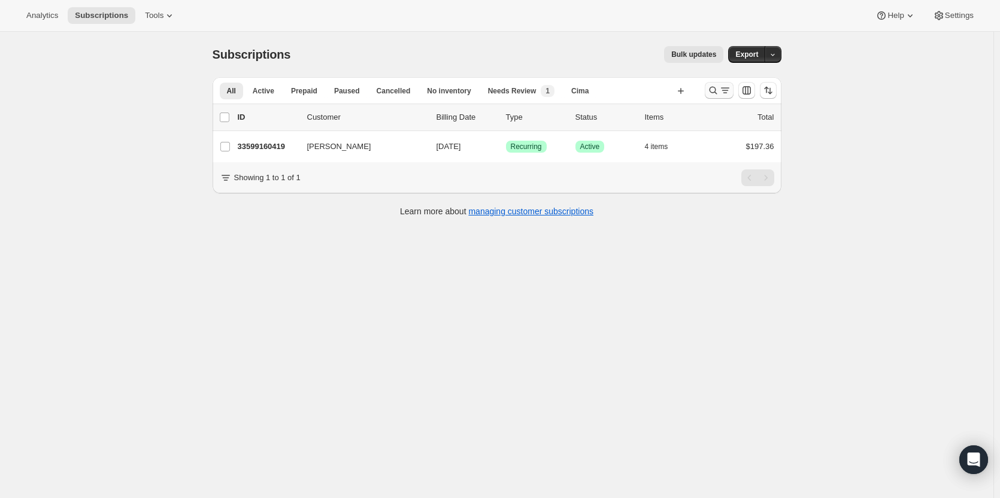
click at [715, 93] on icon "Search and filter results" at bounding box center [713, 90] width 12 height 12
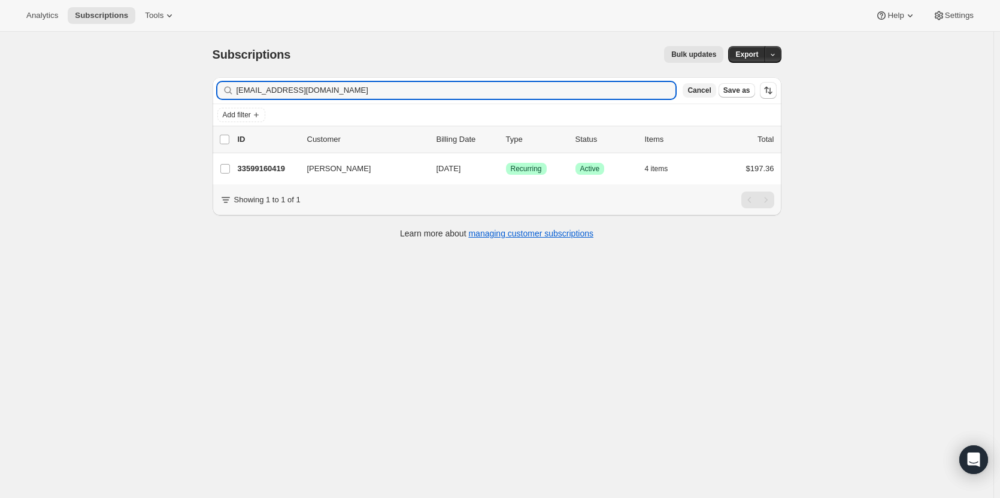
click at [704, 93] on span "Cancel" at bounding box center [698, 91] width 23 height 10
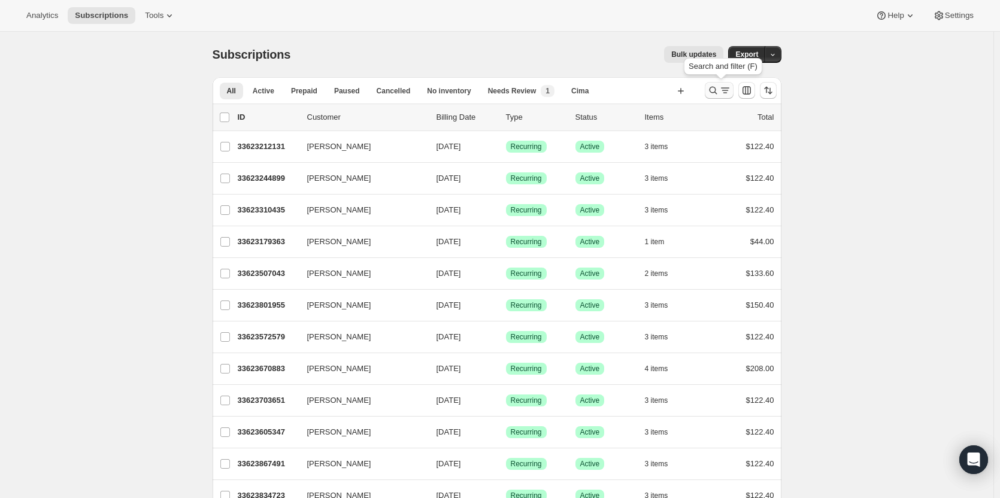
click at [712, 93] on icon "Search and filter results" at bounding box center [713, 90] width 12 height 12
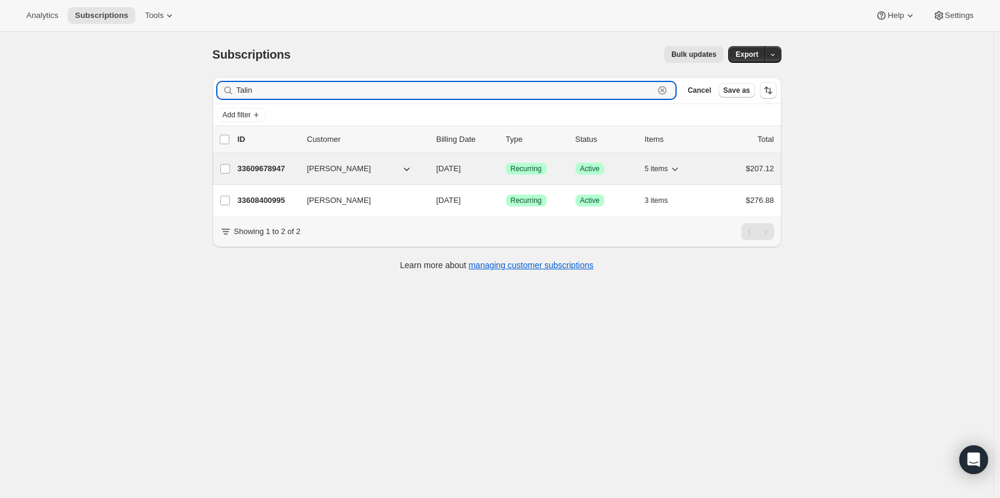
type input "Talin"
click at [282, 174] on p "33609678947" at bounding box center [268, 169] width 60 height 12
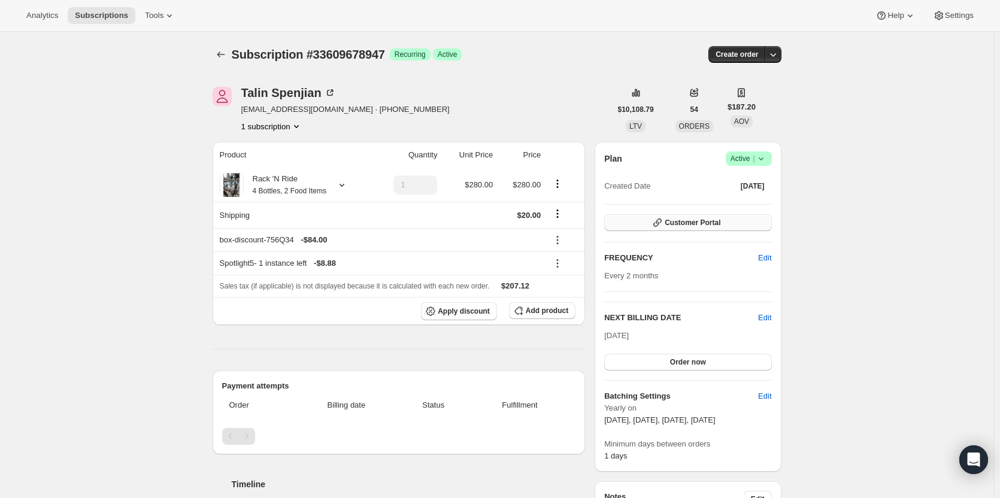
click at [745, 223] on button "Customer Portal" at bounding box center [687, 222] width 167 height 17
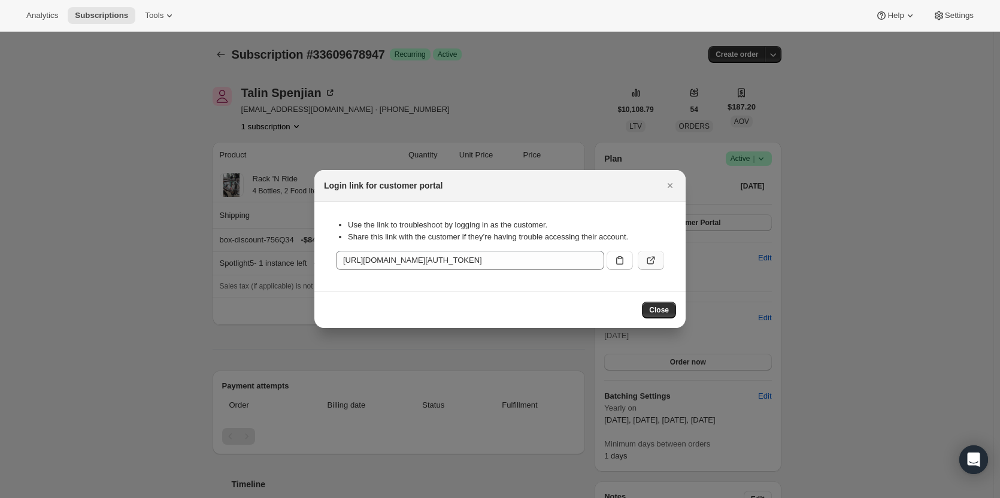
click at [657, 263] on button ":rhg:" at bounding box center [650, 260] width 26 height 19
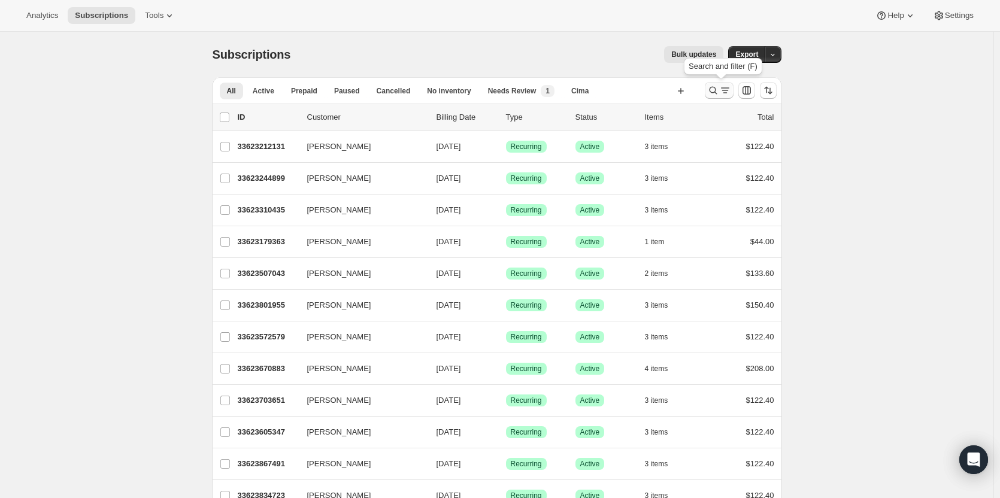
click at [715, 90] on icon "Search and filter results" at bounding box center [713, 90] width 12 height 12
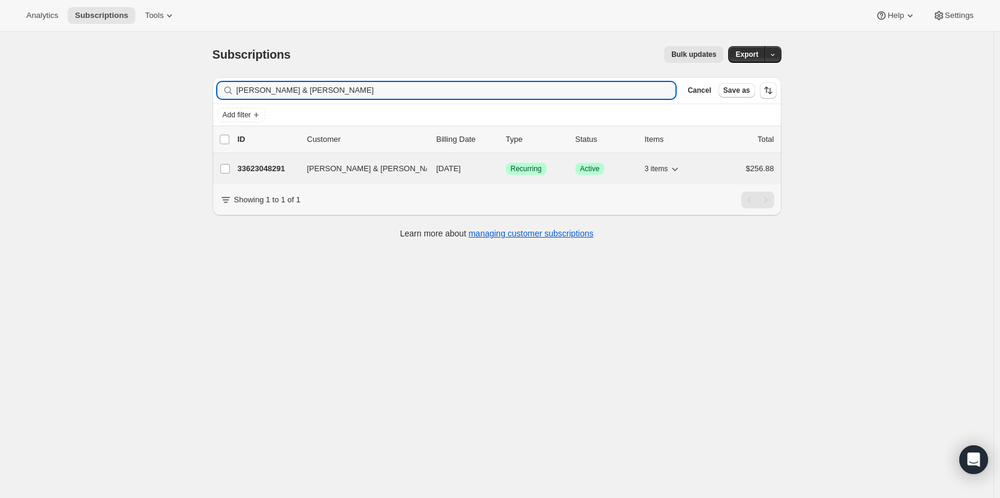
type input "[PERSON_NAME] & [PERSON_NAME]"
click at [269, 174] on p "33623048291" at bounding box center [268, 169] width 60 height 12
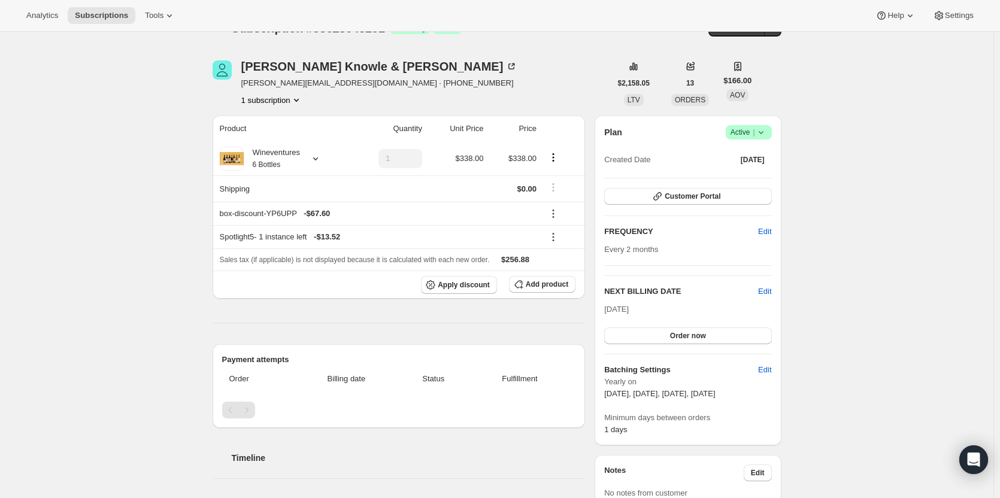
scroll to position [25, 0]
click at [354, 66] on div "[PERSON_NAME] & [PERSON_NAME]" at bounding box center [379, 68] width 277 height 12
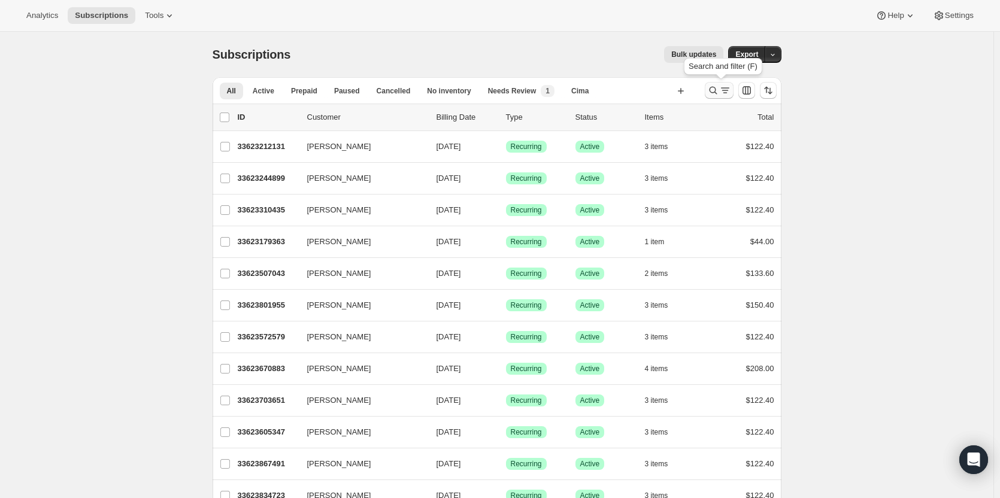
click at [718, 96] on button "Search and filter results" at bounding box center [718, 90] width 29 height 17
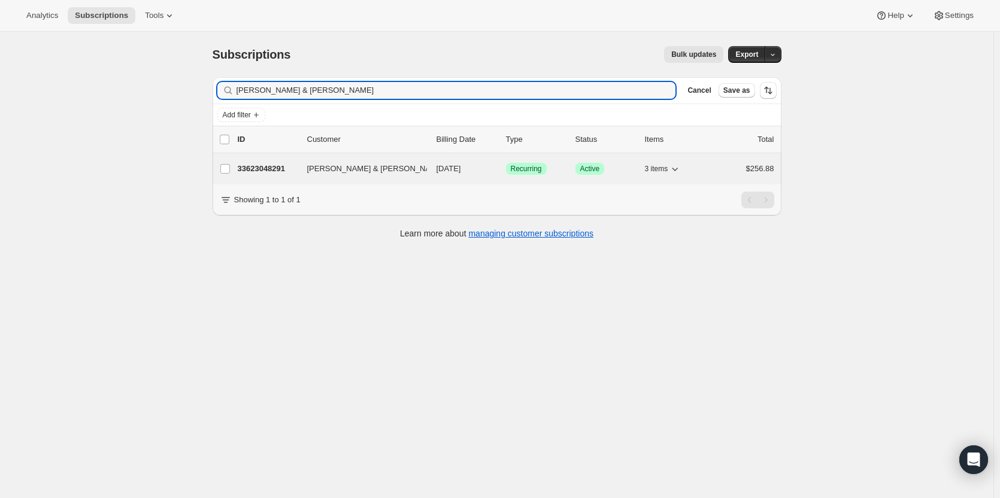
type input "Chad Knowle & Melanie Johansson"
click at [281, 166] on p "33623048291" at bounding box center [268, 169] width 60 height 12
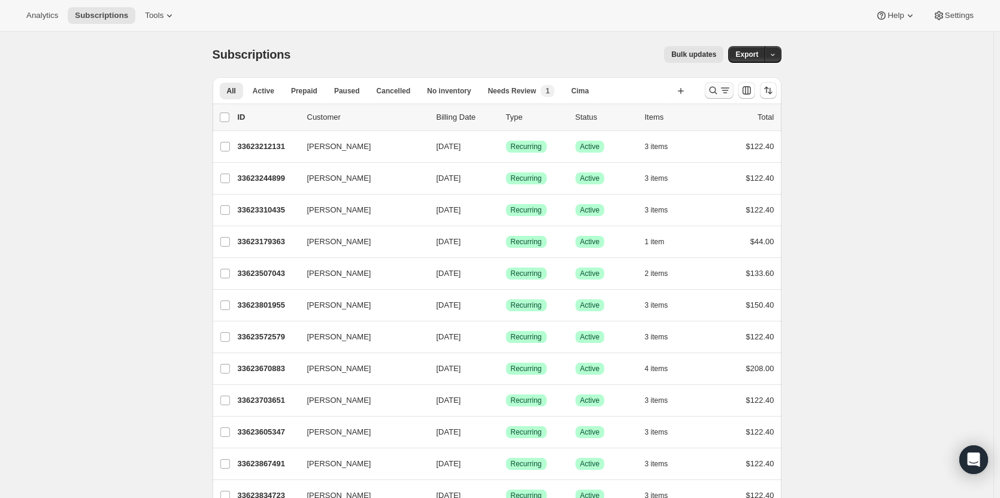
click at [716, 93] on icon "Search and filter results" at bounding box center [713, 91] width 8 height 8
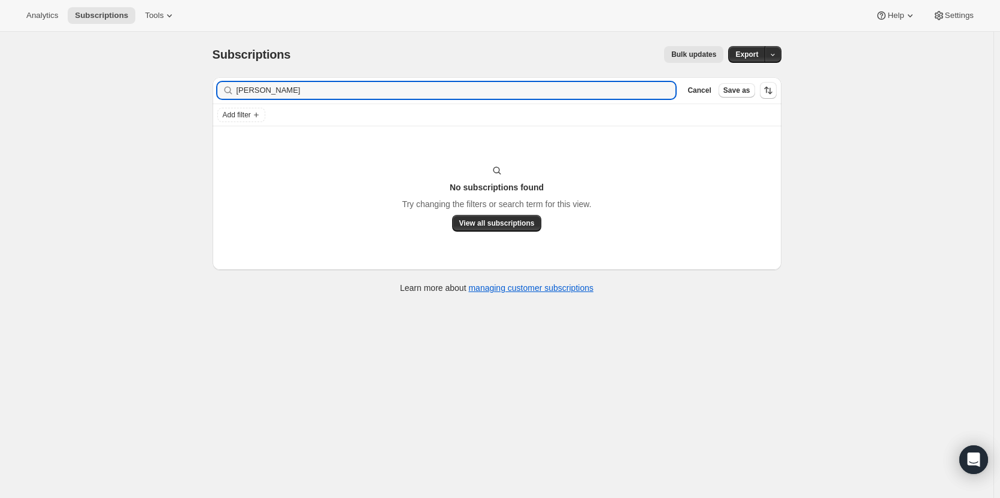
type input "[PERSON_NAME]"
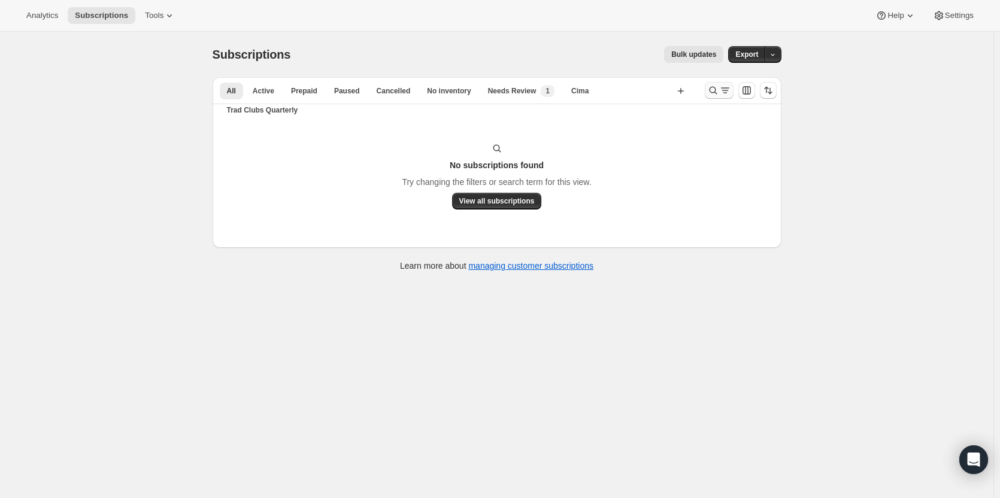
click at [716, 90] on icon "Search and filter results" at bounding box center [713, 90] width 12 height 12
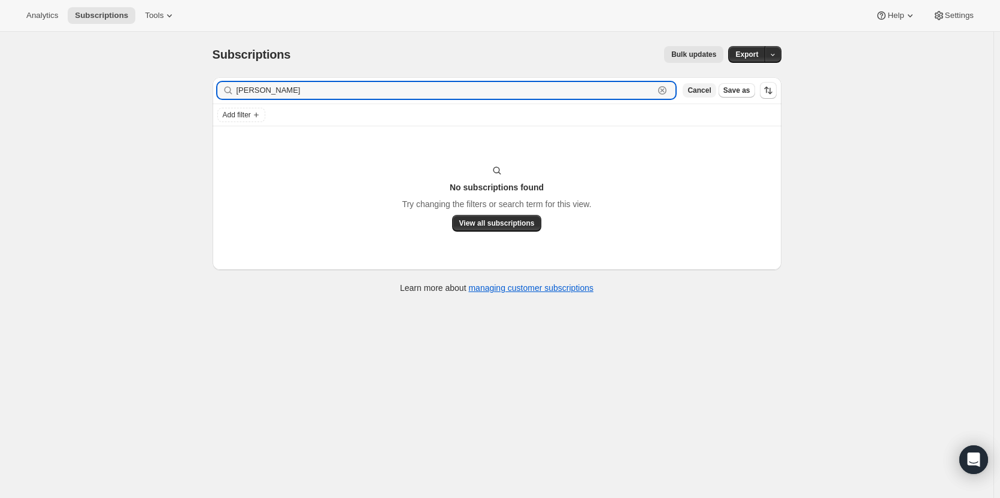
paste input "[EMAIL_ADDRESS][DOMAIN_NAME]"
drag, startPoint x: 380, startPoint y: 92, endPoint x: 236, endPoint y: 92, distance: 144.2
click at [236, 91] on div "[EMAIL_ADDRESS][DOMAIN_NAME] Clear" at bounding box center [446, 90] width 458 height 17
paste input "text"
type input "[EMAIL_ADDRESS][DOMAIN_NAME]"
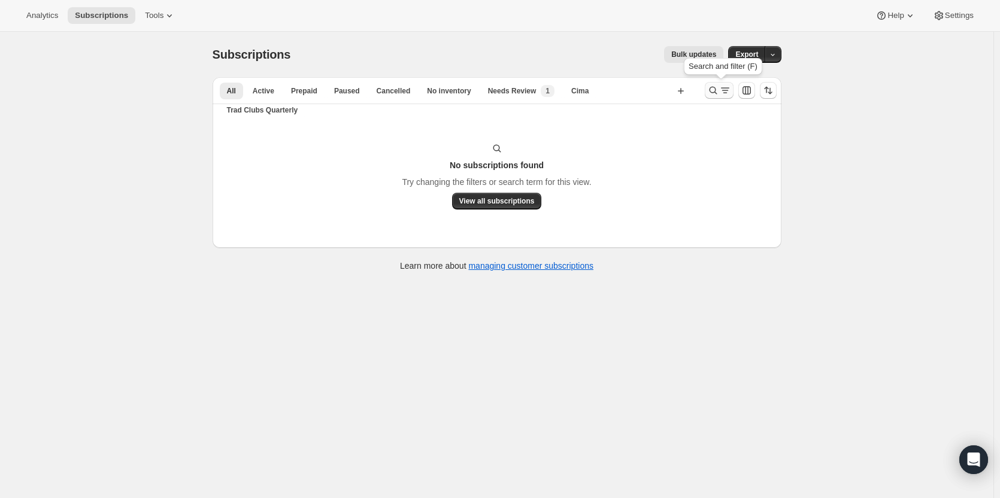
click at [712, 92] on icon "Search and filter results" at bounding box center [713, 91] width 8 height 8
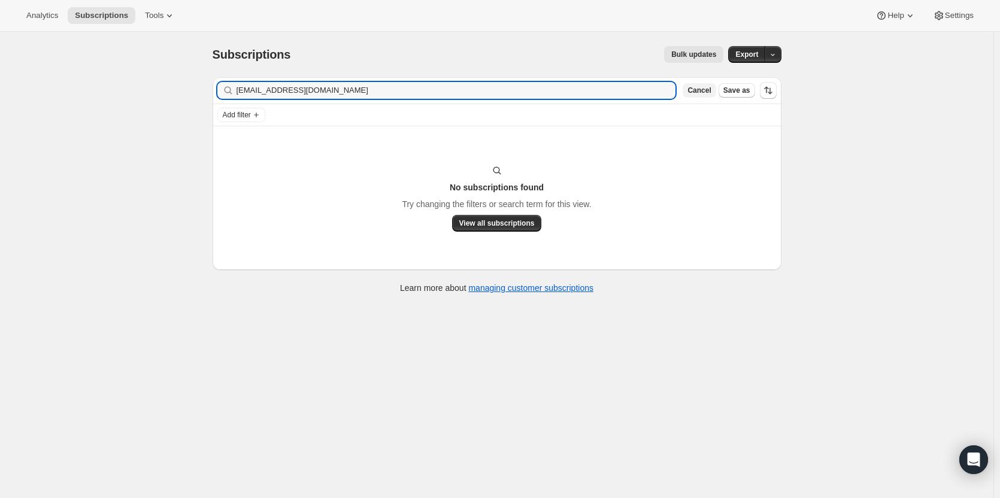
click at [702, 94] on span "Cancel" at bounding box center [698, 91] width 23 height 10
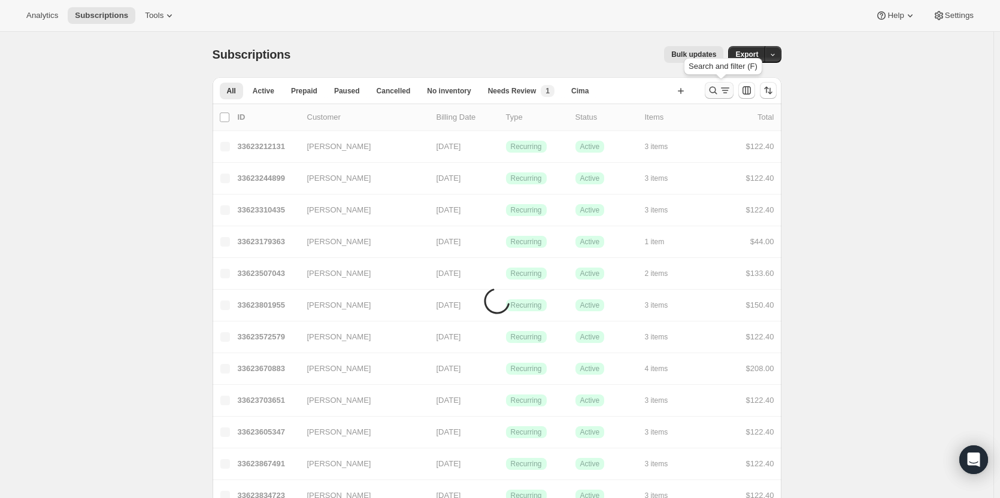
click at [715, 93] on icon "Search and filter results" at bounding box center [713, 91] width 8 height 8
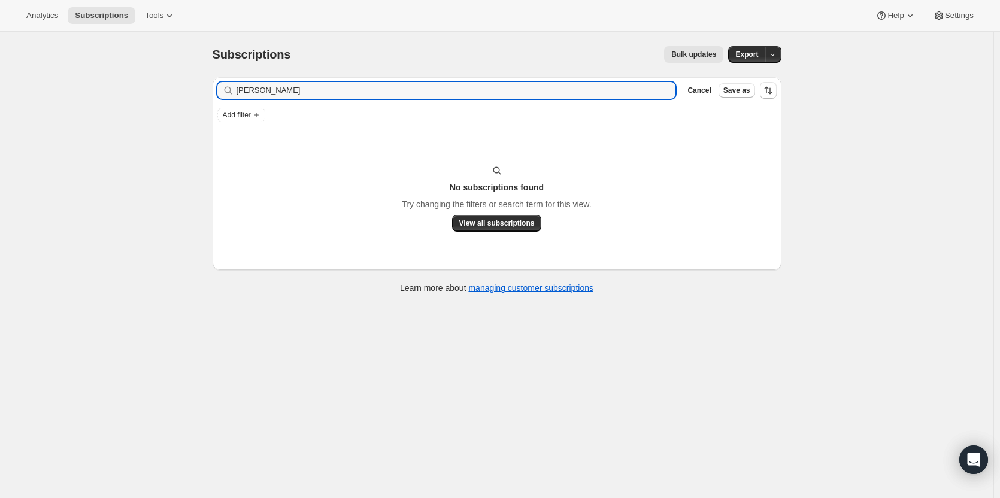
click at [217, 85] on div "Filter subscribers TURNEY,LAURENE Clear Cancel Save as" at bounding box center [496, 90] width 569 height 26
drag, startPoint x: 344, startPoint y: 89, endPoint x: 225, endPoint y: 89, distance: 119.1
click at [225, 89] on div "TURNEY,LAURENE Clear" at bounding box center [446, 90] width 458 height 17
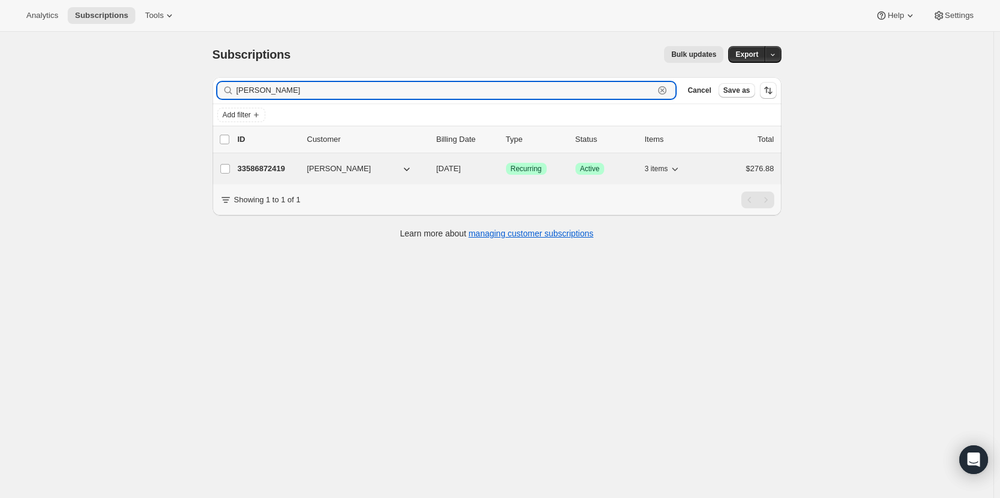
type input "Laurene Tu"
click at [254, 173] on p "33586872419" at bounding box center [268, 169] width 60 height 12
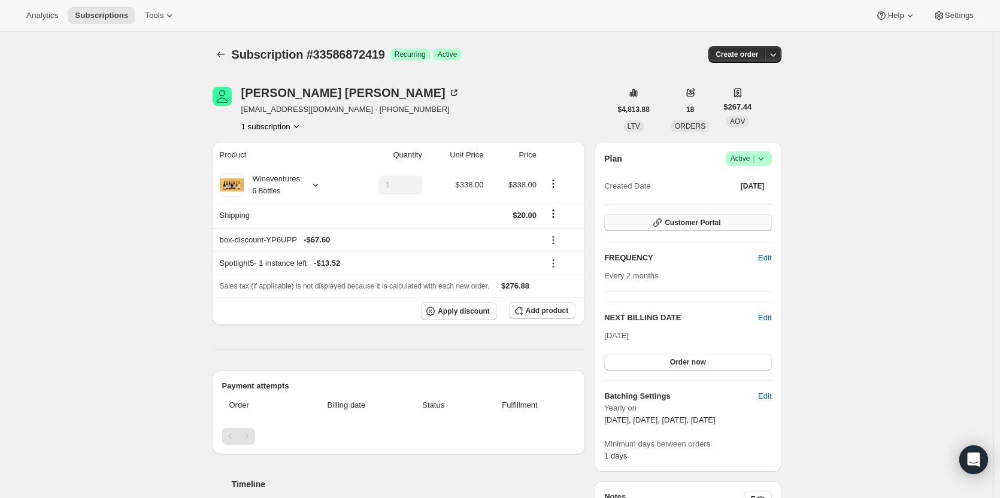
click at [757, 224] on button "Customer Portal" at bounding box center [687, 222] width 167 height 17
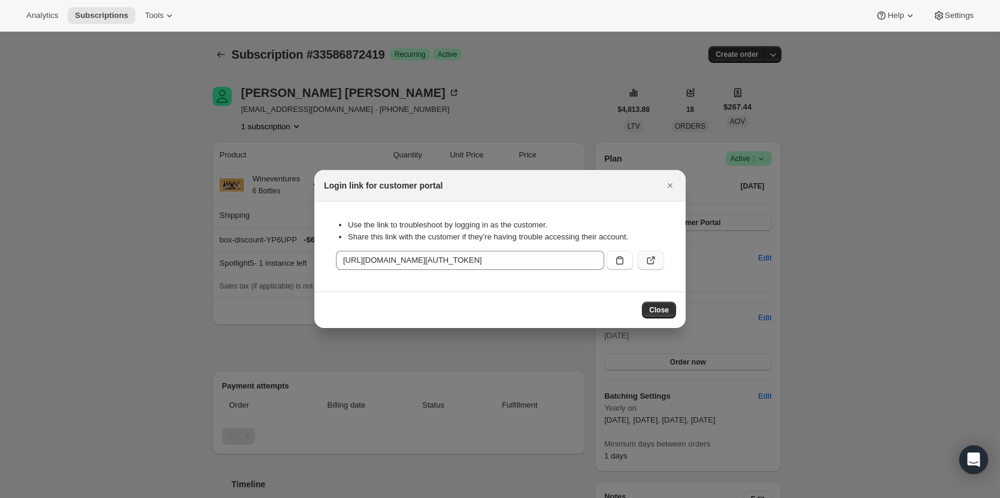
click at [655, 262] on icon ":r11j:" at bounding box center [651, 260] width 12 height 12
click at [669, 190] on icon "Close" at bounding box center [670, 186] width 12 height 12
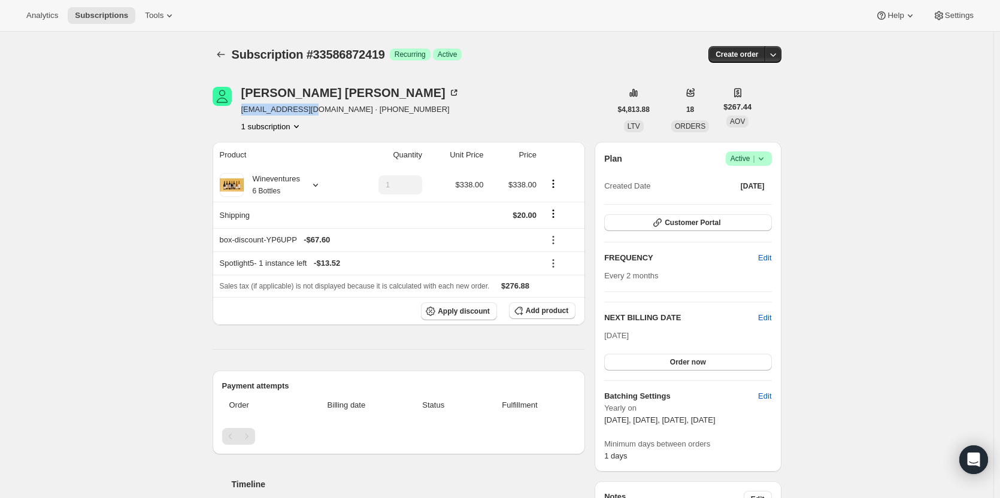
drag, startPoint x: 311, startPoint y: 109, endPoint x: 244, endPoint y: 111, distance: 67.7
click at [244, 111] on span "lkturney@mac.com · +13016132019" at bounding box center [350, 110] width 218 height 12
copy span "lkturney@mac.com"
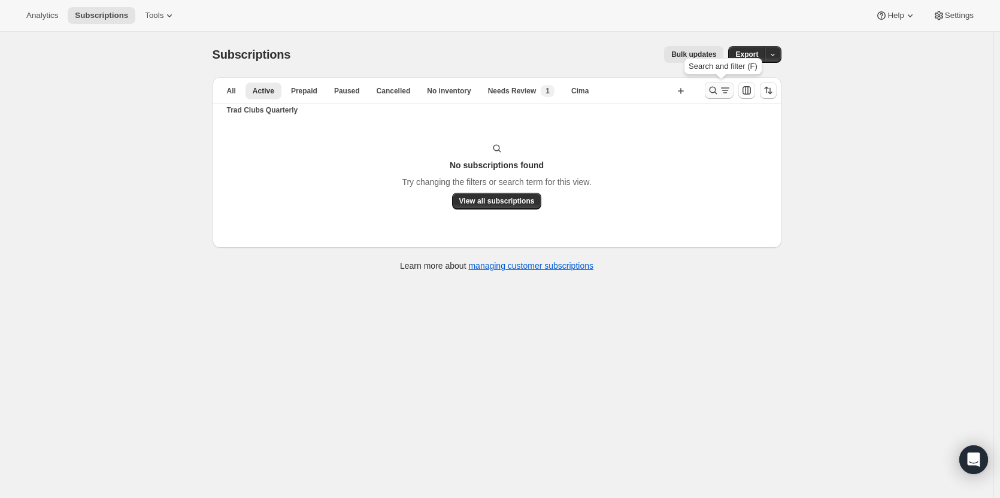
click at [711, 93] on icon "Search and filter results" at bounding box center [713, 90] width 12 height 12
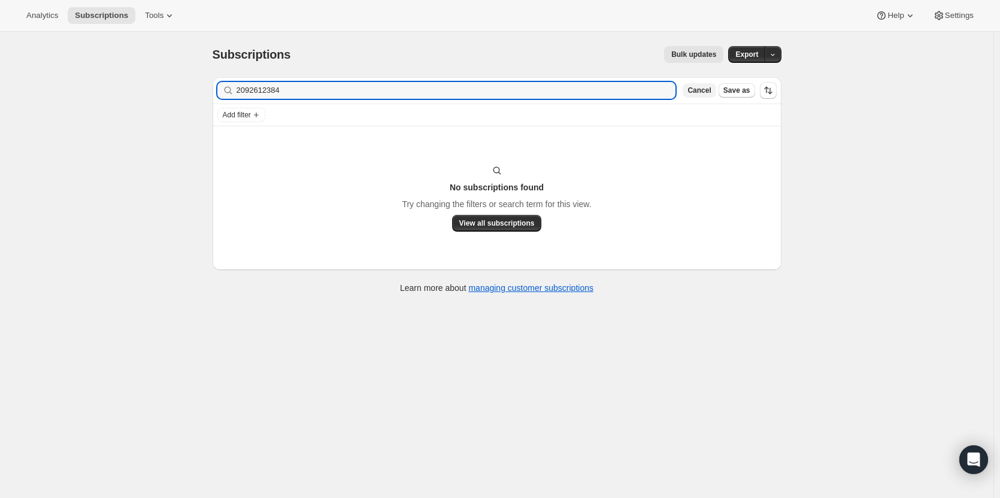
click at [705, 92] on span "Cancel" at bounding box center [698, 91] width 23 height 10
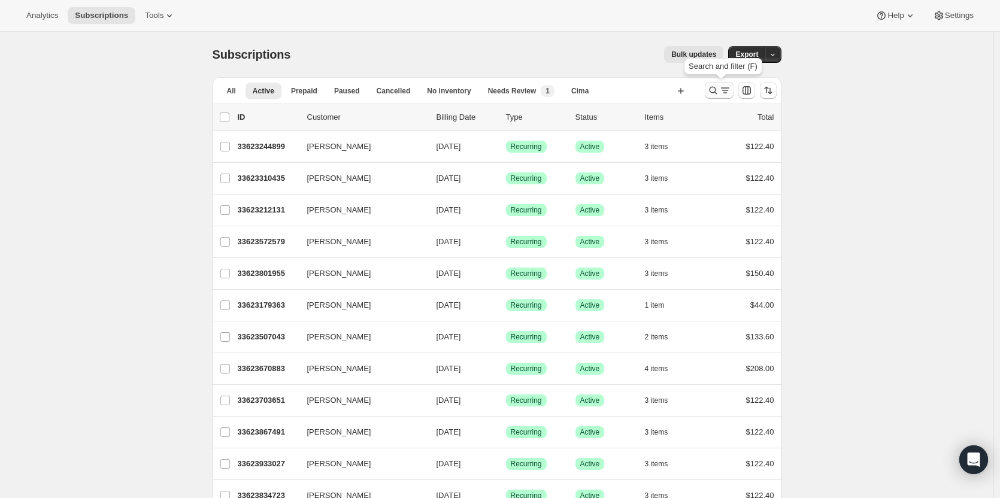
click at [716, 93] on icon "Search and filter results" at bounding box center [713, 91] width 8 height 8
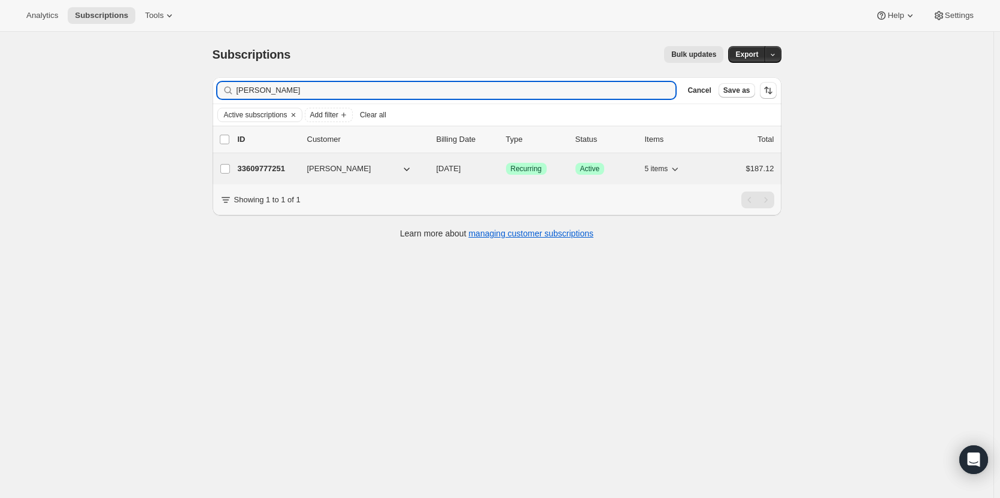
type input "[PERSON_NAME]"
click at [259, 169] on p "33609777251" at bounding box center [268, 169] width 60 height 12
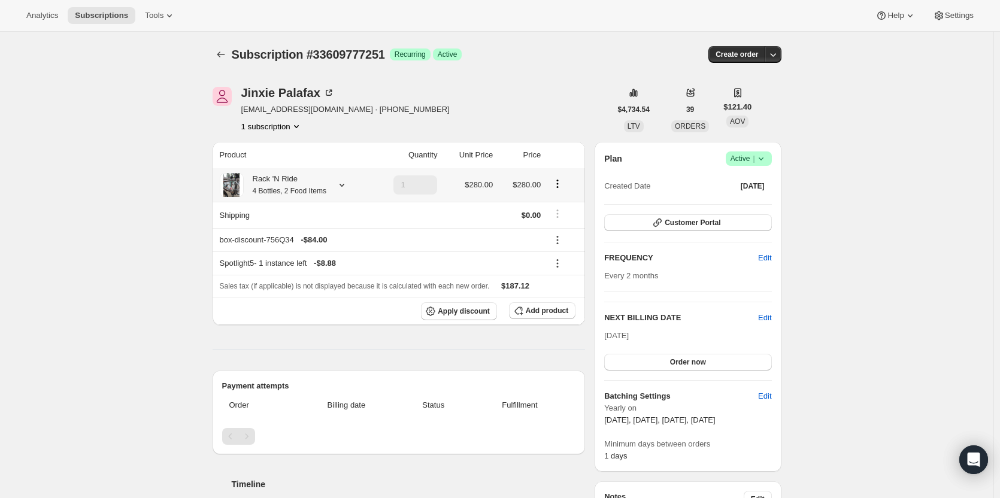
click at [269, 187] on small "4 Bottles, 2 Food Items" at bounding box center [290, 191] width 74 height 8
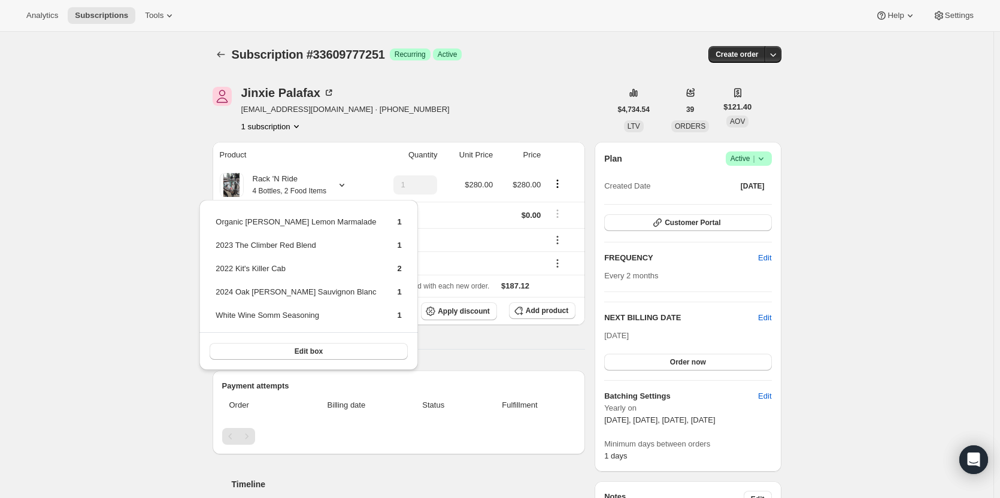
click at [831, 208] on div "Subscription #33609777251. This page is ready Subscription #33609777251 Success…" at bounding box center [496, 495] width 993 height 927
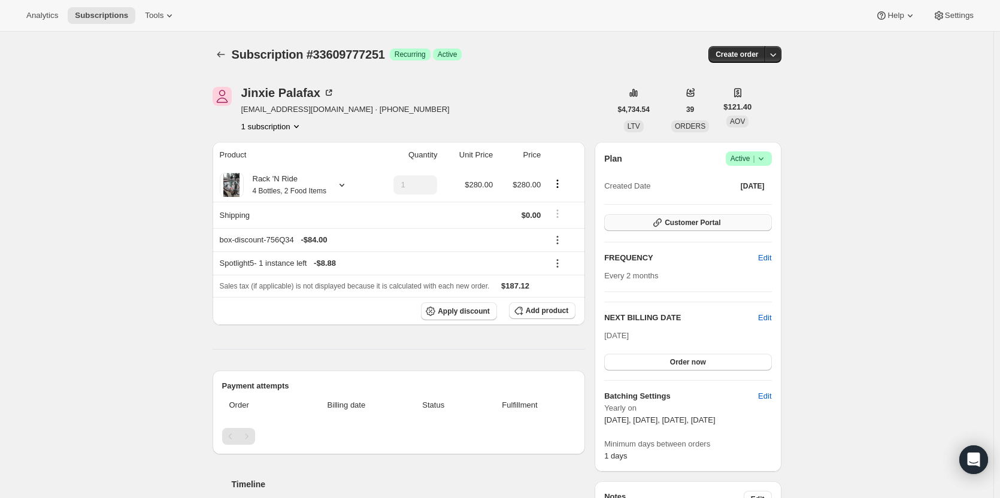
click at [758, 221] on button "Customer Portal" at bounding box center [687, 222] width 167 height 17
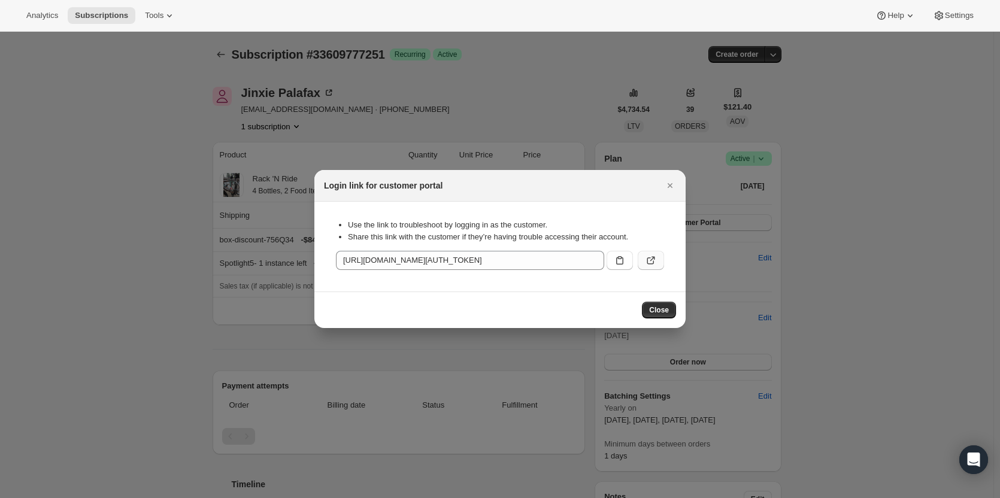
click at [650, 261] on icon ":rd1:" at bounding box center [652, 259] width 5 height 5
click at [666, 189] on icon "Close" at bounding box center [670, 186] width 12 height 12
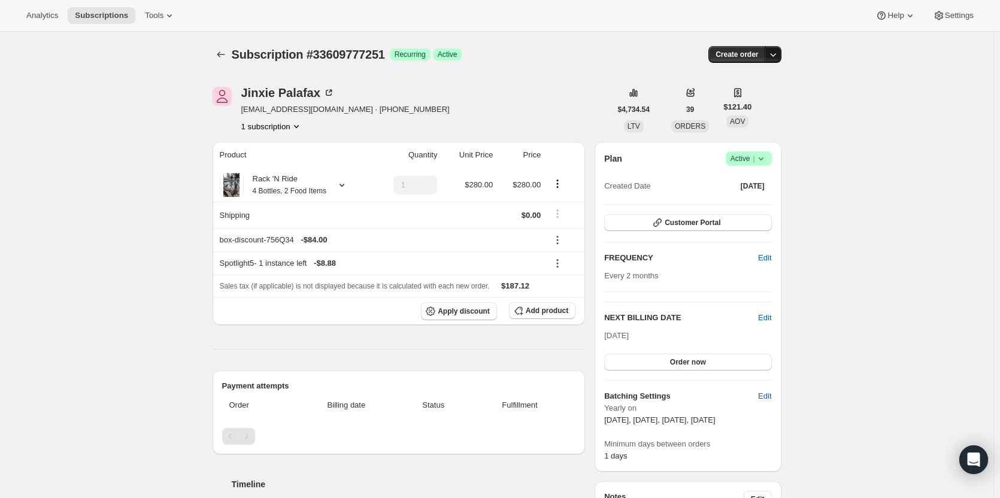
click at [778, 59] on icon "button" at bounding box center [773, 54] width 12 height 12
click at [762, 83] on span "Bill subscription order now" at bounding box center [718, 79] width 91 height 9
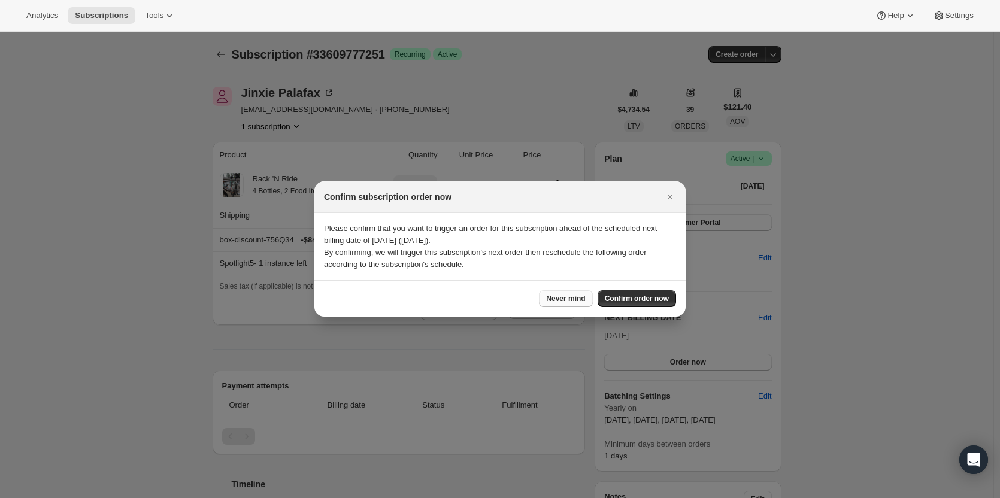
click at [551, 297] on span "Never mind" at bounding box center [565, 299] width 39 height 10
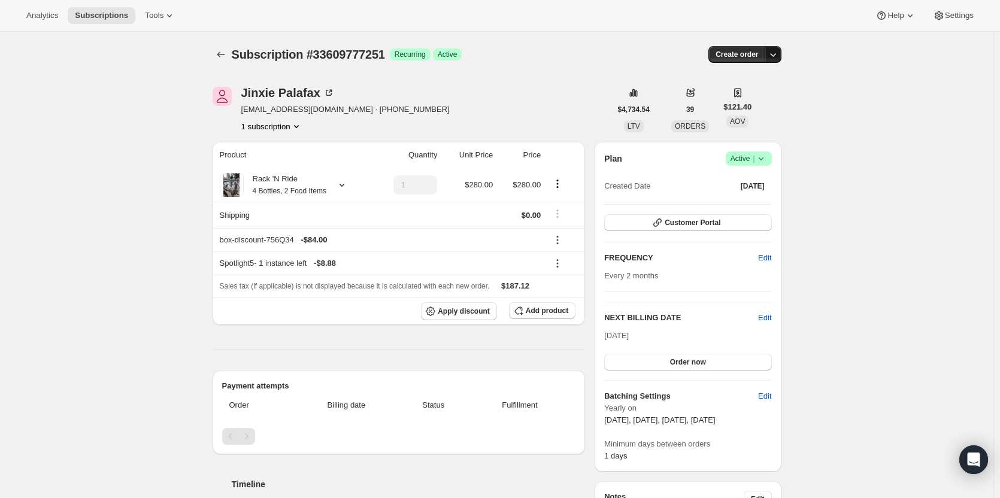
click at [779, 57] on icon "button" at bounding box center [773, 54] width 12 height 12
click at [769, 103] on span "Create custom one-time order" at bounding box center [725, 99] width 104 height 9
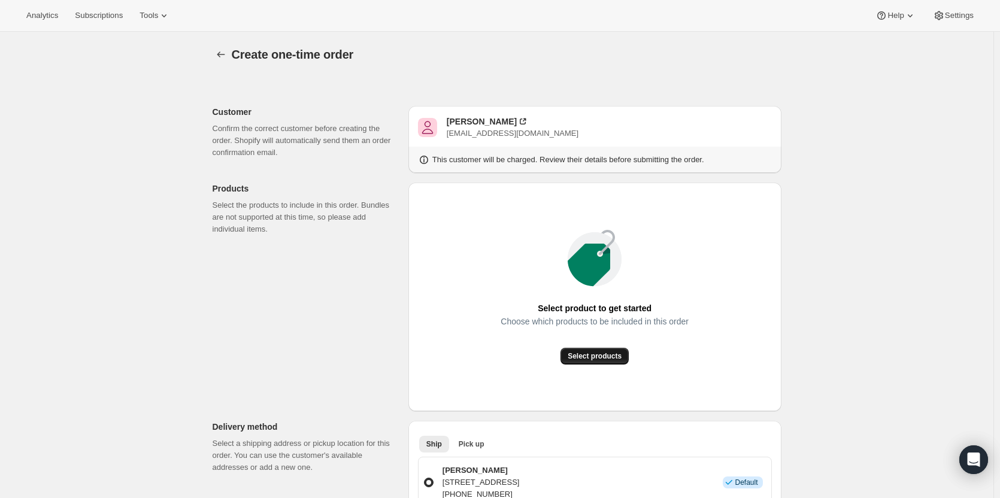
click at [606, 360] on span "Select products" at bounding box center [594, 356] width 54 height 10
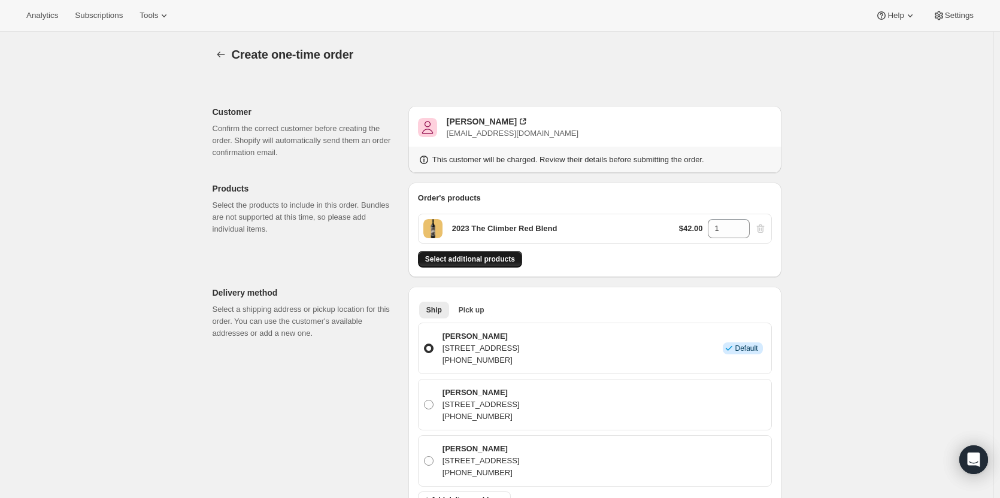
click at [493, 263] on span "Select additional products" at bounding box center [470, 259] width 90 height 10
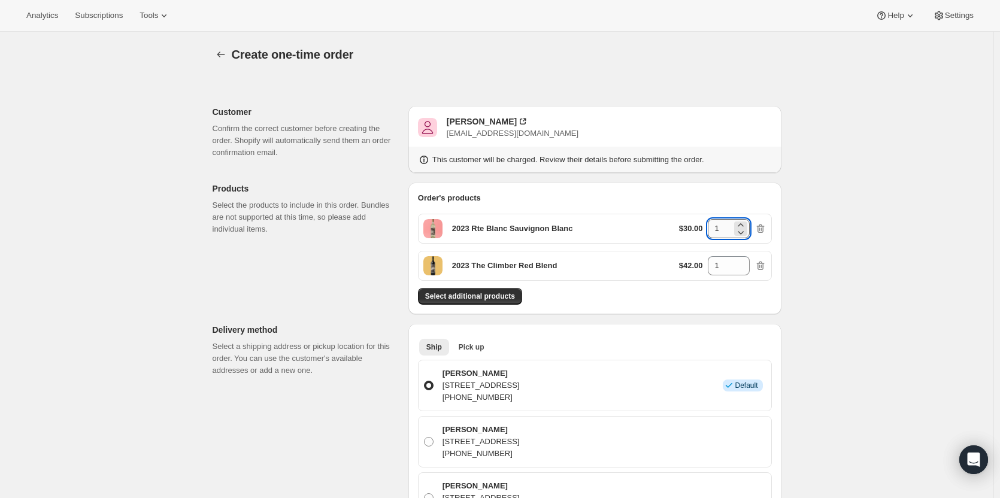
drag, startPoint x: 727, startPoint y: 230, endPoint x: 710, endPoint y: 227, distance: 16.9
click at [710, 227] on input "1" at bounding box center [719, 228] width 24 height 19
type input "4"
drag, startPoint x: 722, startPoint y: 266, endPoint x: 708, endPoint y: 266, distance: 14.4
click at [708, 266] on div "$42.00 1" at bounding box center [722, 265] width 87 height 19
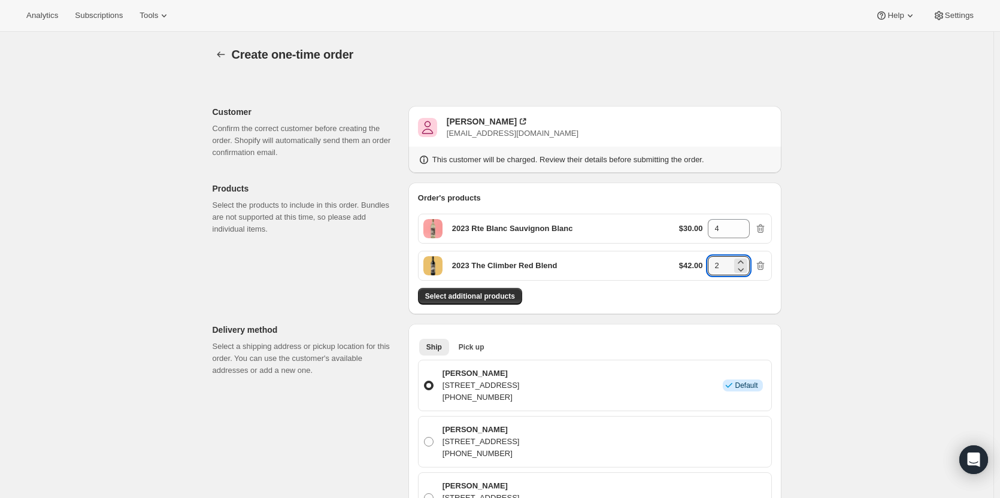
type input "2"
click at [707, 297] on div "Select additional products" at bounding box center [595, 296] width 354 height 17
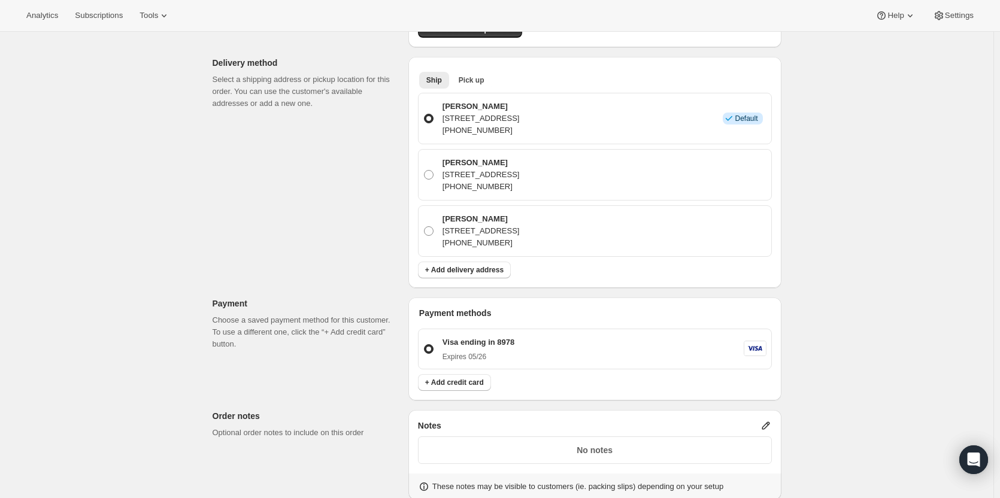
scroll to position [258, 0]
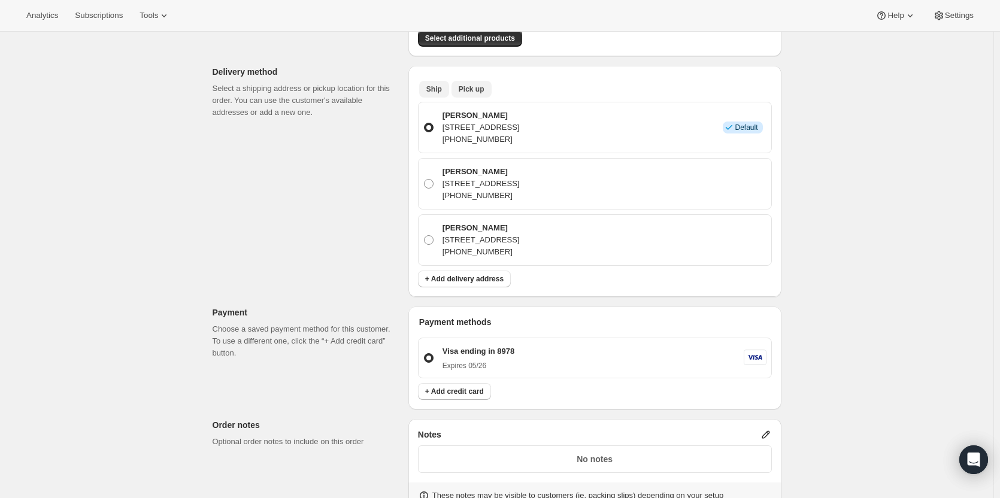
click at [476, 89] on span "Pick up" at bounding box center [471, 89] width 26 height 10
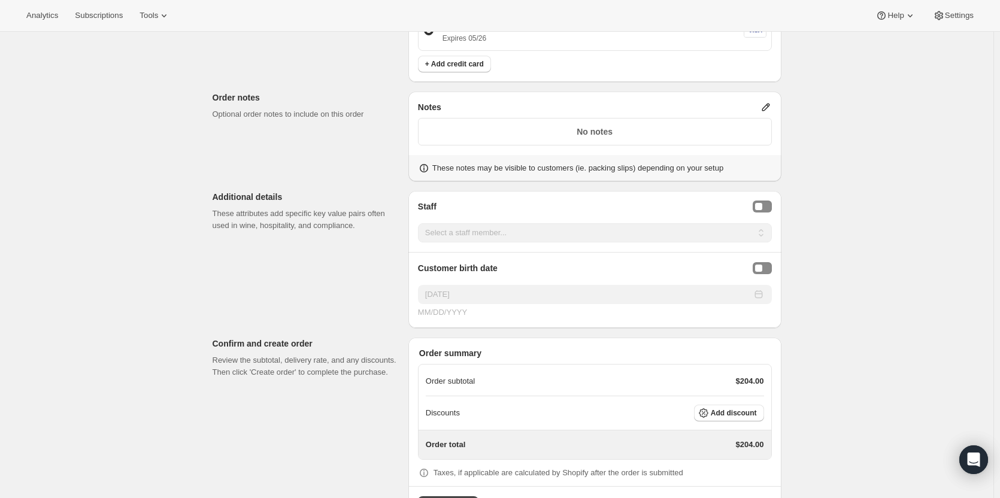
scroll to position [501, 0]
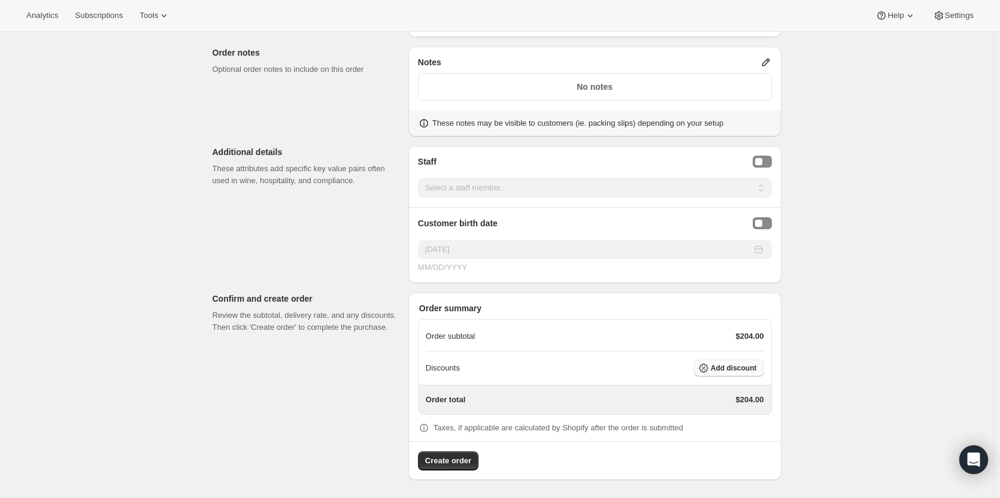
click at [744, 367] on span "Add discount" at bounding box center [733, 368] width 46 height 10
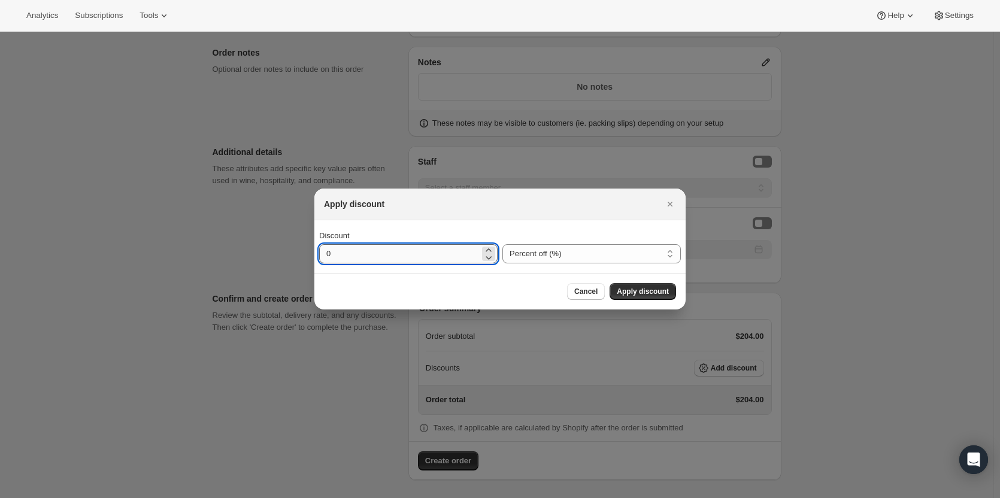
click at [369, 260] on input "0" at bounding box center [399, 253] width 160 height 19
type input "30"
click at [626, 289] on span "Apply discount" at bounding box center [642, 292] width 52 height 10
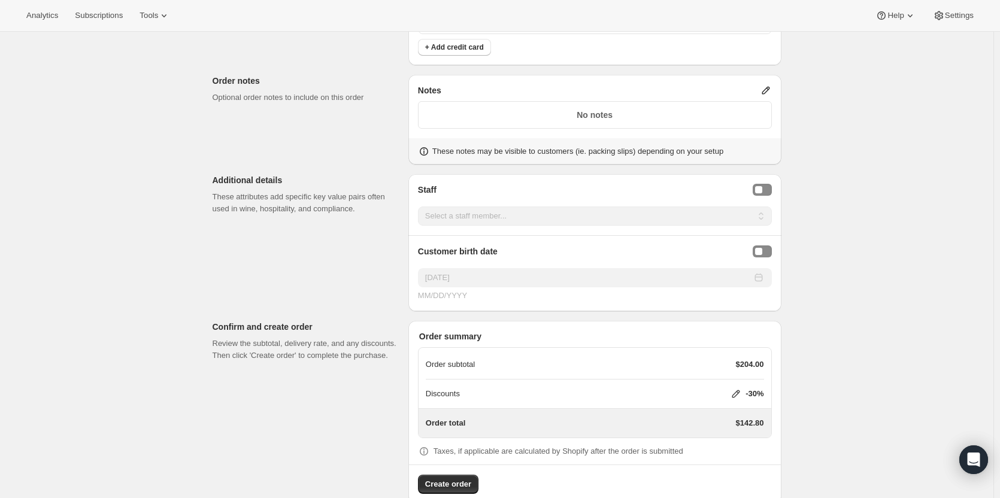
scroll to position [496, 0]
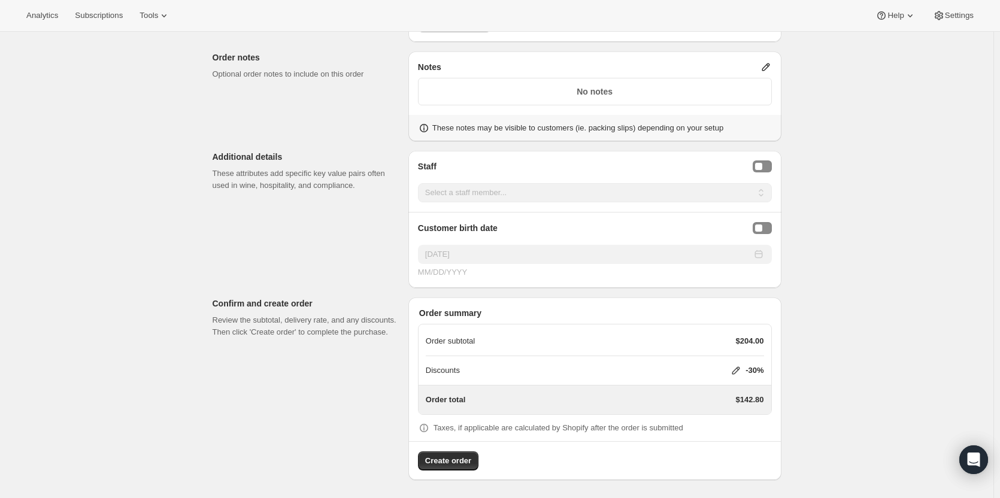
click at [448, 458] on span "Create order" at bounding box center [448, 461] width 46 height 12
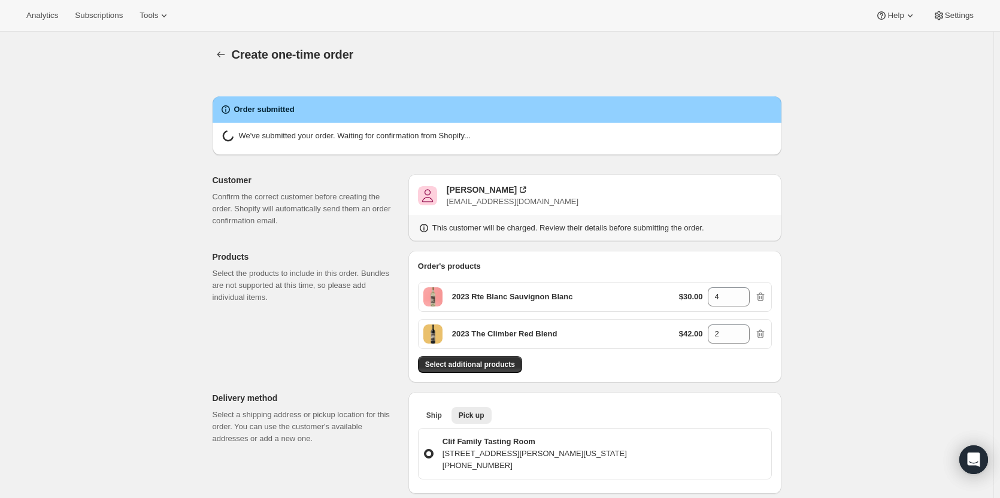
radio input "true"
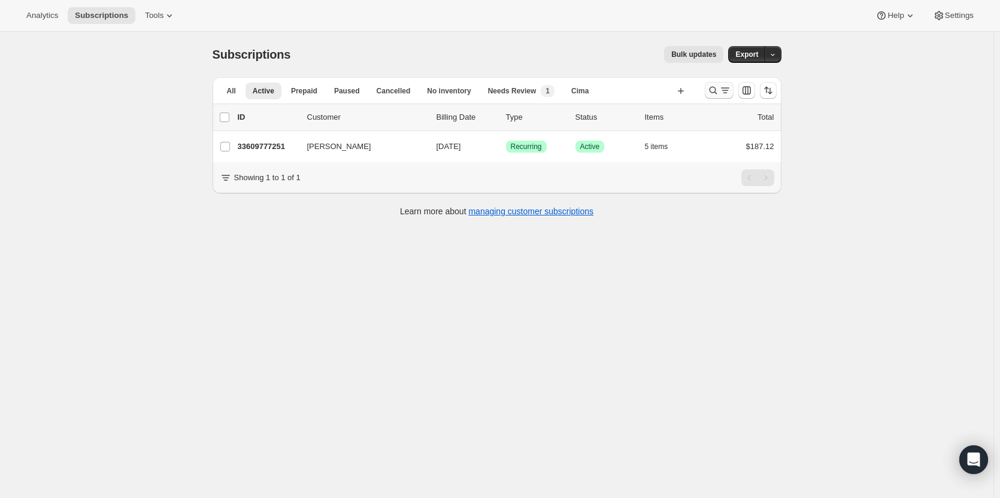
click at [711, 89] on icon "Search and filter results" at bounding box center [713, 90] width 12 height 12
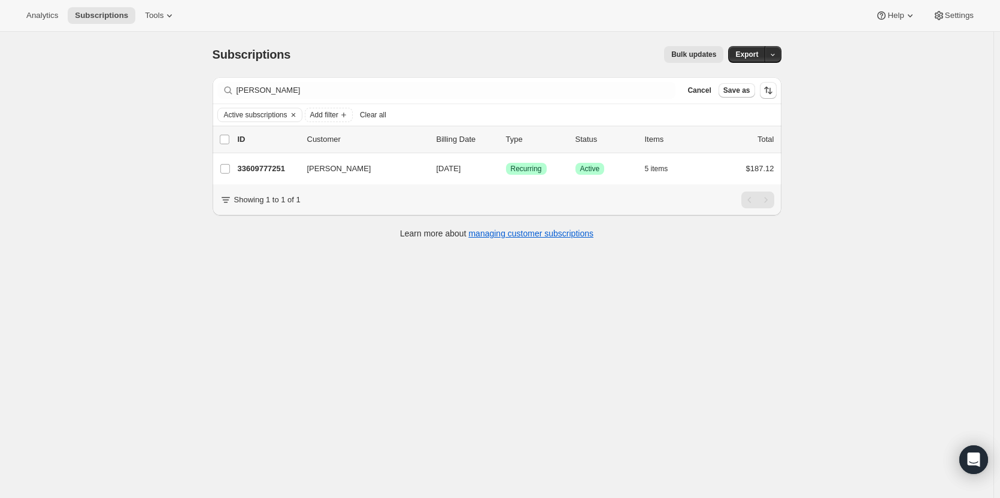
click at [703, 98] on div "Cancel Save as" at bounding box center [728, 90] width 93 height 17
click at [705, 93] on span "Cancel" at bounding box center [698, 91] width 23 height 10
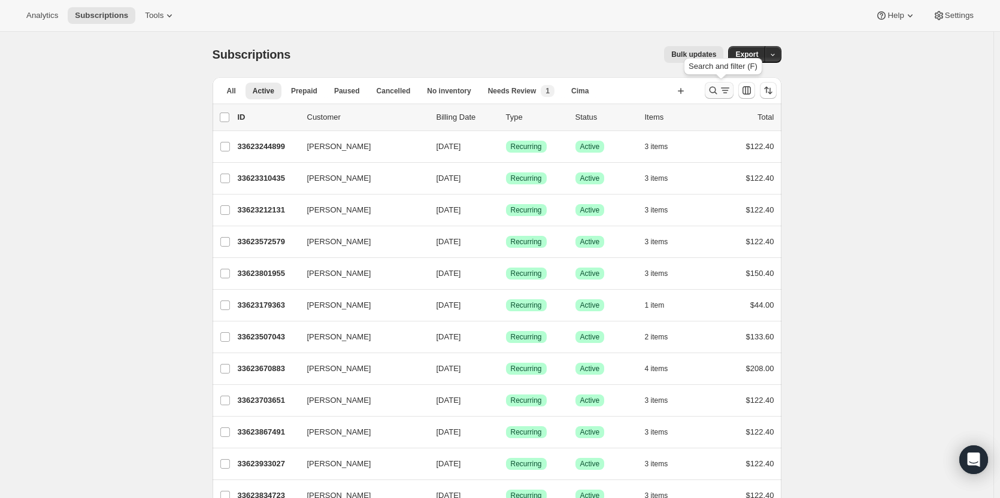
click at [716, 92] on icon "Search and filter results" at bounding box center [713, 90] width 12 height 12
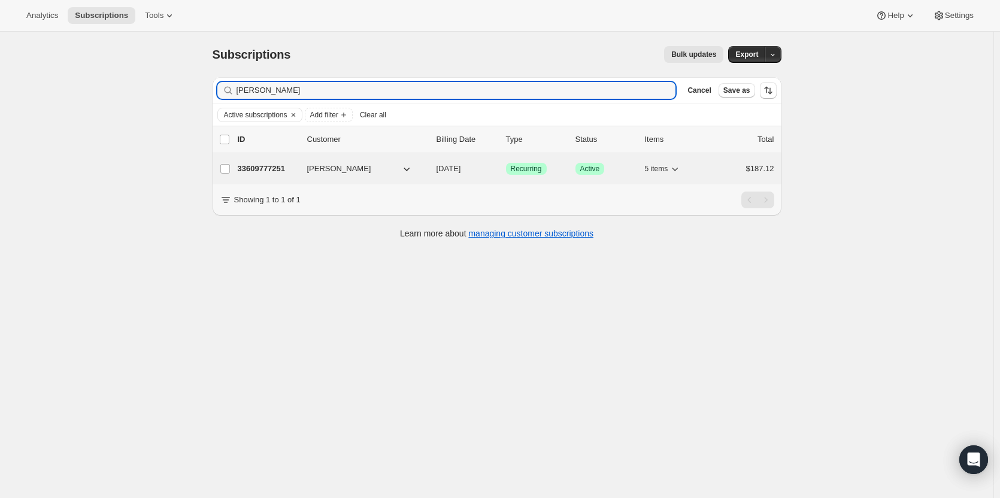
type input "[PERSON_NAME]"
click at [278, 175] on div "33609777251 [PERSON_NAME] [DATE] Success Recurring Success Active 5 items $187.…" at bounding box center [506, 168] width 536 height 17
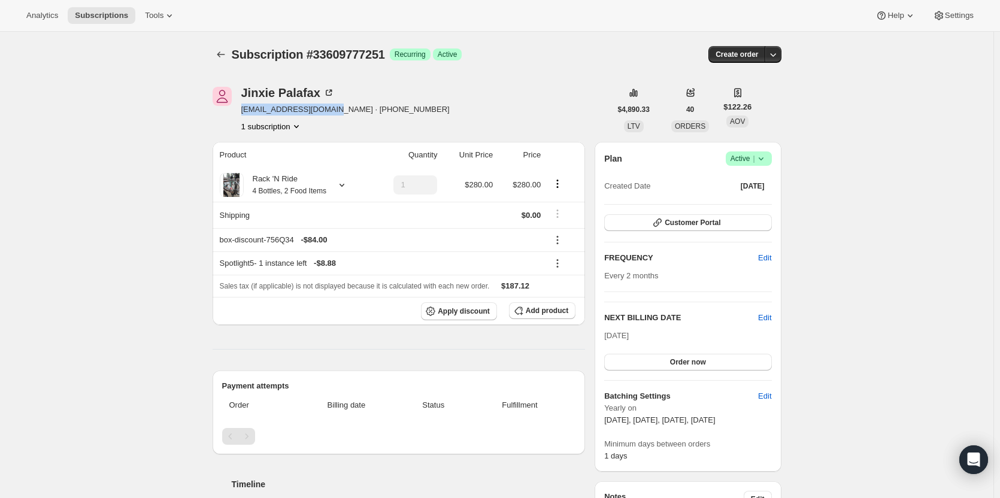
drag, startPoint x: 324, startPoint y: 110, endPoint x: 242, endPoint y: 109, distance: 82.0
click at [242, 109] on div "Jinxie Palafax palafax@sbcglobal.net · +12092612384 1 subscription" at bounding box center [411, 109] width 398 height 45
copy span "palafax@sbcglobal.net"
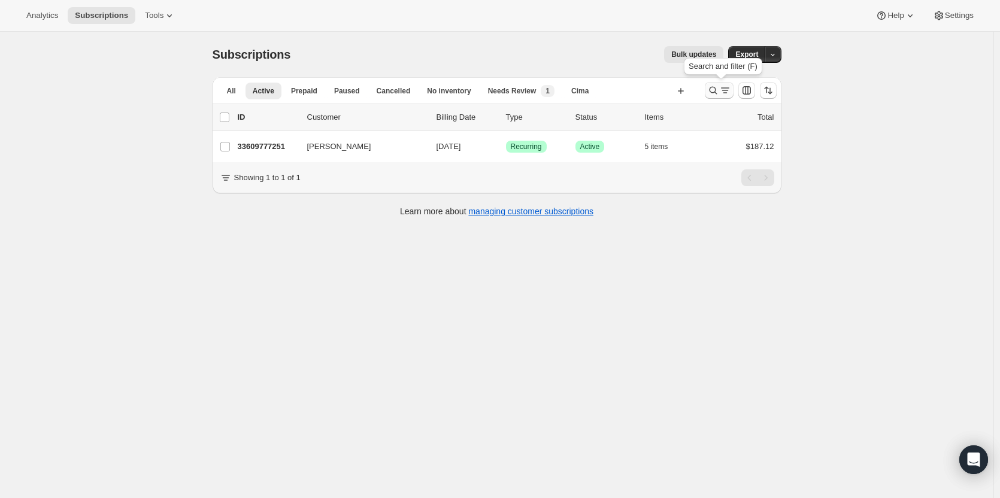
click at [724, 90] on icon "Search and filter results" at bounding box center [725, 90] width 12 height 12
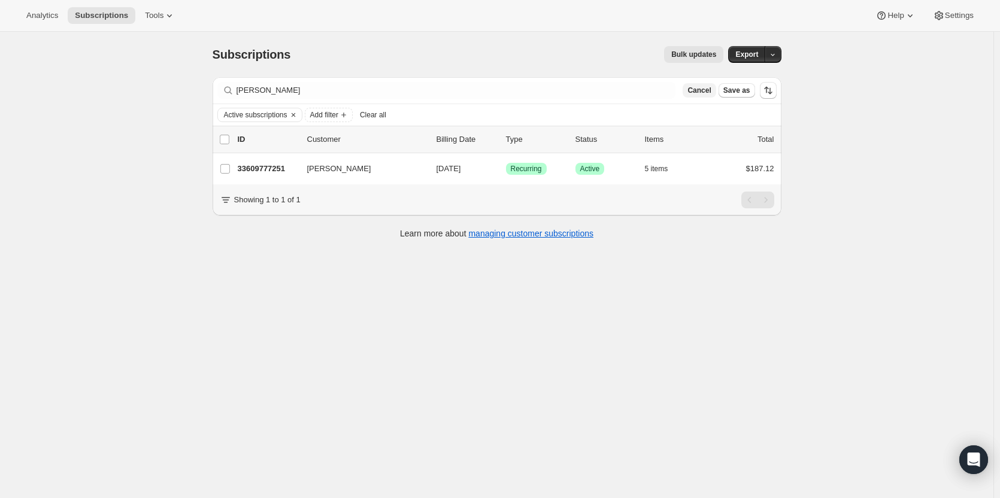
click at [706, 93] on span "Cancel" at bounding box center [698, 91] width 23 height 10
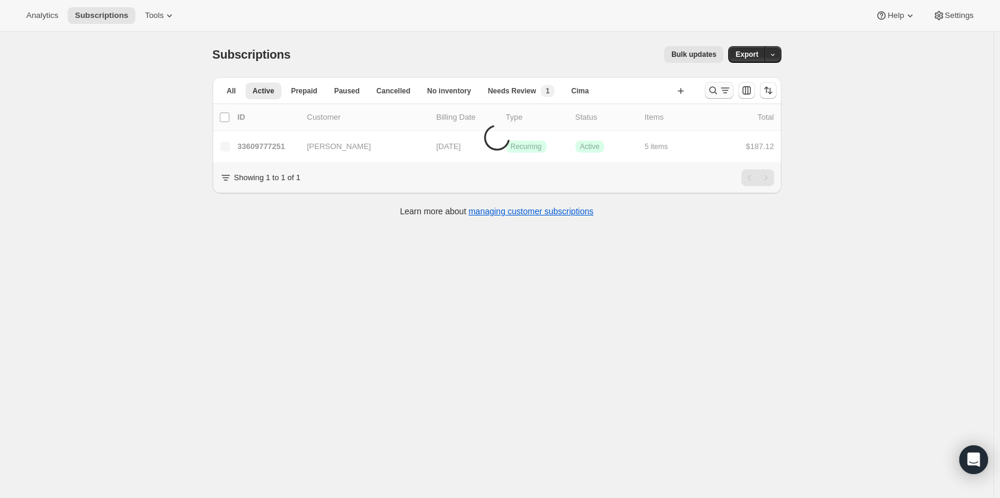
click at [722, 90] on icon "Search and filter results" at bounding box center [725, 90] width 12 height 12
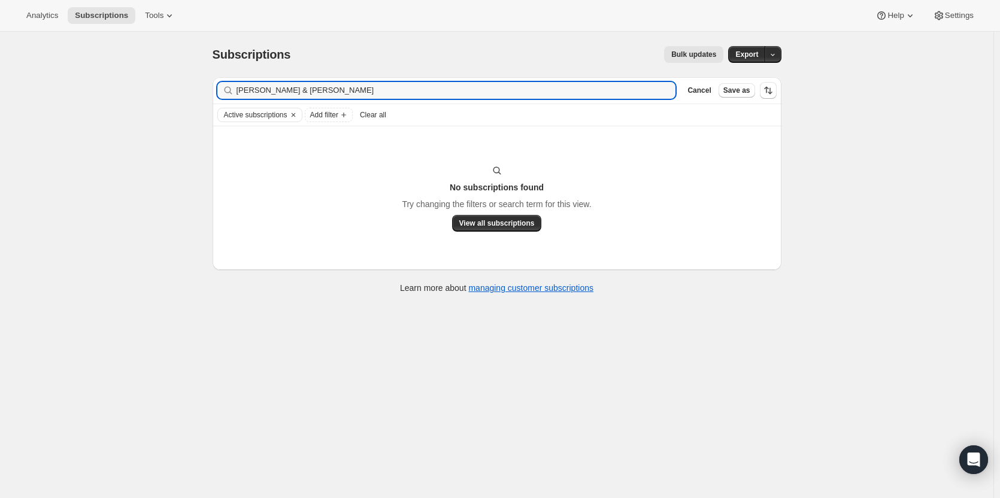
type input "Kenny & Stacey Lim"
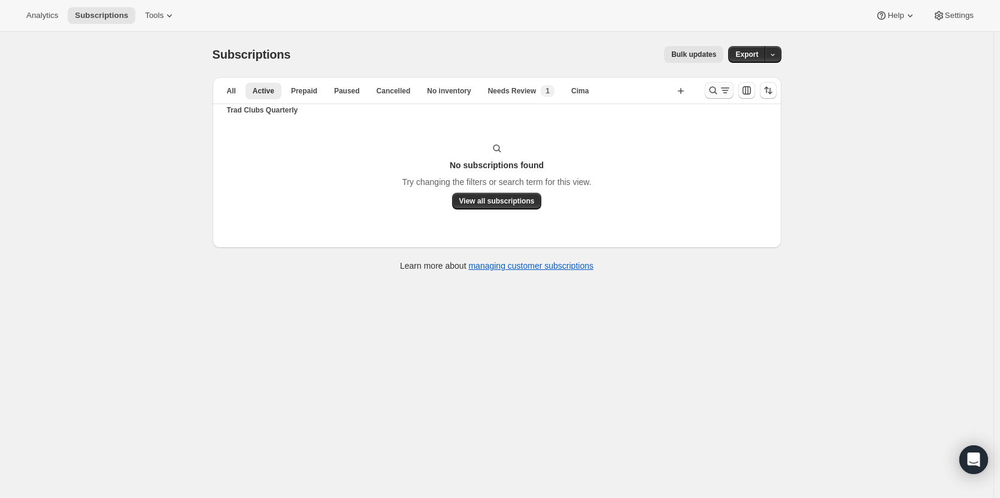
click at [713, 90] on icon "Search and filter results" at bounding box center [713, 90] width 12 height 12
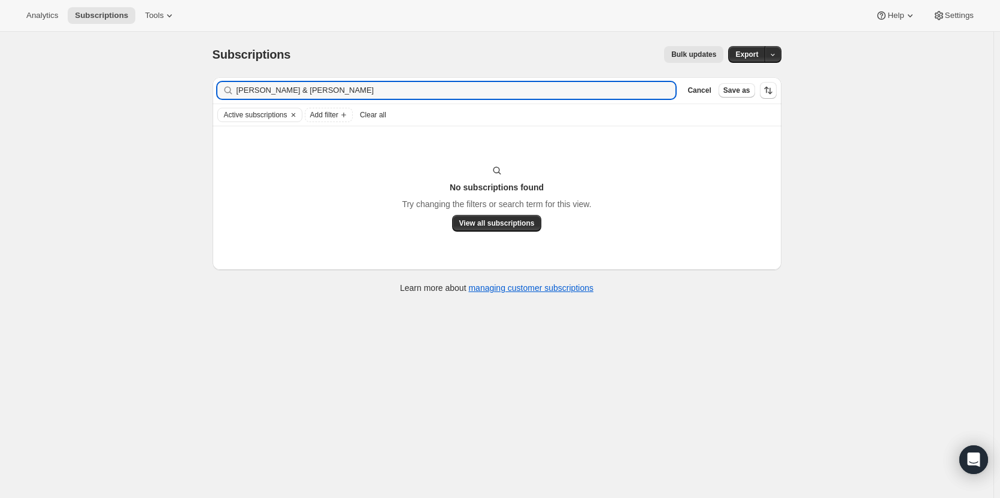
click at [706, 83] on div "Cancel Save as" at bounding box center [728, 90] width 93 height 17
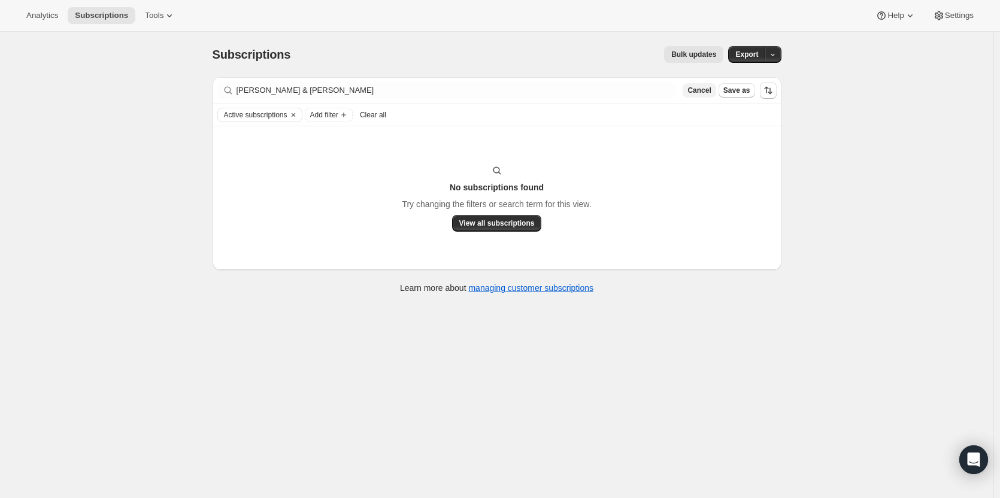
click at [705, 87] on span "Cancel" at bounding box center [698, 91] width 23 height 10
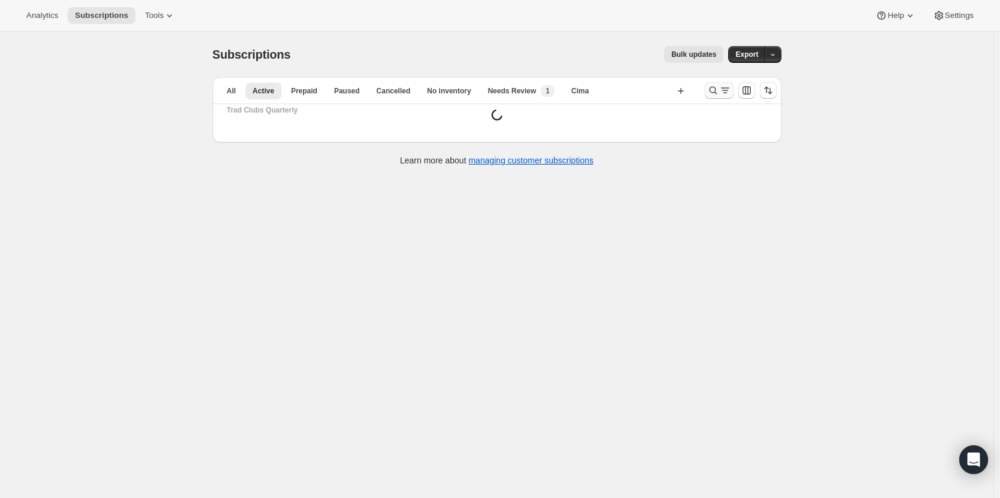
click at [713, 88] on icon "Search and filter results" at bounding box center [713, 91] width 8 height 8
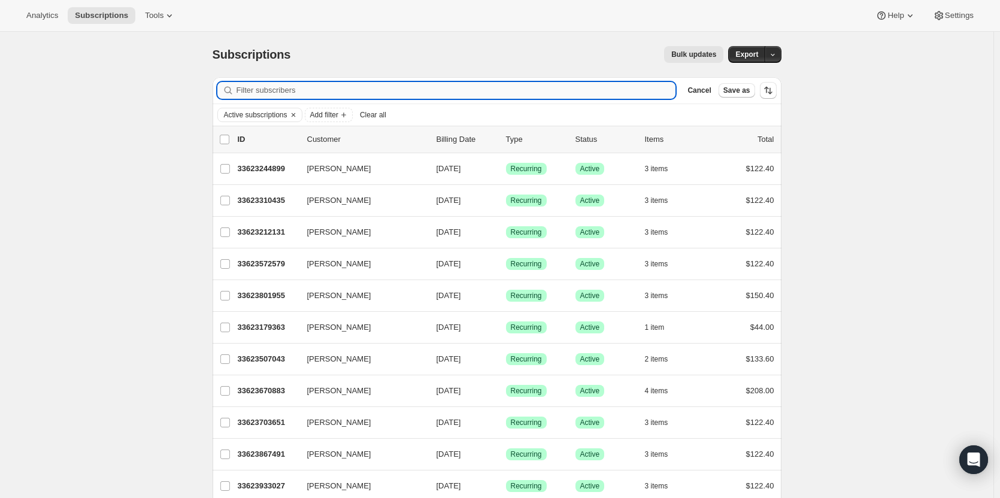
paste input "[EMAIL_ADDRESS][DOMAIN_NAME]"
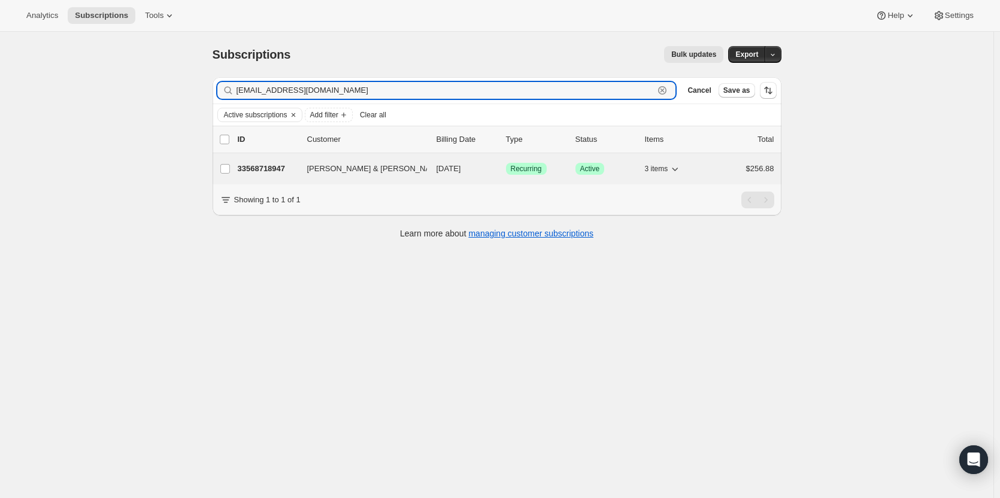
type input "[EMAIL_ADDRESS][DOMAIN_NAME]"
click at [275, 166] on p "33568718947" at bounding box center [268, 169] width 60 height 12
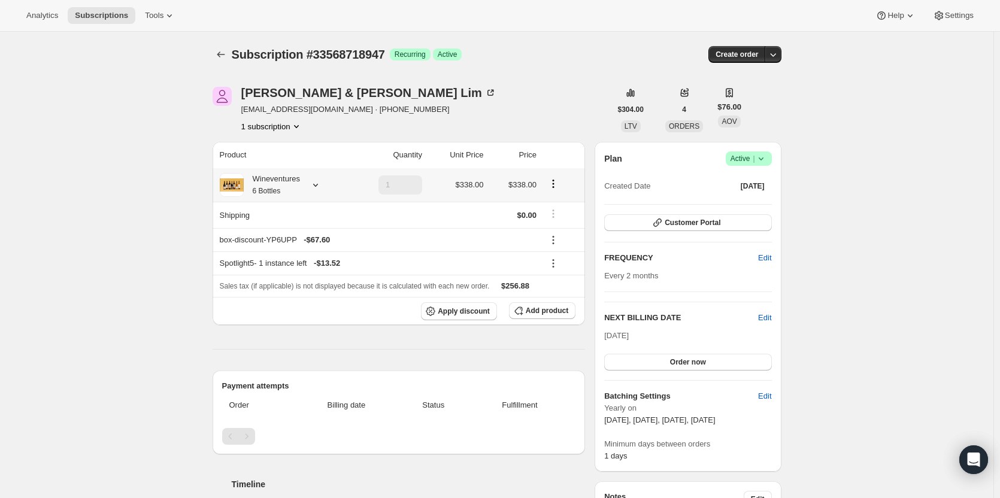
click at [271, 190] on small "6 Bottles" at bounding box center [267, 191] width 28 height 8
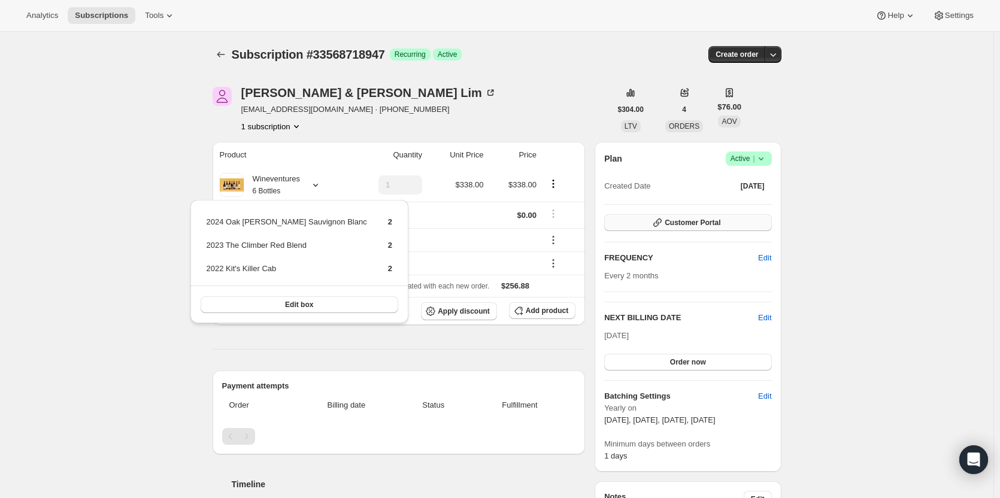
click at [732, 220] on button "Customer Portal" at bounding box center [687, 222] width 167 height 17
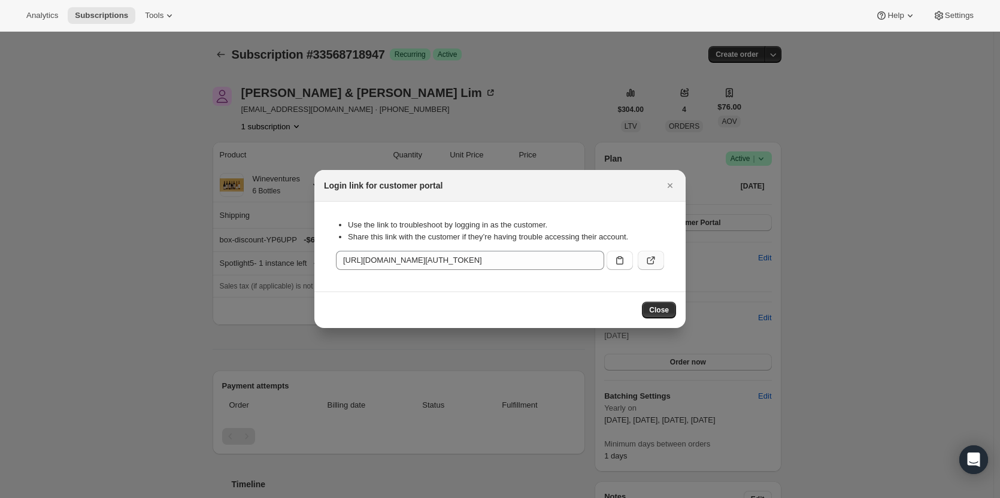
click at [646, 257] on icon ":rda:" at bounding box center [651, 260] width 12 height 12
click at [668, 183] on icon "Close" at bounding box center [670, 186] width 12 height 12
